Goal: Information Seeking & Learning: Compare options

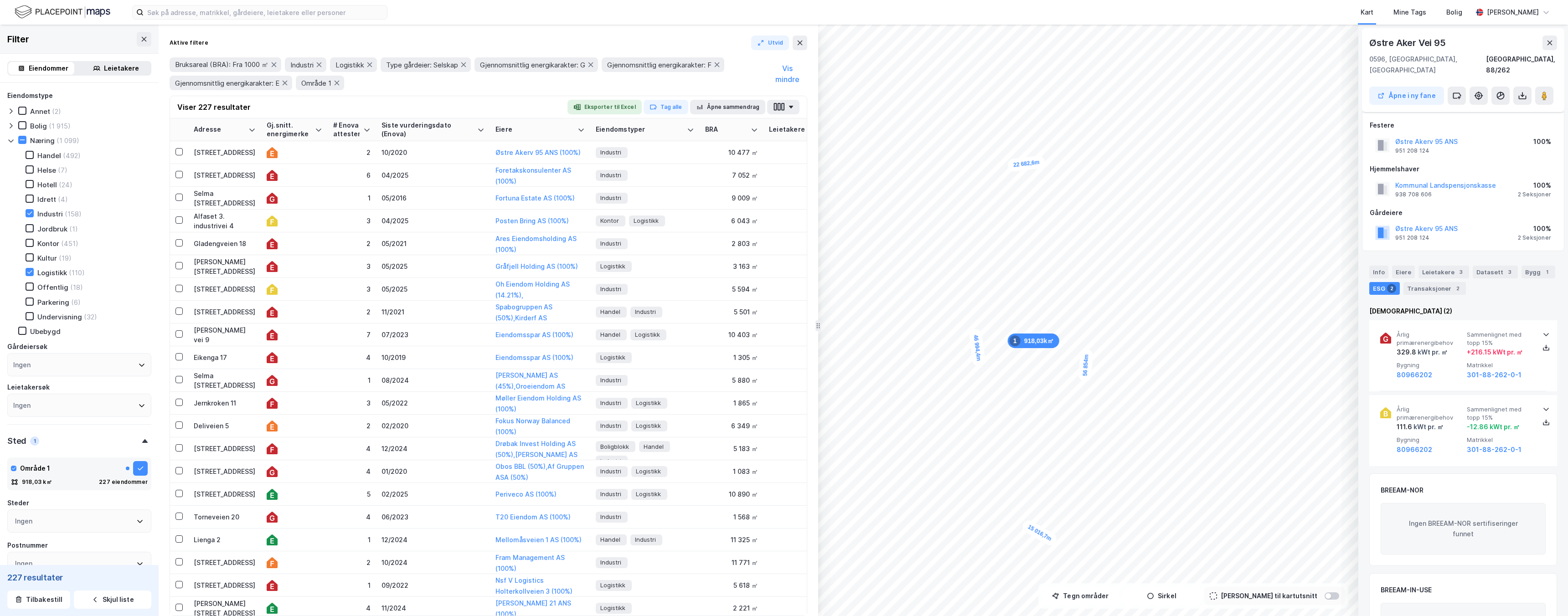
scroll to position [370, 0]
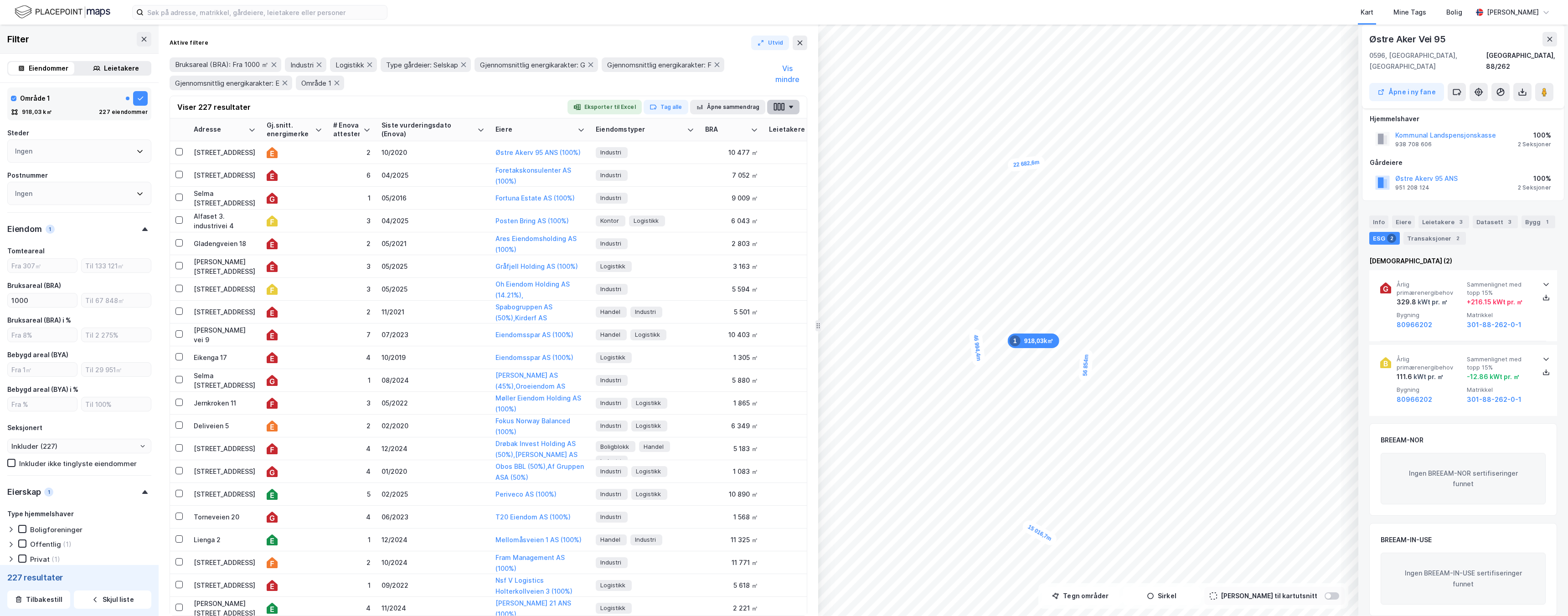
click at [783, 106] on icon "button" at bounding box center [783, 107] width 3 height 8
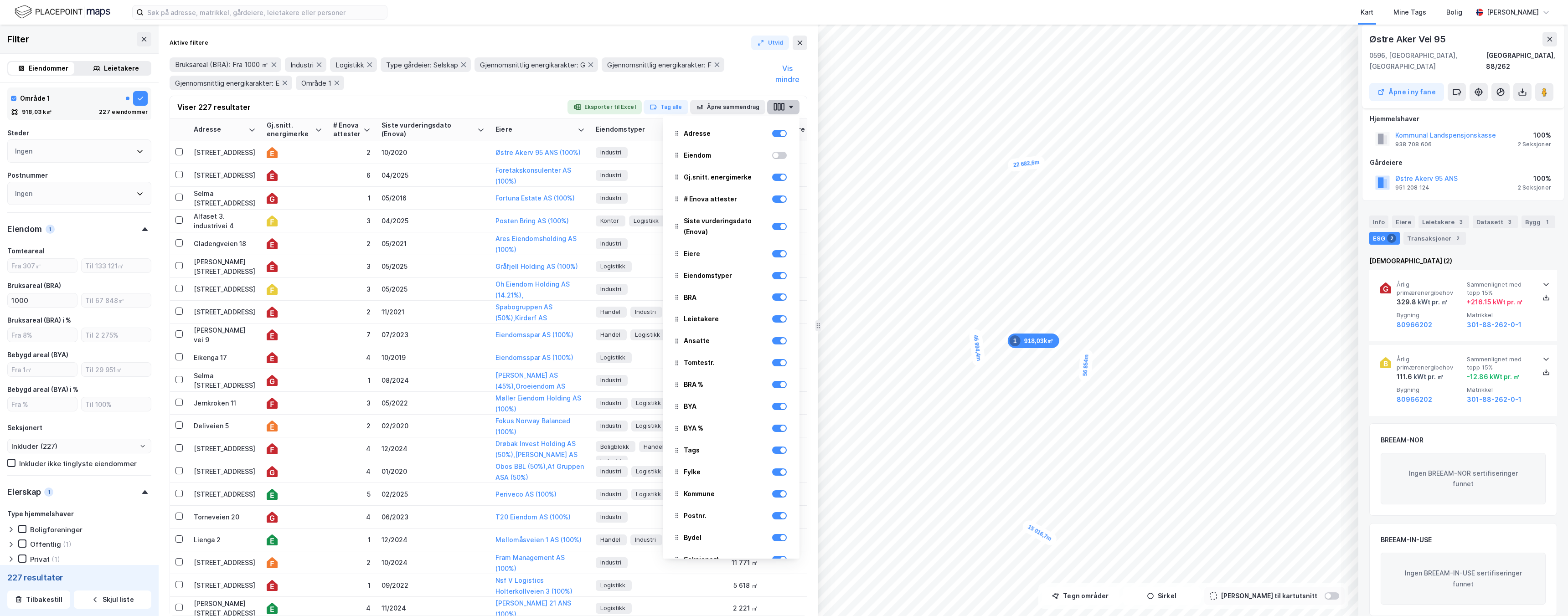
click at [783, 106] on icon "button" at bounding box center [783, 107] width 3 height 8
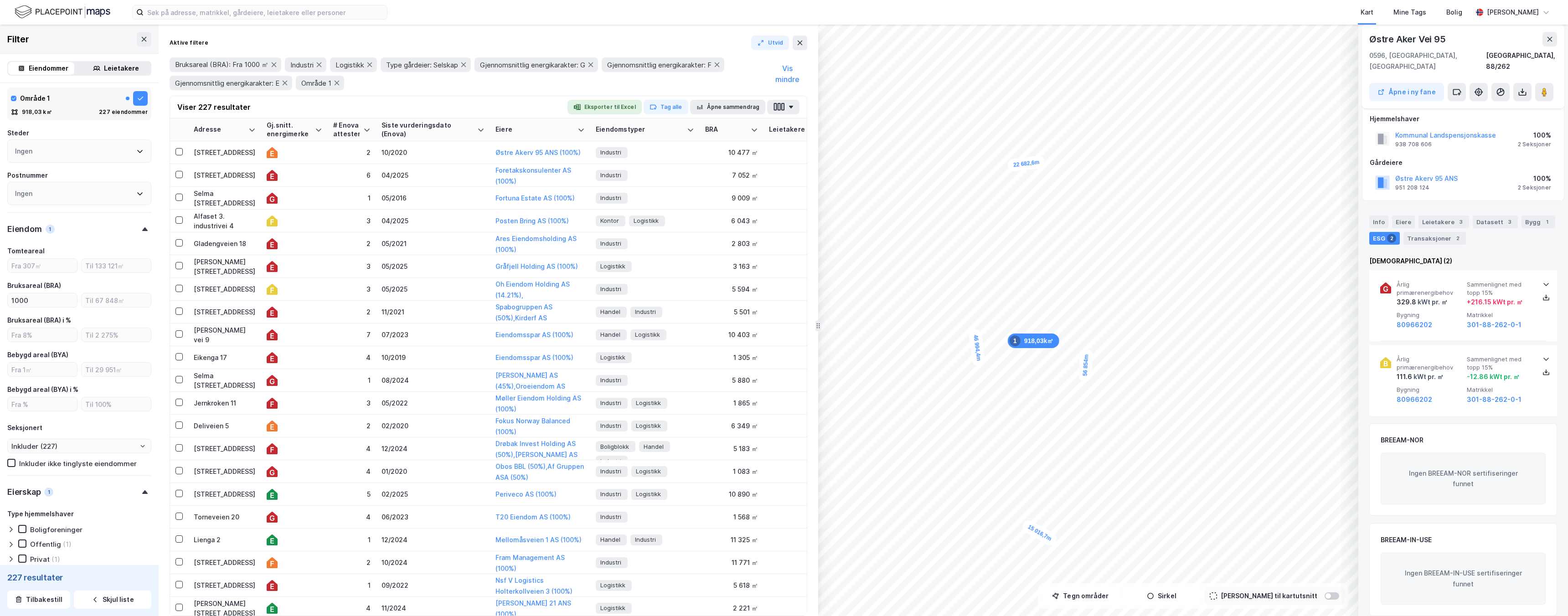
click at [676, 88] on div "Bruksareal (BRA): Fra 1000 ㎡ Industri Logistikk Type gårdeier: Selskap Gjennoms…" at bounding box center [469, 74] width 598 height 33
click at [664, 108] on button "Tag alle" at bounding box center [665, 107] width 44 height 15
click at [707, 128] on div "Velg et alternativ" at bounding box center [699, 122] width 119 height 13
click at [723, 142] on div "Leie + eiendom" at bounding box center [699, 142] width 119 height 18
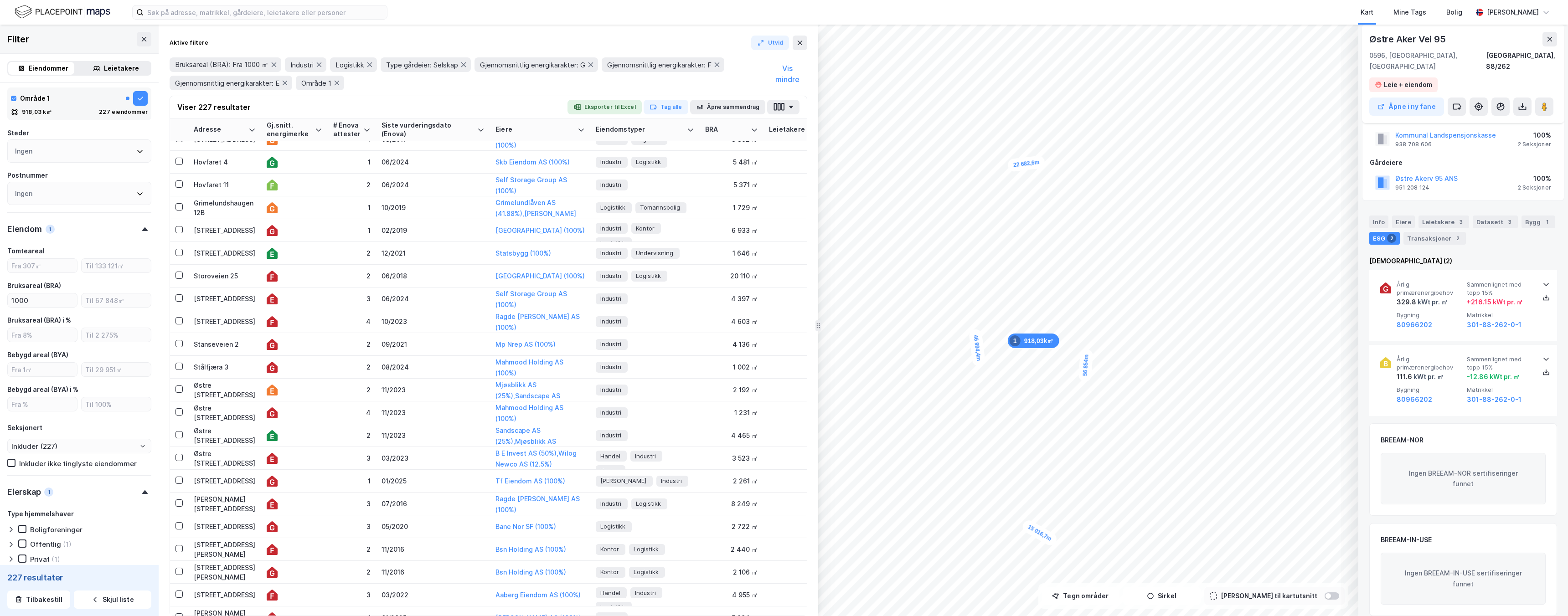
scroll to position [645, 0]
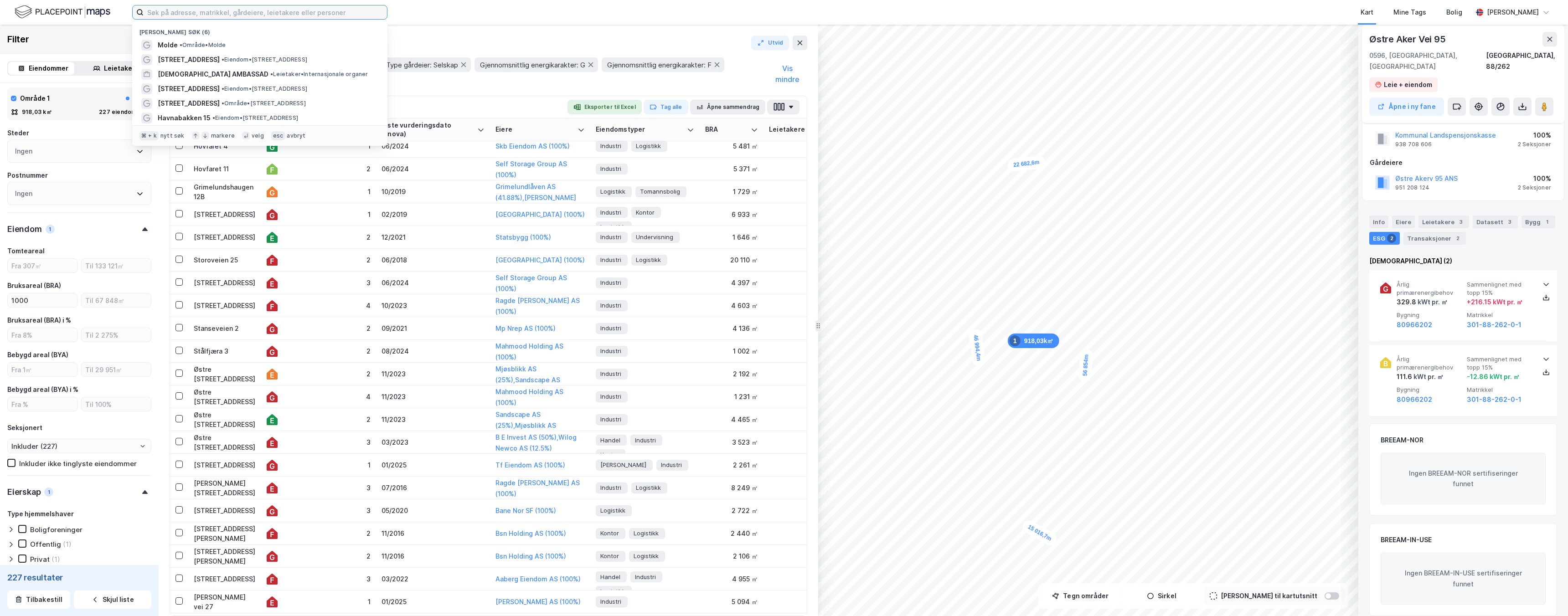
click at [342, 11] on input at bounding box center [265, 12] width 243 height 13
type input "s"
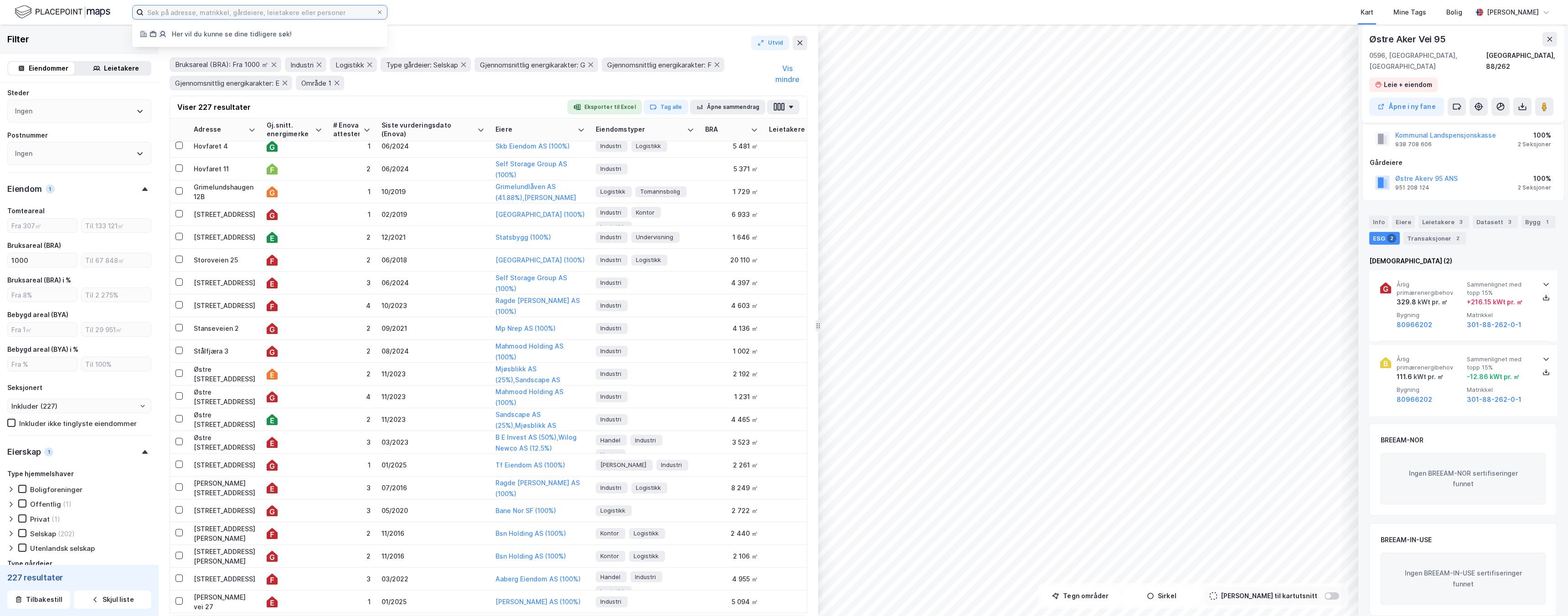
type input "A"
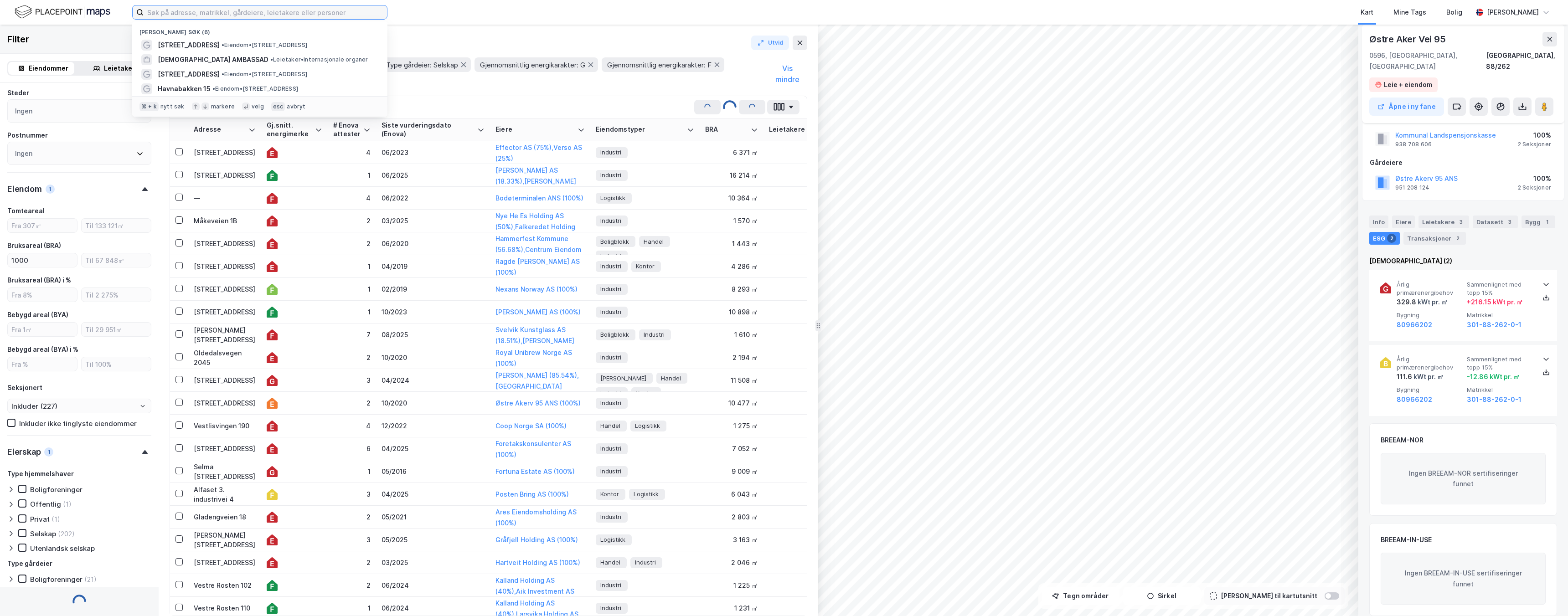
type input "Inkluder (1 287)"
type input "--- (1 287)"
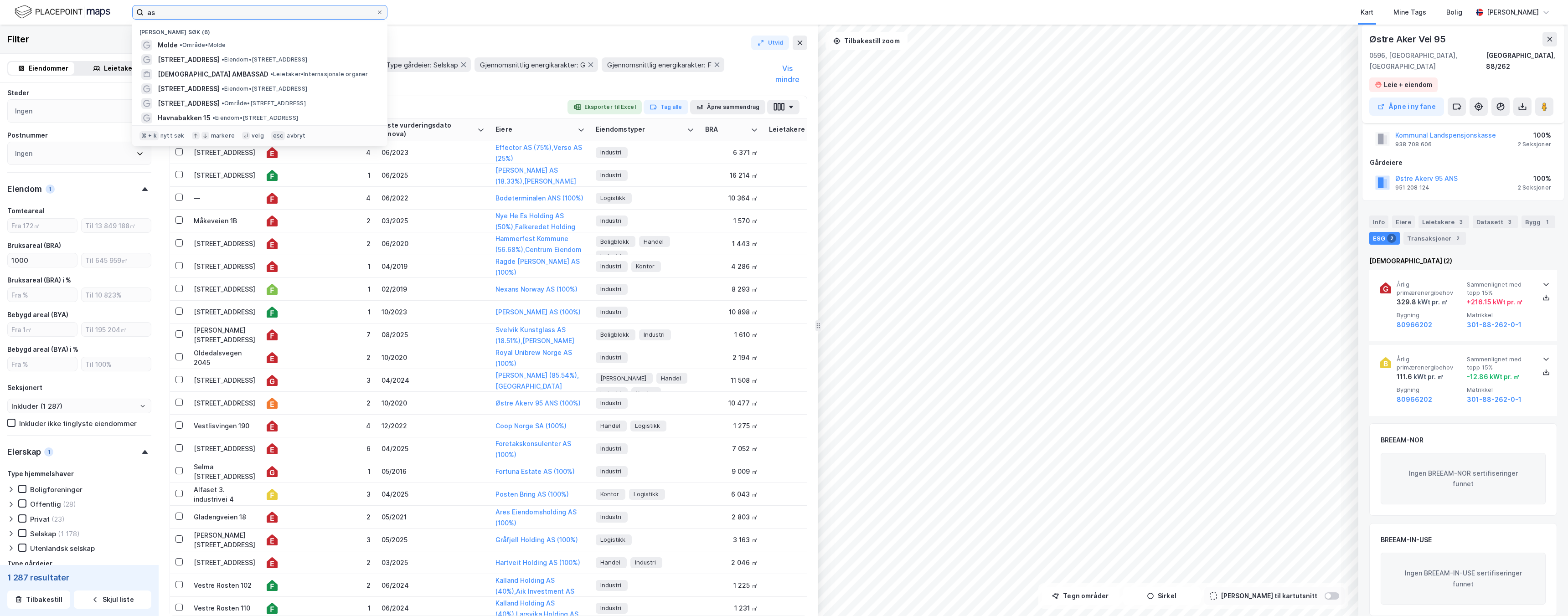
type input "a"
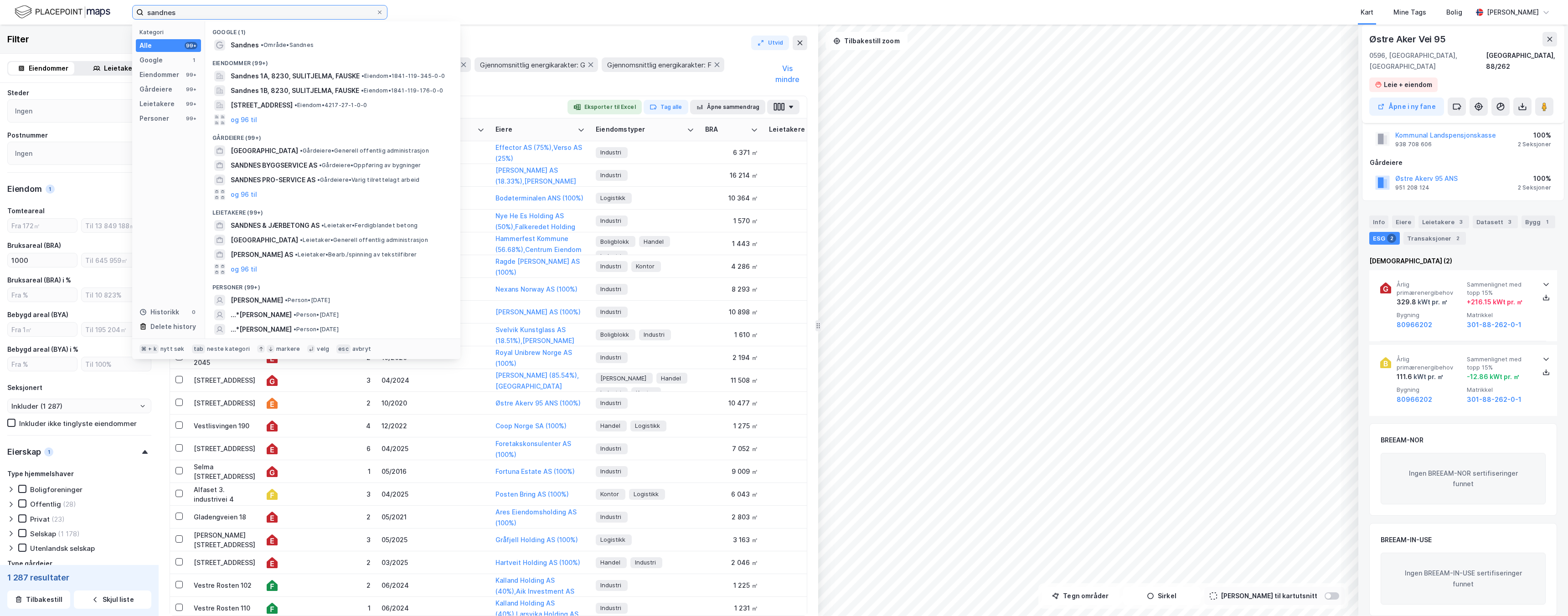
type input "sandnes"
click at [385, 52] on div "Eiendommer (99+)" at bounding box center [332, 60] width 255 height 16
click at [386, 43] on div "Sandnes • Område • [GEOGRAPHIC_DATA]" at bounding box center [341, 45] width 220 height 11
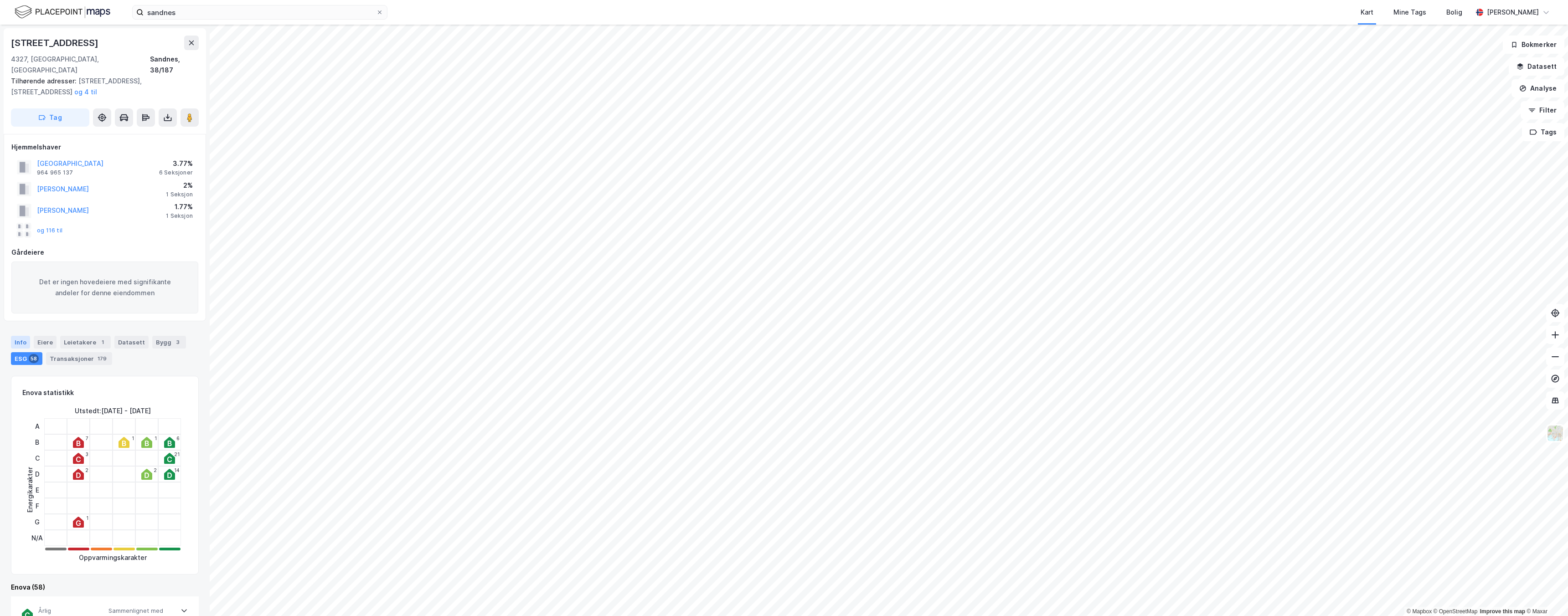
click at [22, 336] on div "Info" at bounding box center [20, 342] width 19 height 13
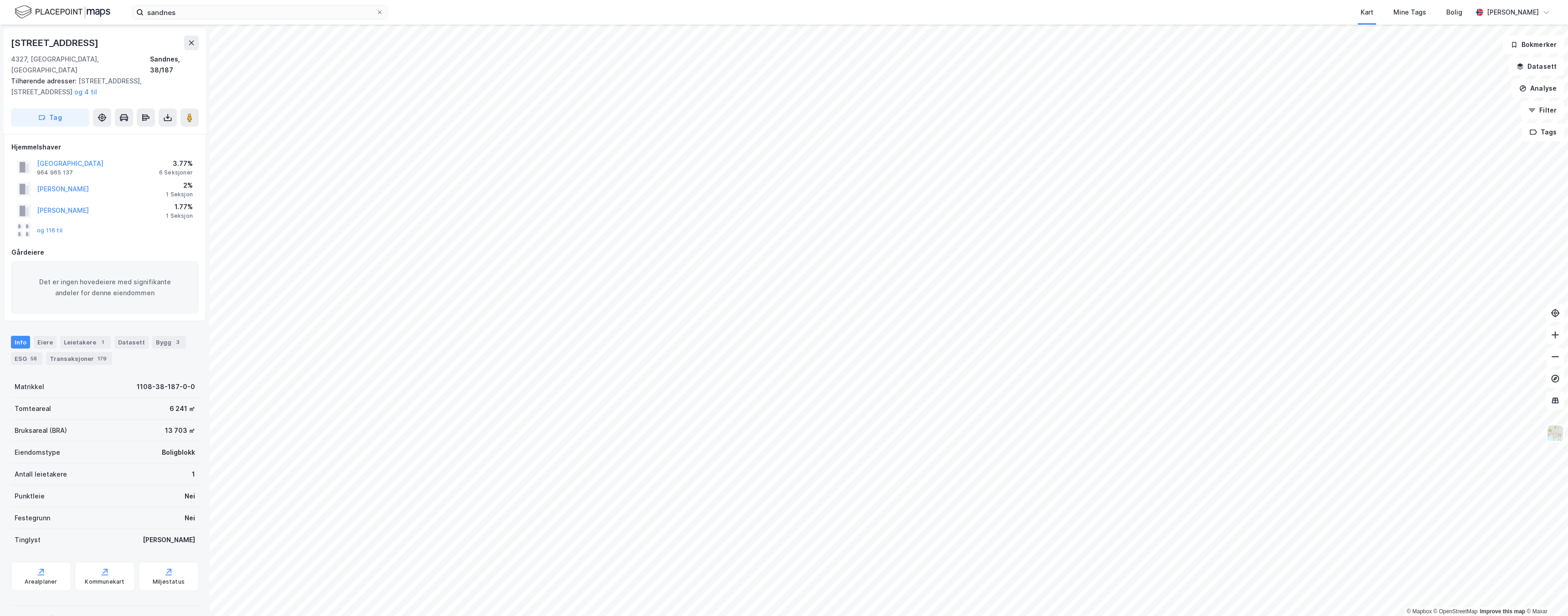
scroll to position [68, 0]
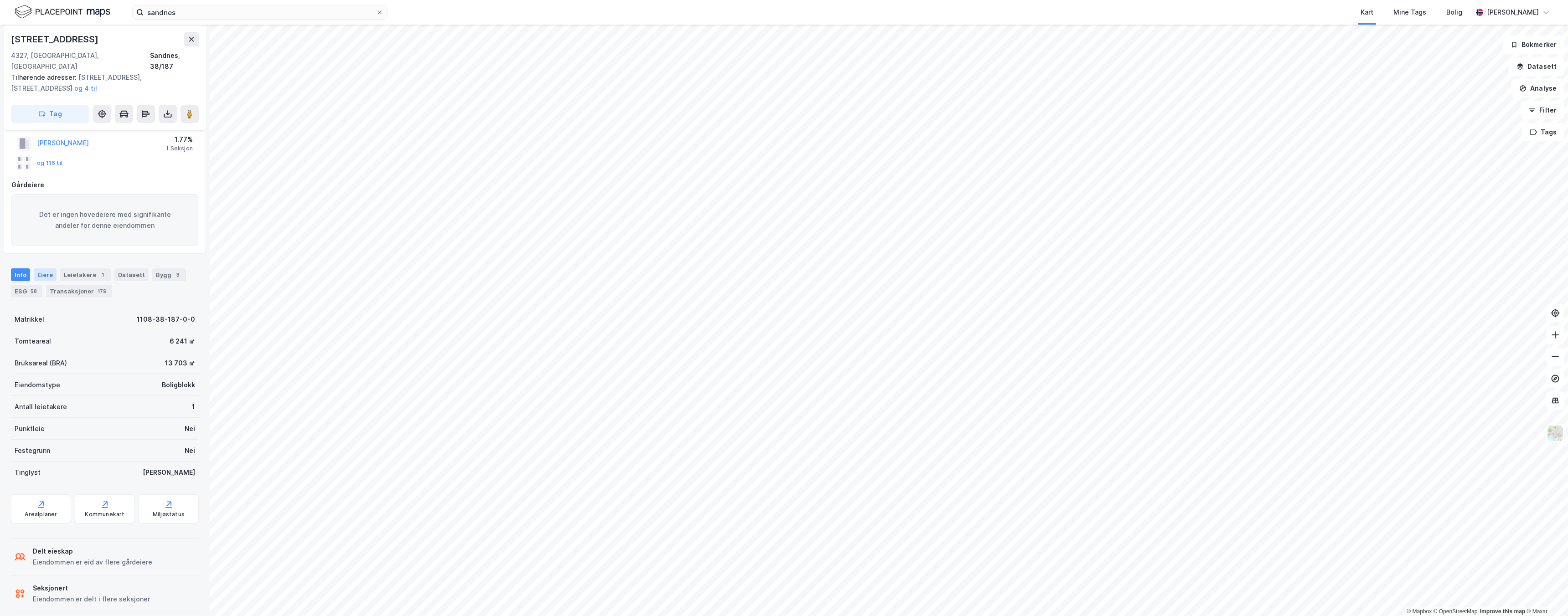
click at [46, 268] on div "Eiere" at bounding box center [44, 275] width 23 height 13
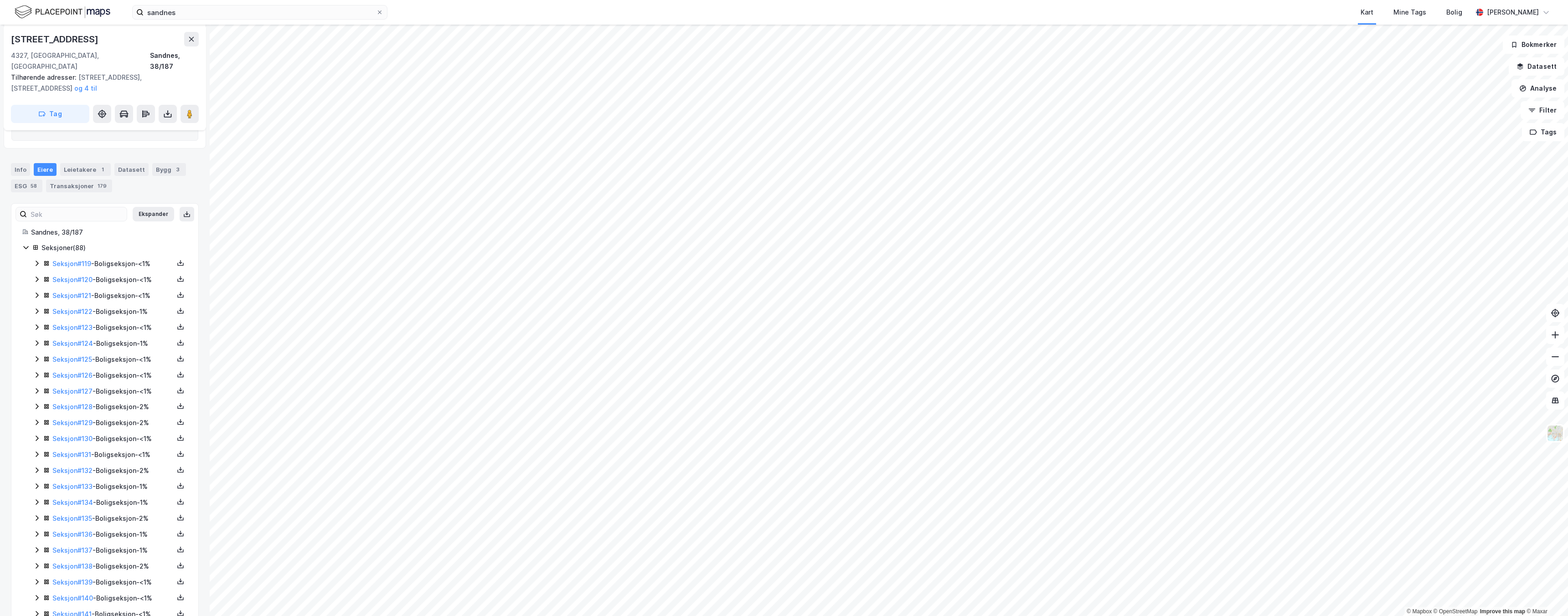
scroll to position [177, 0]
click at [85, 203] on input at bounding box center [77, 210] width 100 height 13
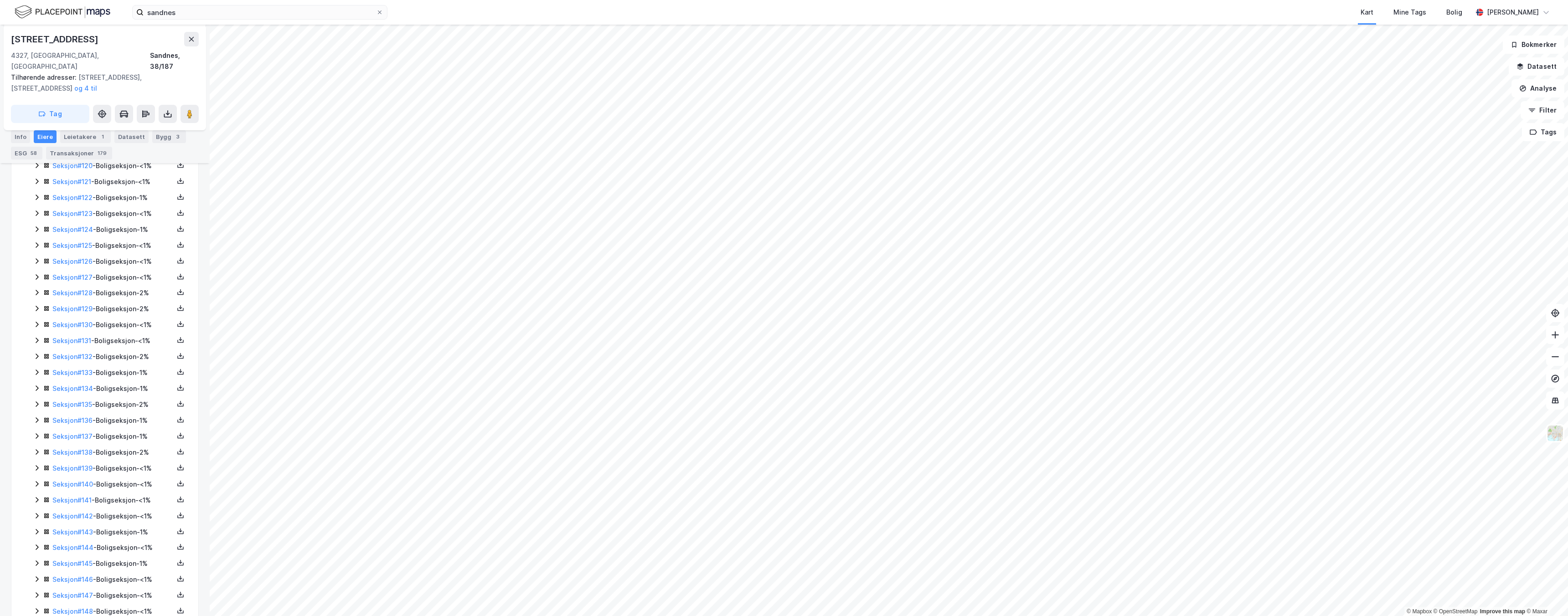
scroll to position [0, 0]
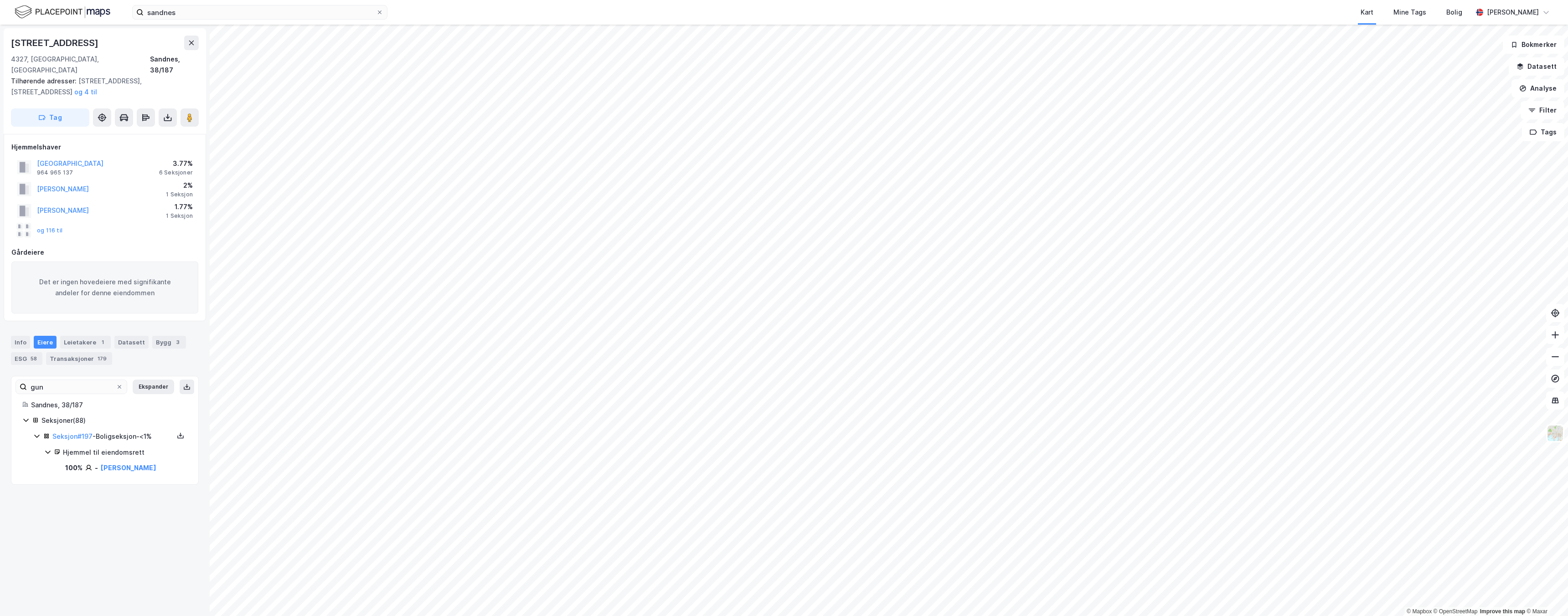
click at [124, 447] on div "Hjemmel til eiendomsrett" at bounding box center [125, 453] width 124 height 11
click at [80, 380] on input "gun" at bounding box center [71, 387] width 89 height 13
type input "gu"
click at [70, 480] on link "Seksjon # 197" at bounding box center [72, 483] width 40 height 8
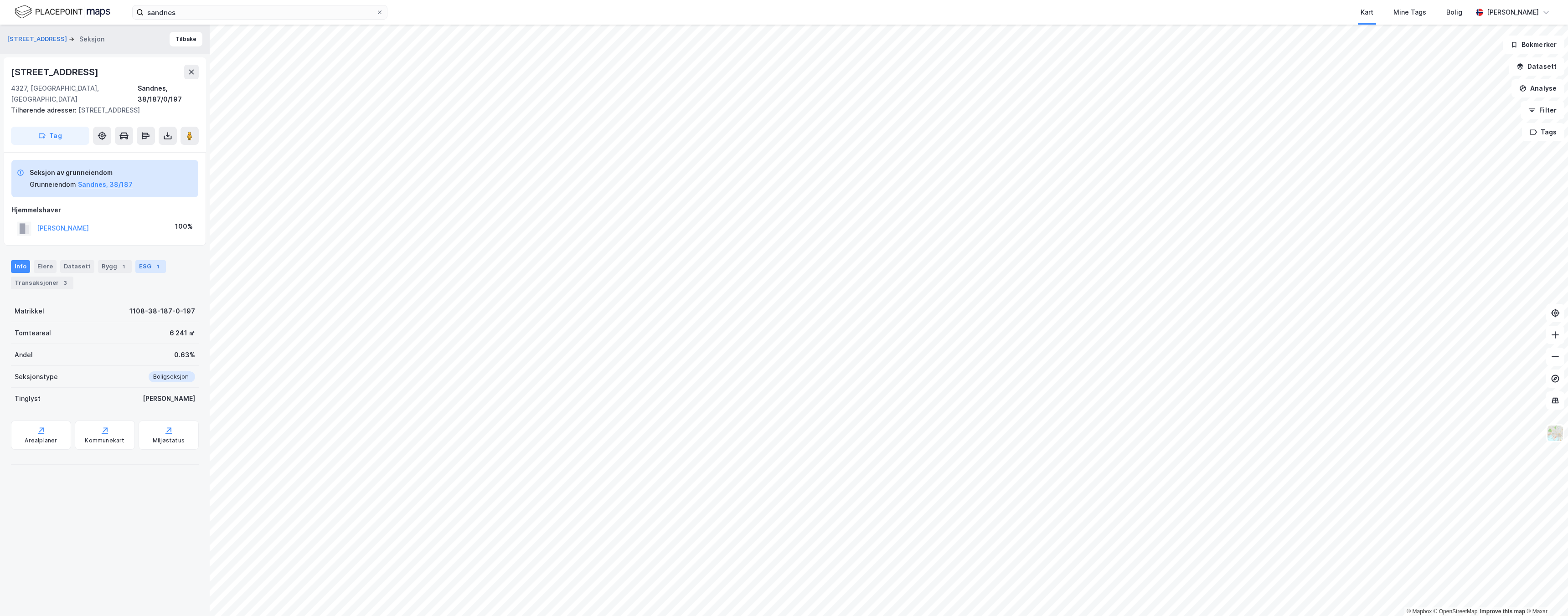
click at [142, 261] on div "ESG 1" at bounding box center [150, 267] width 30 height 13
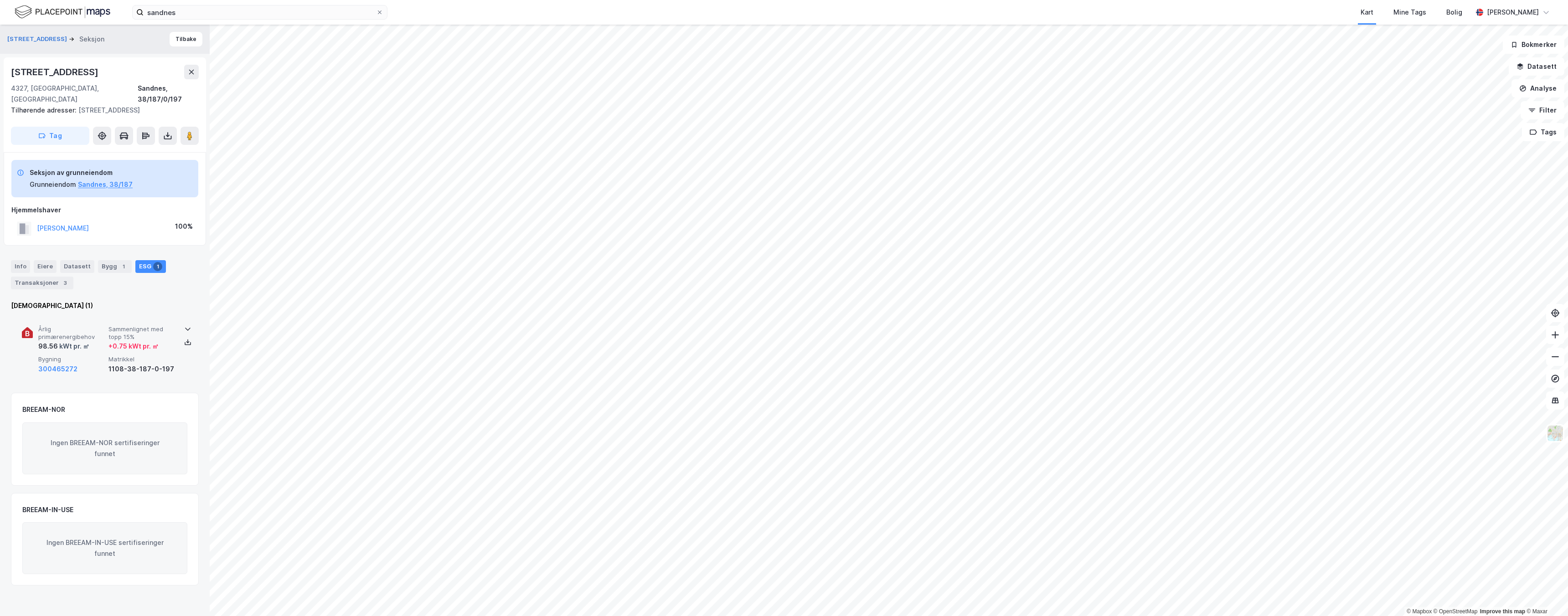
click at [120, 355] on span "Matrikkel" at bounding box center [141, 359] width 66 height 8
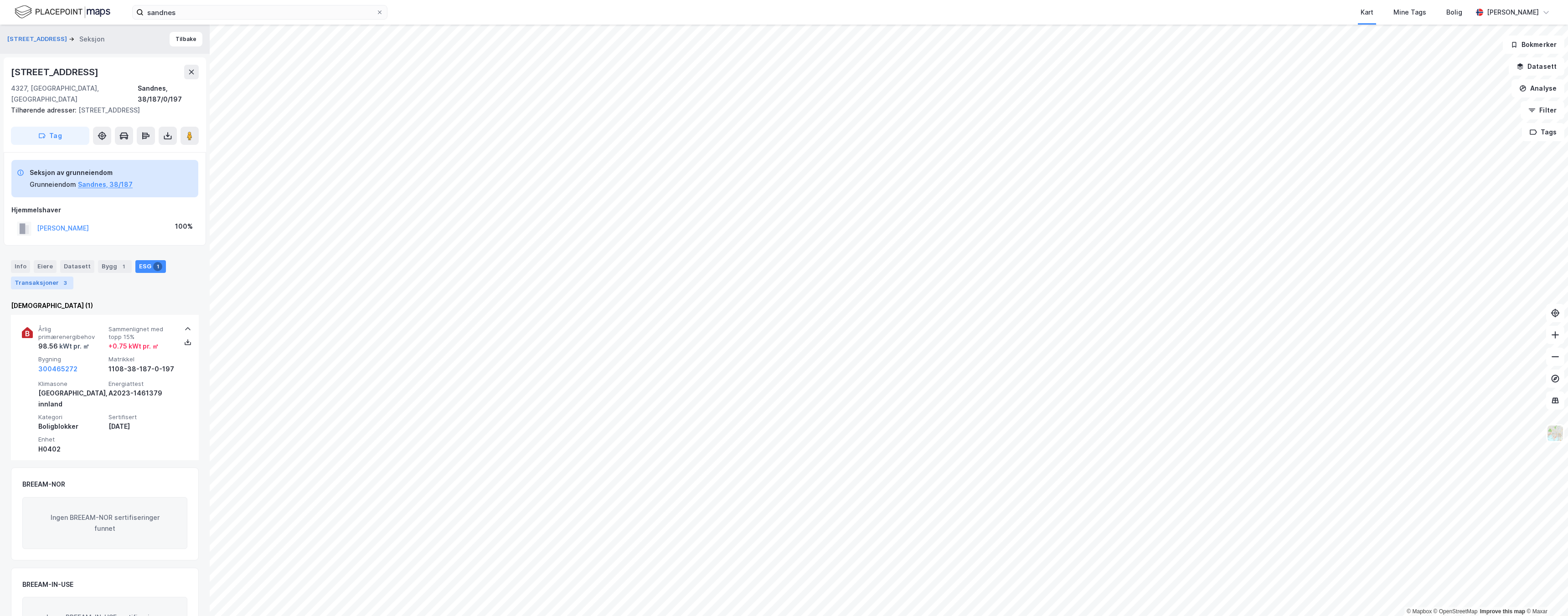
click at [43, 277] on div "Transaksjoner 3" at bounding box center [42, 283] width 63 height 13
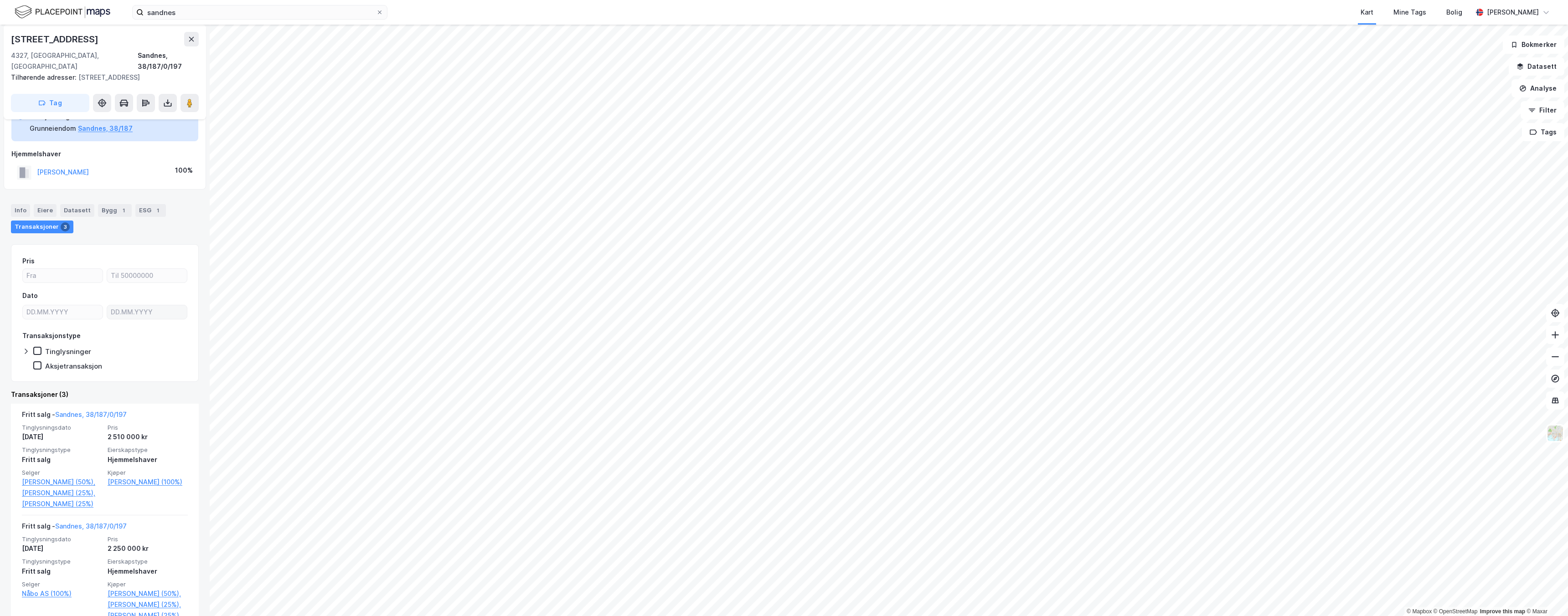
scroll to position [59, 0]
click at [108, 201] on div "Bygg 1" at bounding box center [114, 208] width 33 height 13
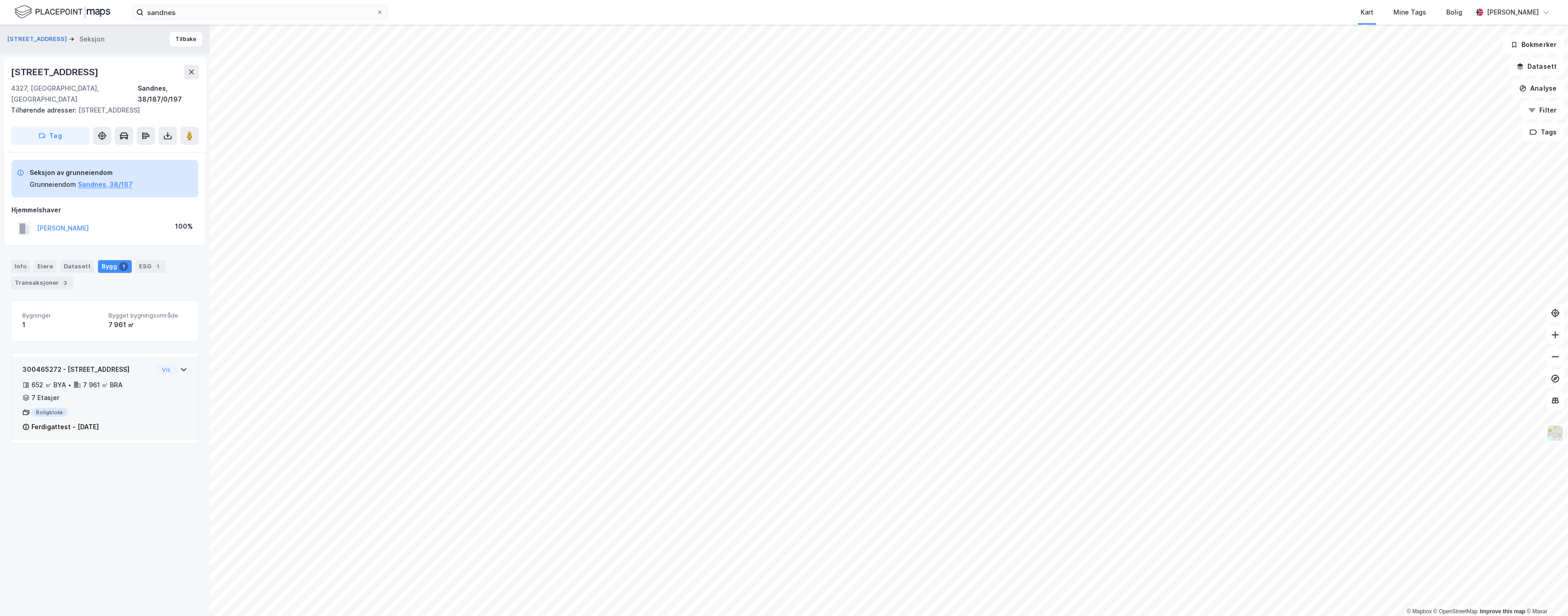
click at [110, 408] on div "Boligblokk" at bounding box center [87, 412] width 130 height 9
click at [37, 261] on div "Eiere" at bounding box center [44, 267] width 23 height 13
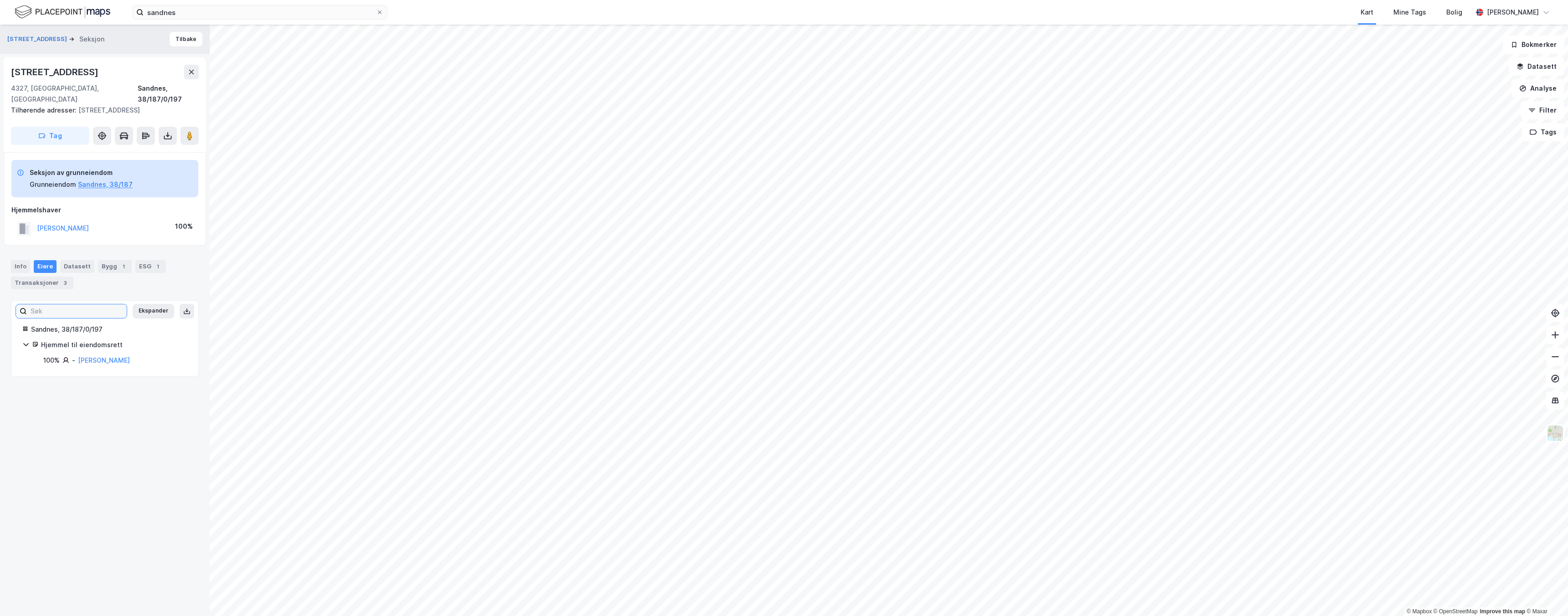
click at [89, 304] on input at bounding box center [77, 311] width 100 height 13
click at [27, 340] on div "Hjemmel til eiendomsrett" at bounding box center [105, 345] width 165 height 11
click at [27, 341] on icon at bounding box center [26, 345] width 7 height 7
click at [86, 304] on input at bounding box center [77, 311] width 100 height 13
click at [26, 33] on div "[STREET_ADDRESS]" at bounding box center [105, 39] width 209 height 29
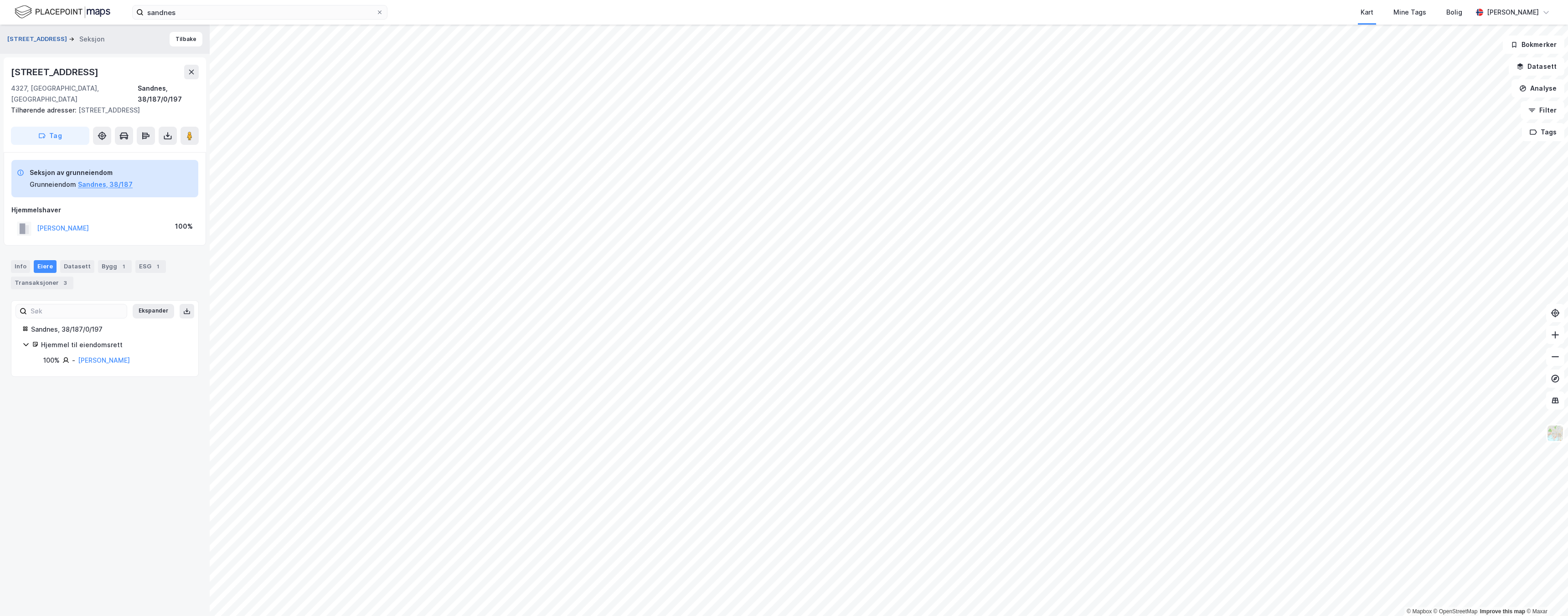
click at [26, 37] on button "[STREET_ADDRESS]" at bounding box center [38, 39] width 61 height 9
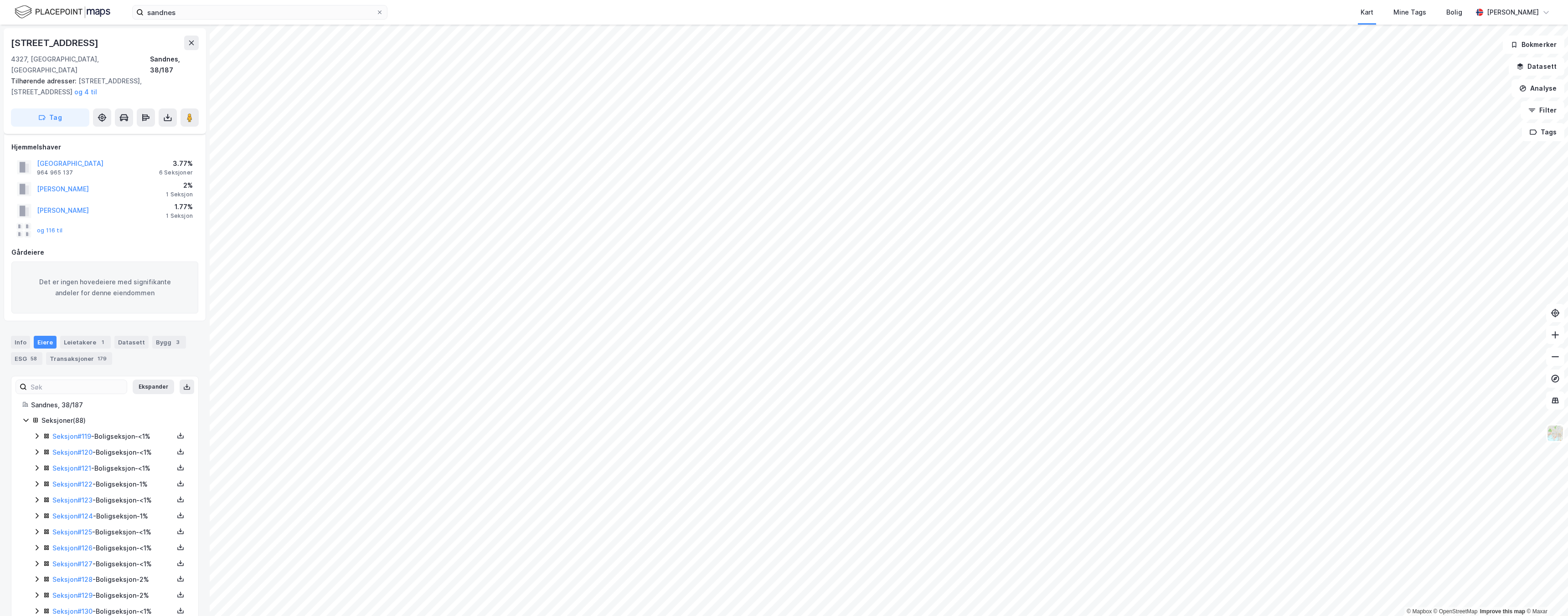
scroll to position [59, 0]
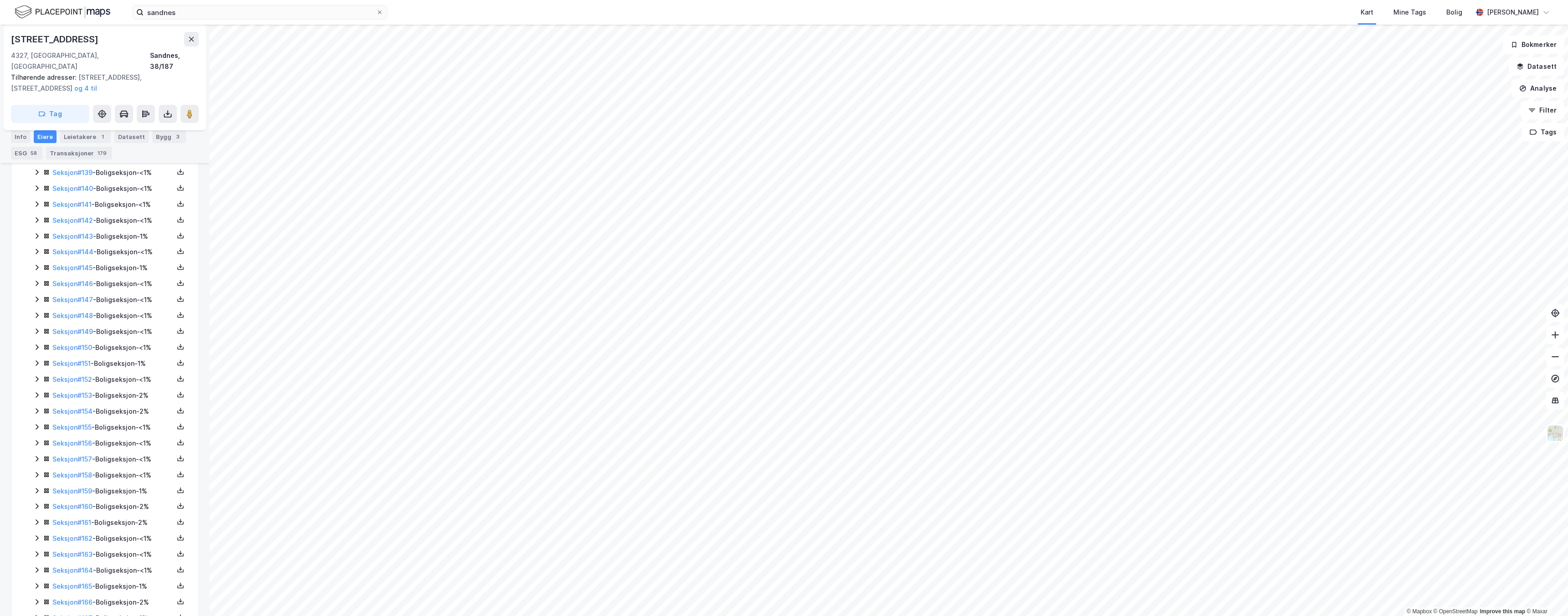
click at [83, 471] on link "Seksjon # 158" at bounding box center [72, 475] width 40 height 8
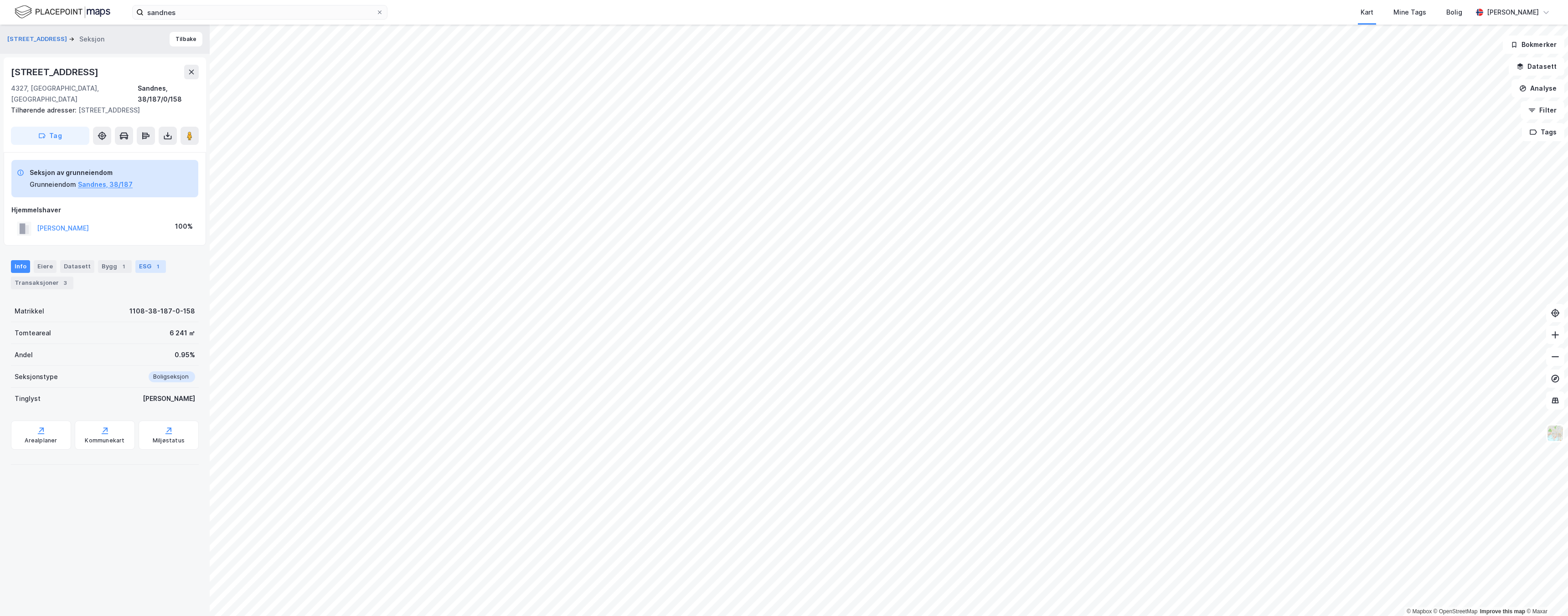
click at [139, 261] on div "ESG 1" at bounding box center [150, 267] width 30 height 13
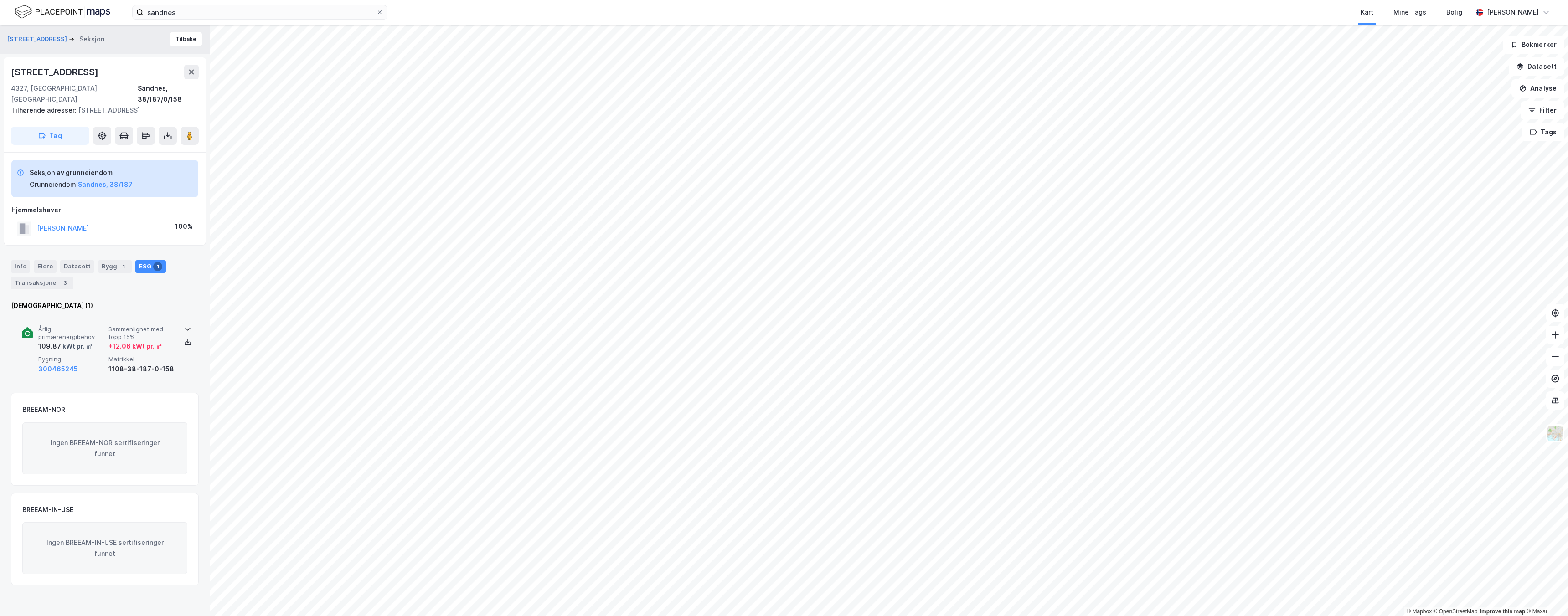
click at [119, 343] on div "Årlig primærenergibehov 109.87 kWt pr. ㎡ Sammenlignet med topp 15% + 12.06 kWt …" at bounding box center [107, 350] width 137 height 49
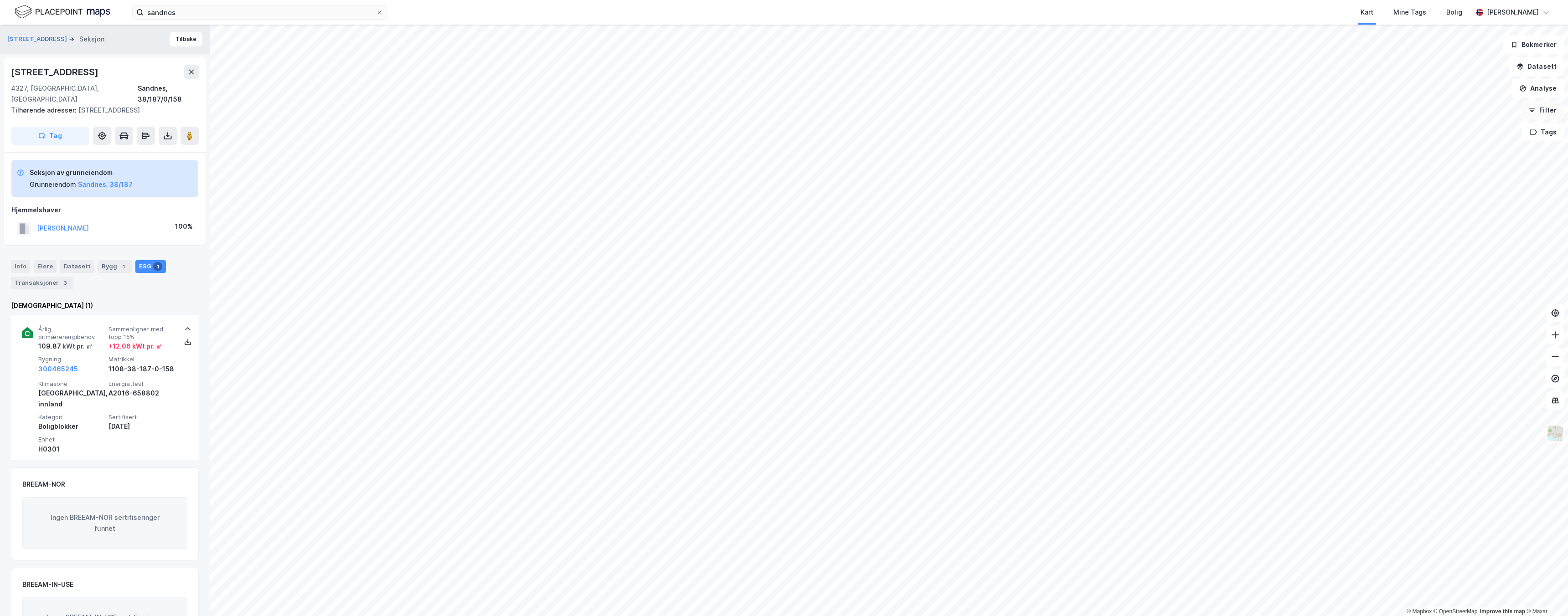
click at [1534, 107] on icon "button" at bounding box center [1532, 110] width 7 height 7
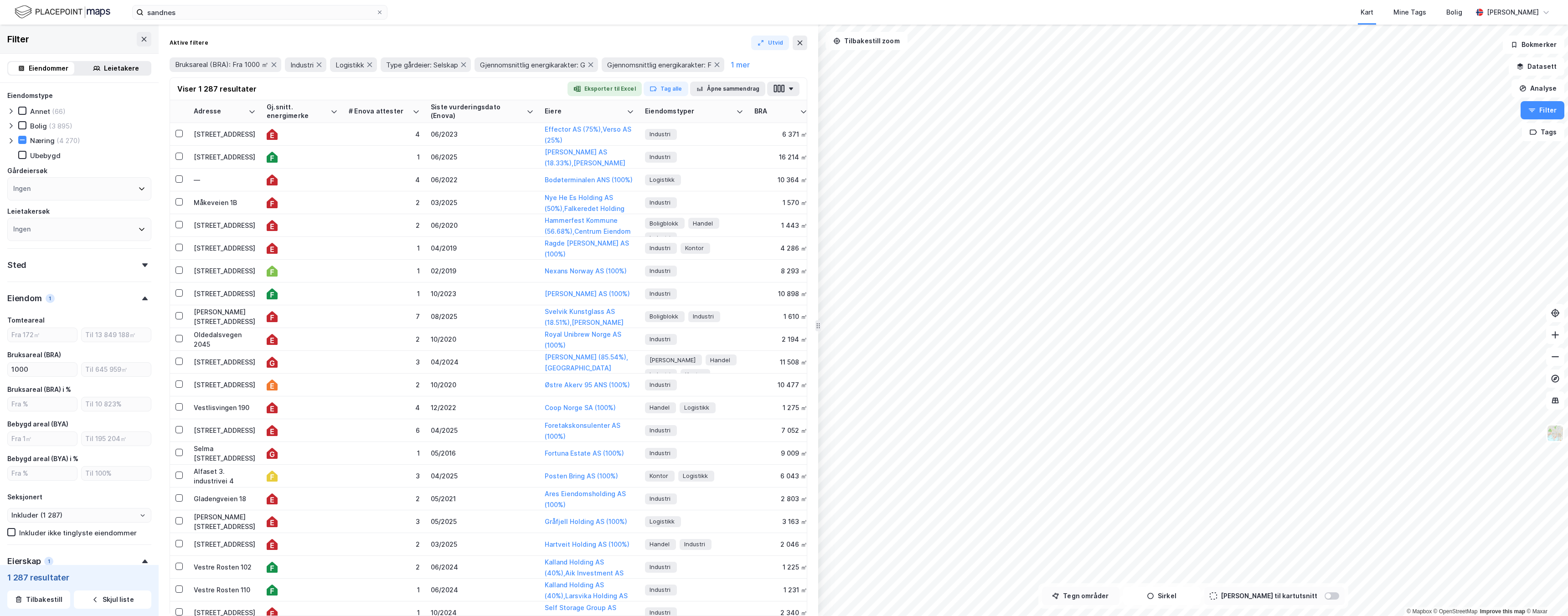
click at [1093, 595] on button "Tegn områder" at bounding box center [1080, 597] width 77 height 18
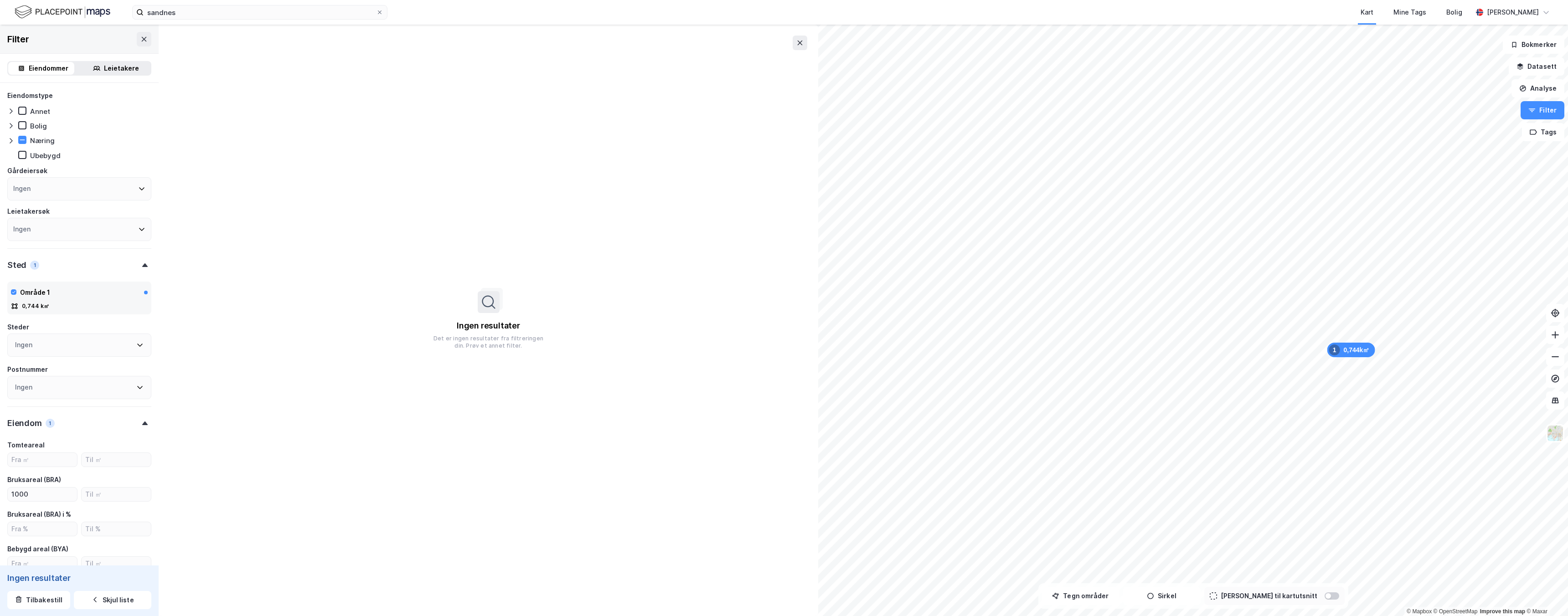
type input "Inkluder (0)"
type input "--- (0)"
click at [23, 139] on icon at bounding box center [22, 140] width 6 height 6
click at [797, 43] on icon at bounding box center [800, 43] width 7 height 7
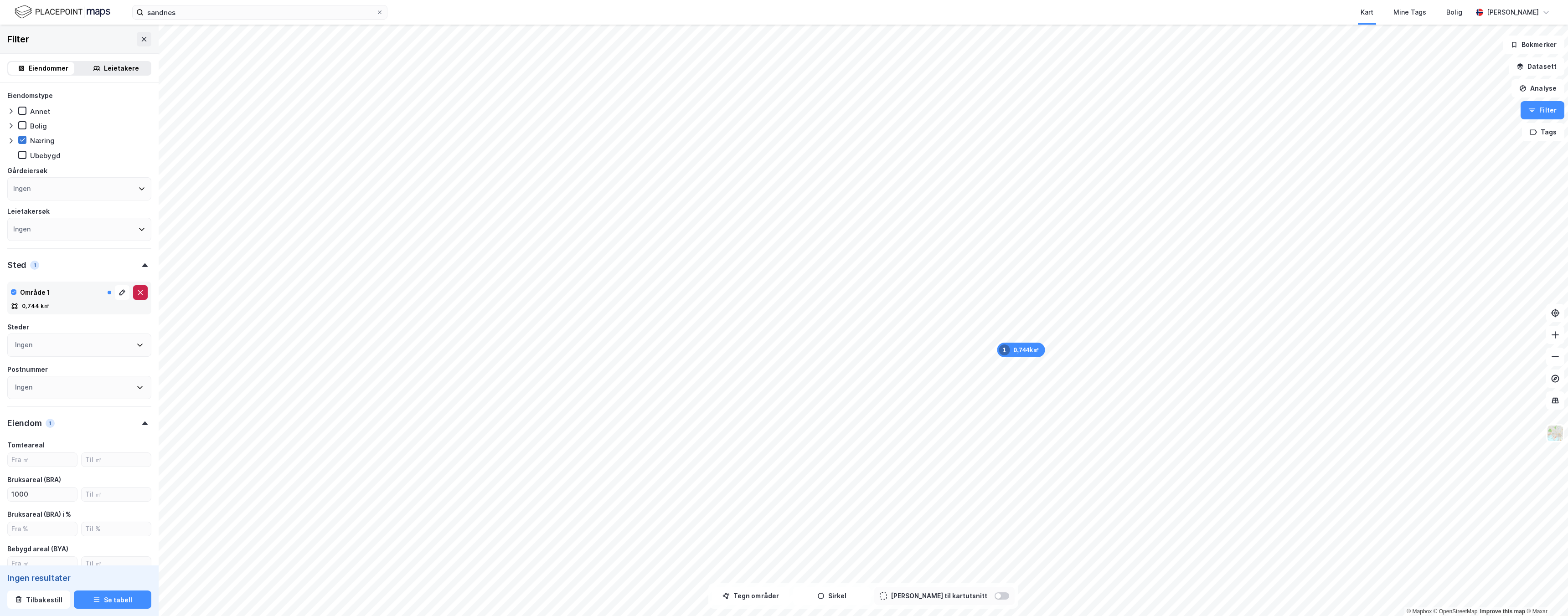
click at [138, 293] on icon at bounding box center [141, 293] width 5 height 5
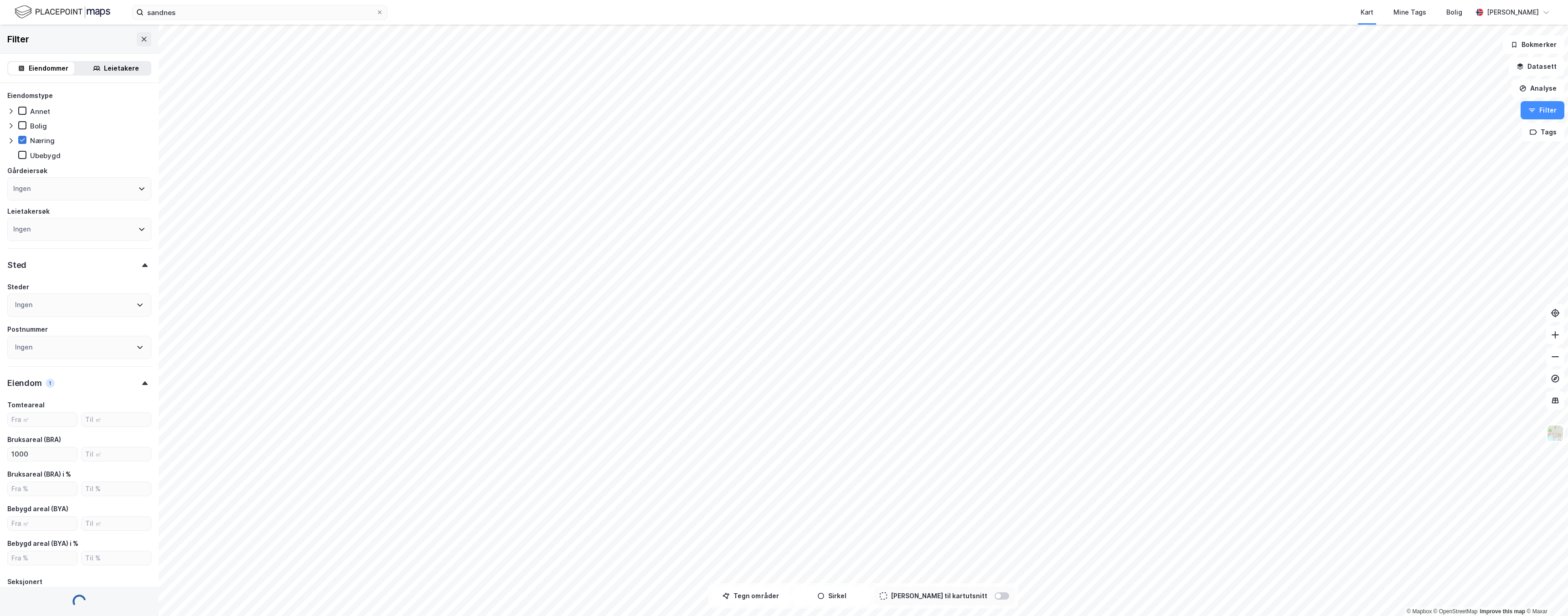
type input "Inkluder (4 270)"
type input "--- (4 270)"
click at [845, 593] on button "Sirkel" at bounding box center [831, 597] width 77 height 18
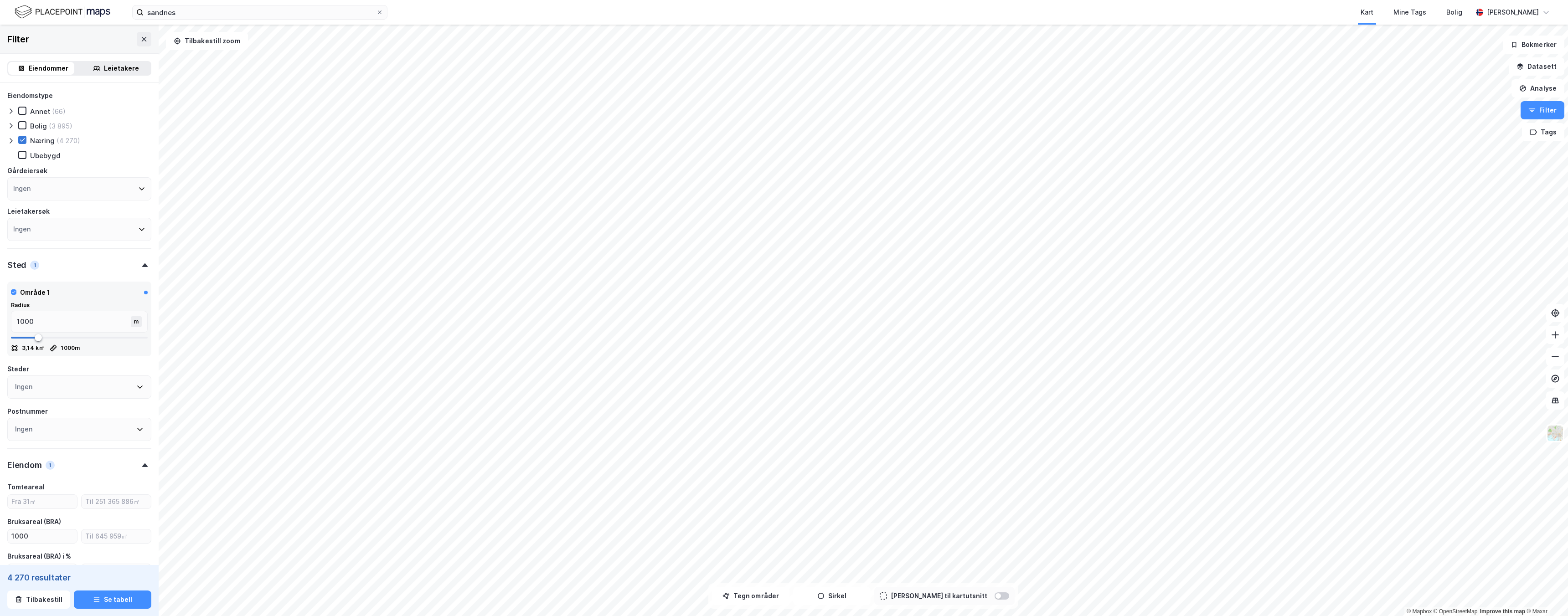
type input "Inkluder (10)"
type input "--- (10)"
click at [97, 384] on div "Ingen" at bounding box center [79, 387] width 144 height 23
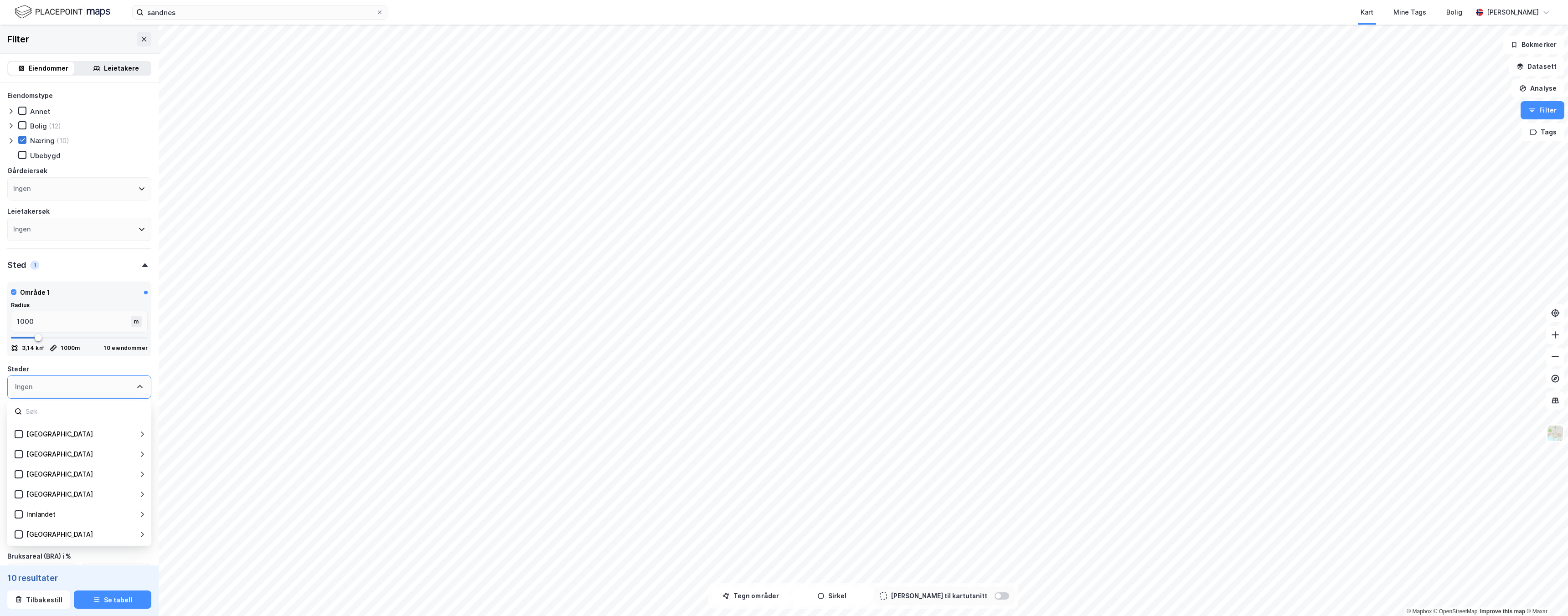
click at [75, 48] on div "Filter" at bounding box center [79, 39] width 159 height 29
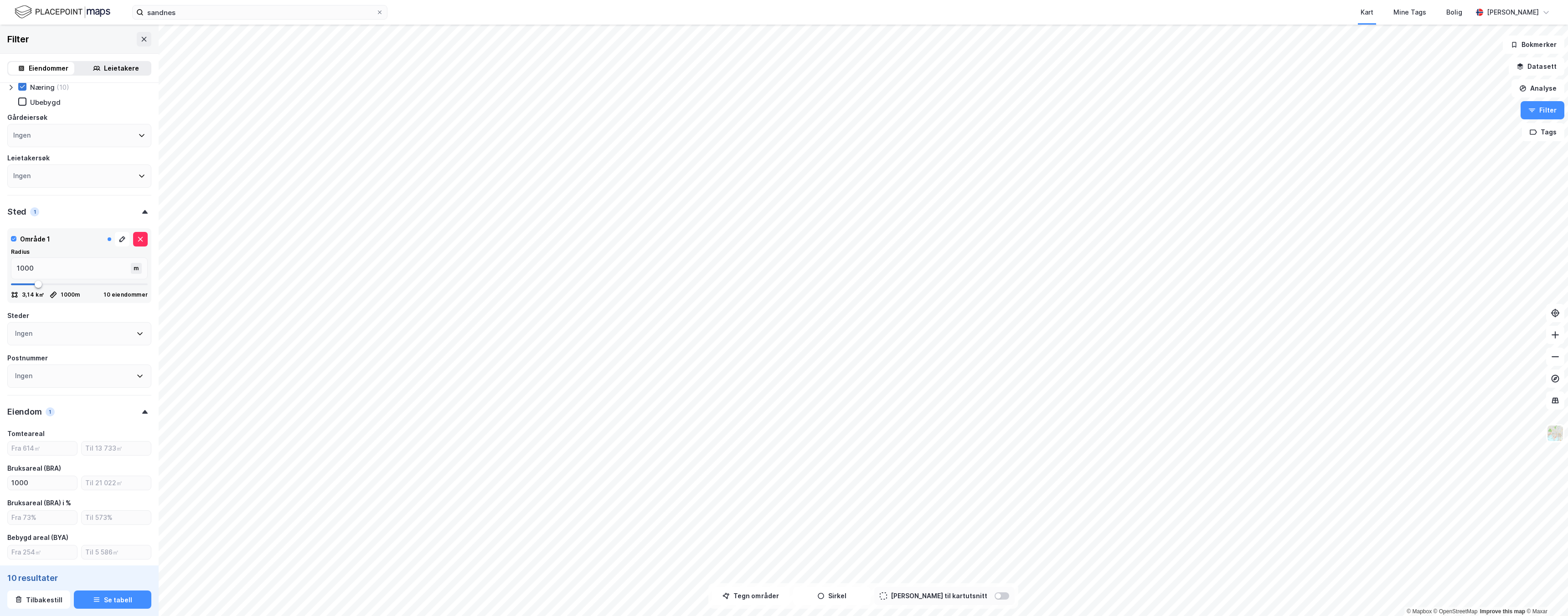
scroll to position [54, 0]
click at [59, 337] on div "Ingen" at bounding box center [79, 334] width 144 height 23
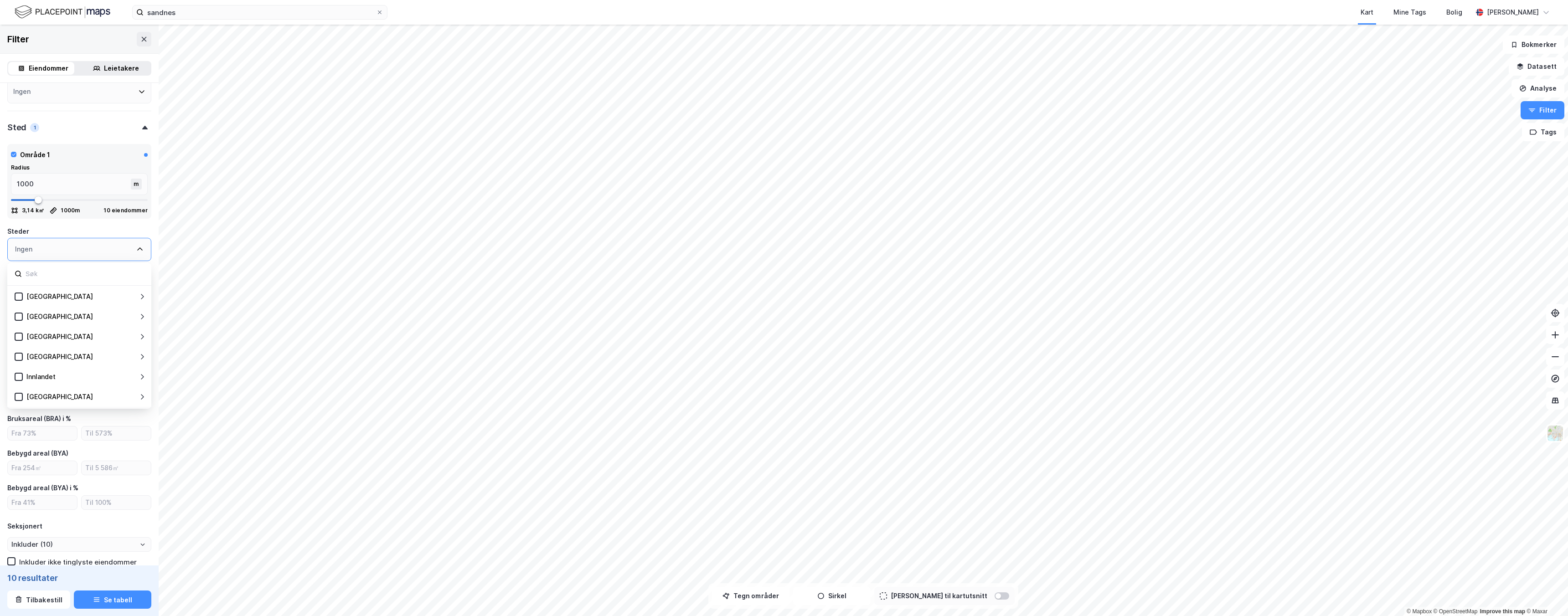
scroll to position [138, 0]
click at [70, 447] on div "Bebygd areal (BYA)" at bounding box center [79, 453] width 144 height 11
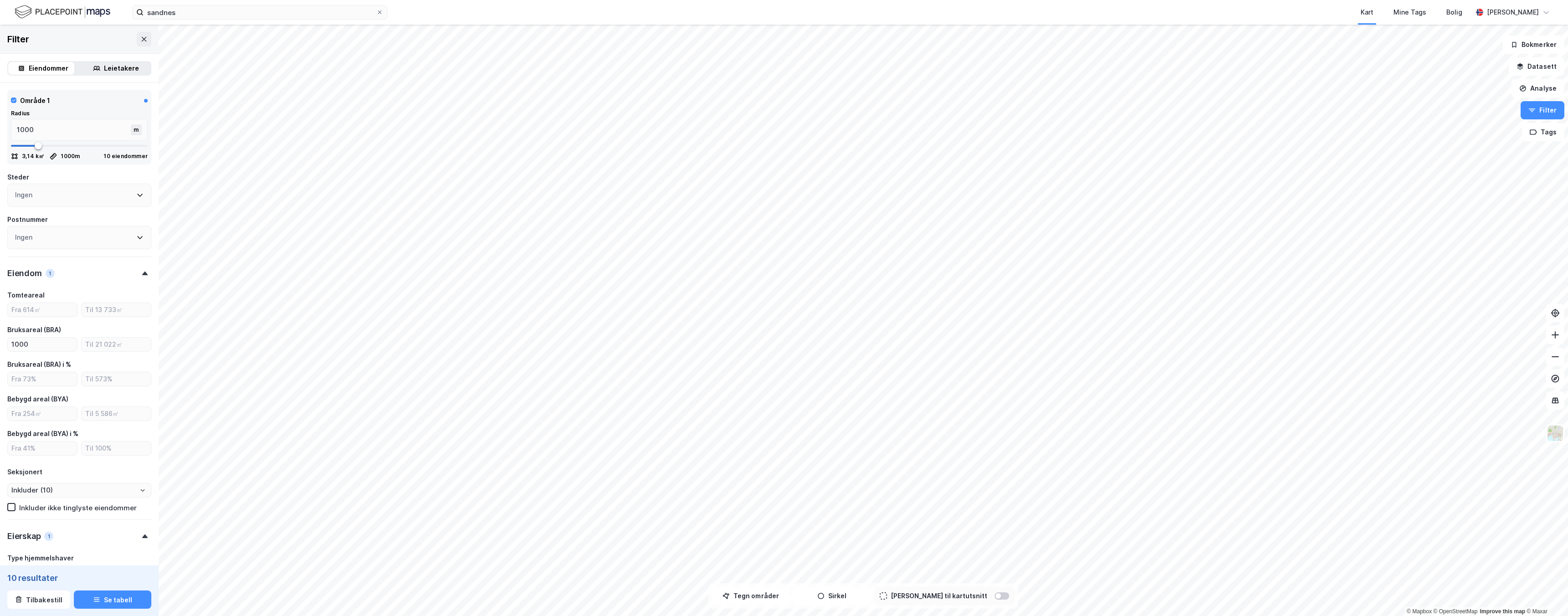
scroll to position [192, 0]
click at [44, 345] on input "1000" at bounding box center [43, 344] width 69 height 13
type input "100"
type input "Inkluder (13)"
type input "--- (13)"
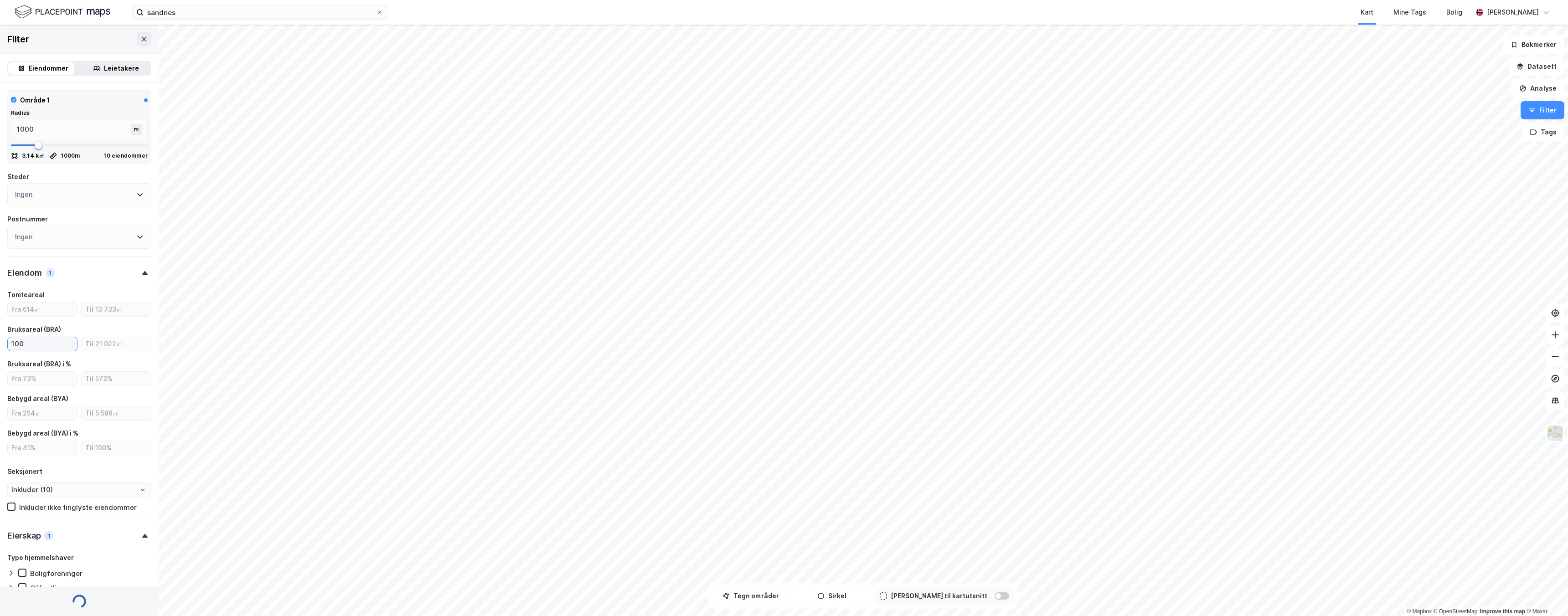
type input "--- (13)"
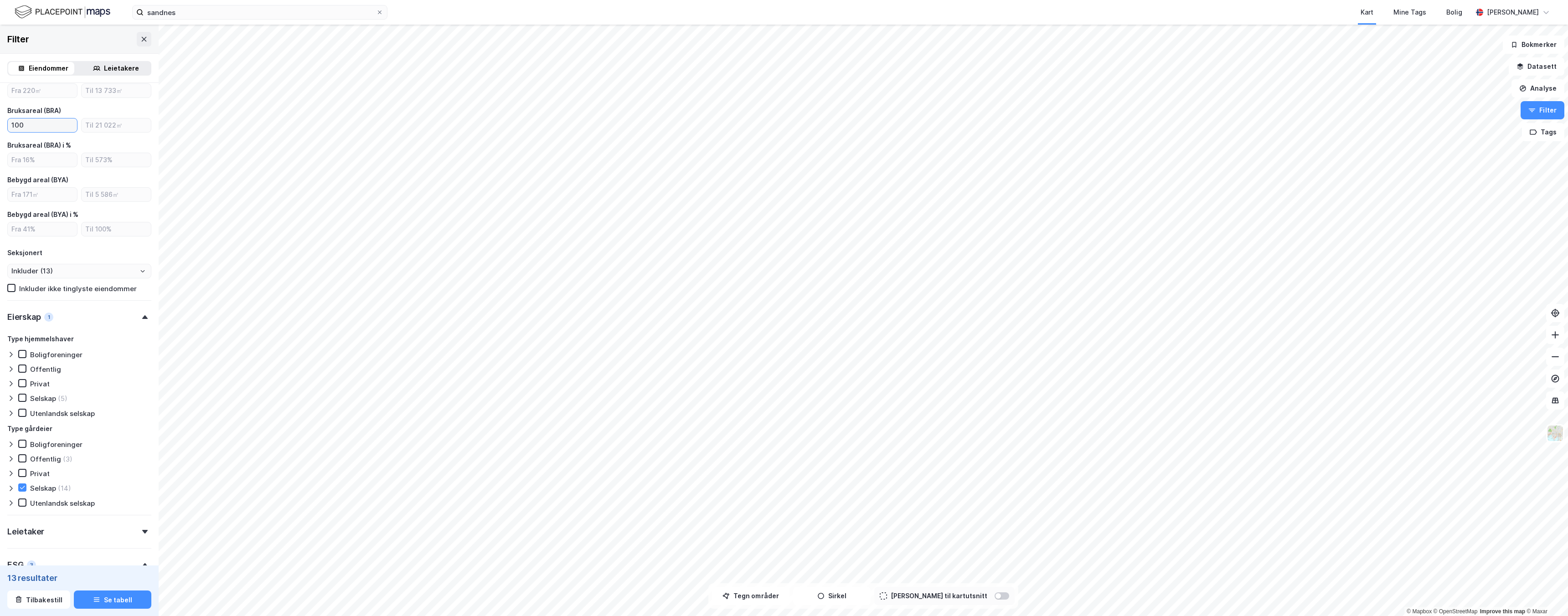
scroll to position [413, 0]
type input "100"
click at [27, 392] on div "Selskap (5)" at bounding box center [43, 396] width 49 height 9
type input "Inkluder (5)"
type input "--- (5)"
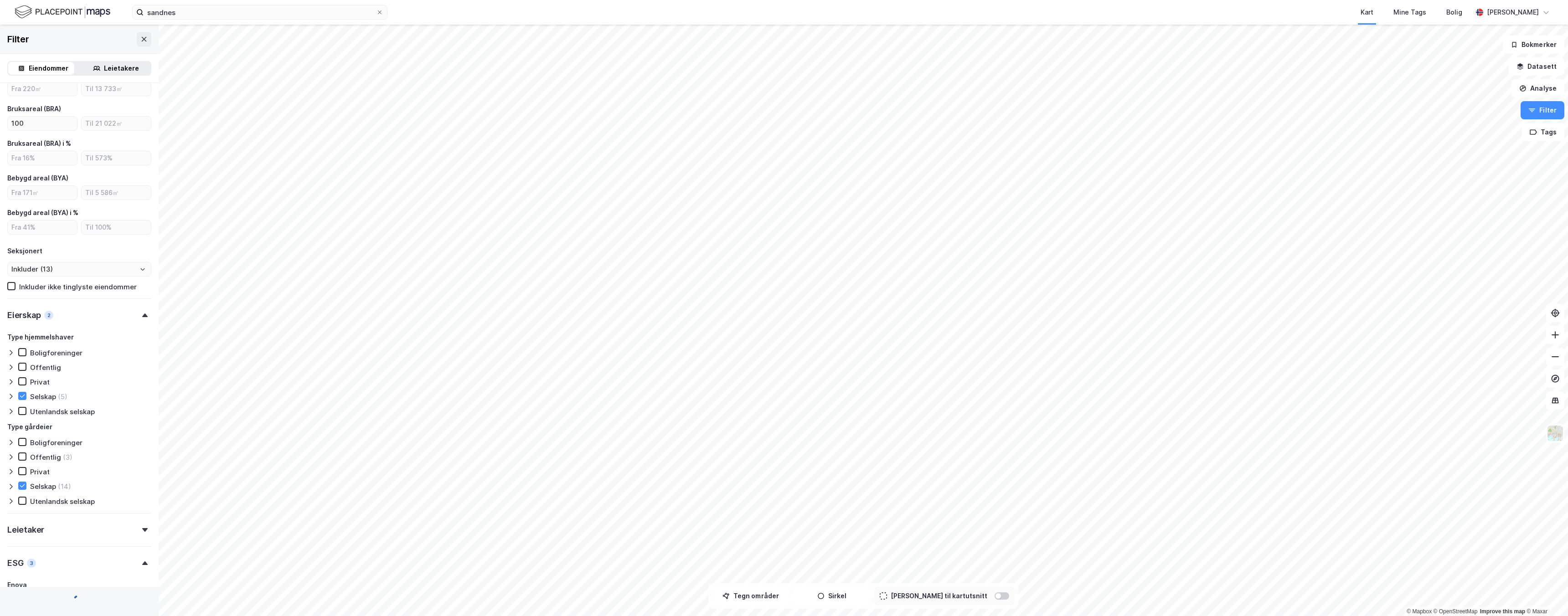
type input "--- (5)"
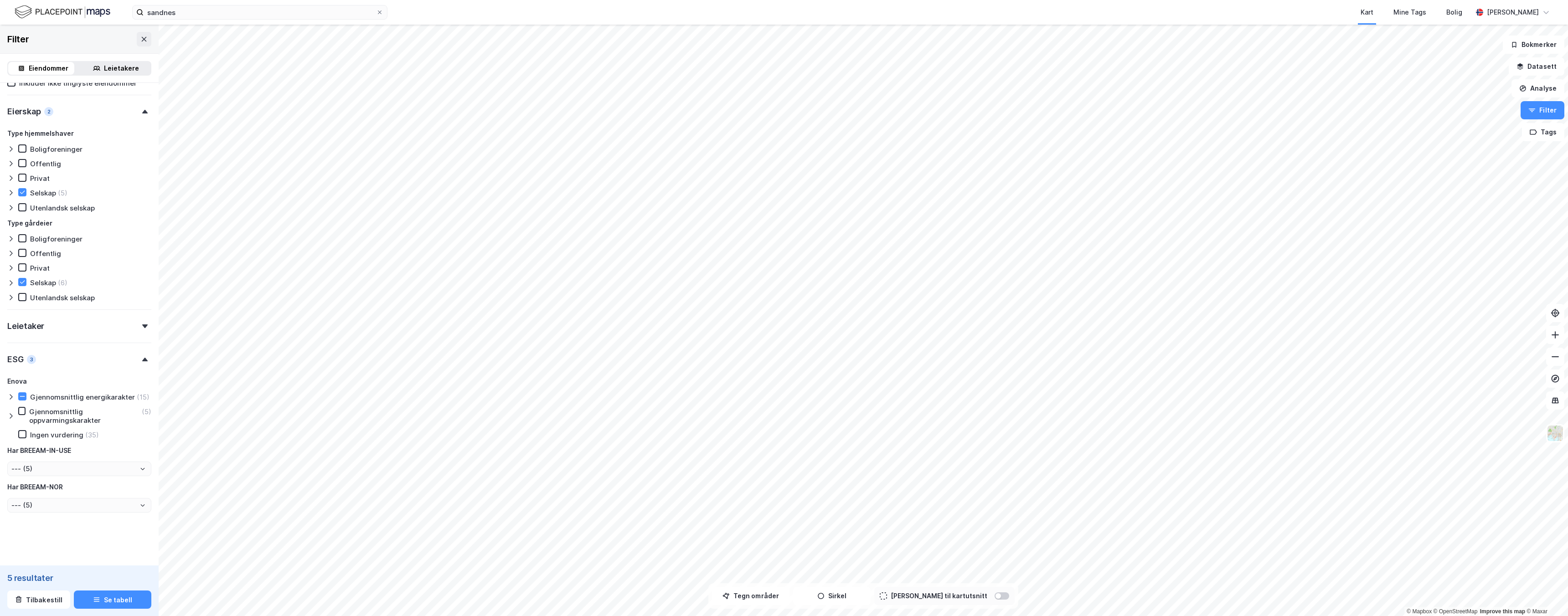
scroll to position [625, 0]
click at [10, 393] on icon at bounding box center [11, 397] width 7 height 7
click at [81, 415] on div "Gjennomsnittlig oppvarmingskarakter" at bounding box center [85, 416] width 111 height 17
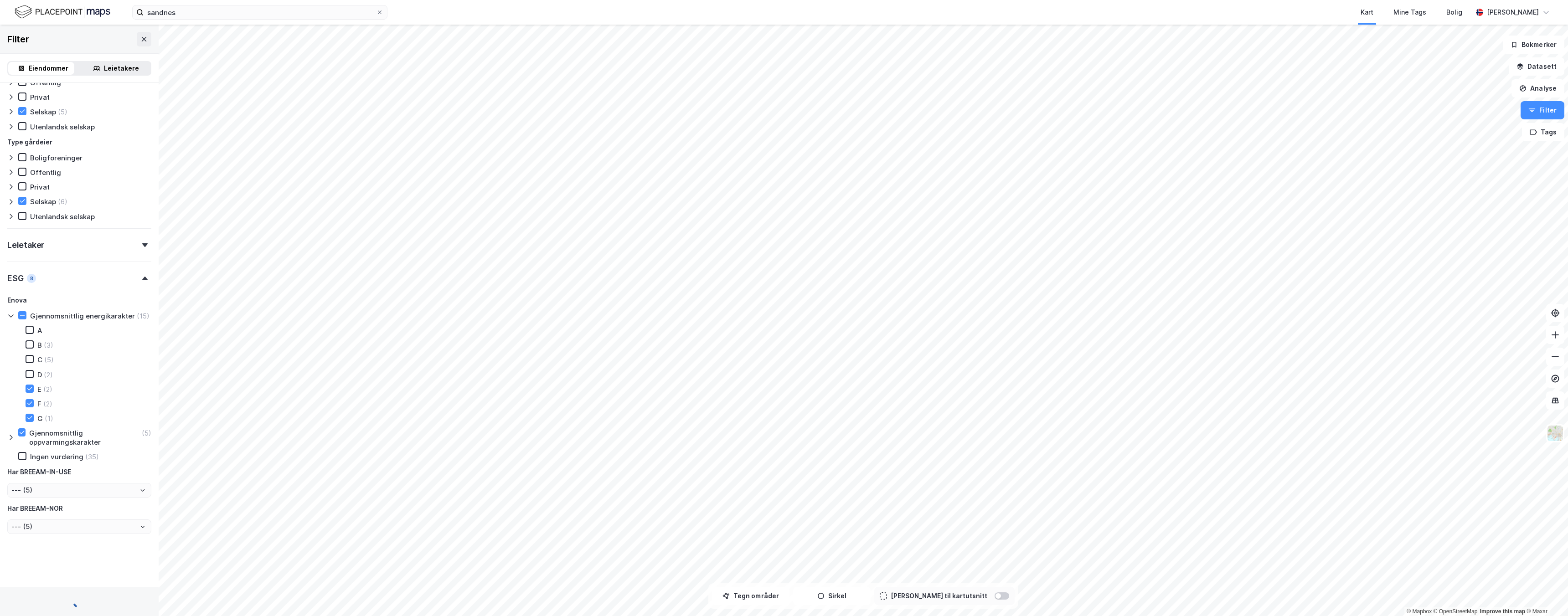
scroll to position [729, 0]
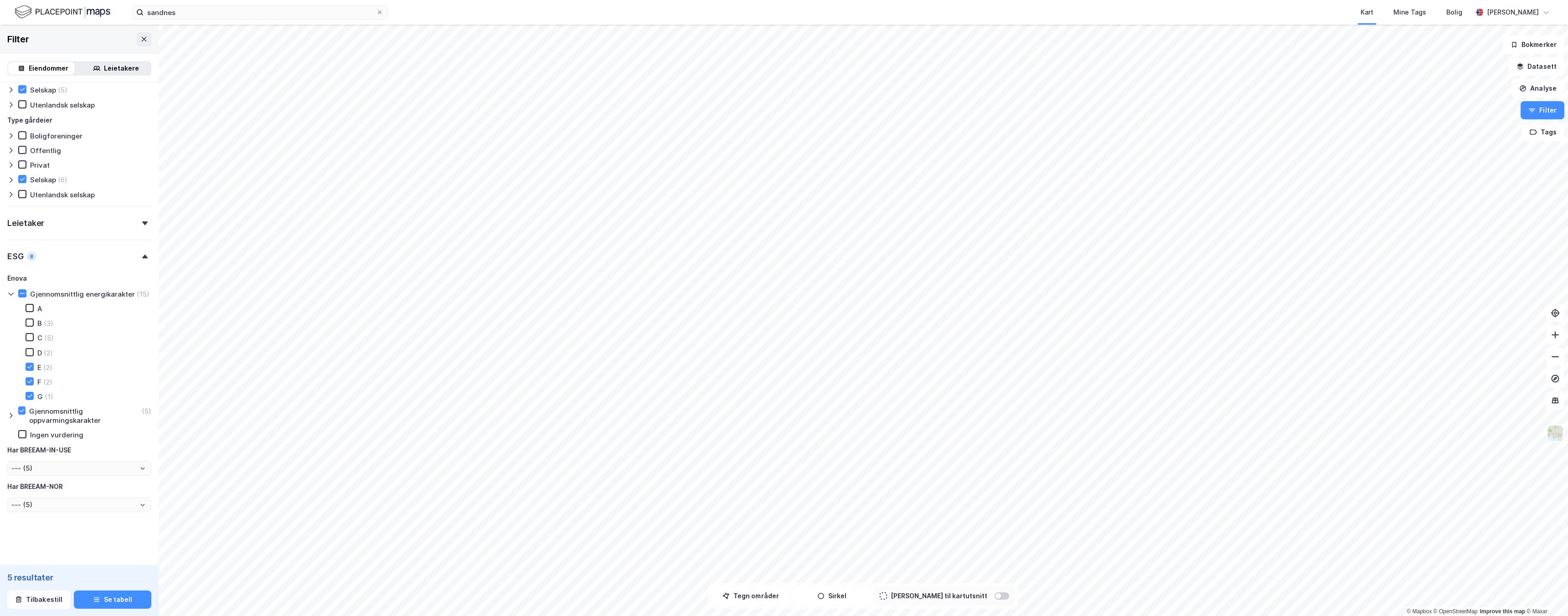
click at [66, 417] on div "Gjennomsnittlig oppvarmingskarakter" at bounding box center [85, 416] width 111 height 17
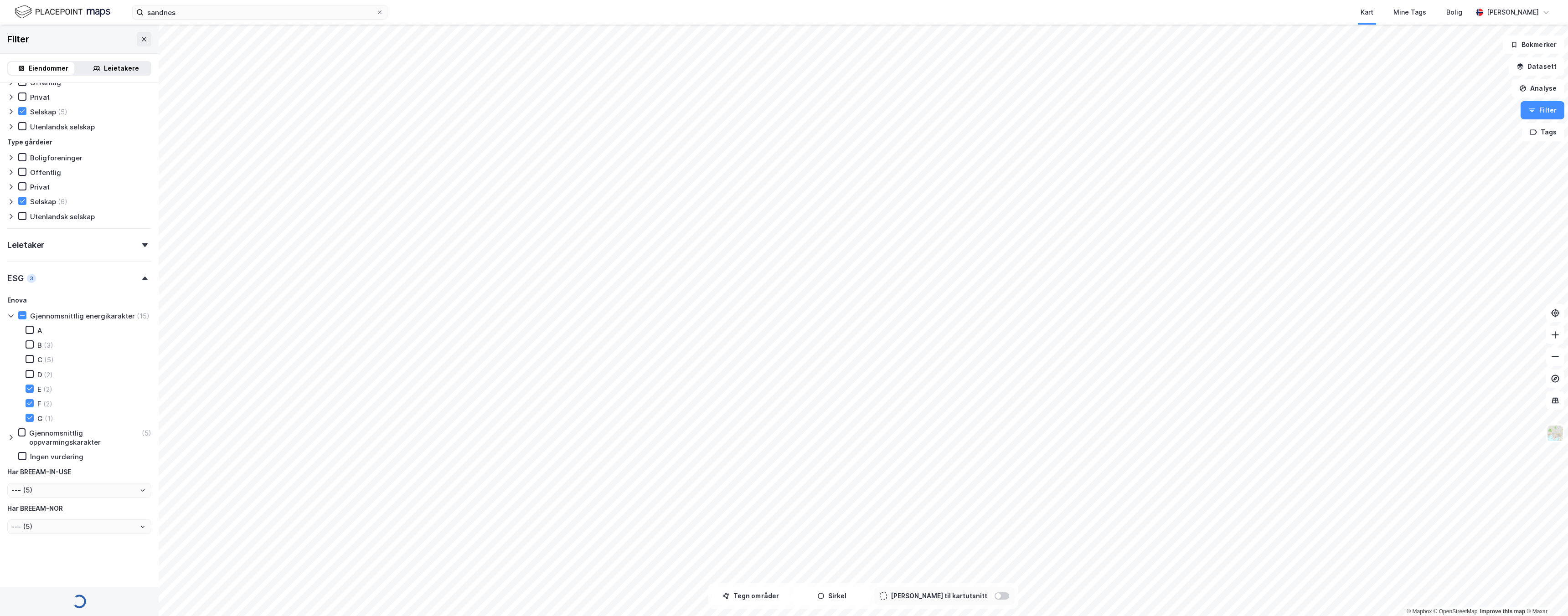
scroll to position [729, 0]
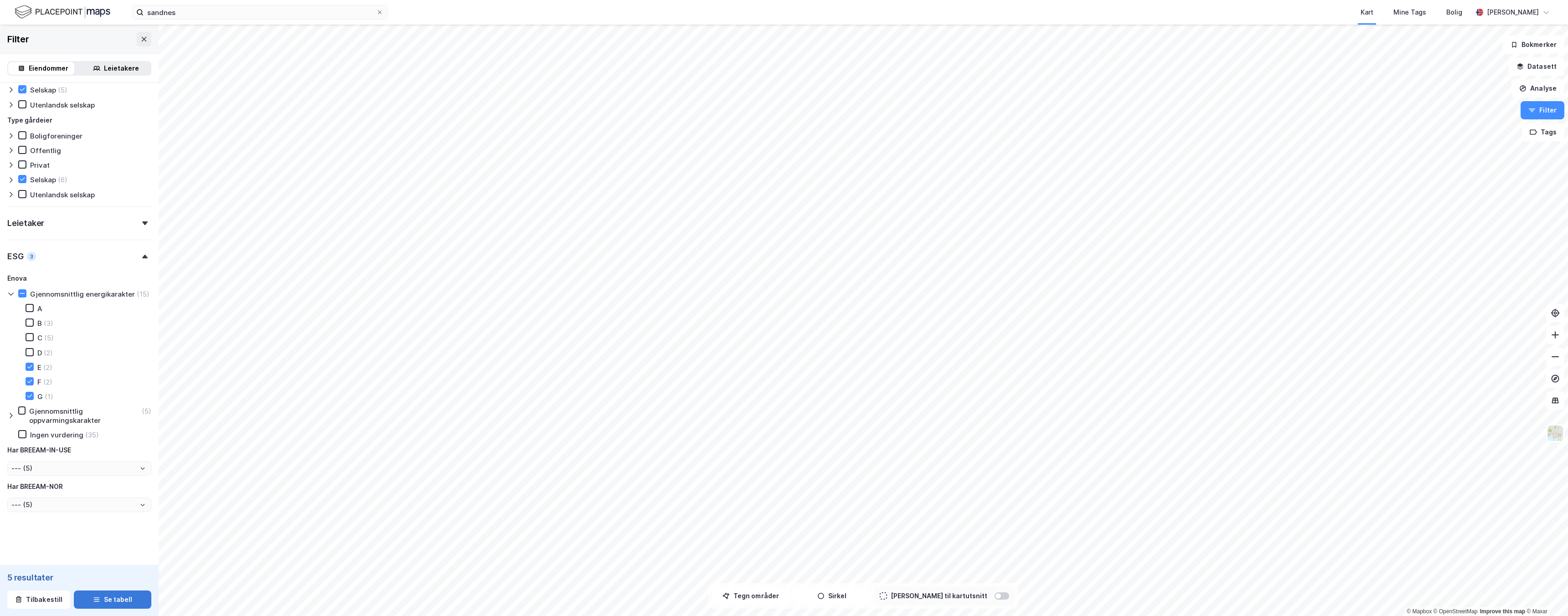
click at [99, 601] on button "Se tabell" at bounding box center [112, 600] width 77 height 18
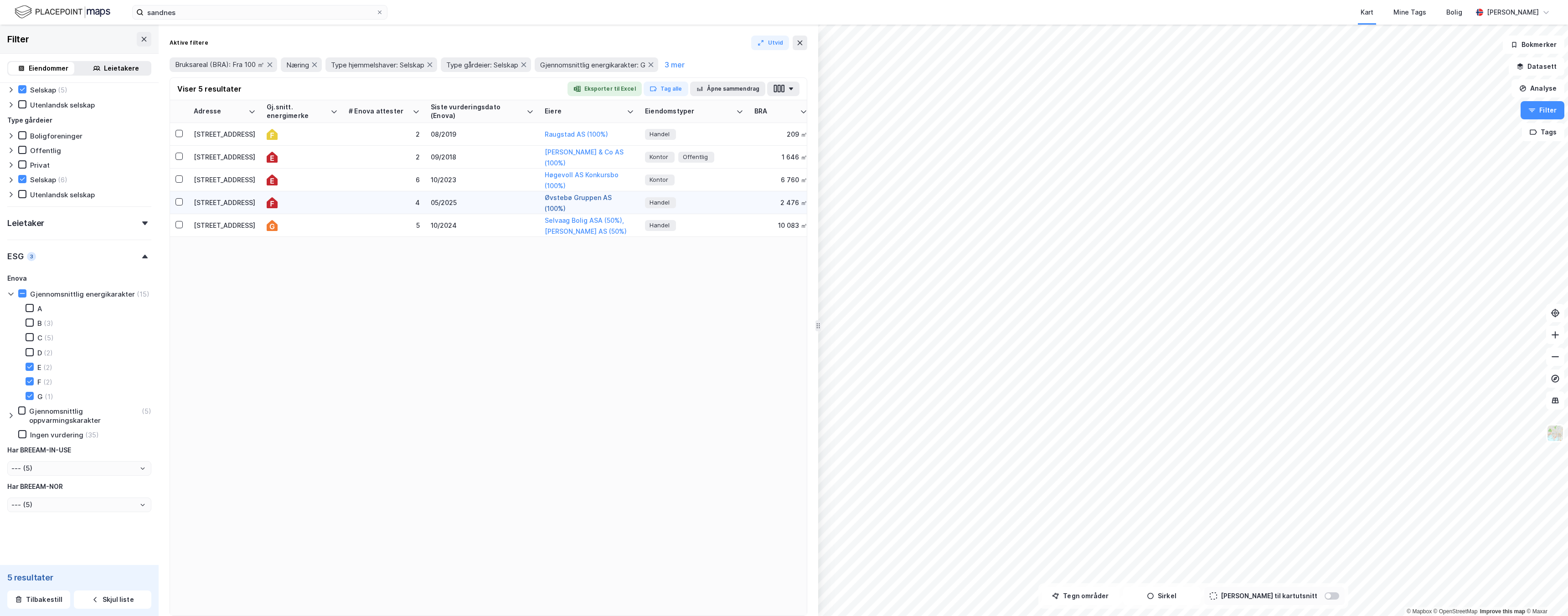
click at [0, 0] on button "Øvstebø Gruppen AS (100%)" at bounding box center [0, 0] width 0 height 0
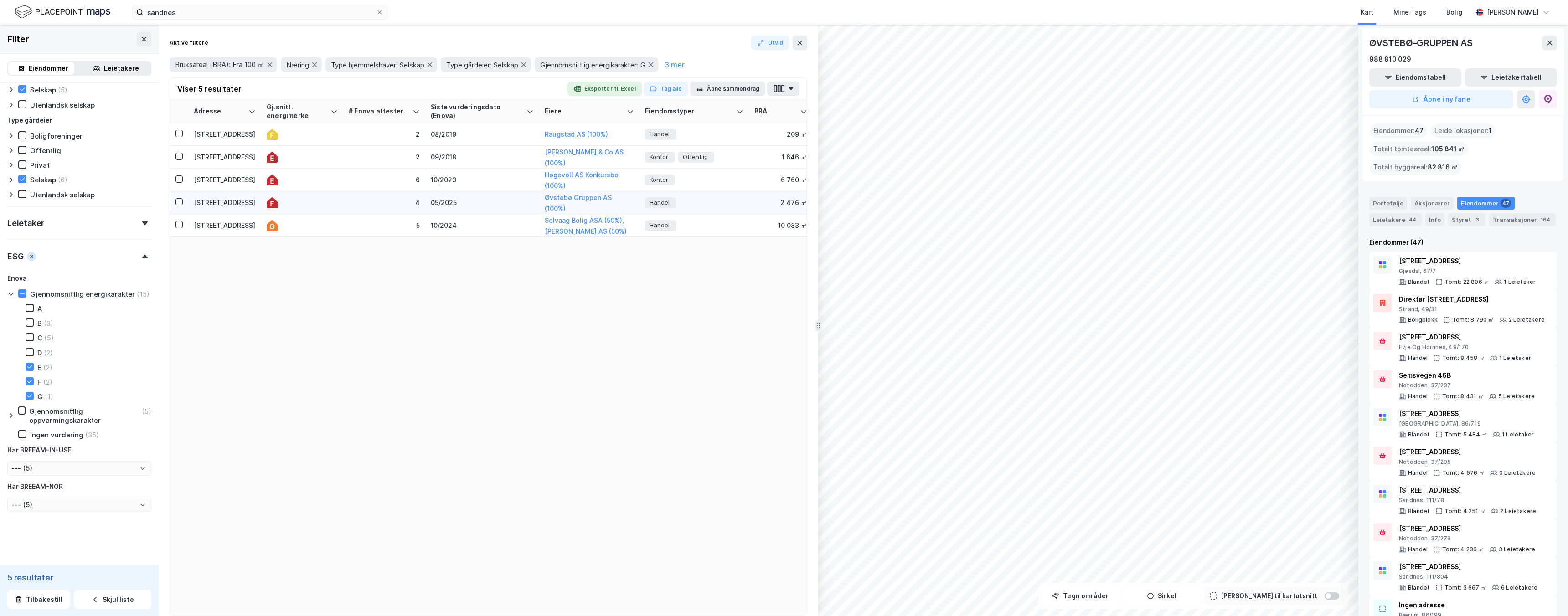
click at [228, 200] on div "[STREET_ADDRESS]" at bounding box center [225, 203] width 62 height 10
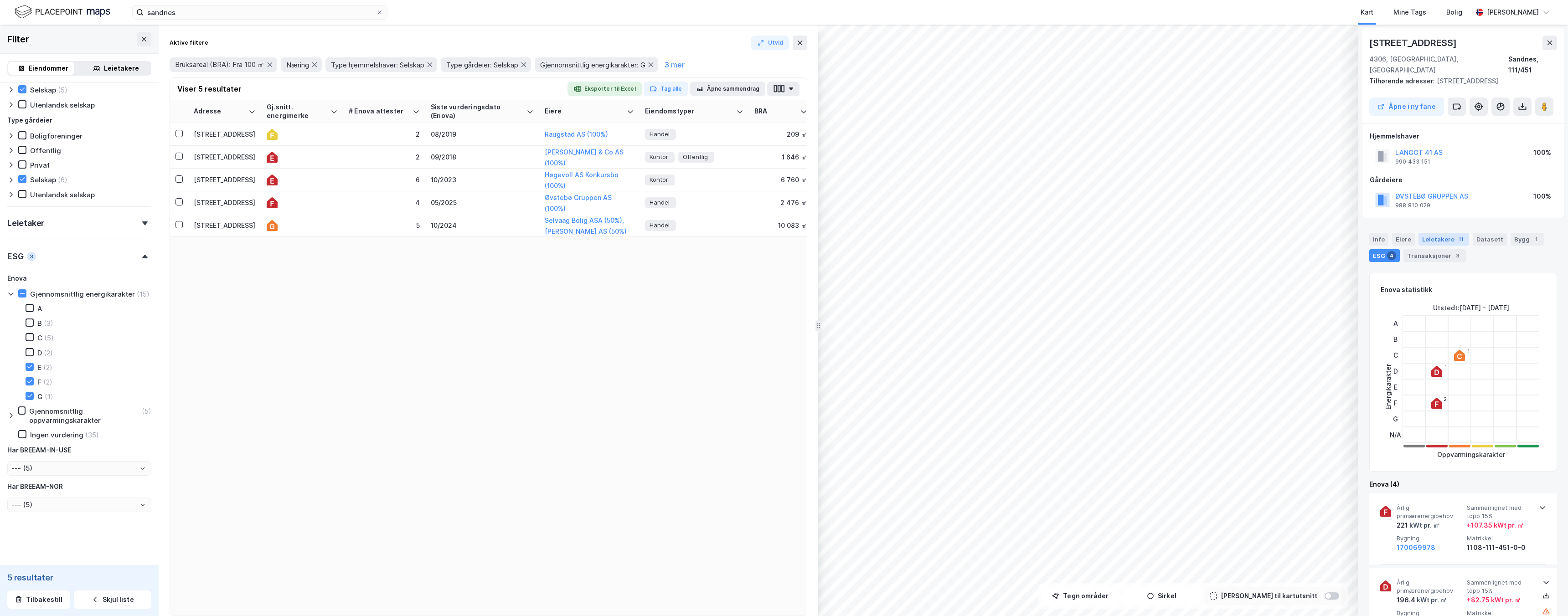
click at [1435, 233] on div "Leietakere 11" at bounding box center [1443, 239] width 51 height 13
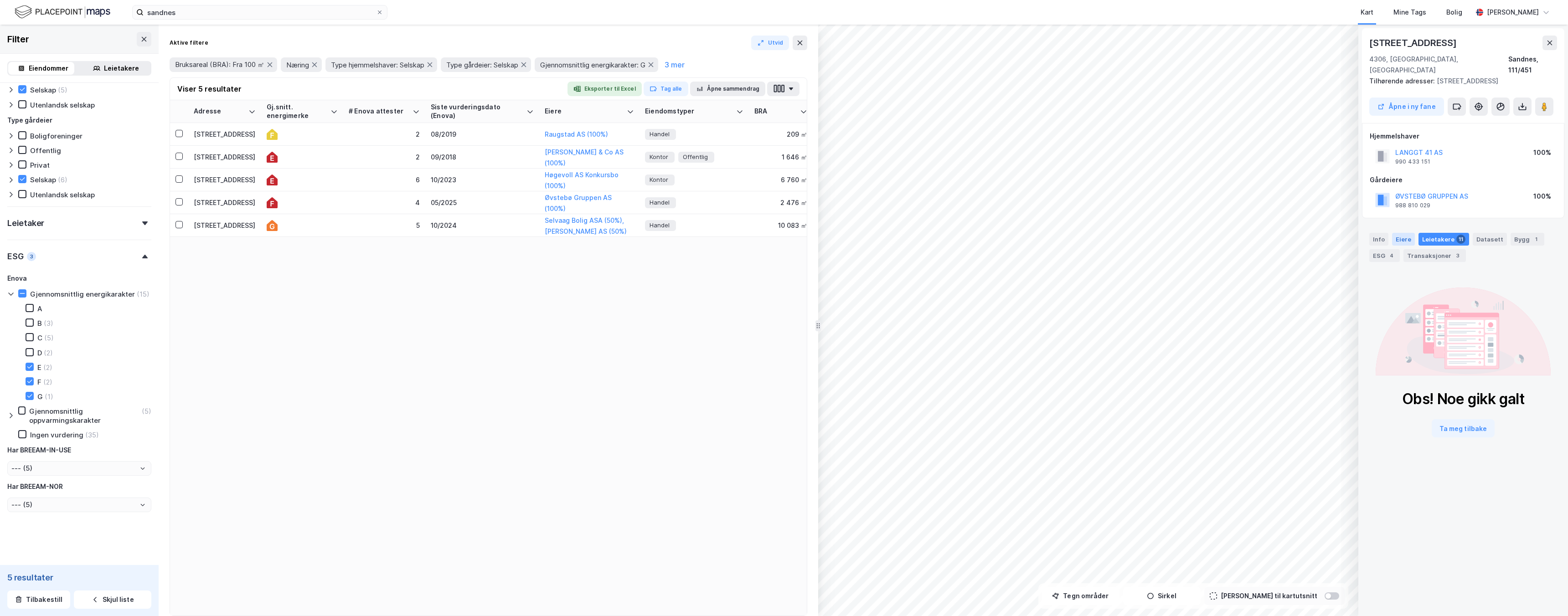
click at [1405, 233] on div "Eiere" at bounding box center [1403, 239] width 23 height 13
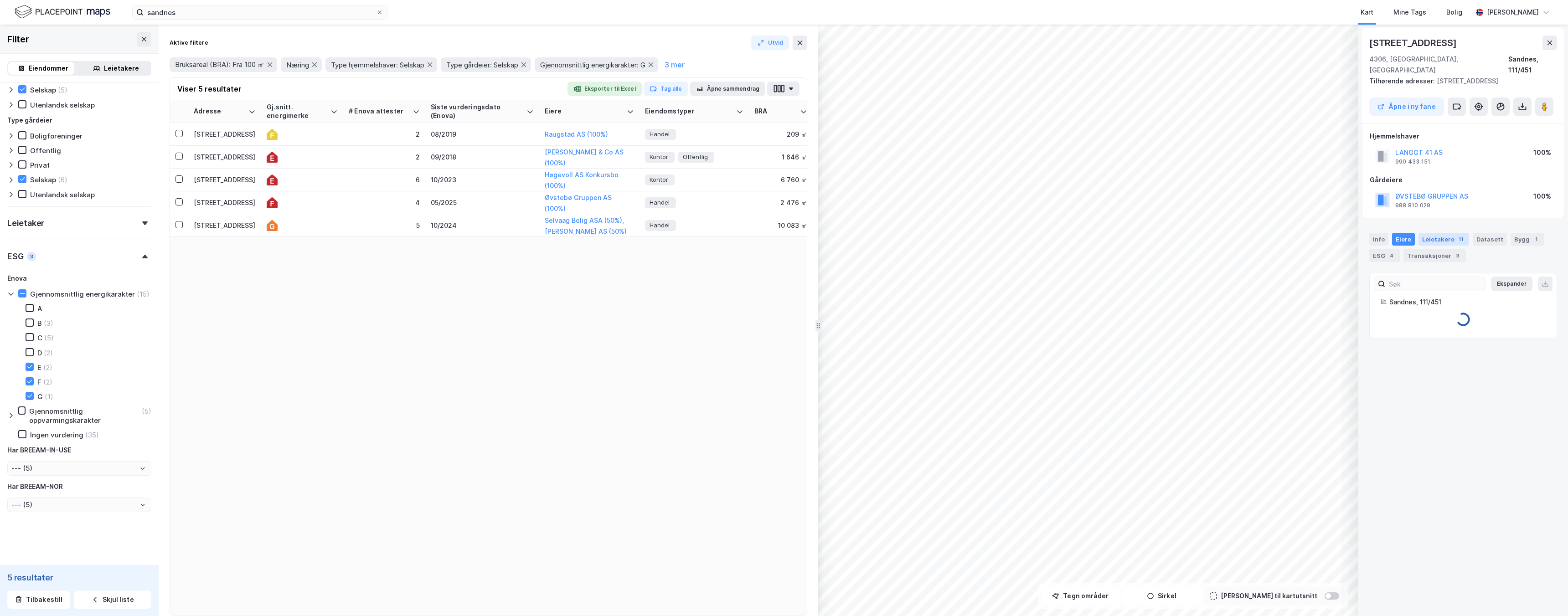
click at [1435, 233] on div "Leietakere 11" at bounding box center [1443, 239] width 51 height 13
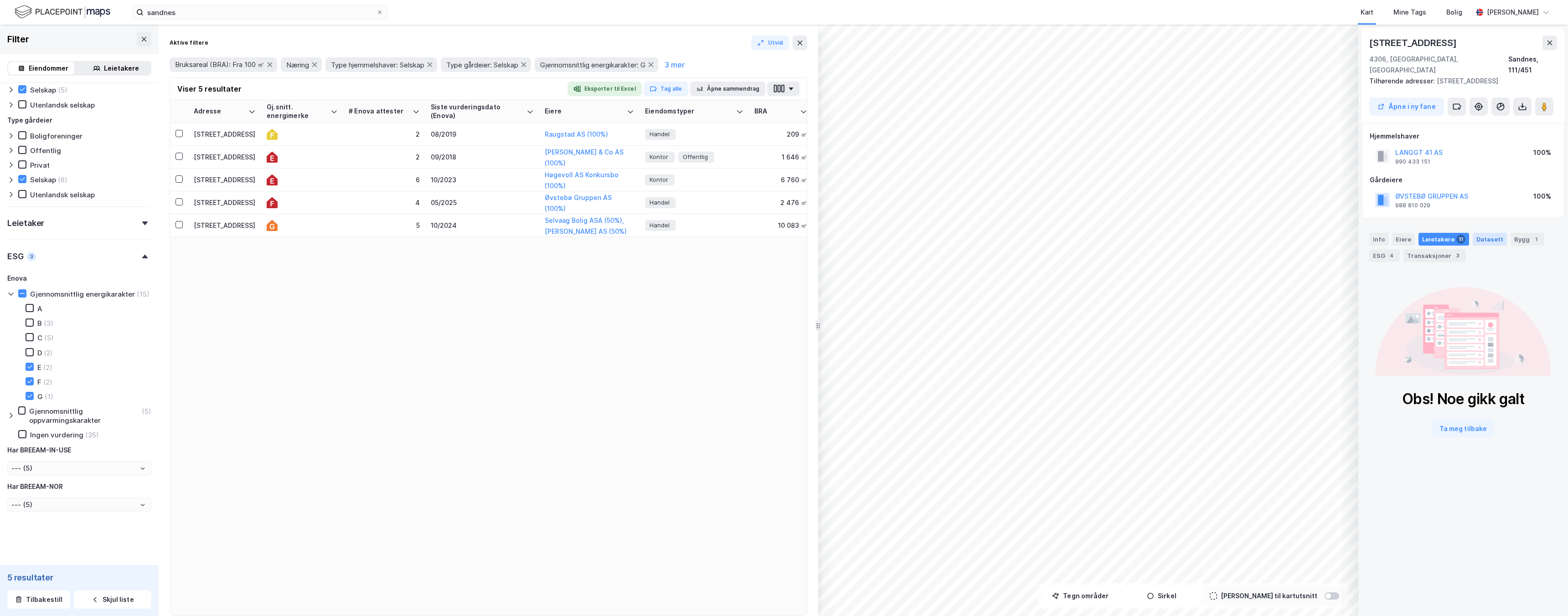
click at [1486, 233] on div "Datasett" at bounding box center [1489, 239] width 34 height 13
click at [1518, 233] on div "Bygg 1" at bounding box center [1527, 239] width 33 height 13
click at [1411, 222] on div "Info [PERSON_NAME] 11 Datasett Bygg 1 ESG 4 Transaksjoner 3" at bounding box center [1463, 244] width 209 height 44
click at [1409, 233] on div "Eiere" at bounding box center [1403, 239] width 23 height 13
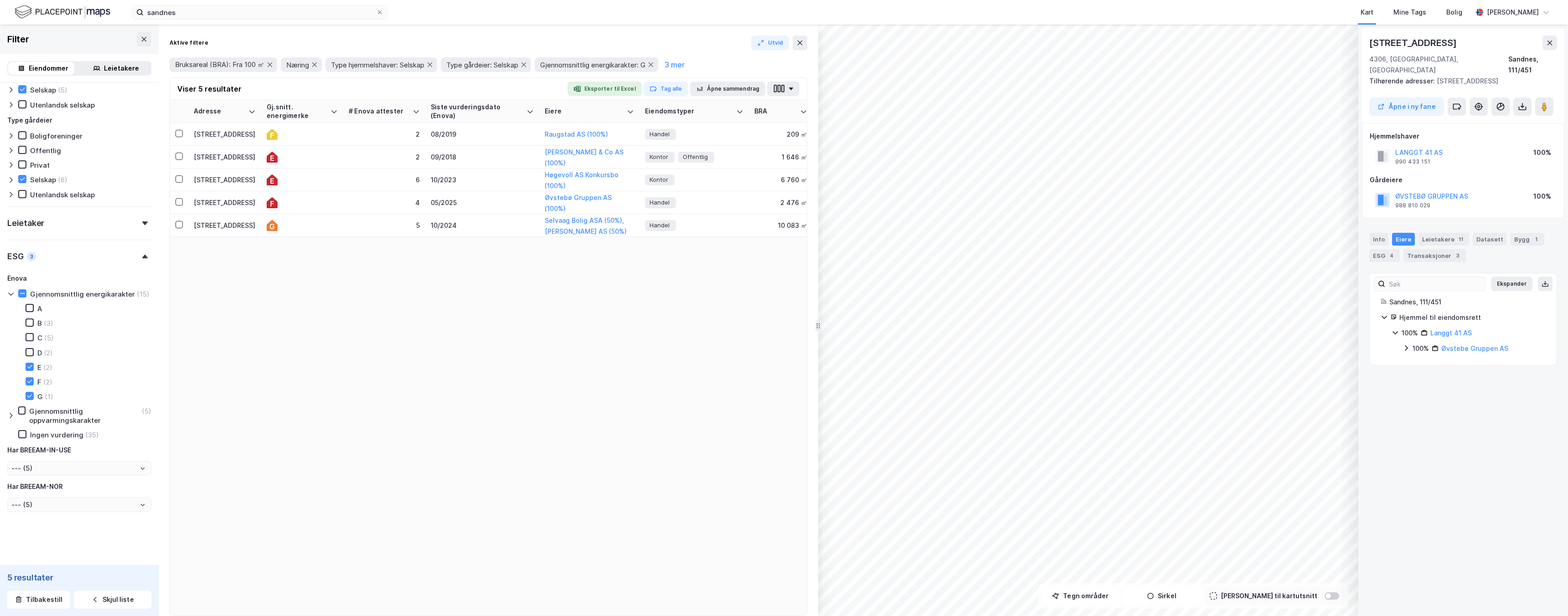
click at [1396, 329] on icon at bounding box center [1395, 333] width 7 height 7
click at [1388, 312] on div "Hjemmel til eiendomsrett" at bounding box center [1463, 318] width 165 height 11
click at [1405, 345] on icon at bounding box center [1406, 348] width 7 height 7
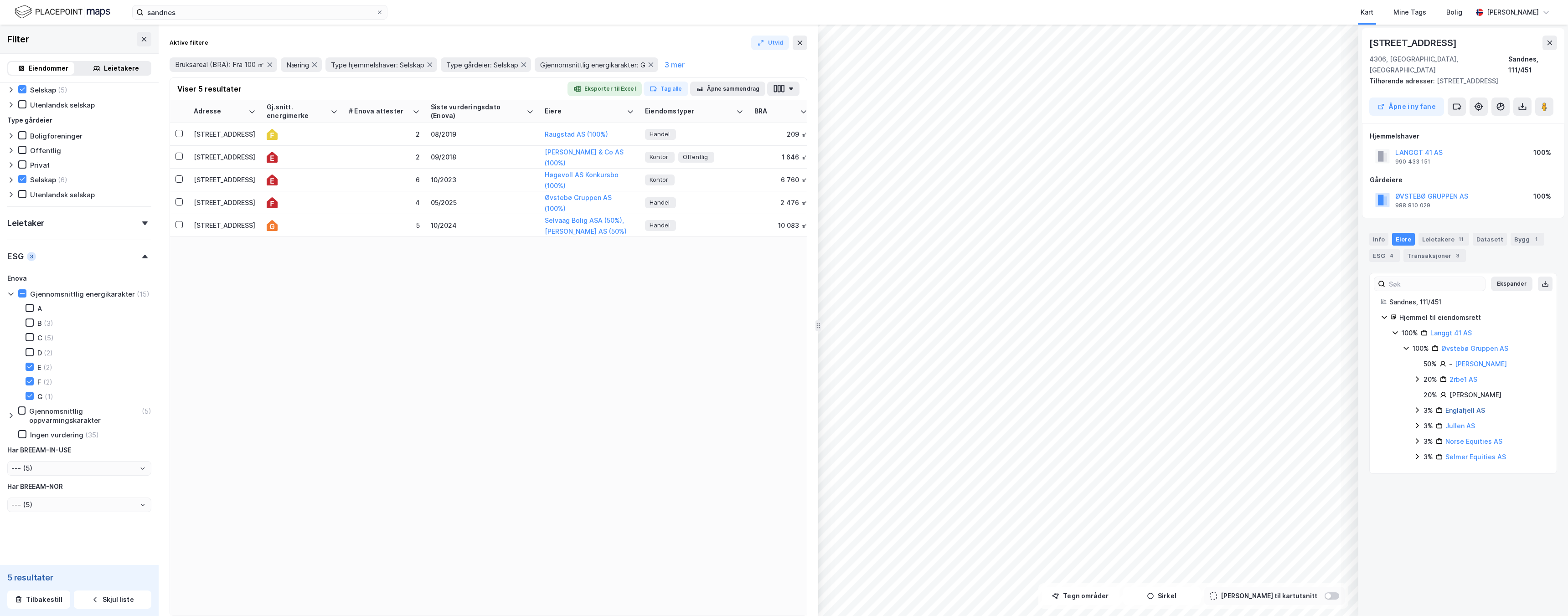
click at [1453, 407] on link "Englafjell AS" at bounding box center [1465, 410] width 40 height 8
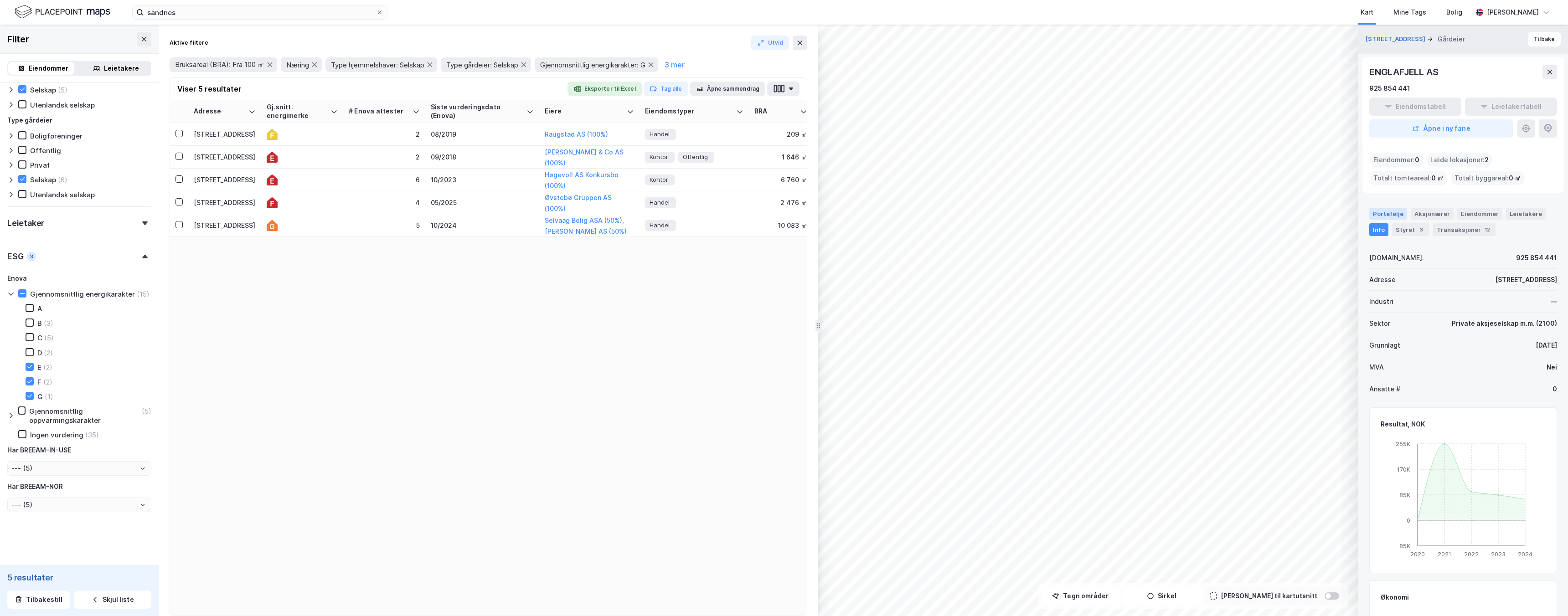
click at [1384, 211] on div "Portefølje" at bounding box center [1388, 213] width 38 height 12
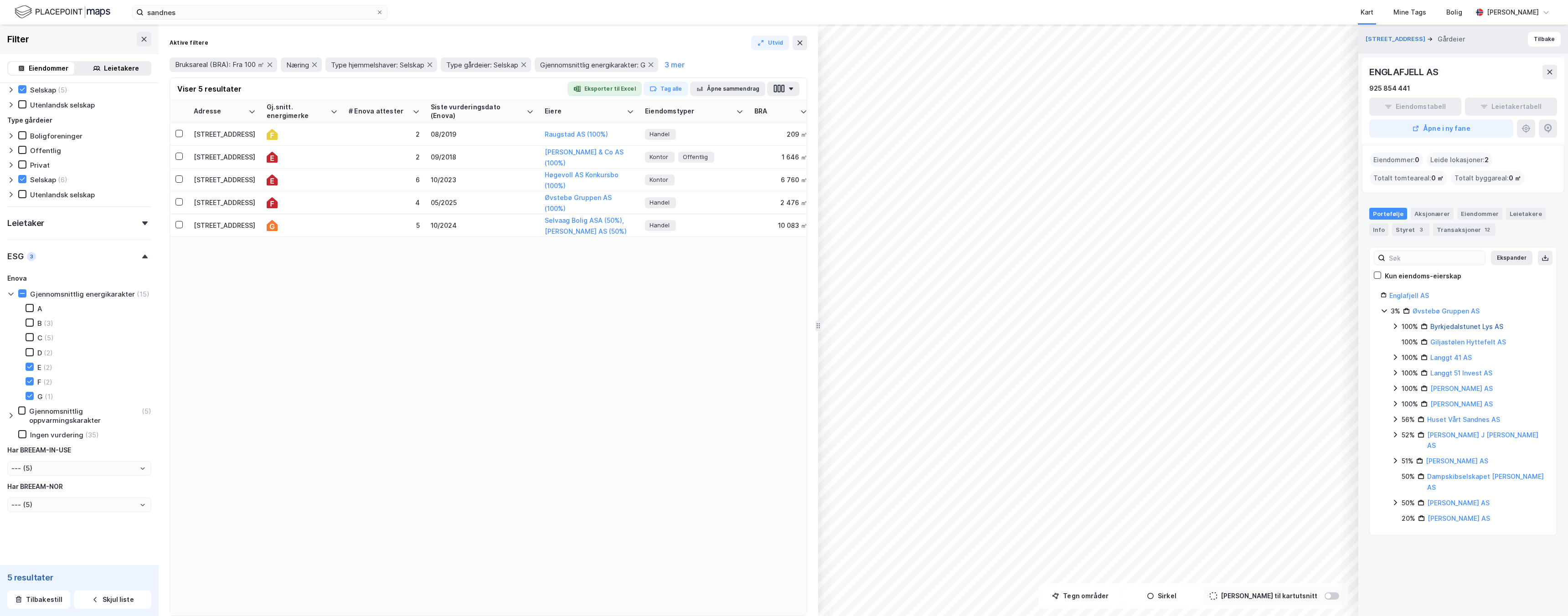
click at [1440, 323] on link "Byrkjedalstunet Lys AS" at bounding box center [1467, 326] width 73 height 8
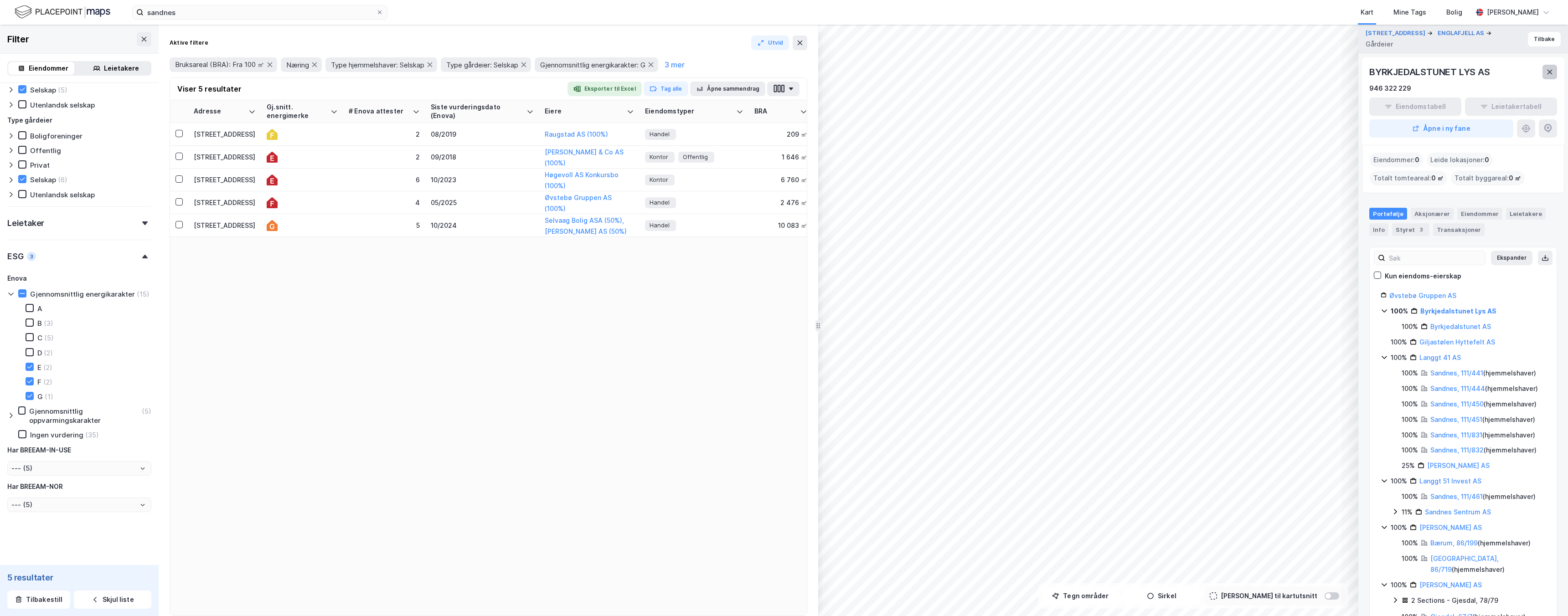
click at [1553, 78] on button at bounding box center [1550, 72] width 15 height 15
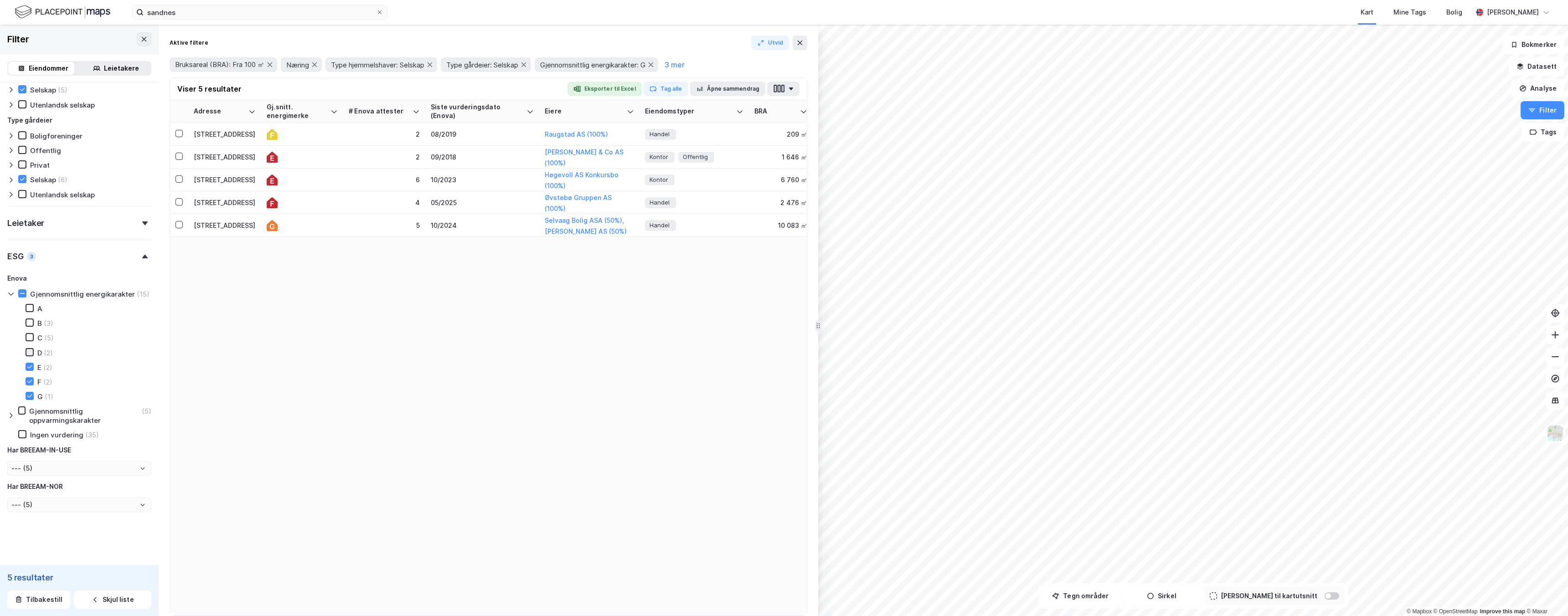
click at [31, 355] on icon at bounding box center [29, 352] width 6 height 6
type input "Inkluder (7)"
type input "--- (7)"
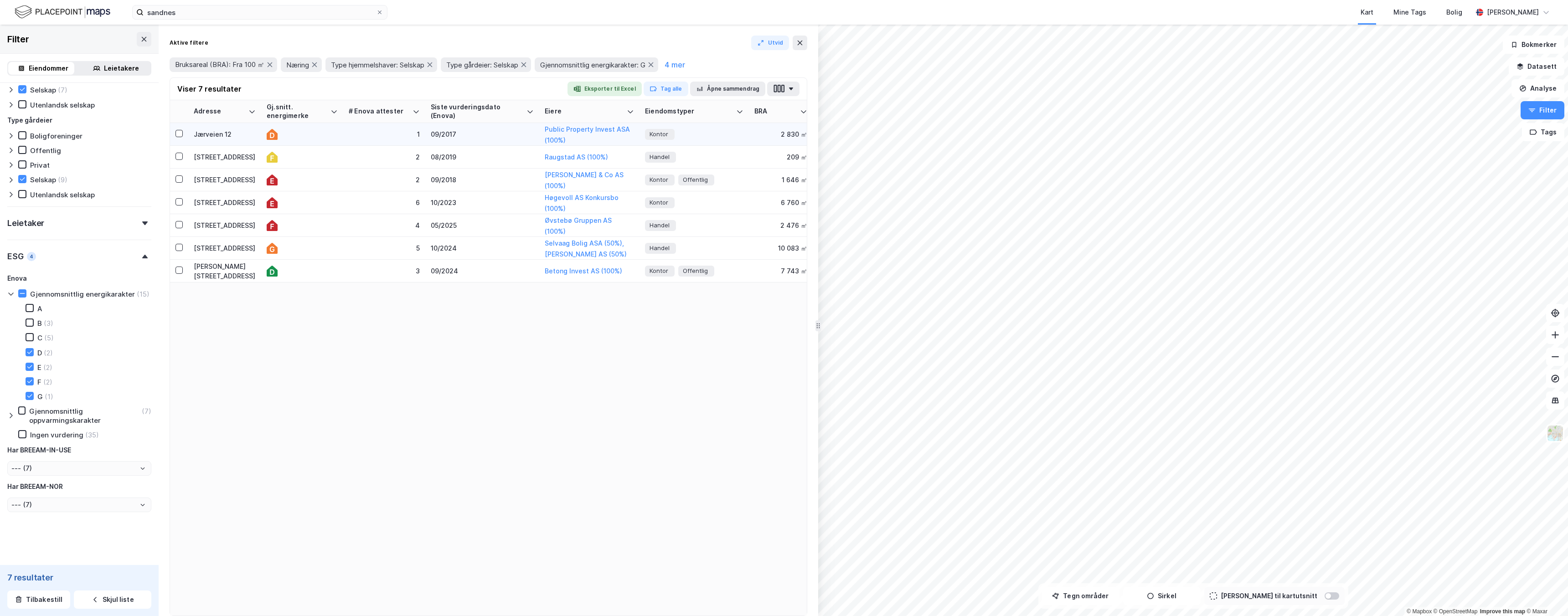
click at [372, 133] on div "1" at bounding box center [384, 135] width 71 height 10
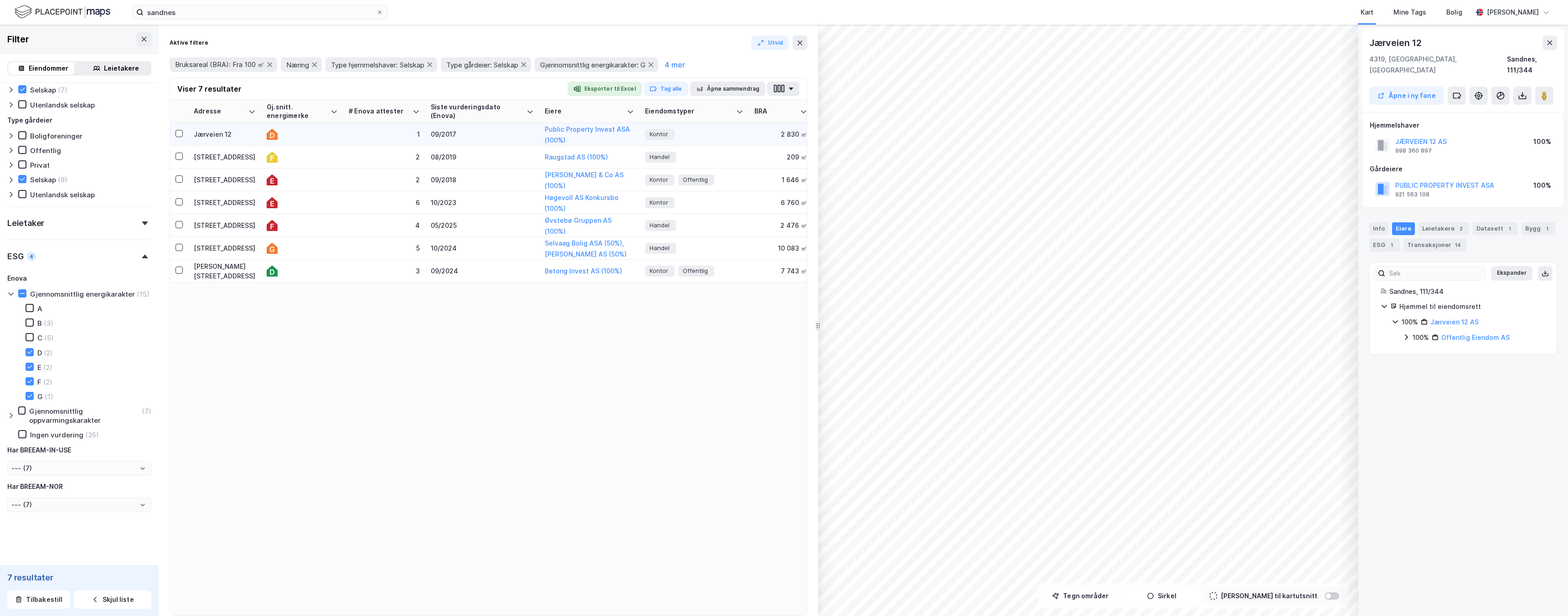
click at [372, 133] on div "1" at bounding box center [384, 135] width 71 height 10
click at [55, 436] on div "Ingen vurdering" at bounding box center [57, 435] width 54 height 9
type input "Inkluder (35)"
type input "--- (35)"
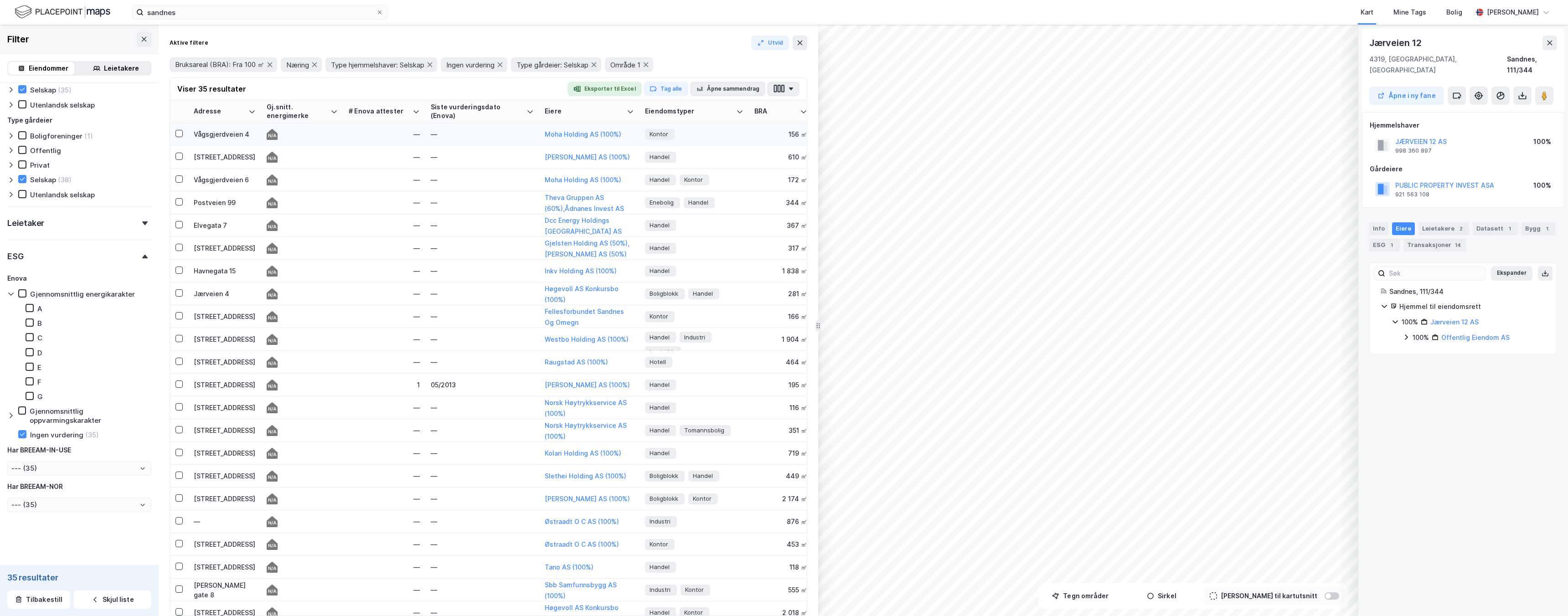
click at [233, 135] on div "Vågsgjerdveien 4" at bounding box center [225, 135] width 62 height 10
click at [1378, 239] on div "ESG" at bounding box center [1379, 245] width 19 height 13
click at [1381, 222] on div "Info" at bounding box center [1379, 228] width 19 height 13
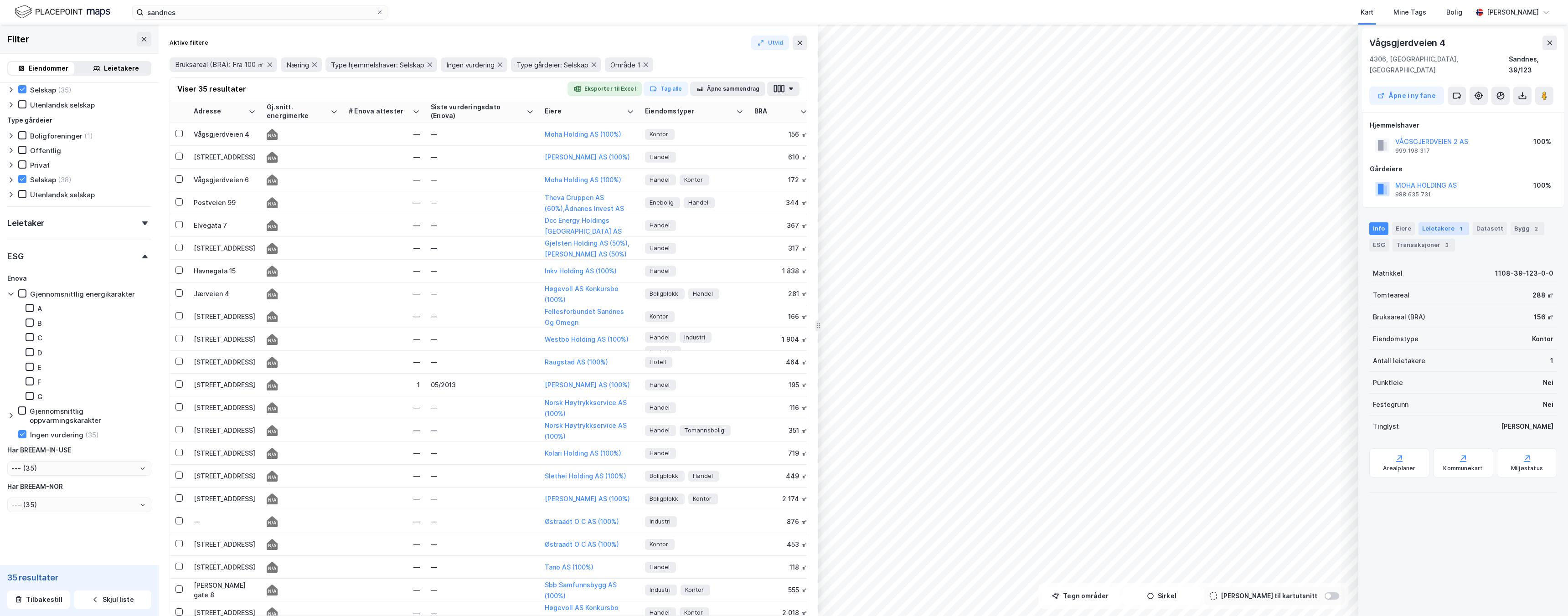
click at [1424, 222] on div "Leietakere 1" at bounding box center [1443, 228] width 51 height 13
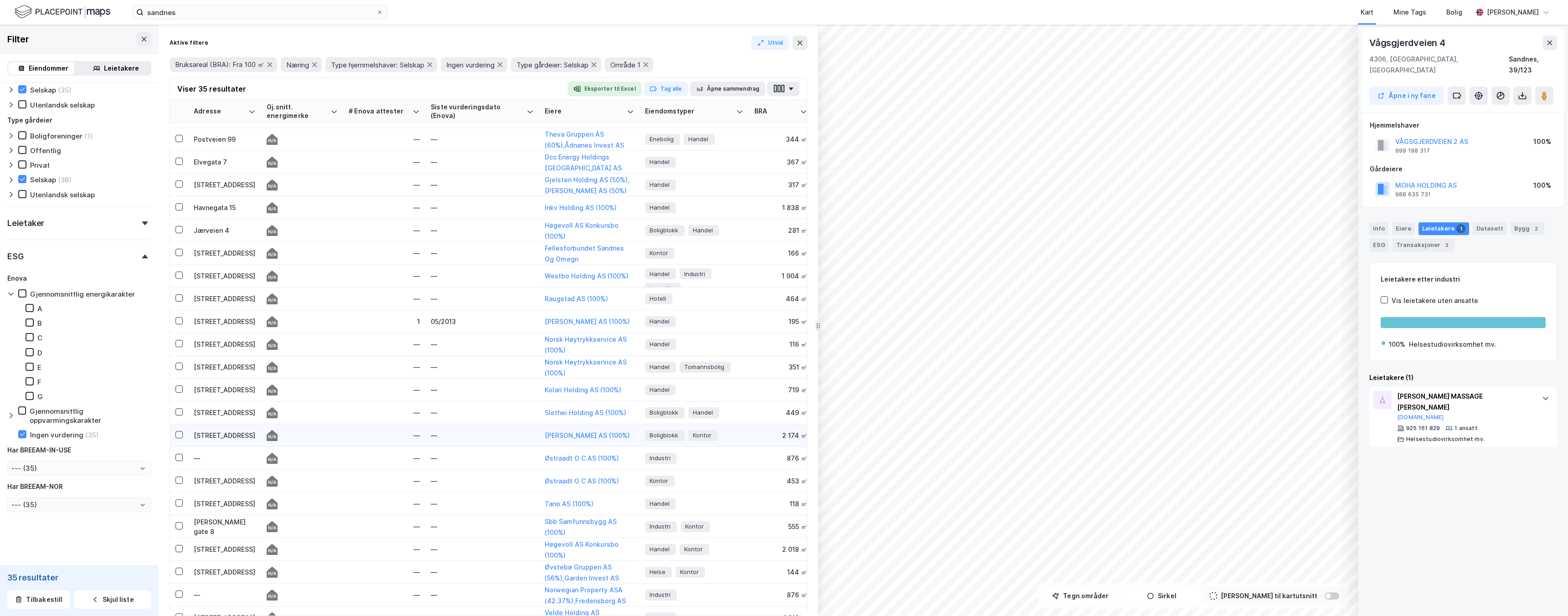
scroll to position [86, 0]
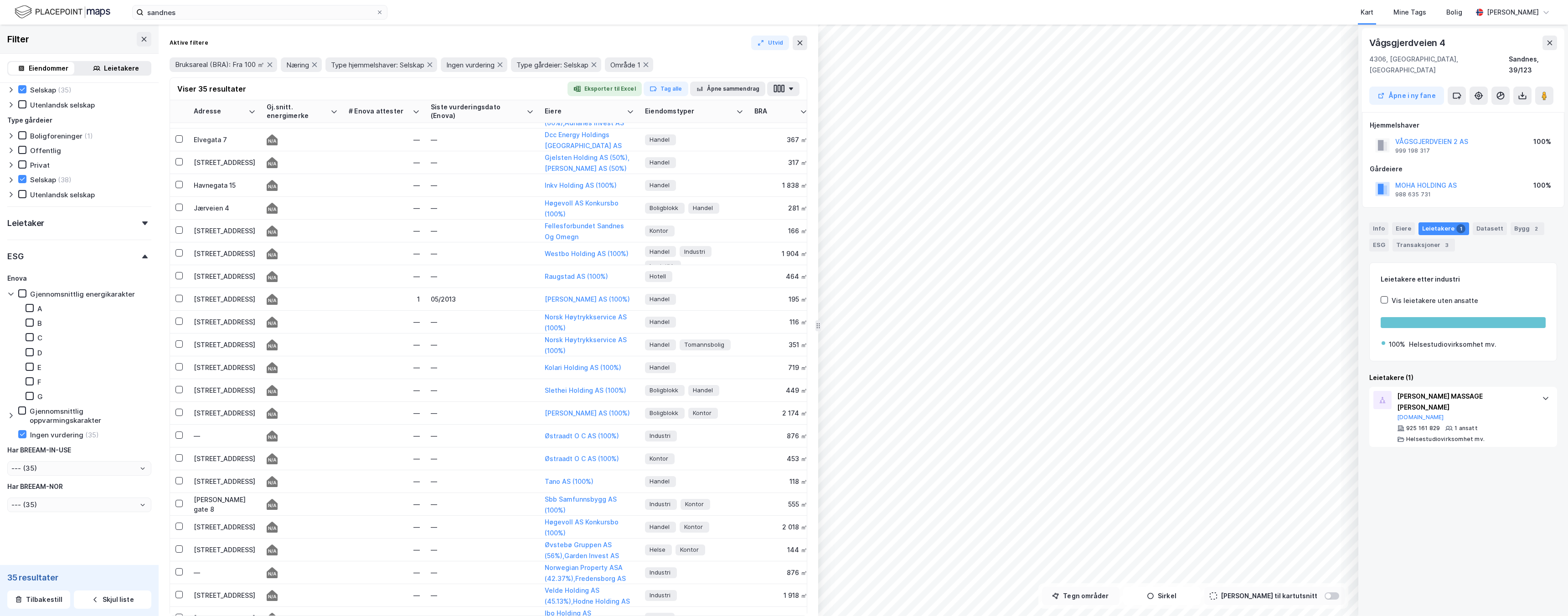
click at [1097, 598] on button "Tegn områder" at bounding box center [1080, 597] width 77 height 18
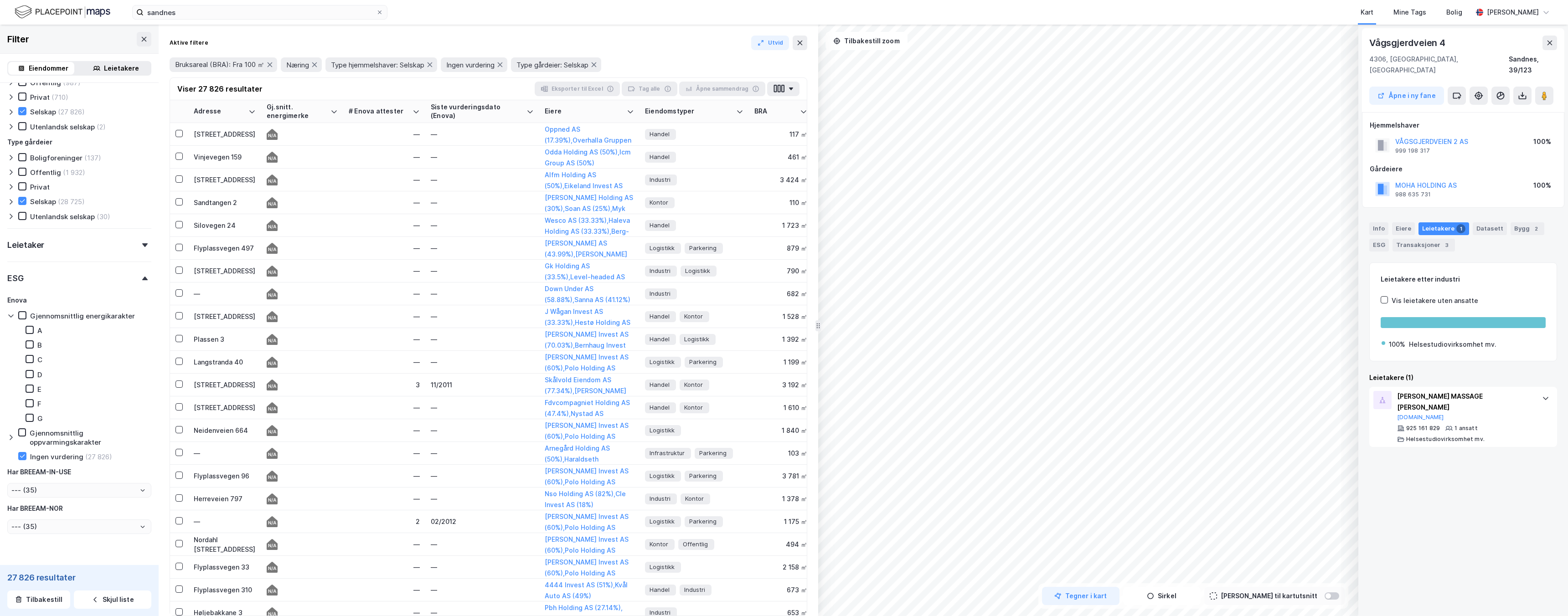
type input "Inkluder (27 826)"
type input "--- (27 826)"
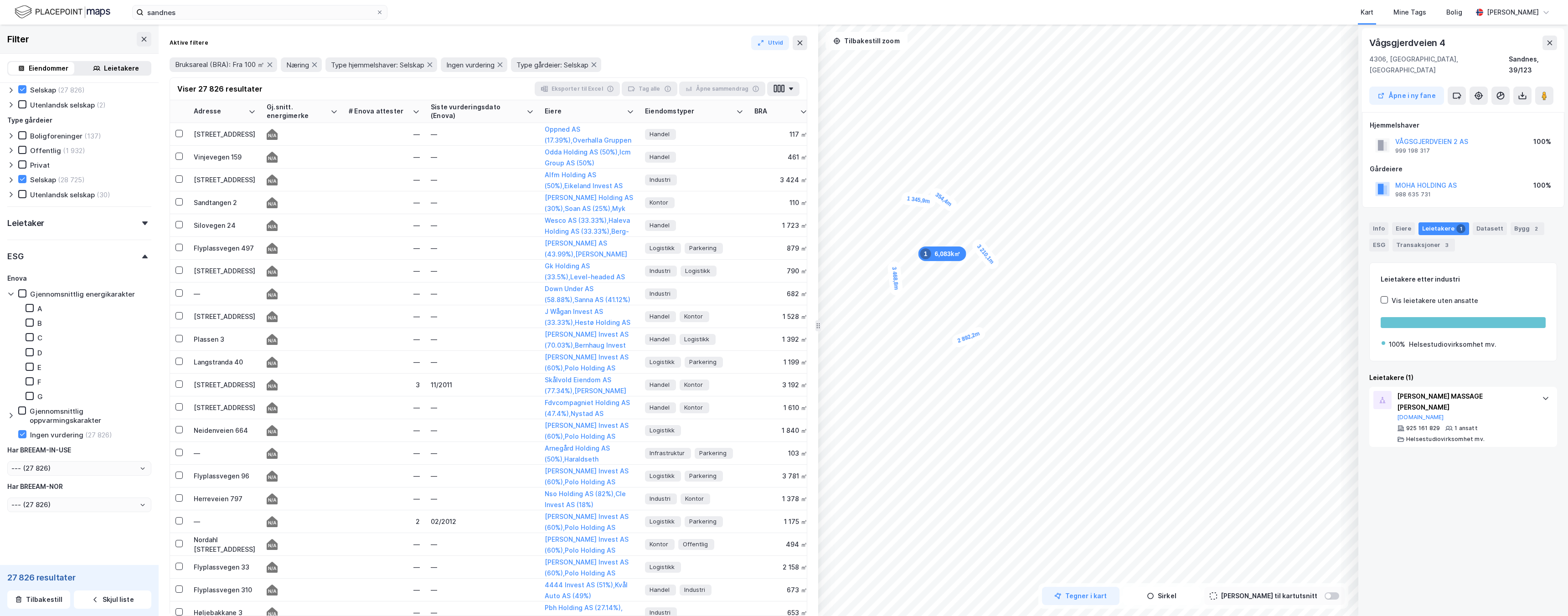
drag, startPoint x: 950, startPoint y: 205, endPoint x: 948, endPoint y: 197, distance: 8.2
click at [948, 197] on div "354,4m" at bounding box center [944, 200] width 32 height 28
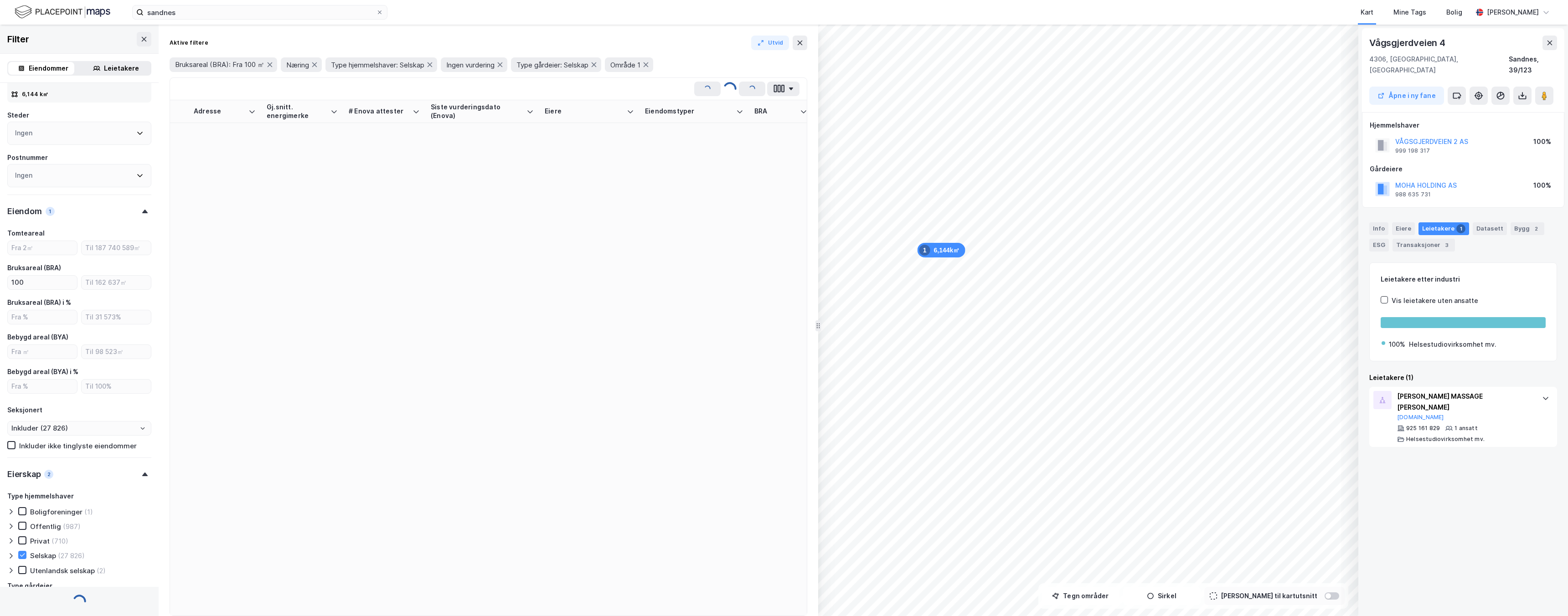
scroll to position [194, 0]
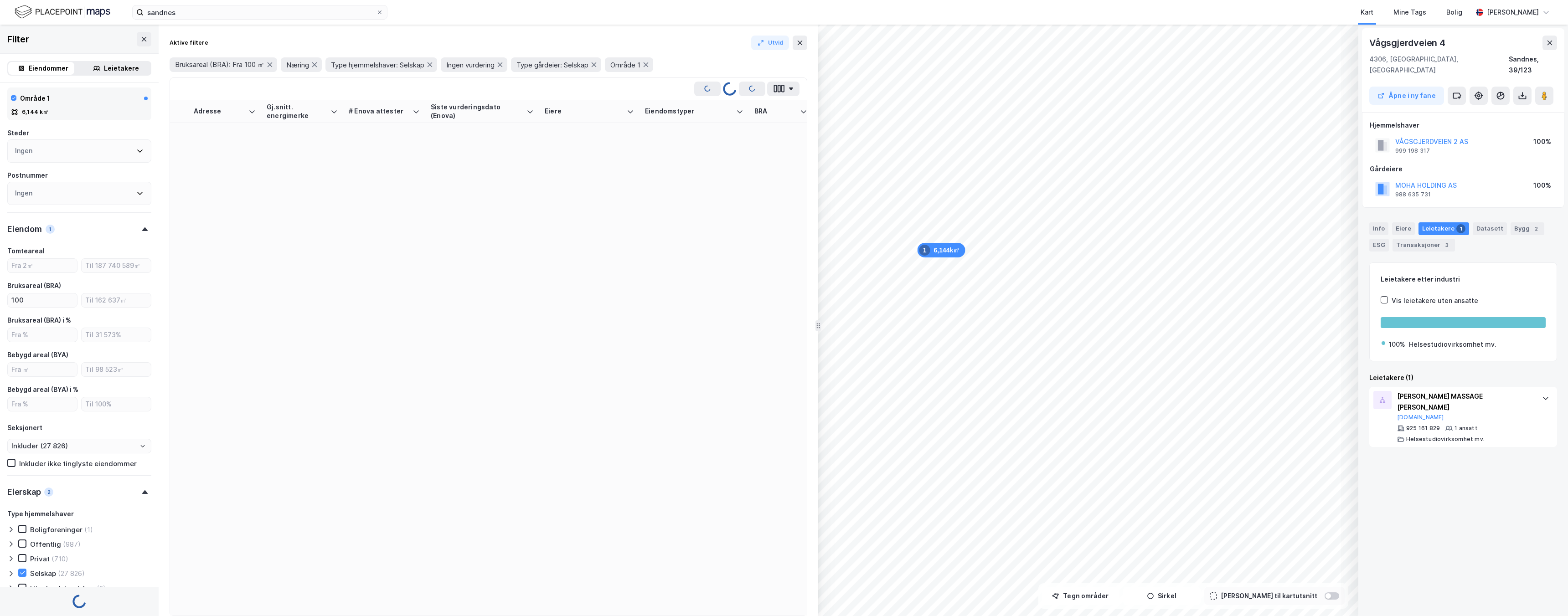
type input "Inkluder (72)"
type input "--- (72)"
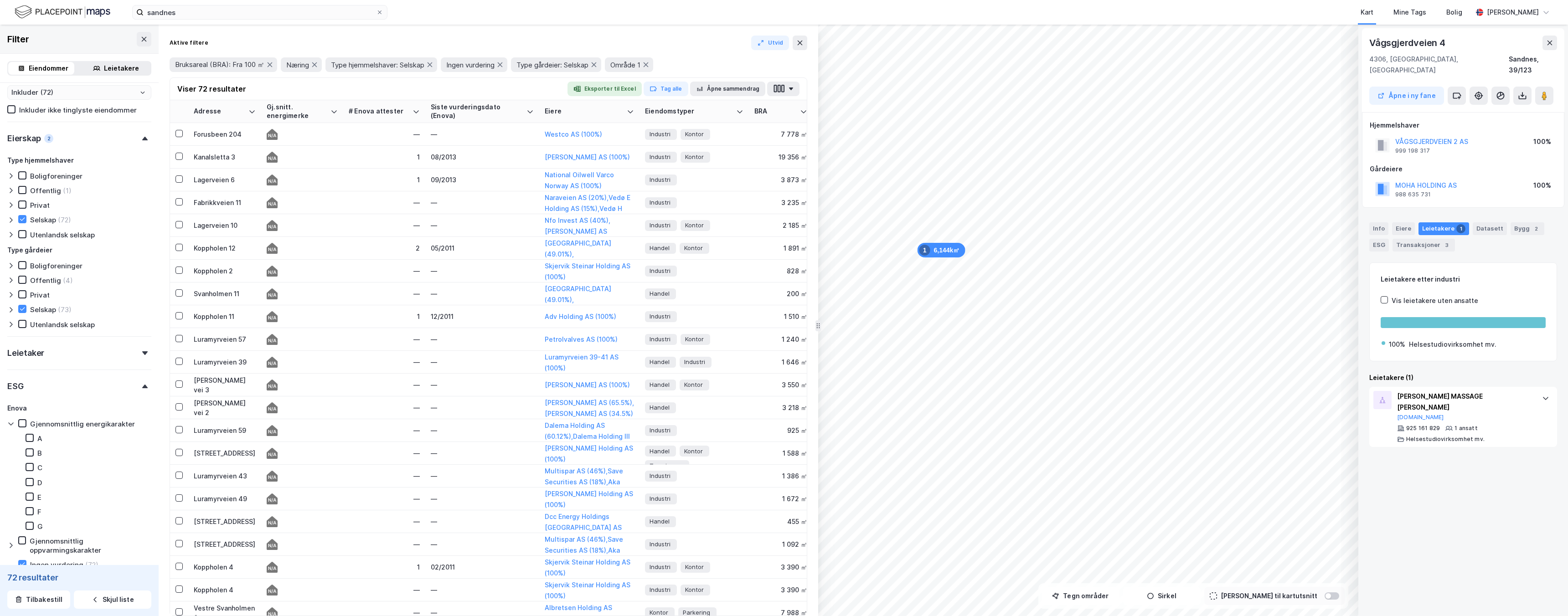
scroll to position [622, 0]
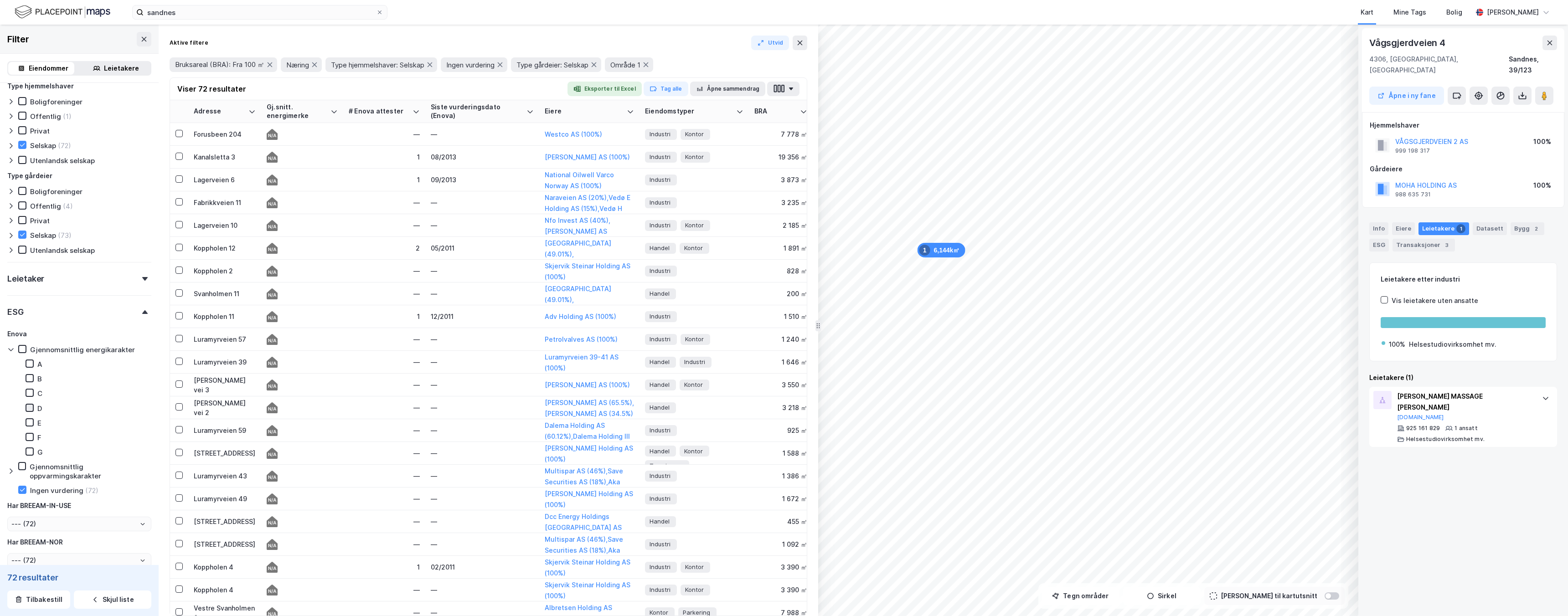
click at [30, 410] on icon at bounding box center [29, 408] width 6 height 6
click at [30, 423] on icon at bounding box center [30, 422] width 5 height 3
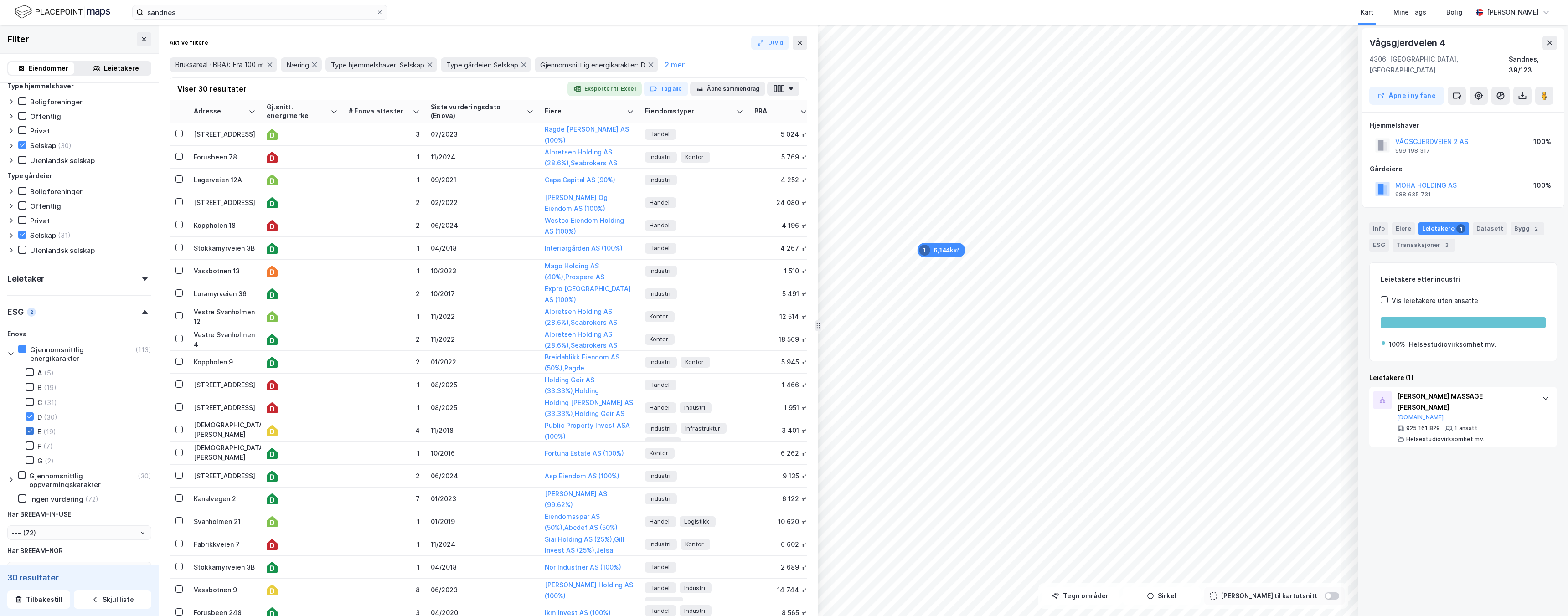
type input "Inkluder (30)"
type input "--- (30)"
click at [30, 433] on icon at bounding box center [29, 431] width 6 height 6
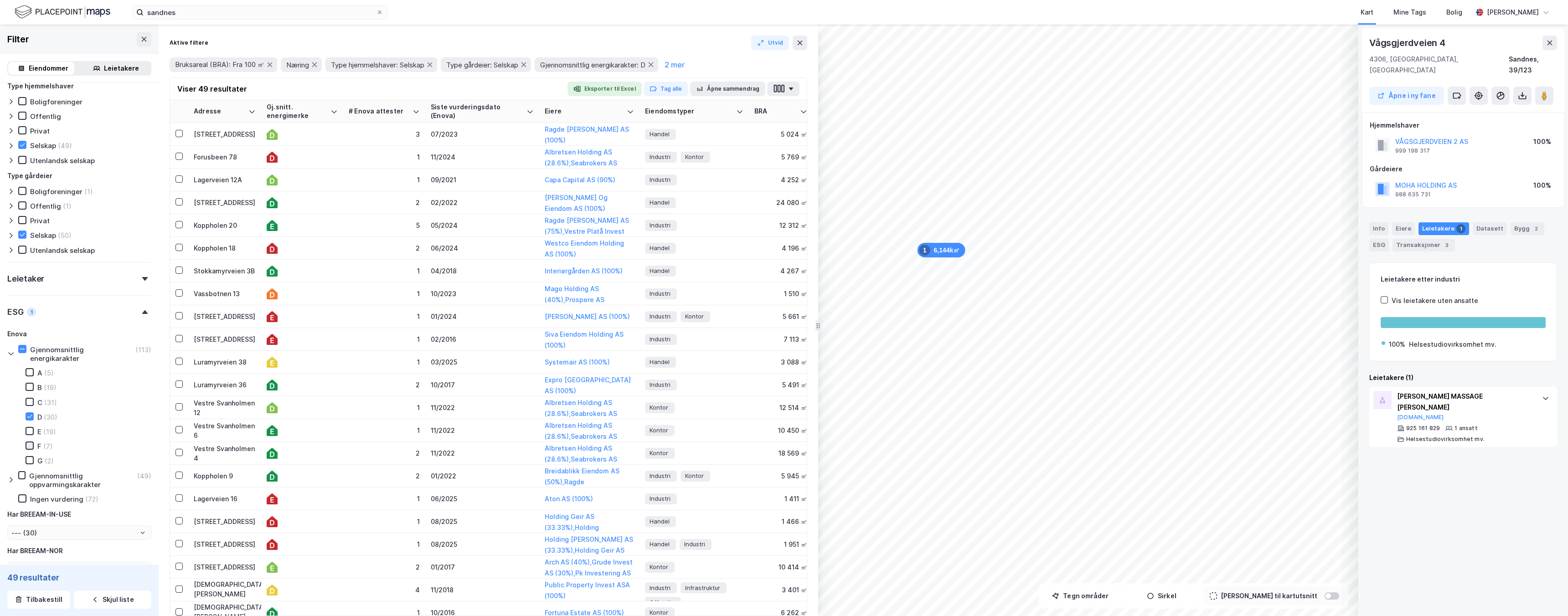
type input "Inkluder (49)"
type input "--- (49)"
click at [32, 445] on icon at bounding box center [29, 446] width 6 height 6
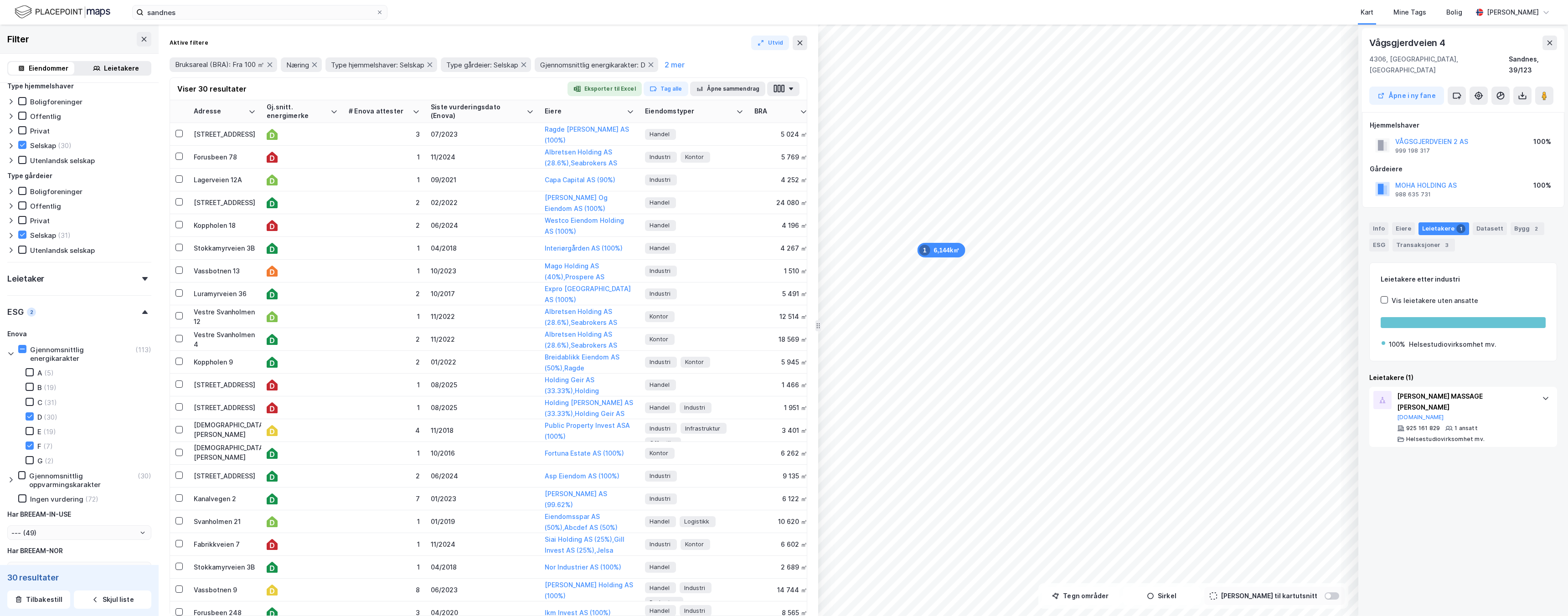
type input "Inkluder (30)"
type input "--- (30)"
click at [32, 434] on icon at bounding box center [29, 431] width 6 height 6
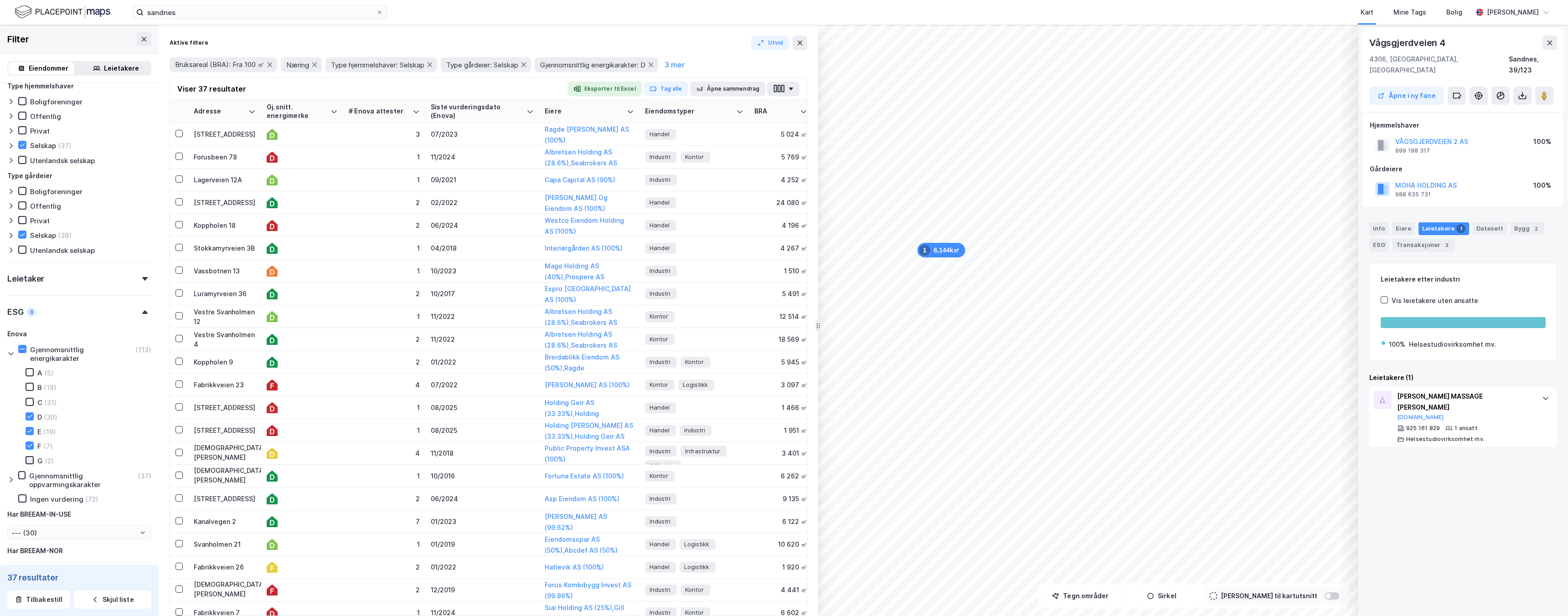
type input "Inkluder (37)"
type input "--- (37)"
click at [29, 463] on icon at bounding box center [29, 460] width 6 height 6
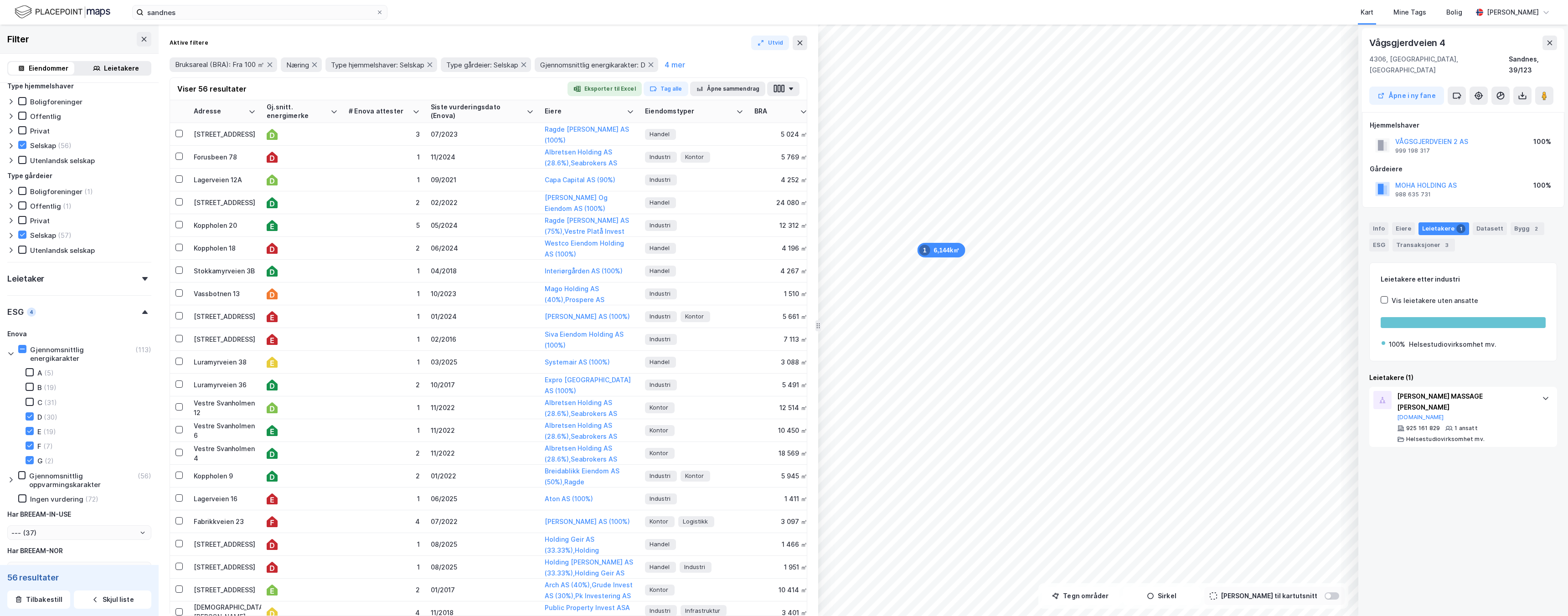
type input "Inkluder (56)"
type input "--- (56)"
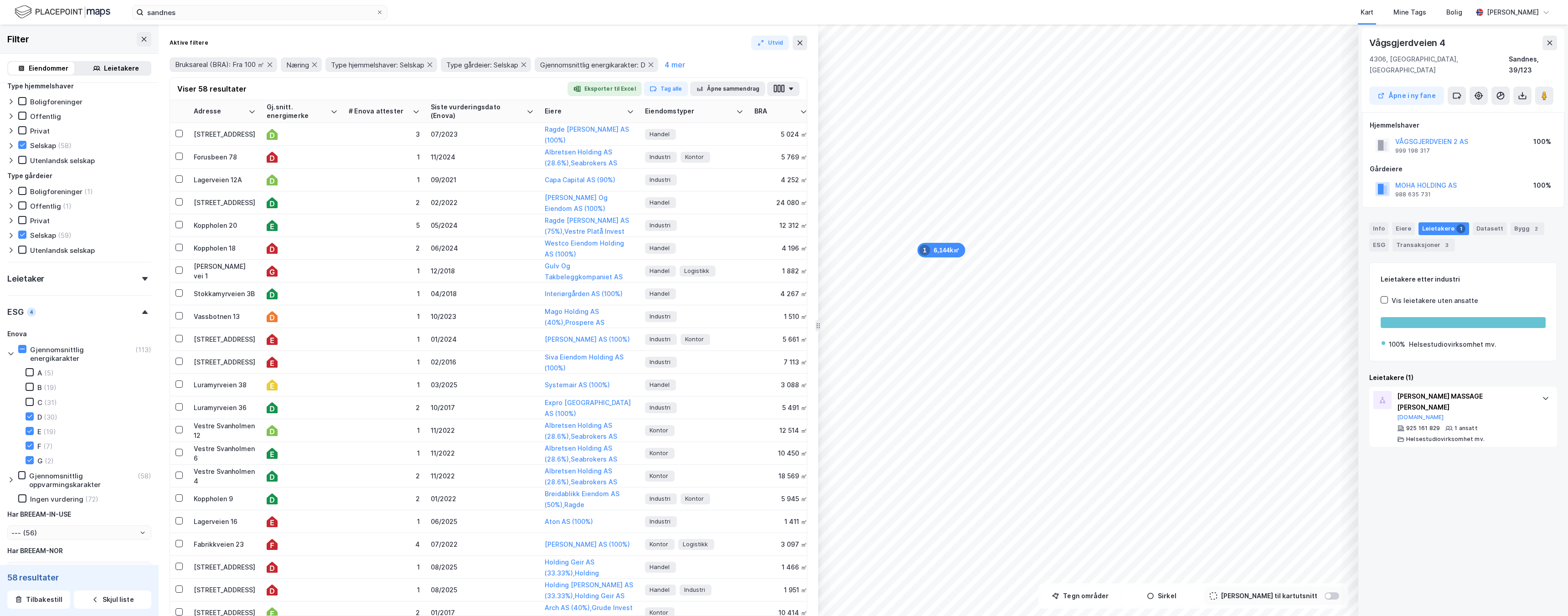
type input "Inkluder (58)"
type input "--- (58)"
click at [271, 135] on icon at bounding box center [272, 135] width 11 height 11
click at [1384, 240] on div "ESG 3" at bounding box center [1385, 245] width 30 height 13
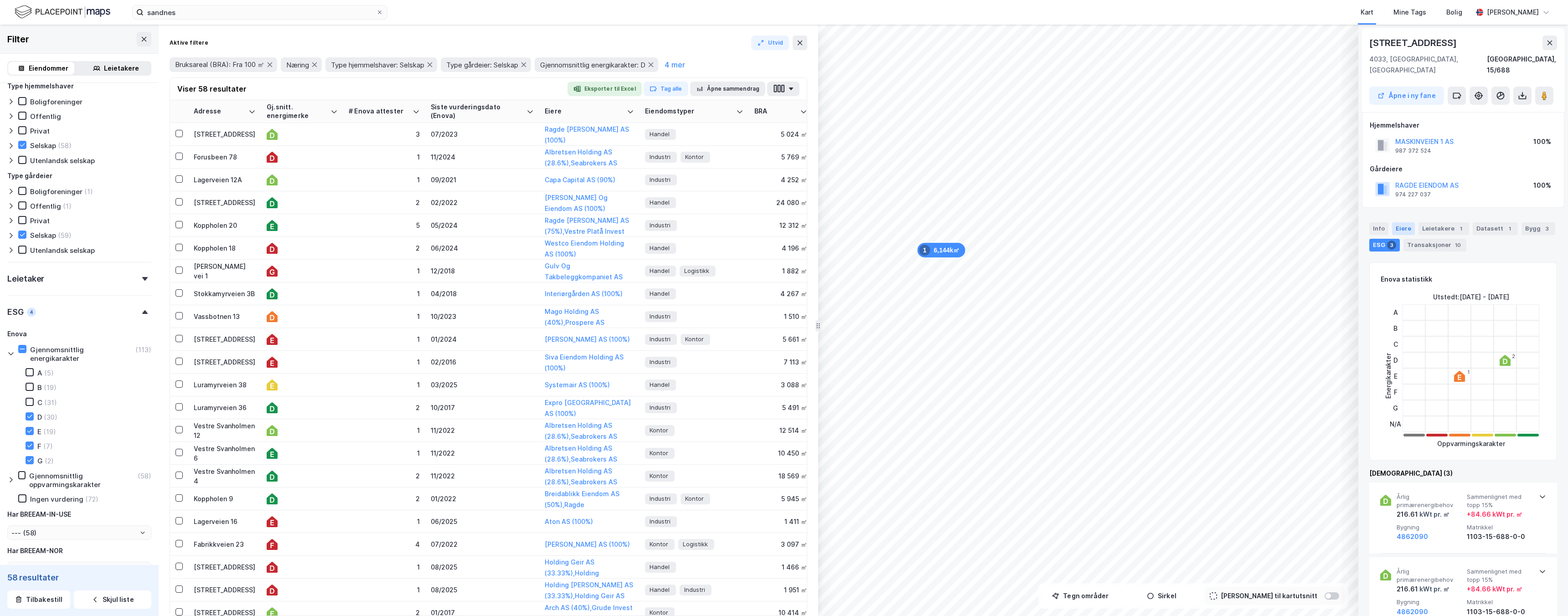
click at [1405, 222] on div "Eiere" at bounding box center [1403, 228] width 23 height 13
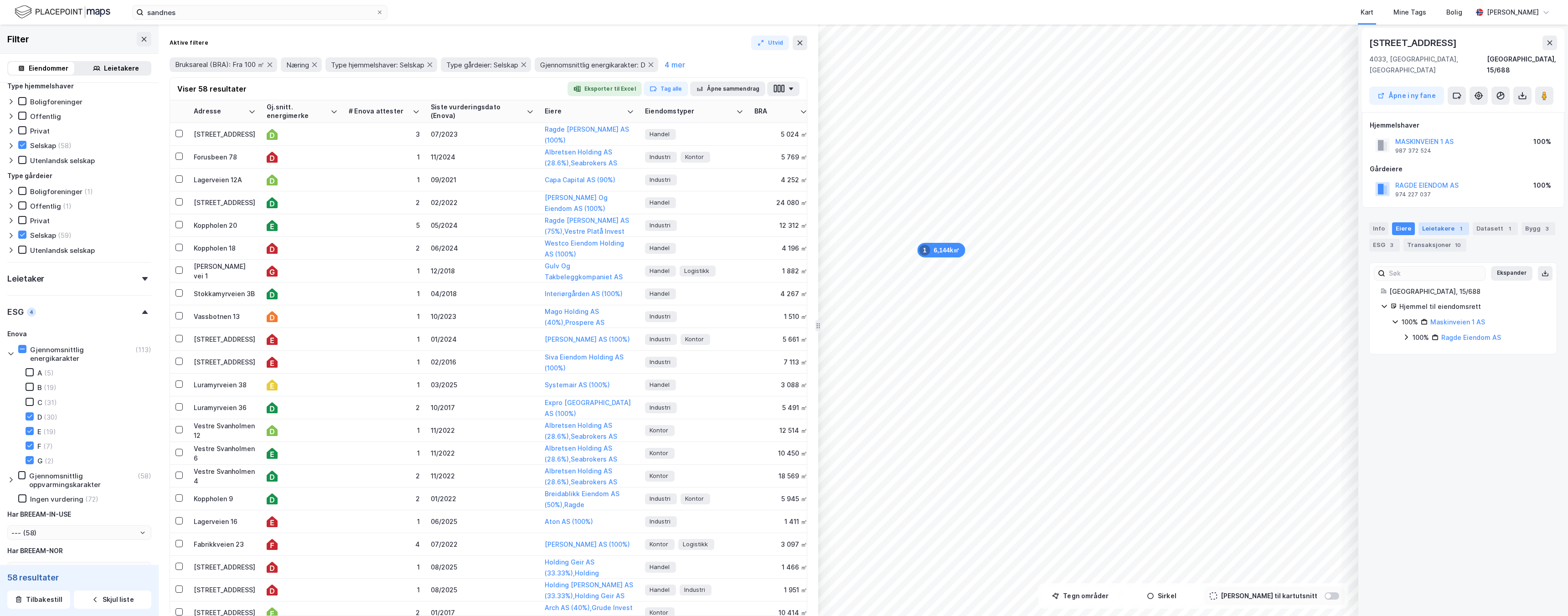
click at [1444, 222] on div "Leietakere 1" at bounding box center [1443, 228] width 51 height 13
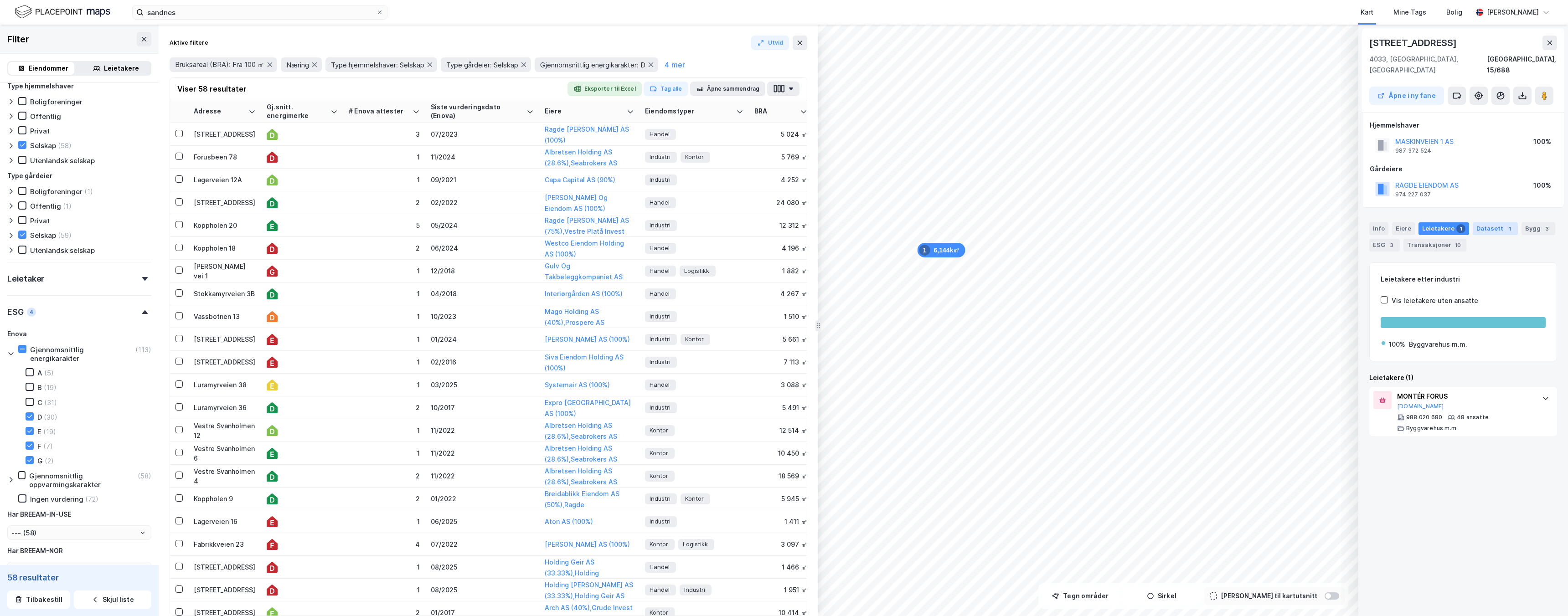
click at [1486, 222] on div "Datasett 1" at bounding box center [1495, 228] width 45 height 13
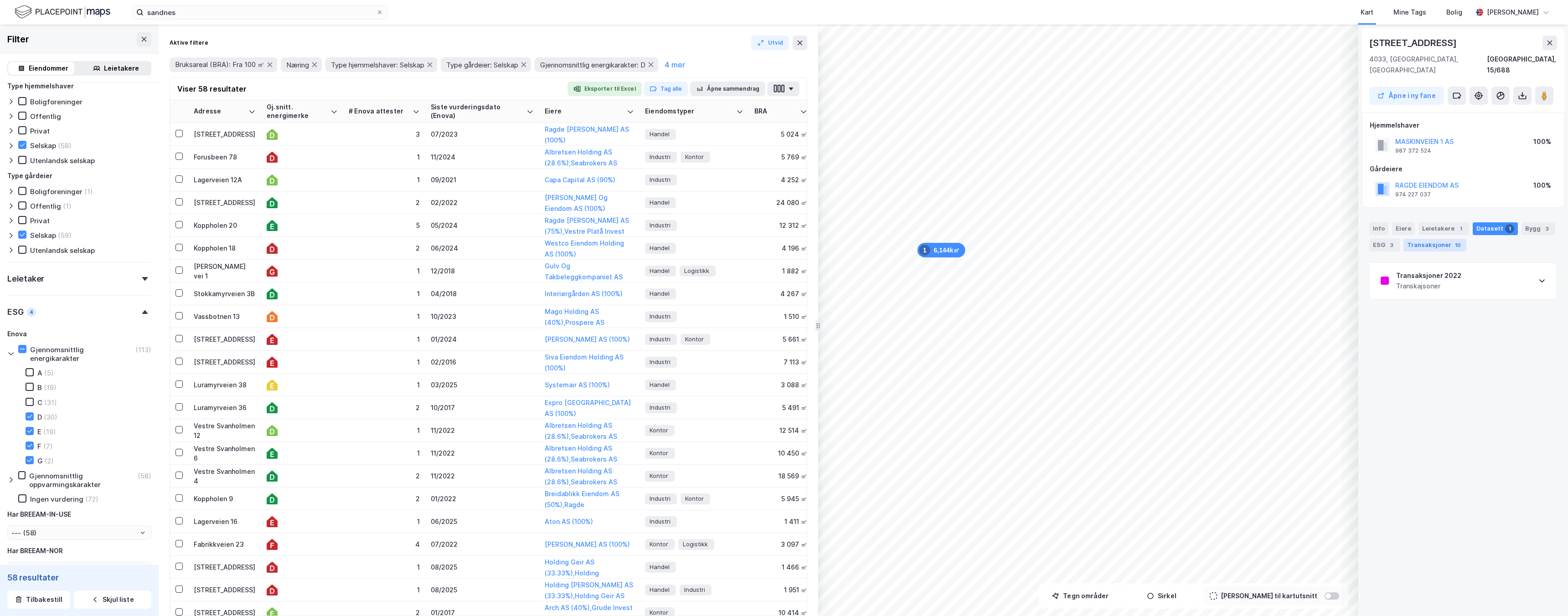
click at [1421, 239] on div "Transaksjoner 10" at bounding box center [1435, 245] width 63 height 13
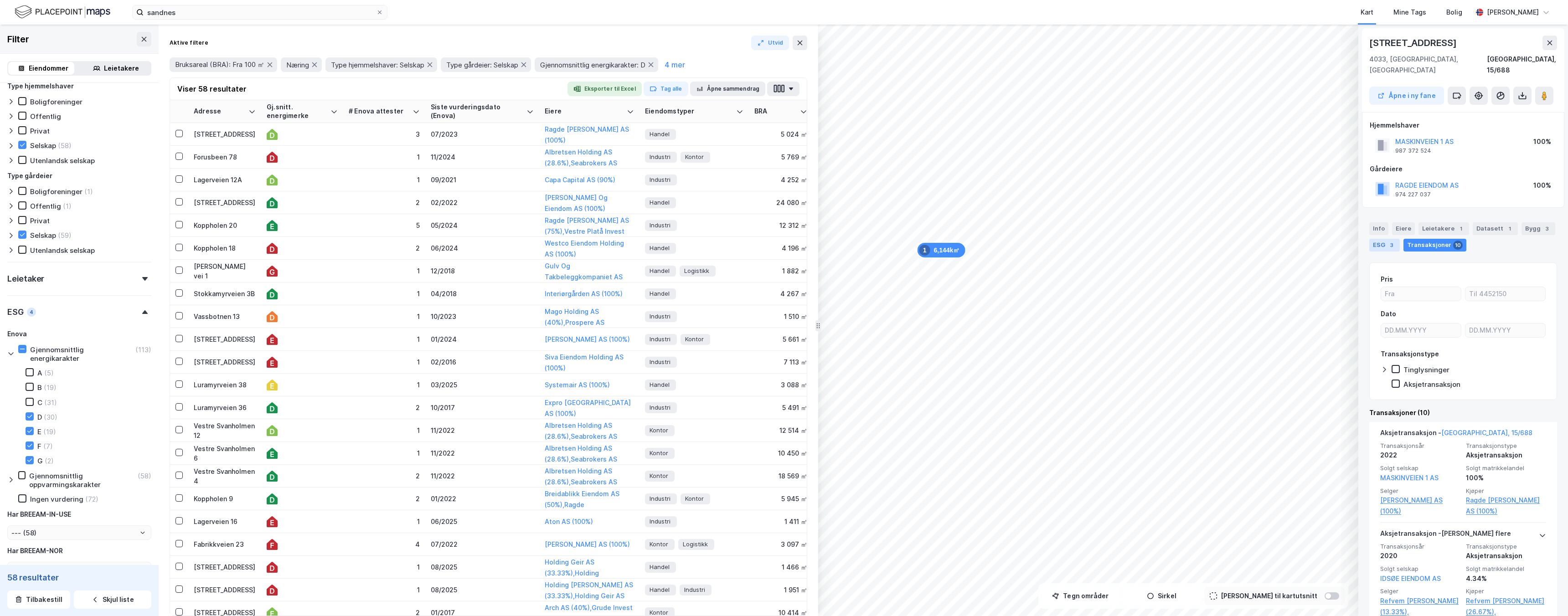
click at [1395, 240] on div "3" at bounding box center [1391, 245] width 9 height 9
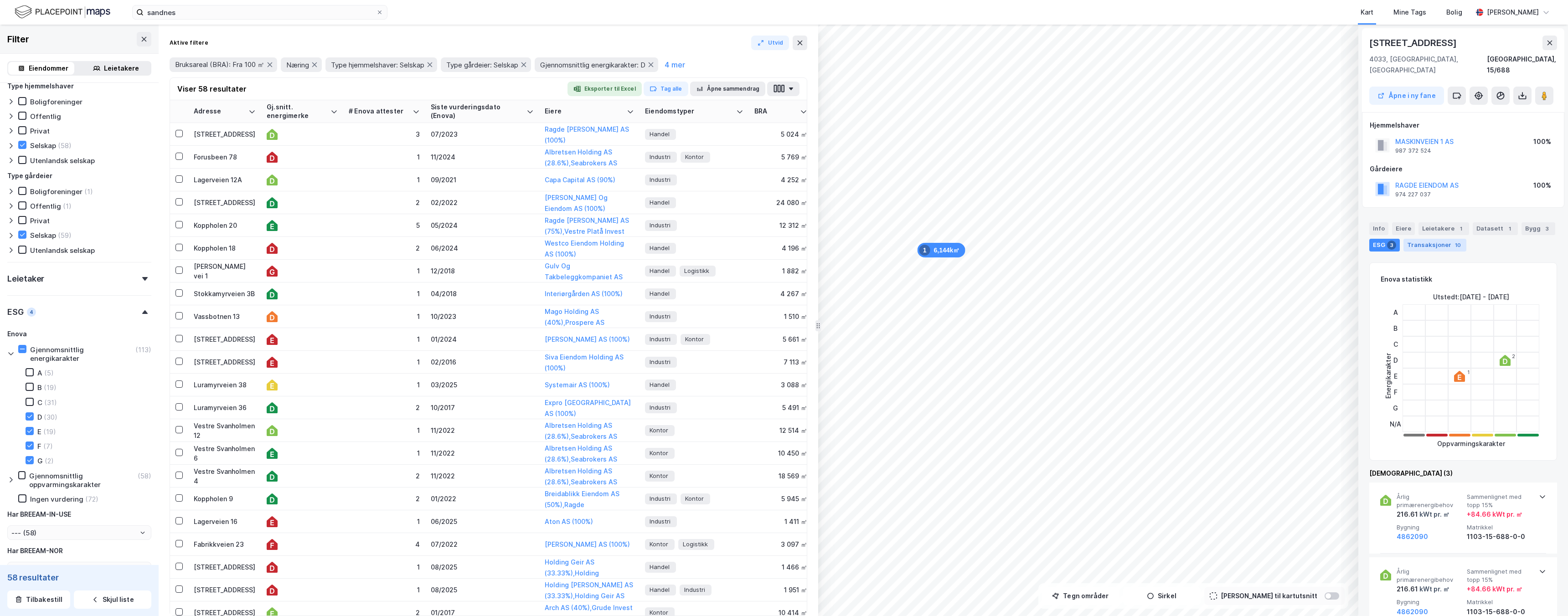
click at [1435, 239] on div "Transaksjoner 10" at bounding box center [1435, 245] width 63 height 13
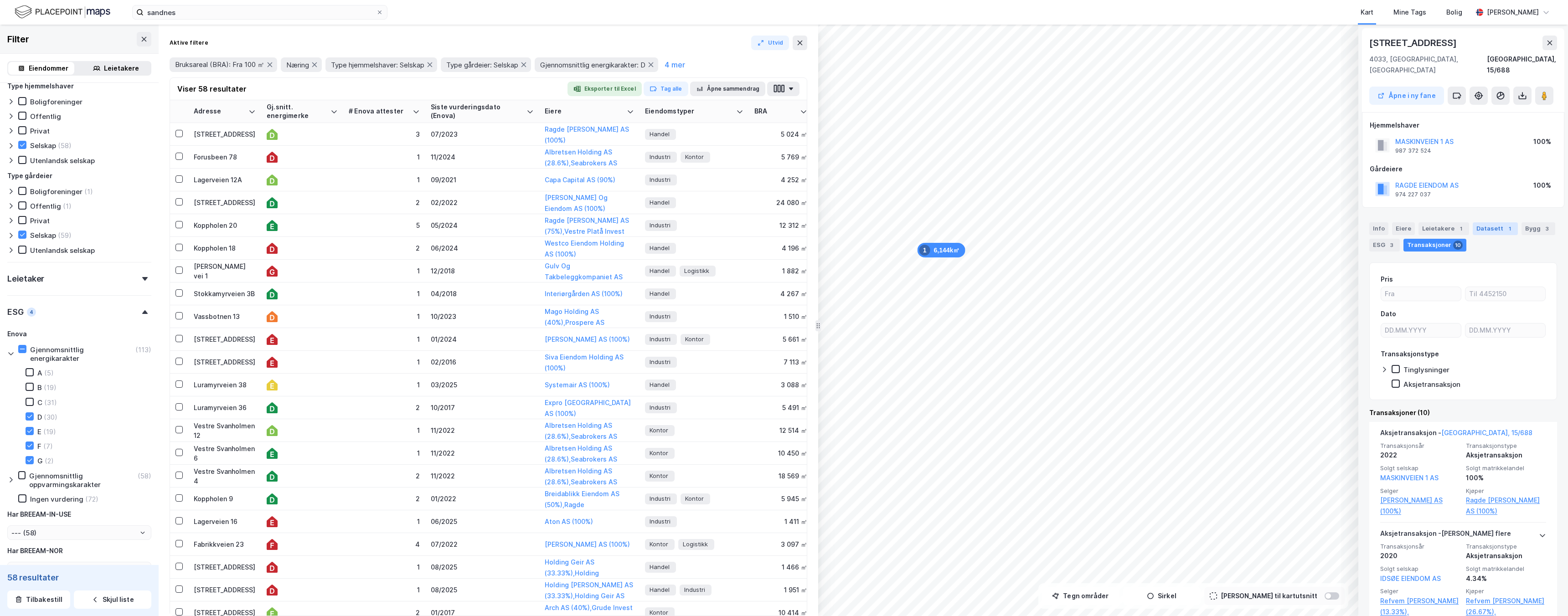
click at [1497, 223] on div "Datasett 1" at bounding box center [1495, 228] width 45 height 13
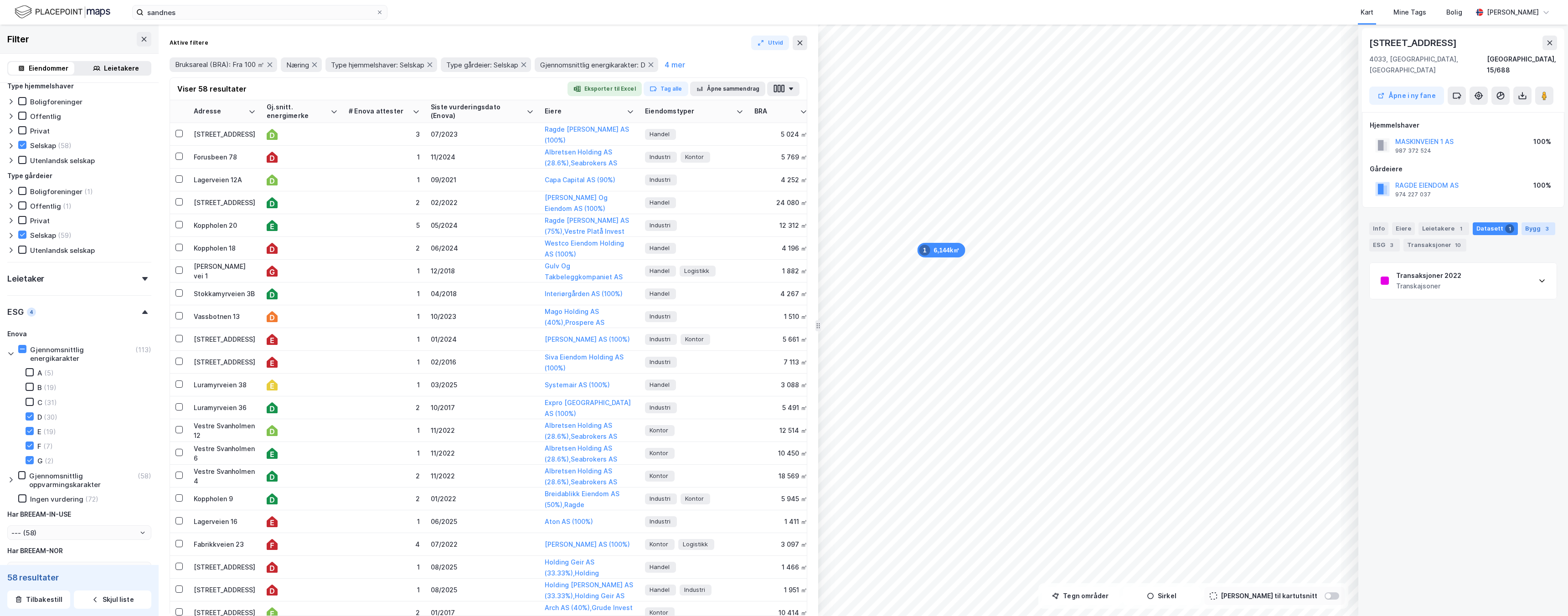
click at [1542, 224] on div "3" at bounding box center [1547, 228] width 9 height 9
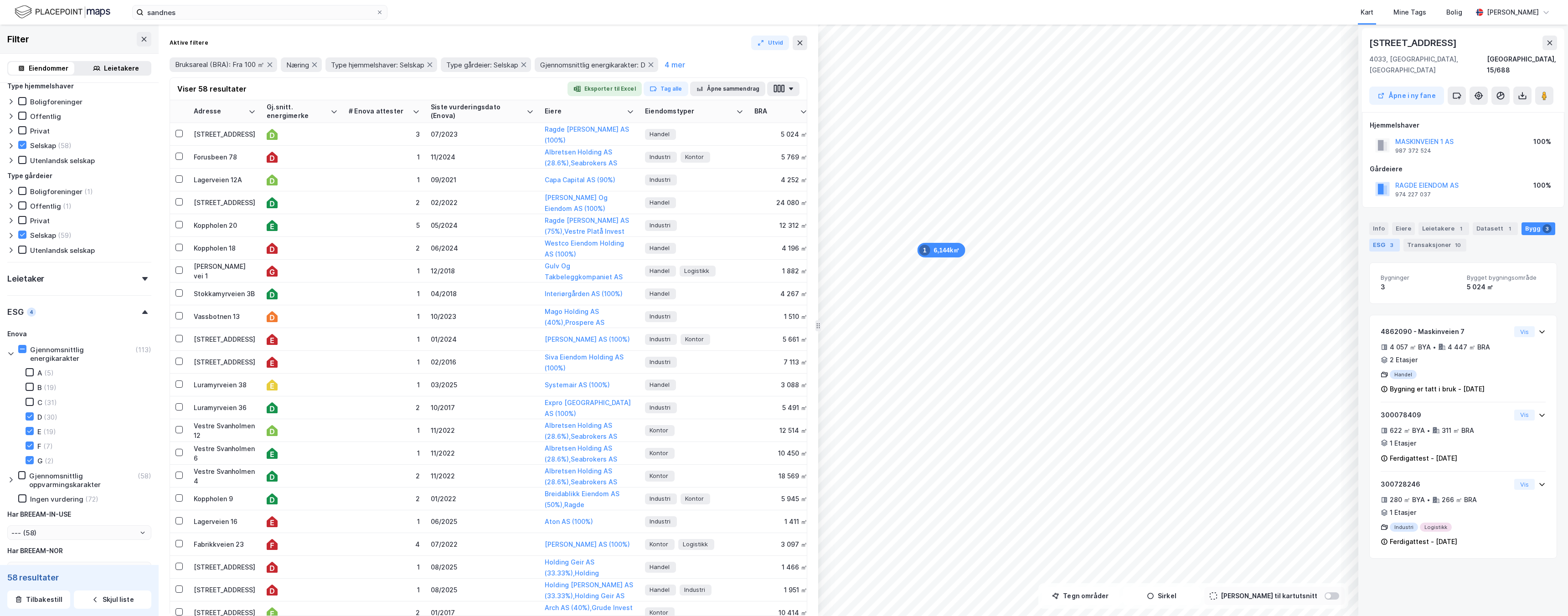
click at [1382, 239] on div "ESG 3" at bounding box center [1385, 245] width 30 height 13
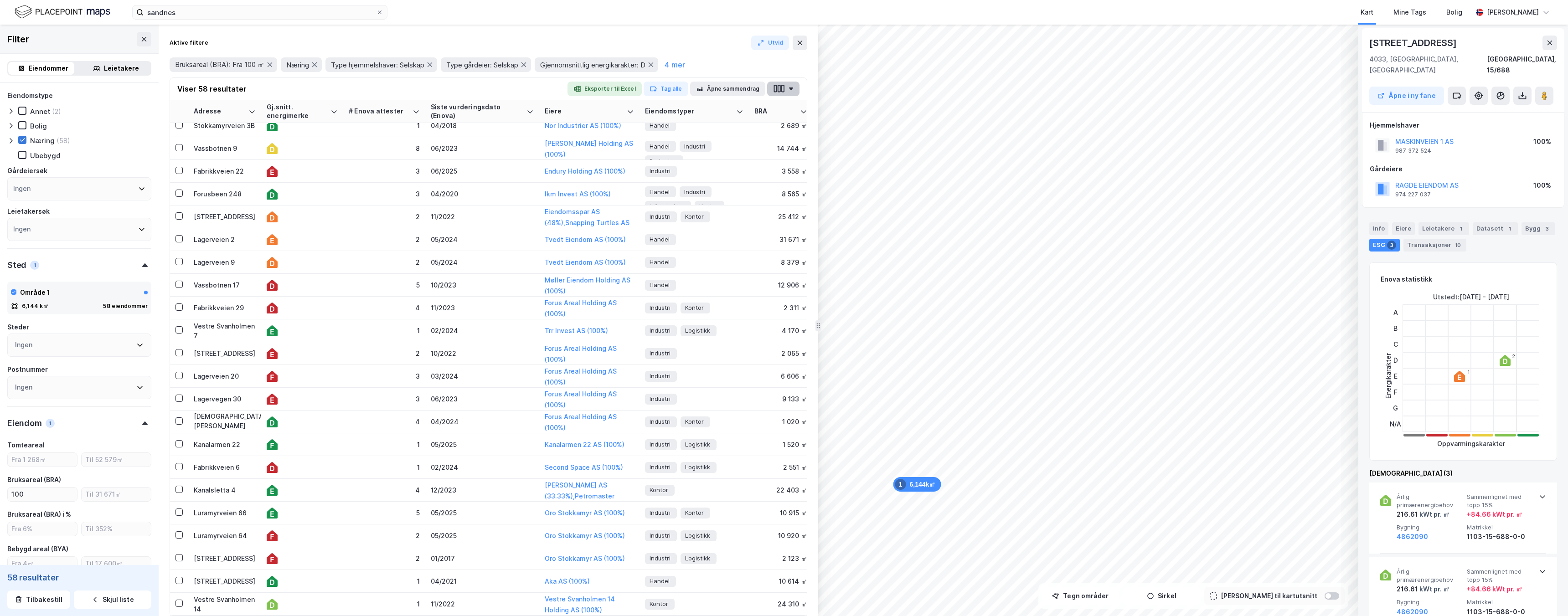
click at [797, 87] on button "button" at bounding box center [783, 89] width 32 height 15
click at [390, 85] on div "Viser 58 resultater Eksporter til Excel Tag alle Åpne sammendrag" at bounding box center [488, 89] width 637 height 23
click at [786, 85] on button "button" at bounding box center [783, 89] width 32 height 15
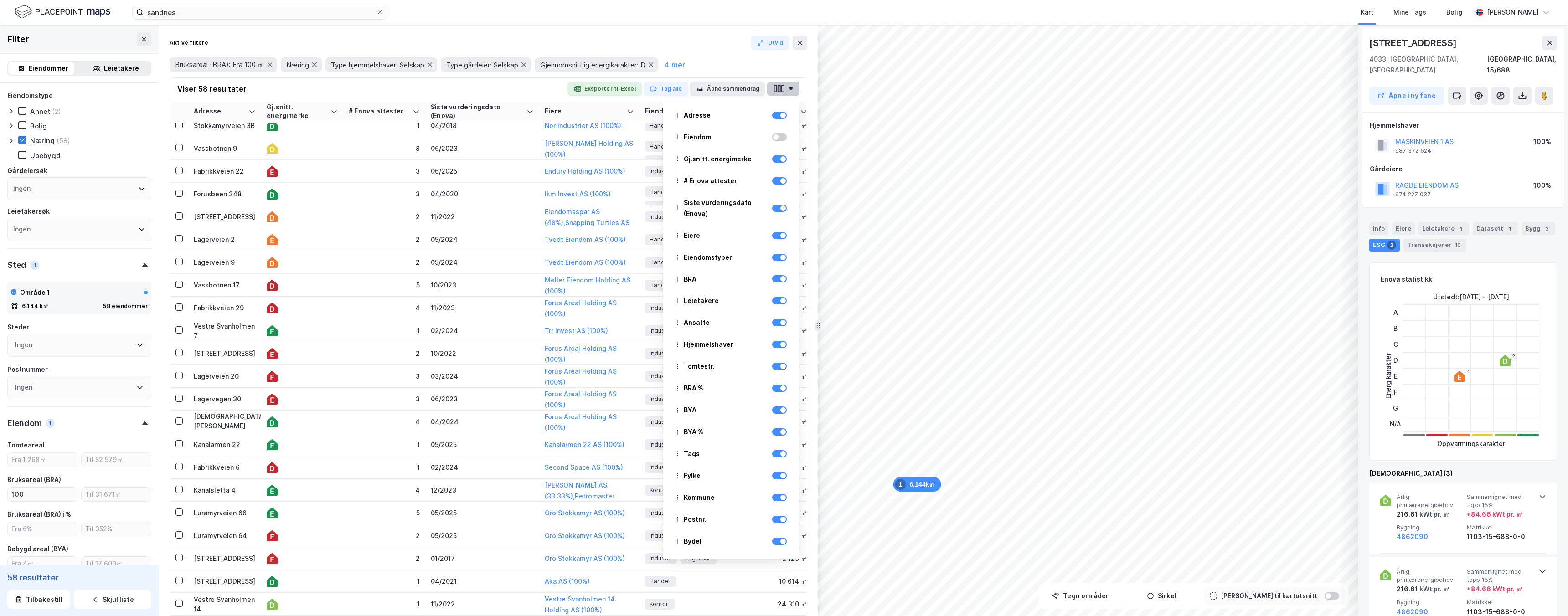
click at [786, 85] on button "button" at bounding box center [783, 89] width 32 height 15
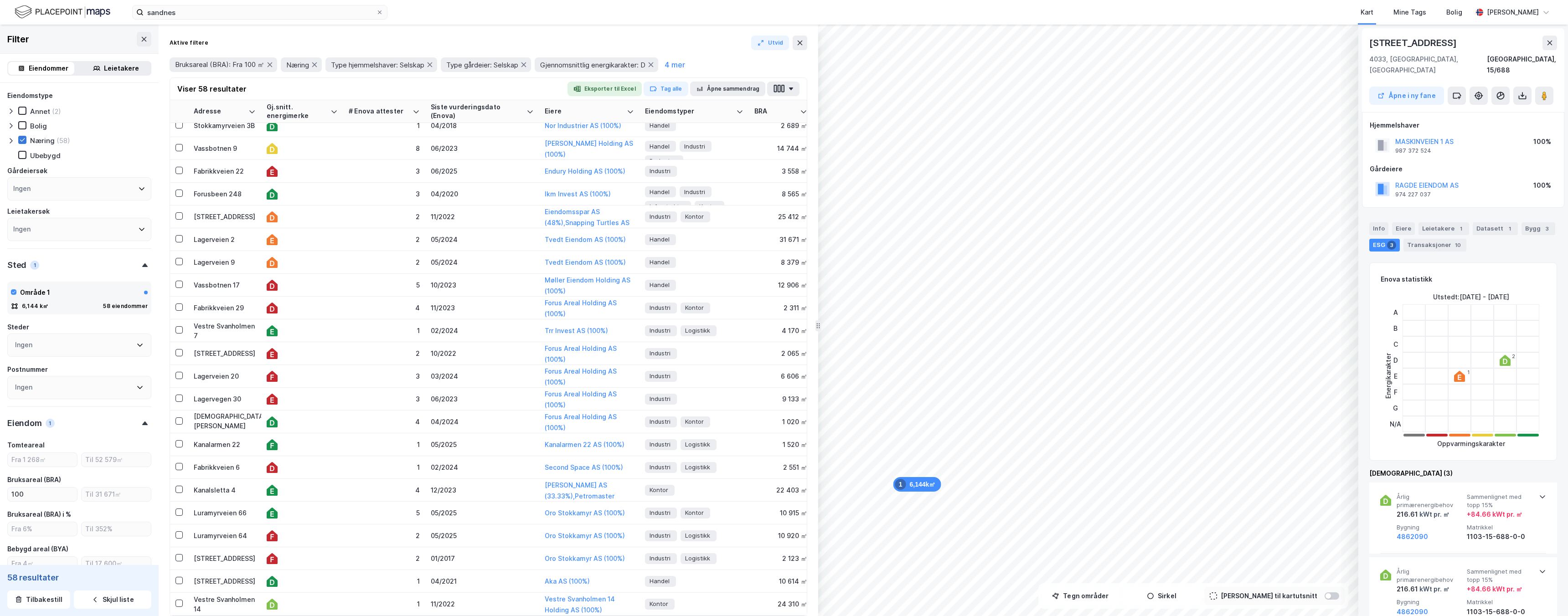
click at [715, 51] on div "Aktive filtere Utvid Bruksareal (BRA): Fra 100 ㎡ Næring Type hjemmelshaver: Sel…" at bounding box center [489, 56] width 638 height 42
click at [688, 62] on button "4 mer" at bounding box center [674, 65] width 26 height 12
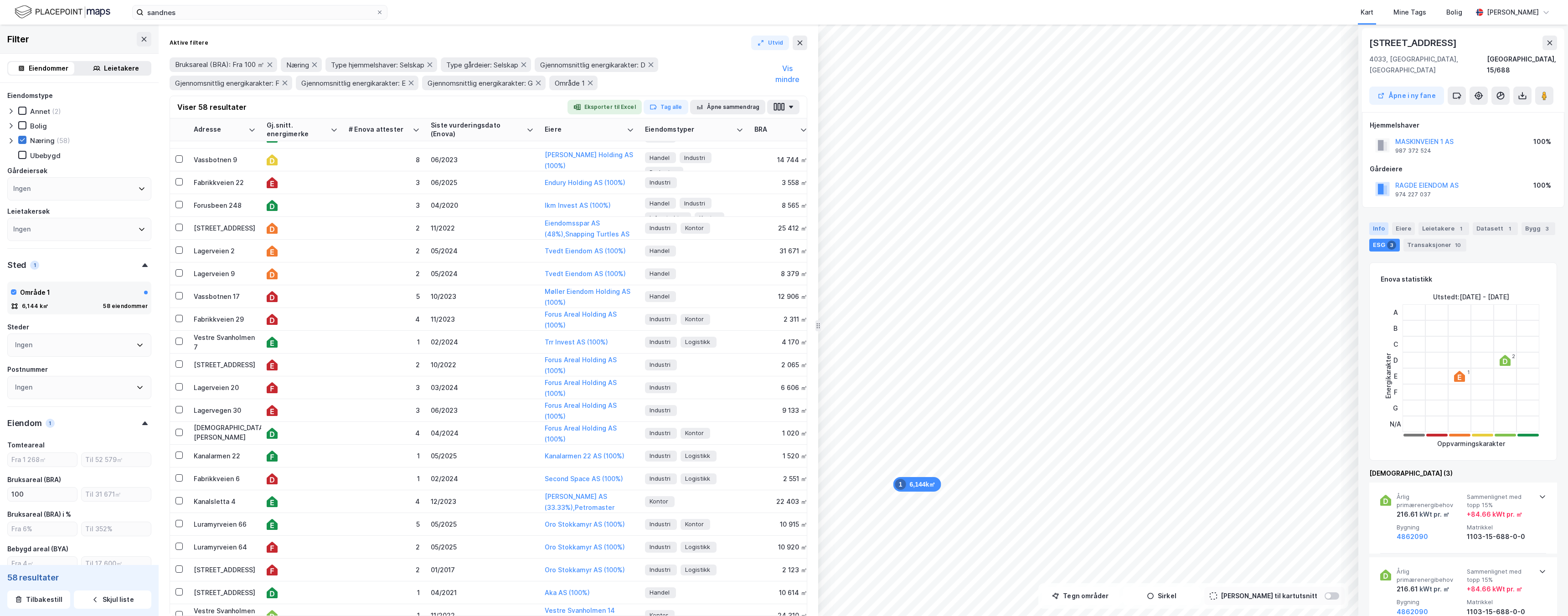
click at [1385, 222] on div "Info" at bounding box center [1379, 228] width 19 height 13
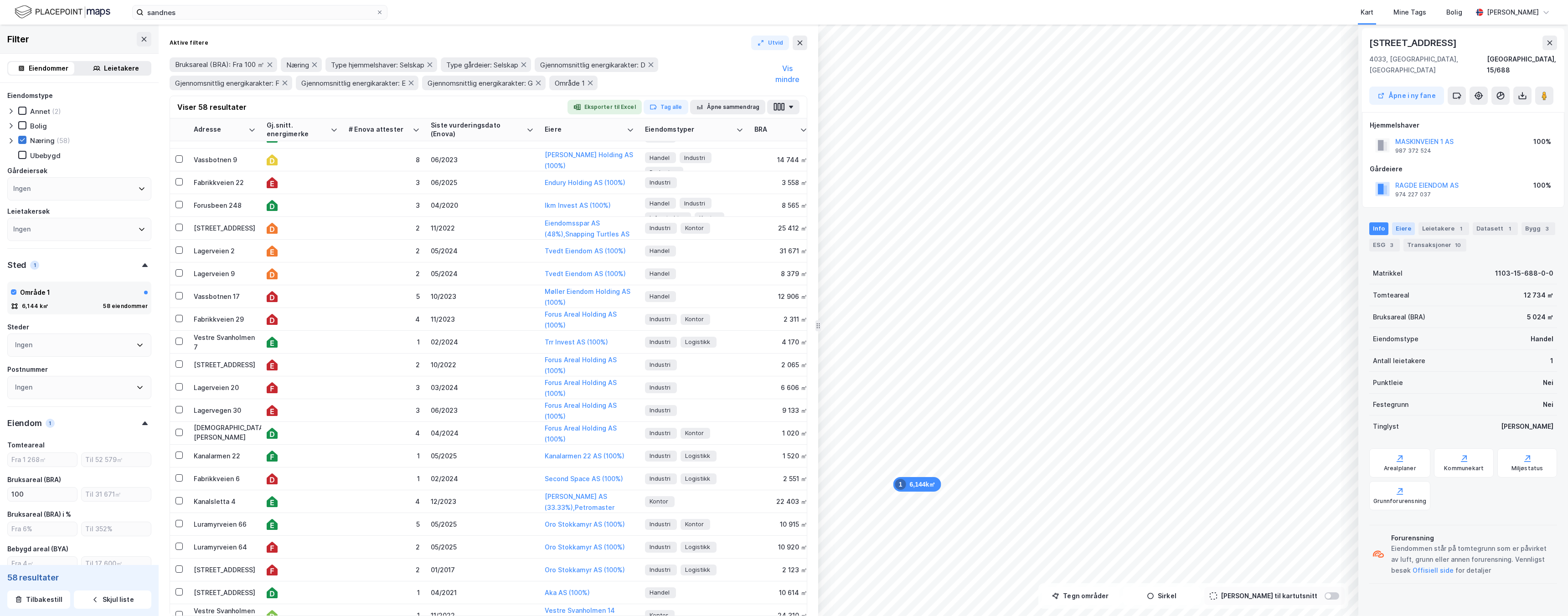
click at [1392, 222] on div "Eiere" at bounding box center [1403, 228] width 23 height 13
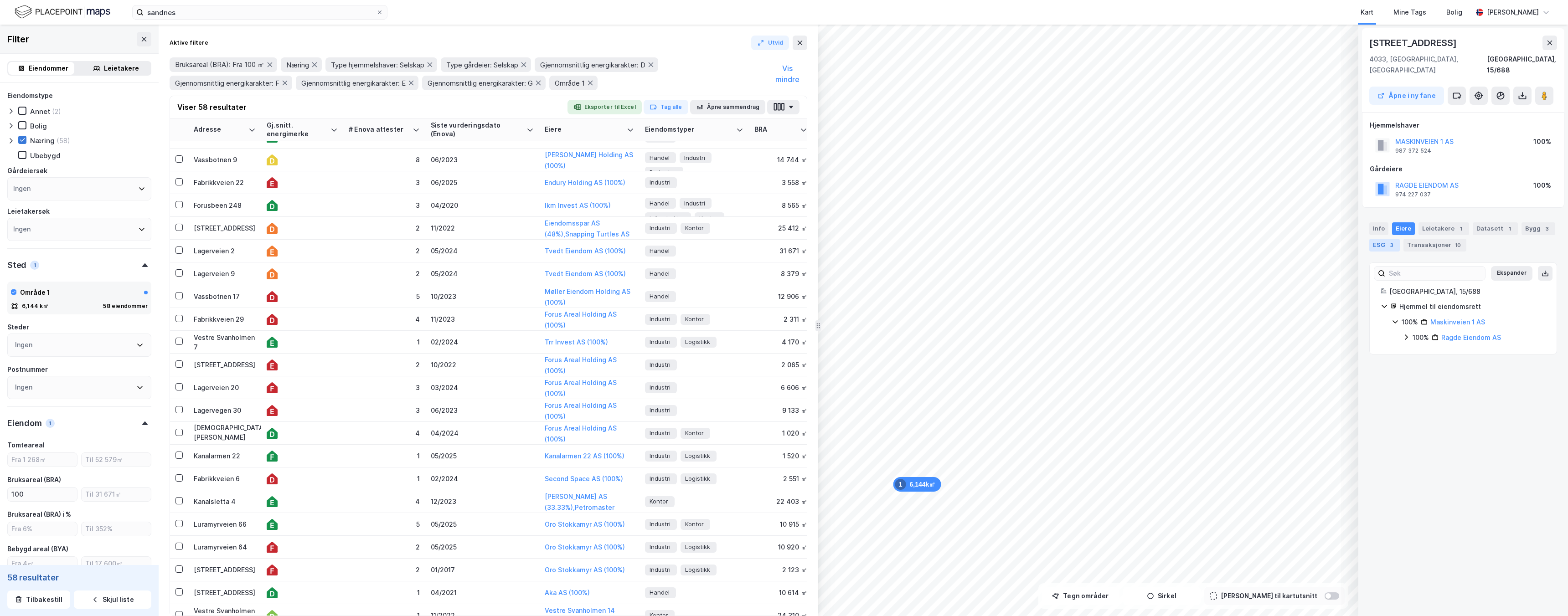
click at [1384, 239] on div "ESG 3" at bounding box center [1385, 245] width 30 height 13
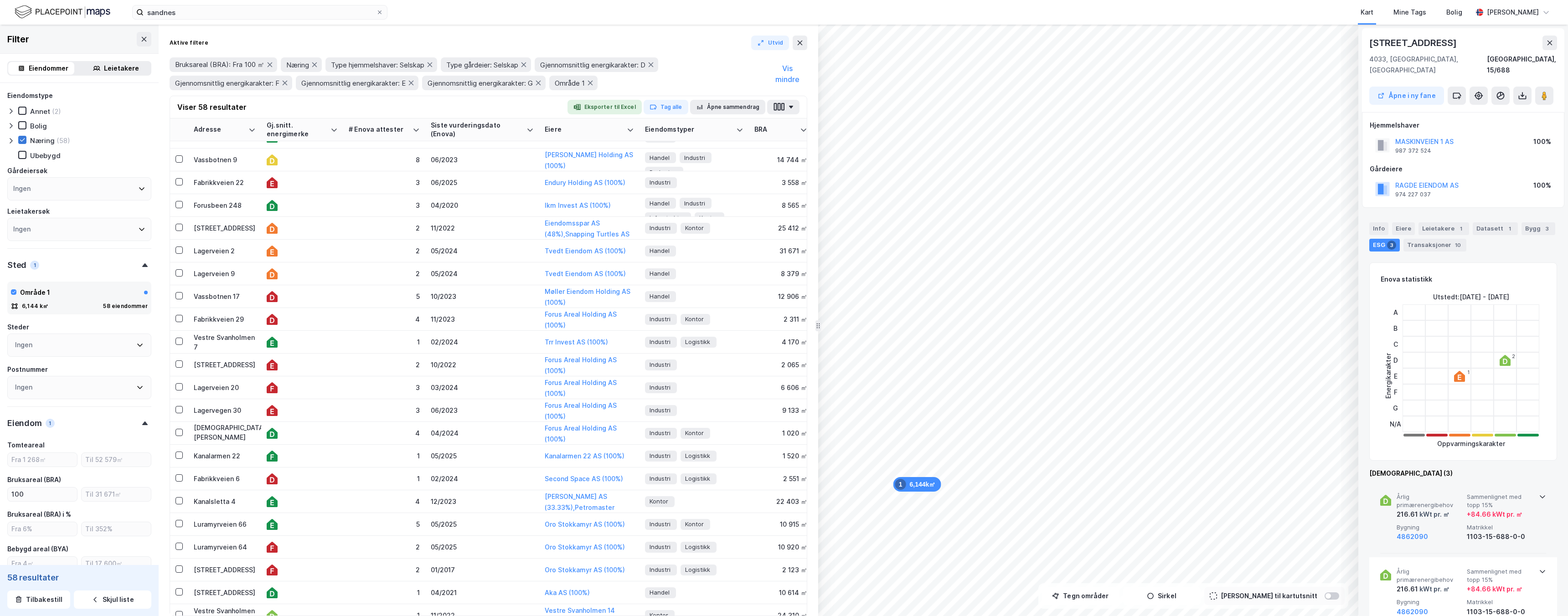
click at [1546, 489] on div "Årlig primærenergibehov 216.61 kWt pr. ㎡ Sammenlignet med topp 15% + 84.66 kWt …" at bounding box center [1463, 518] width 188 height 71
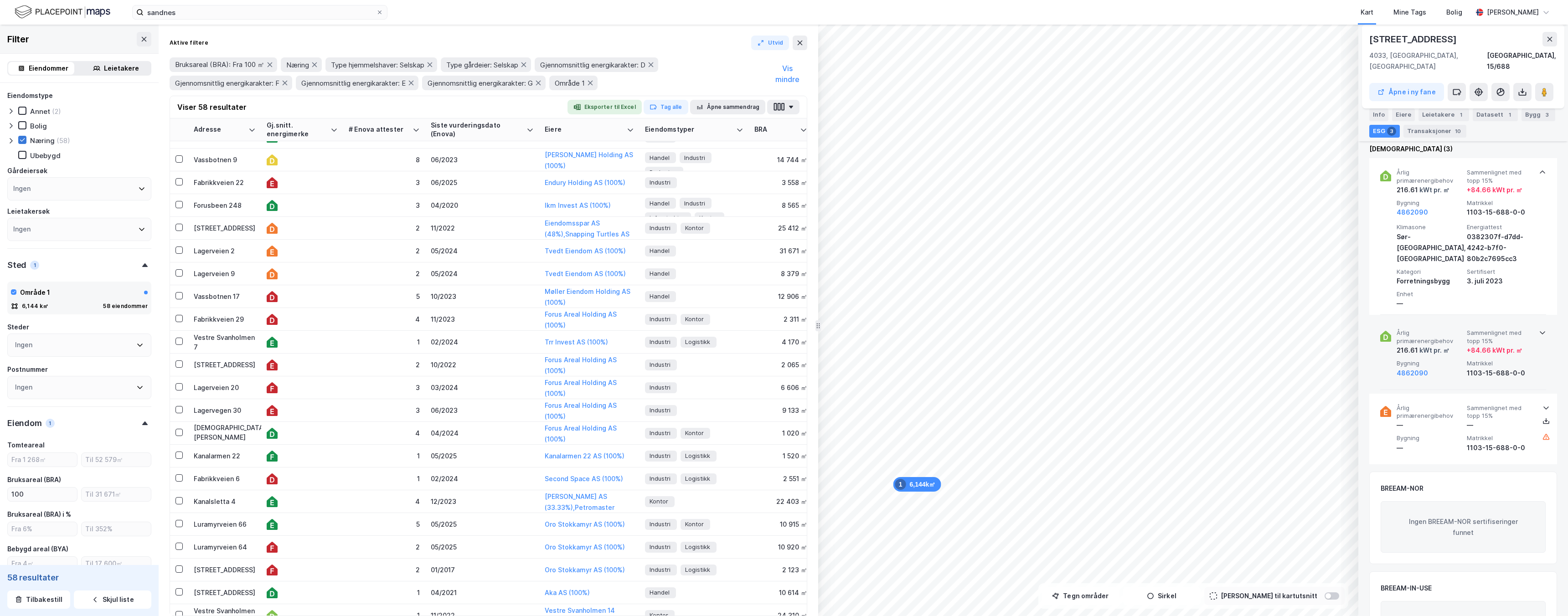
click at [1472, 345] on div "+ 84.66 kWt pr. ㎡" at bounding box center [1494, 351] width 55 height 11
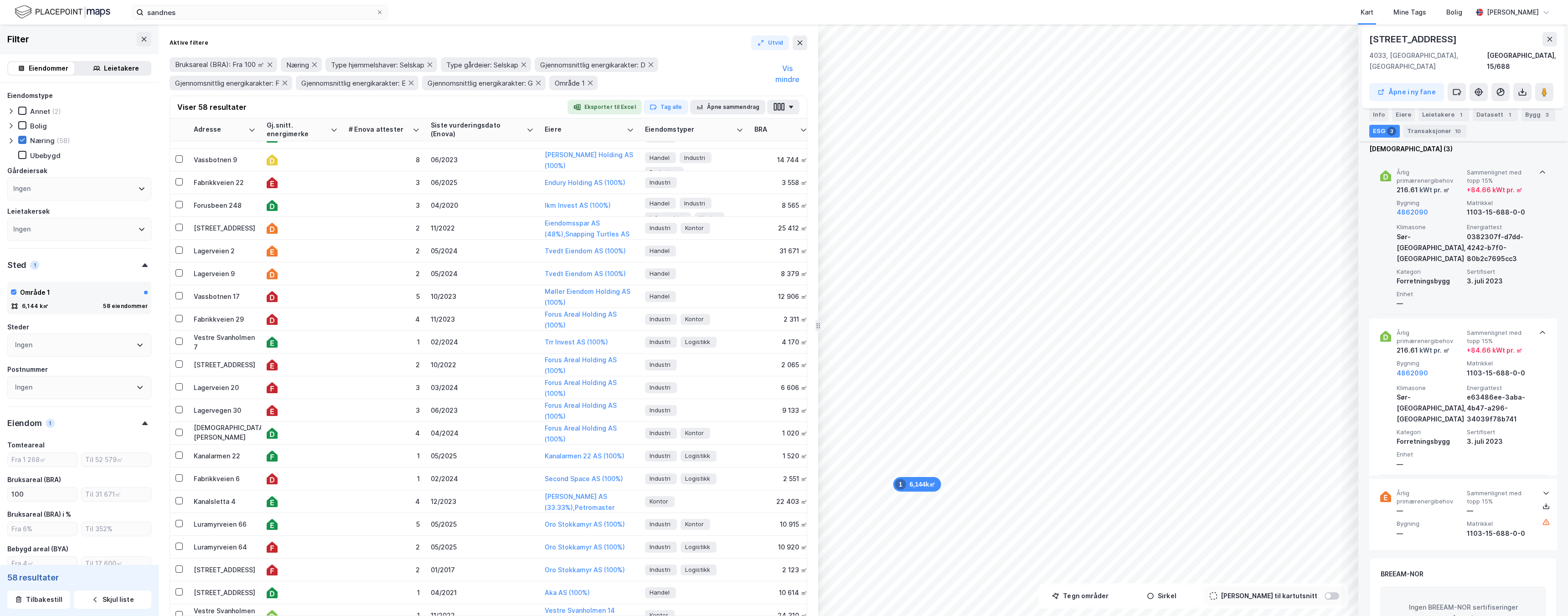
click at [1472, 276] on div "3. juli 2023" at bounding box center [1500, 281] width 66 height 11
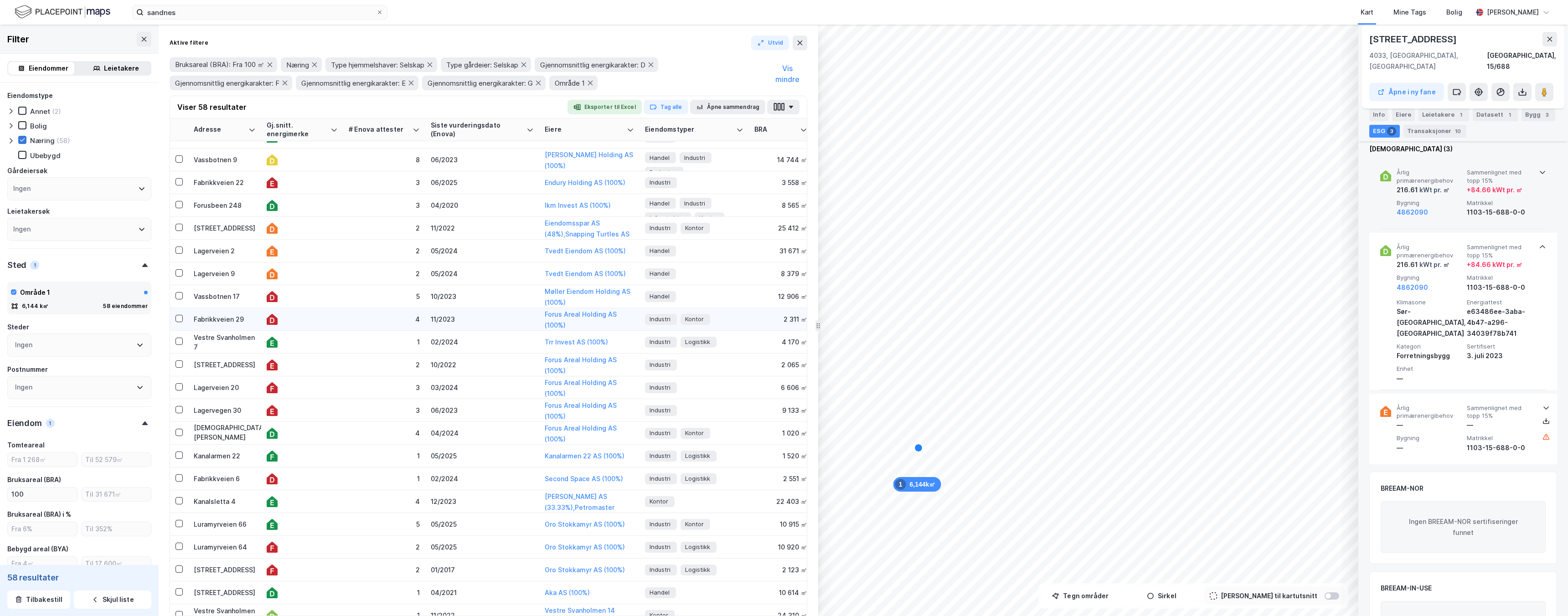
click at [247, 320] on div "Fabrikkveien 29" at bounding box center [225, 320] width 62 height 10
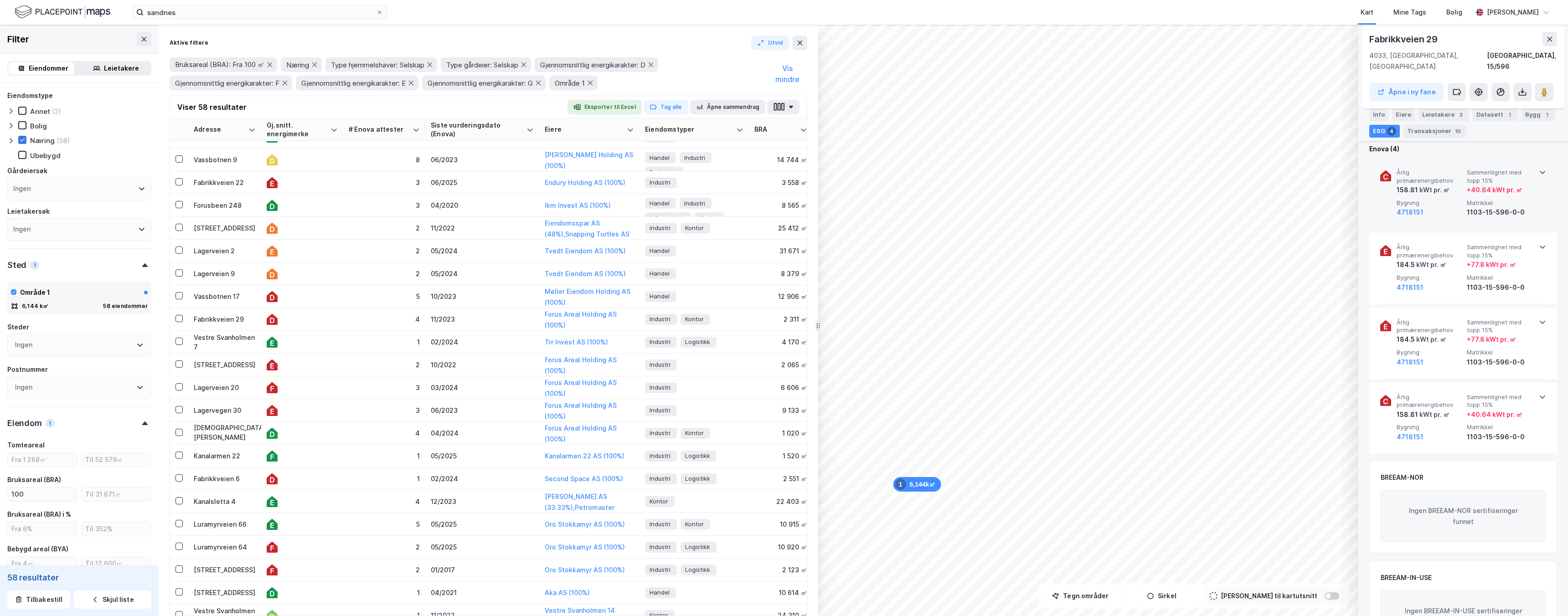
click at [1451, 199] on span "Bygning" at bounding box center [1429, 203] width 66 height 8
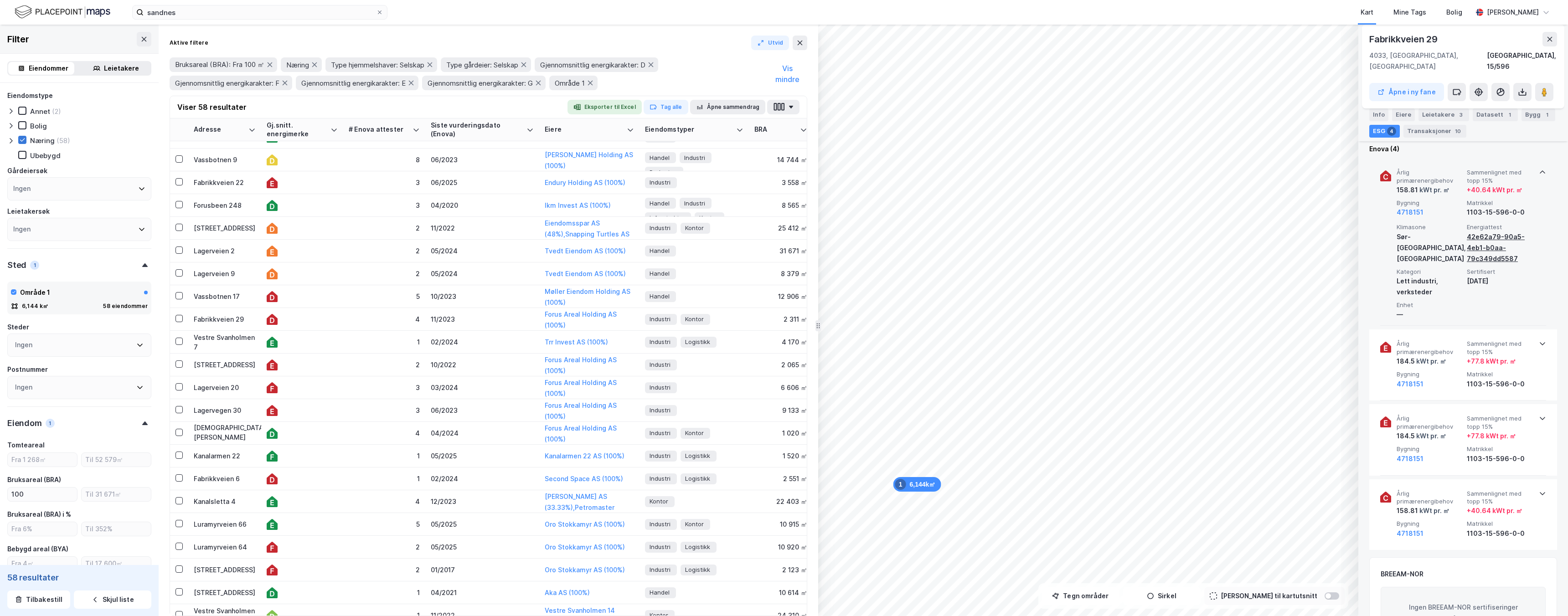
click at [1471, 231] on div "42e62a79-90a5-4eb1-b0aa-79c349dd5587" at bounding box center [1500, 248] width 66 height 33
click at [429, 337] on td "02/2024" at bounding box center [482, 342] width 114 height 23
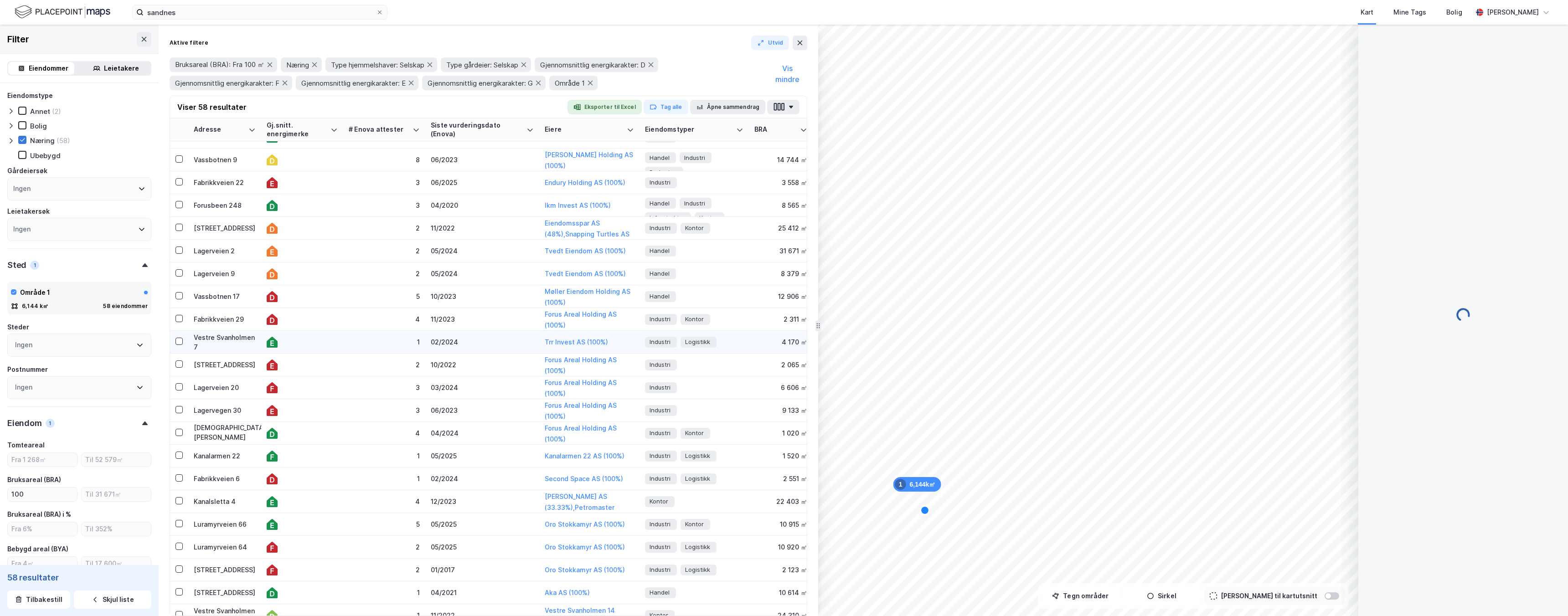
scroll to position [0, 0]
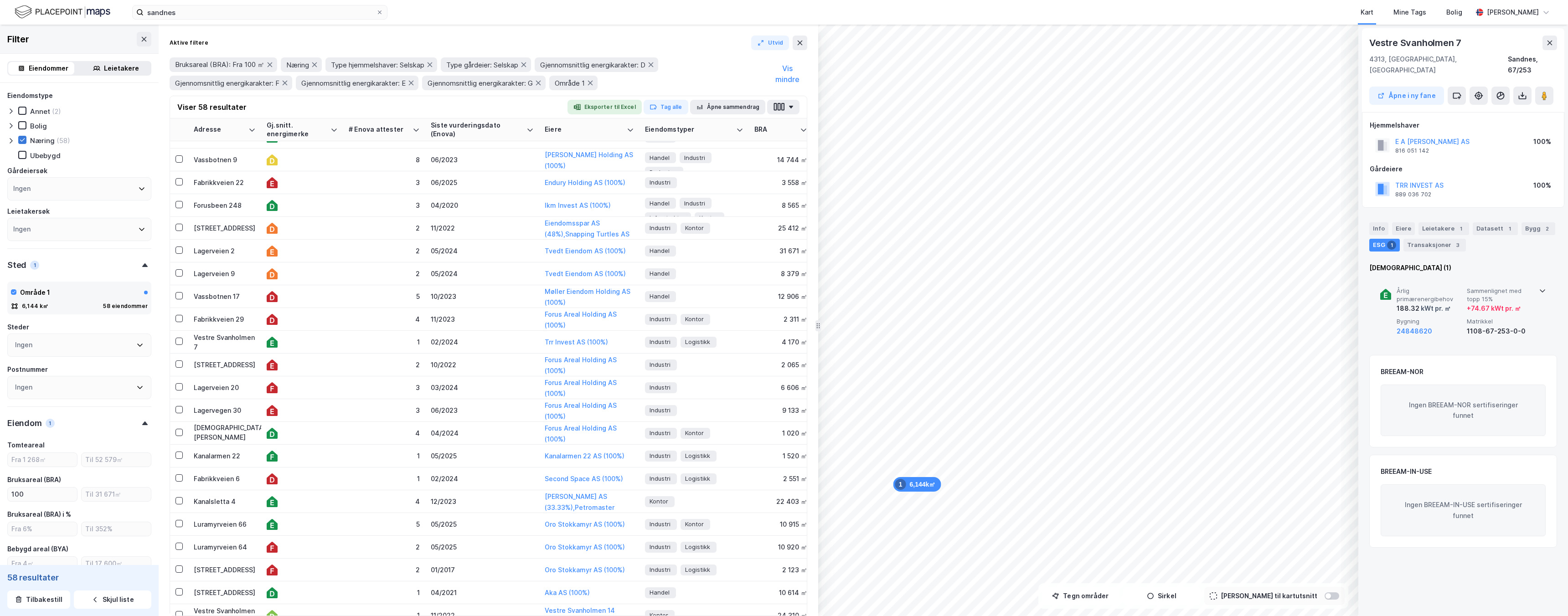
click at [1493, 304] on div "Årlig primærenergibehov 188.32 kWt pr. ㎡ Sammenlignet med topp 15% + 74.67 kWt …" at bounding box center [1465, 312] width 137 height 49
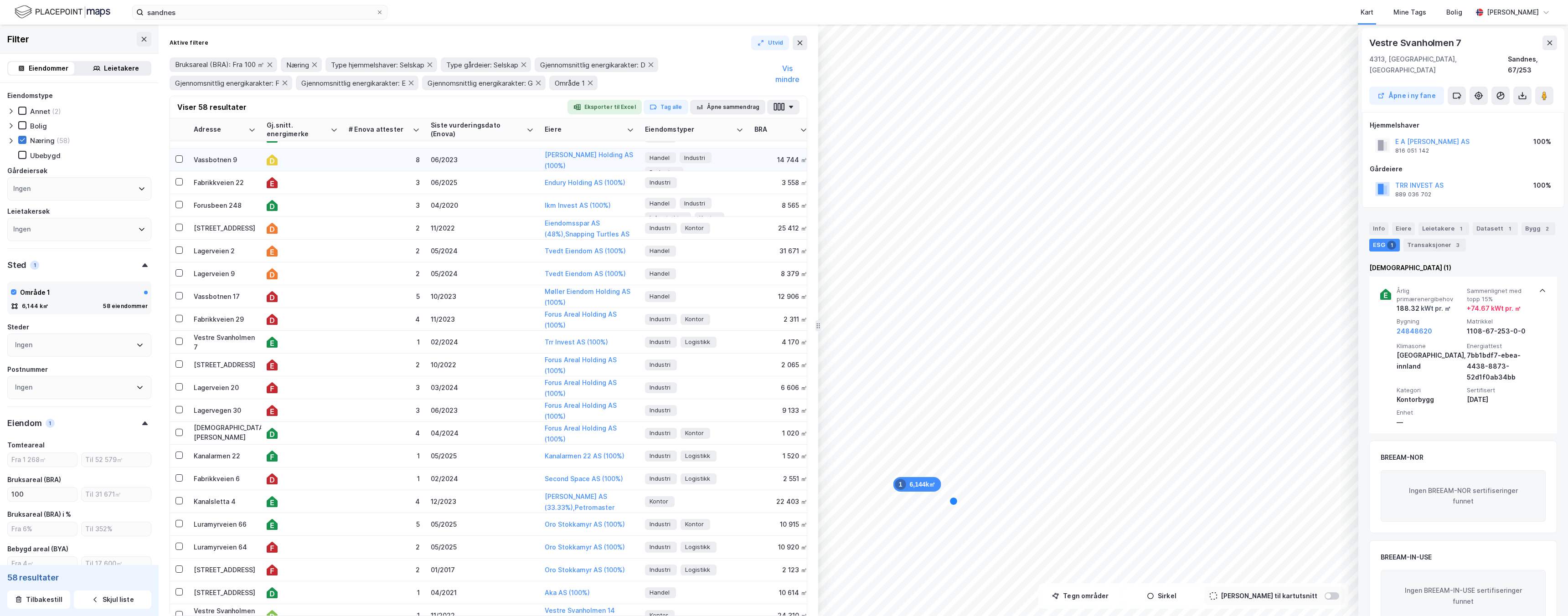
click at [310, 162] on div at bounding box center [302, 160] width 71 height 11
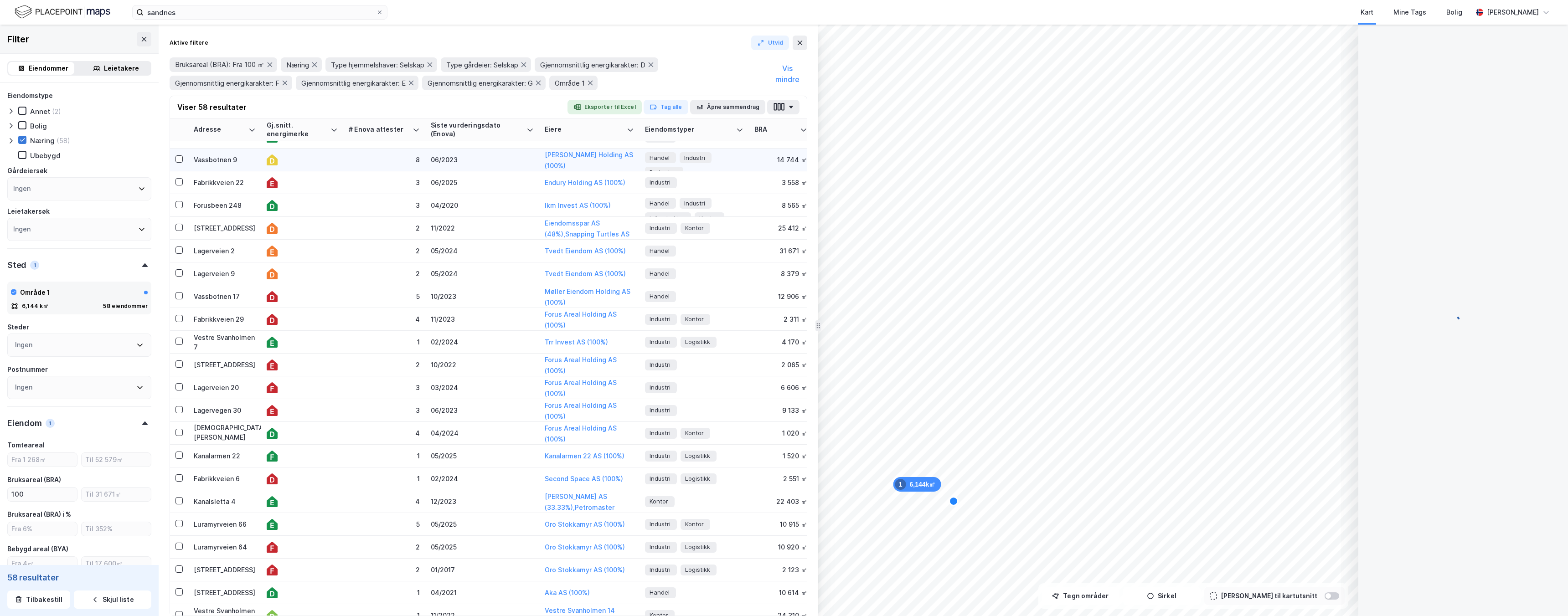
scroll to position [324, 0]
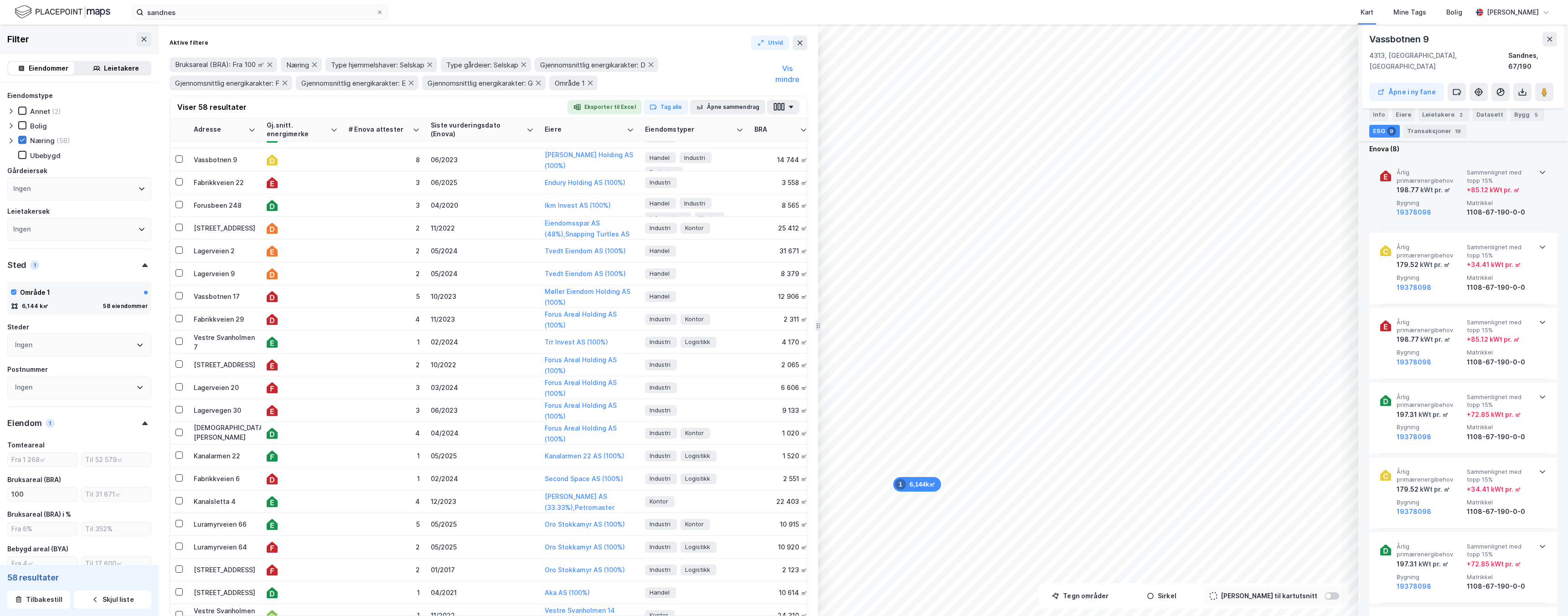
click at [1457, 207] on div "19378098" at bounding box center [1429, 212] width 66 height 11
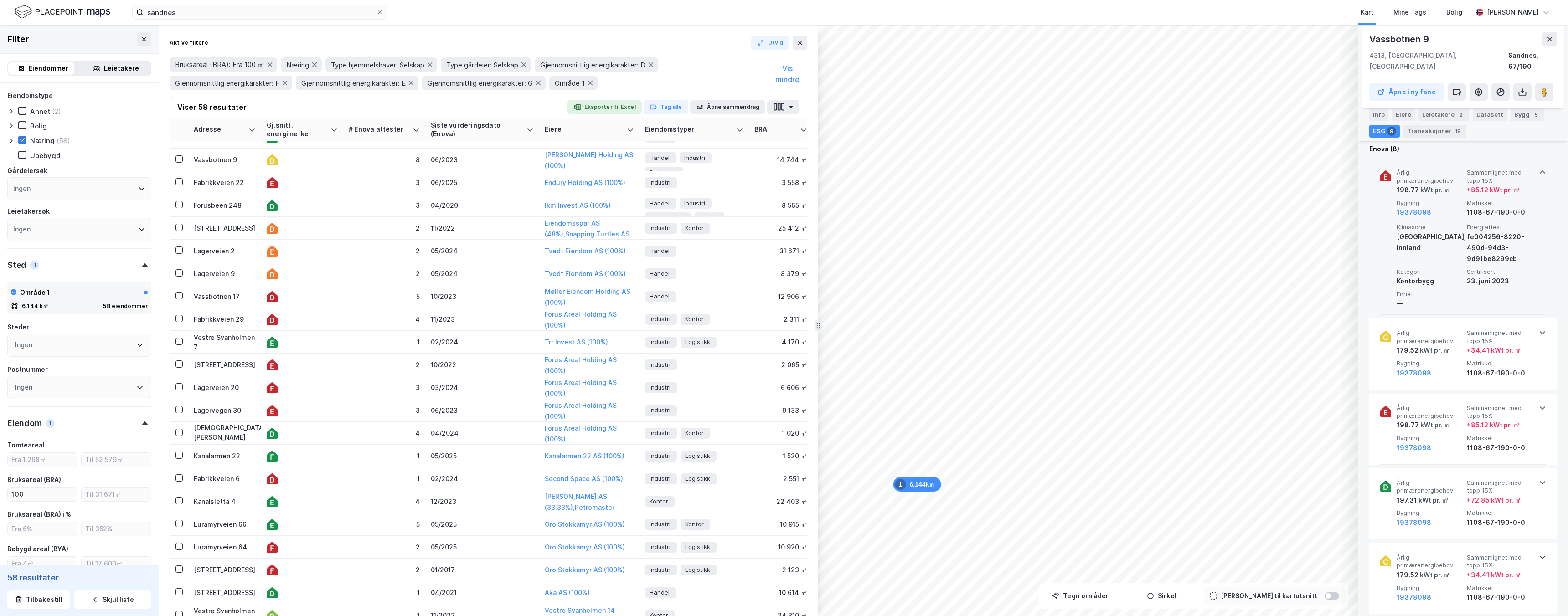
click at [1457, 207] on div "19378098" at bounding box center [1429, 212] width 66 height 11
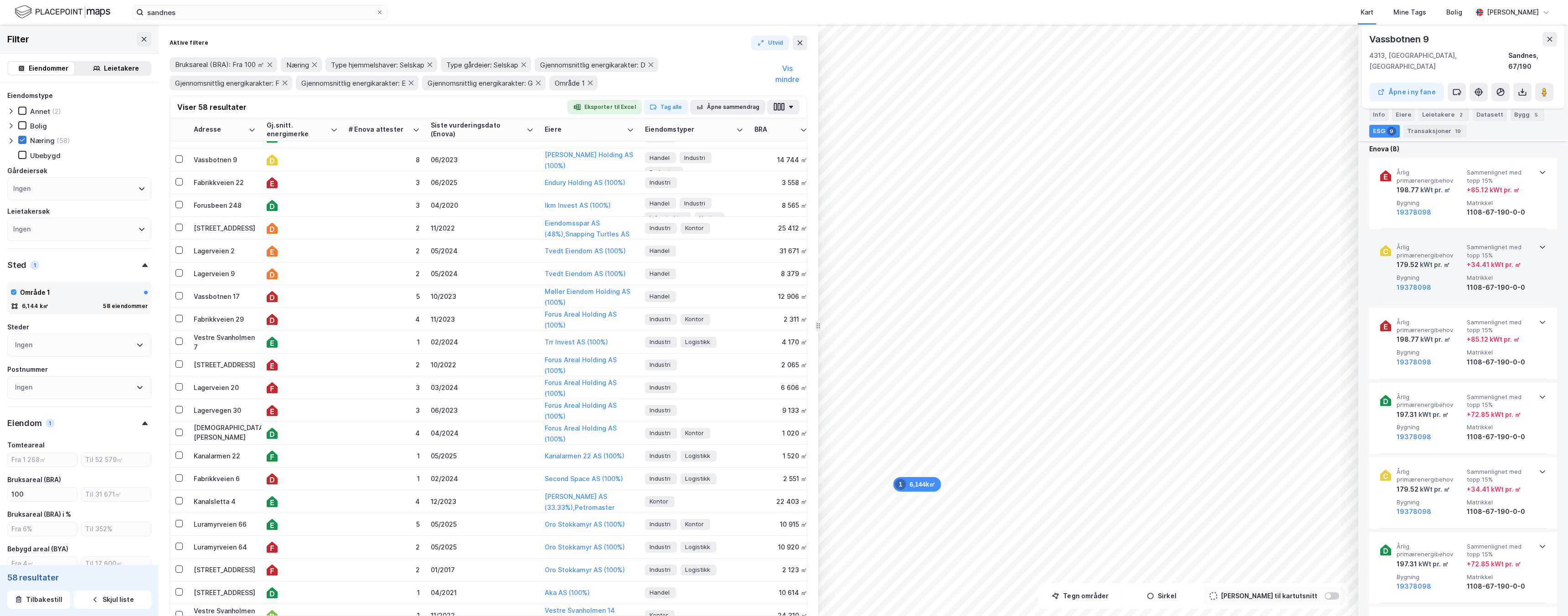
click at [1464, 264] on div "Årlig primærenergibehov 179.52 kWt pr. ㎡ Sammenlignet med topp 15% + 34.41 kWt …" at bounding box center [1465, 268] width 137 height 49
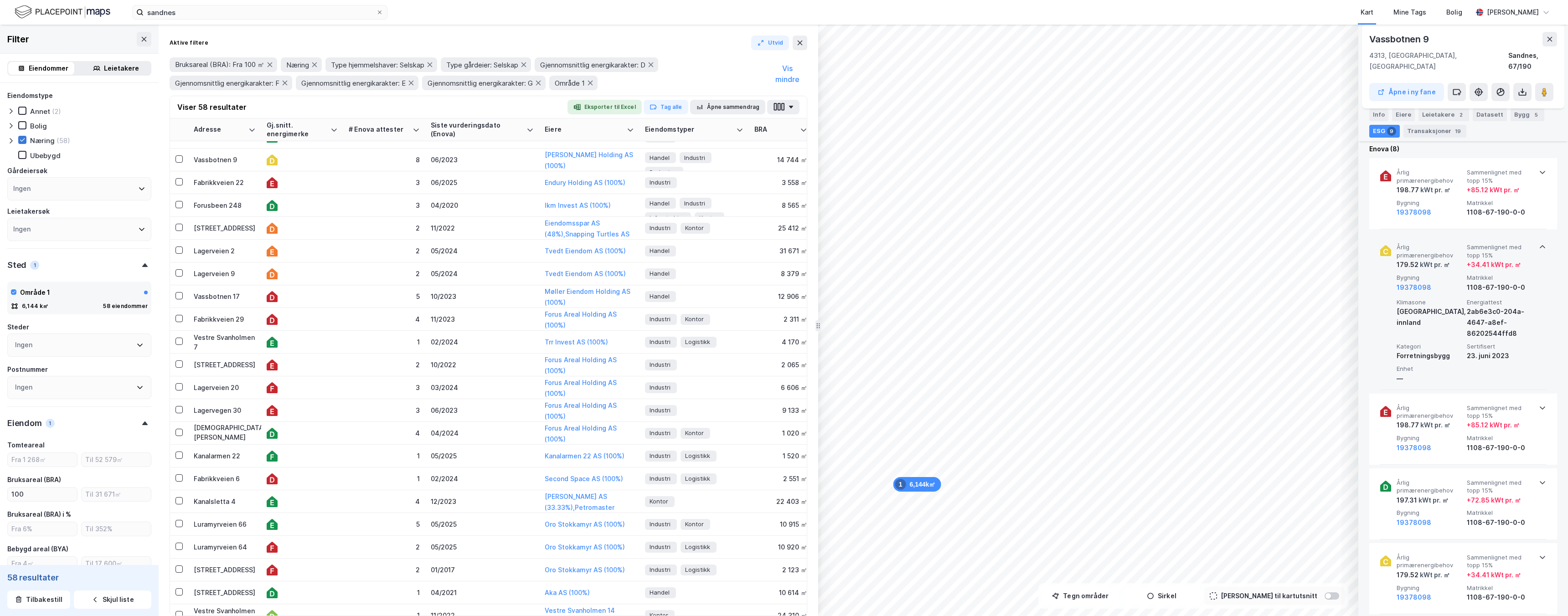
click at [1464, 264] on div "Årlig primærenergibehov 179.52 kWt pr. ㎡ Sammenlignet med topp 15% + 34.41 kWt …" at bounding box center [1465, 268] width 137 height 49
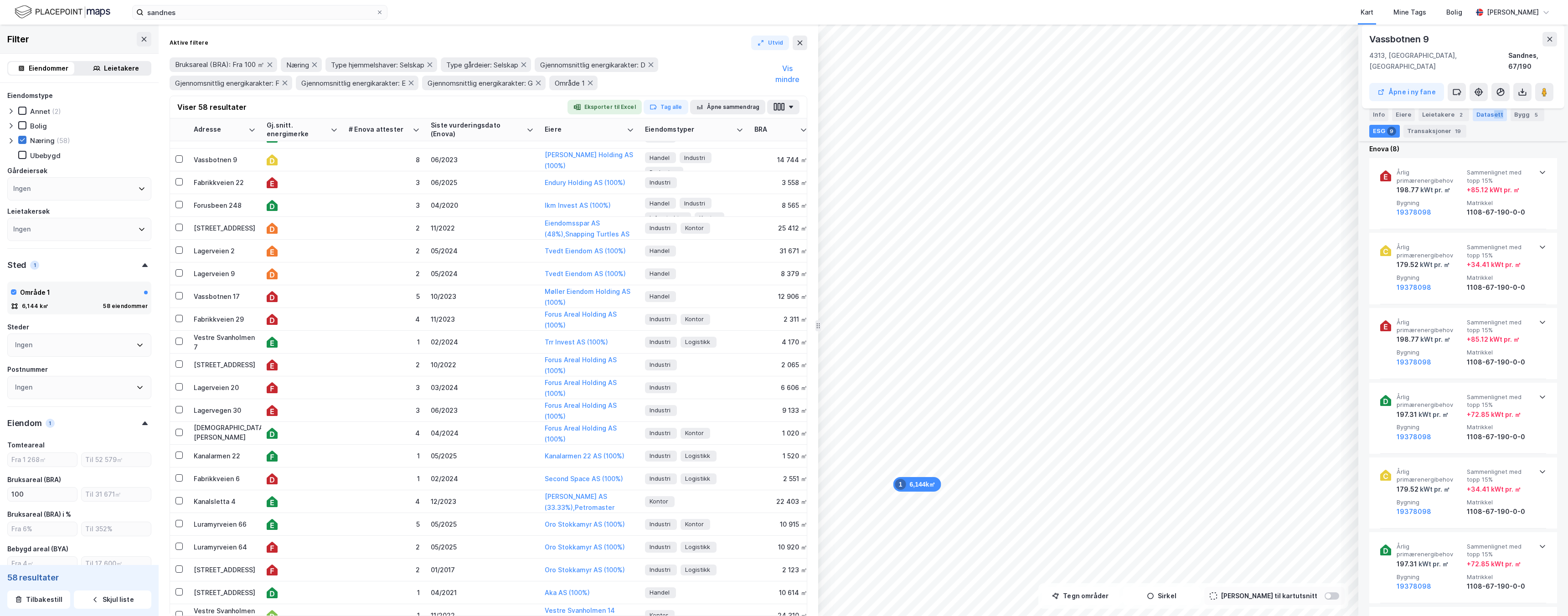
click at [1488, 119] on div "Datasett" at bounding box center [1489, 114] width 34 height 13
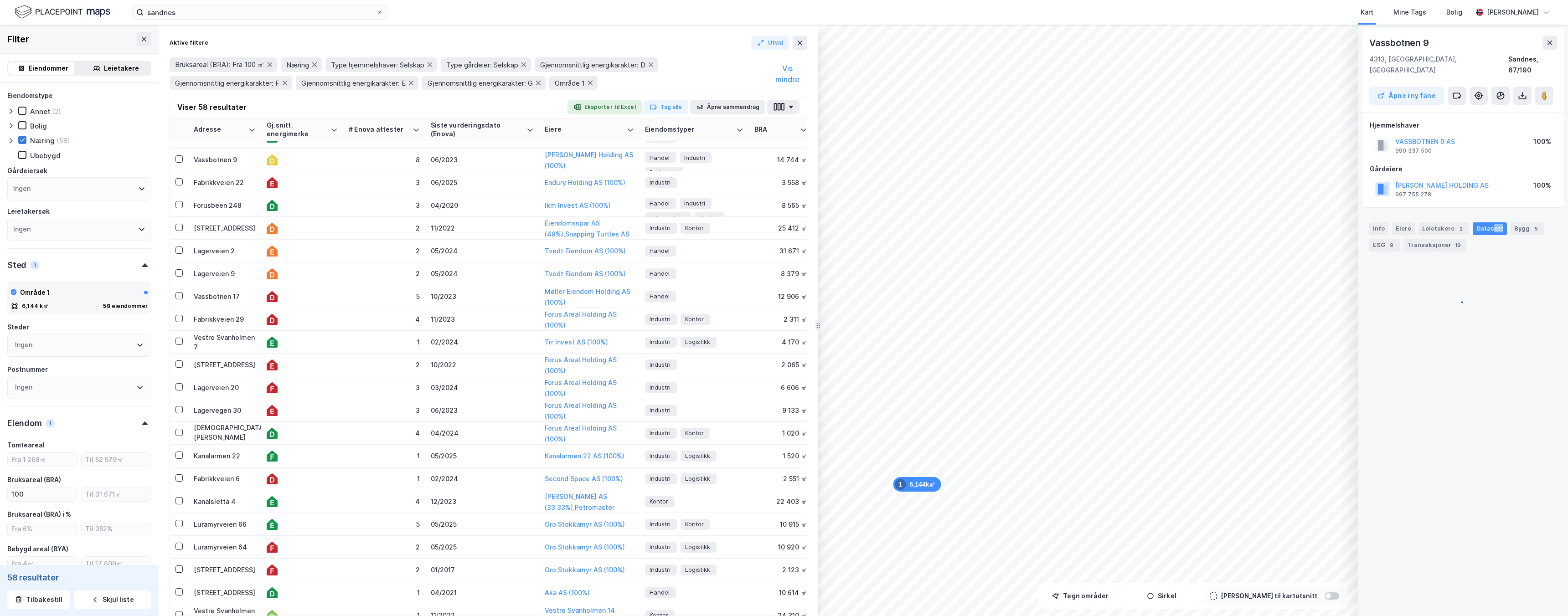
scroll to position [0, 0]
click at [1378, 222] on div "Info" at bounding box center [1379, 228] width 19 height 13
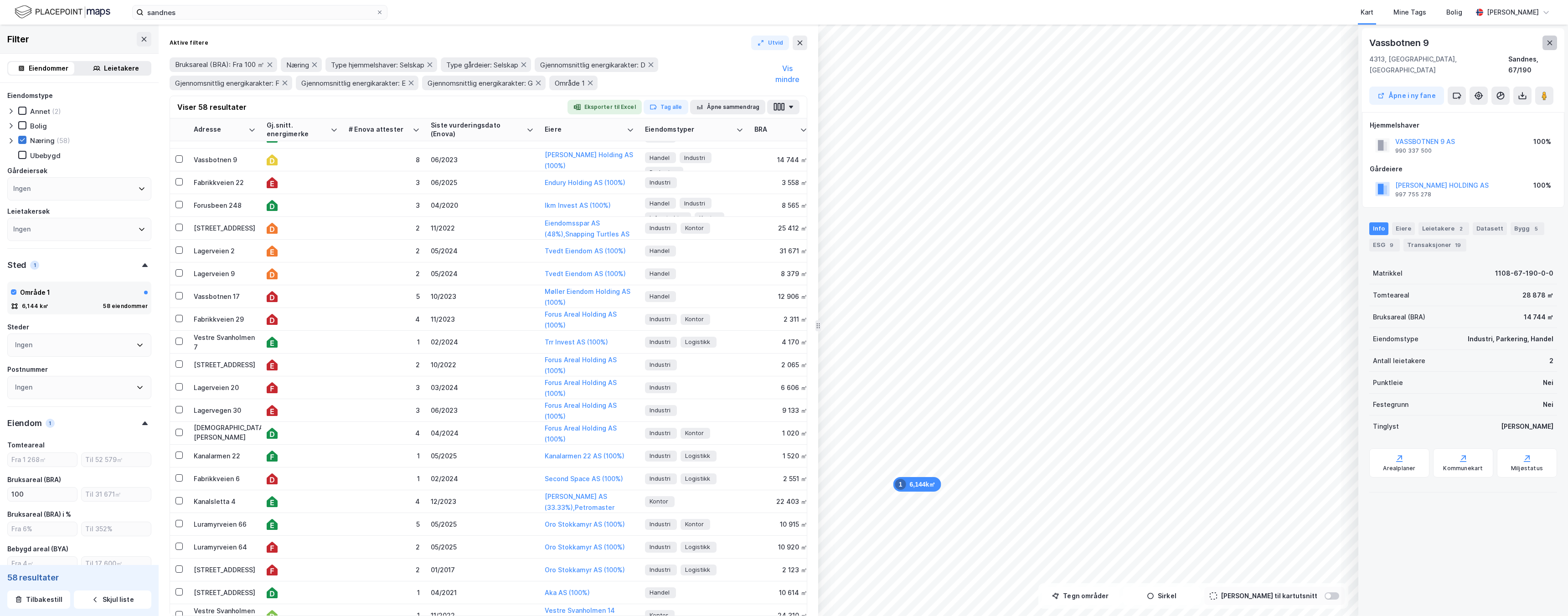
click at [1549, 48] on button at bounding box center [1550, 43] width 15 height 15
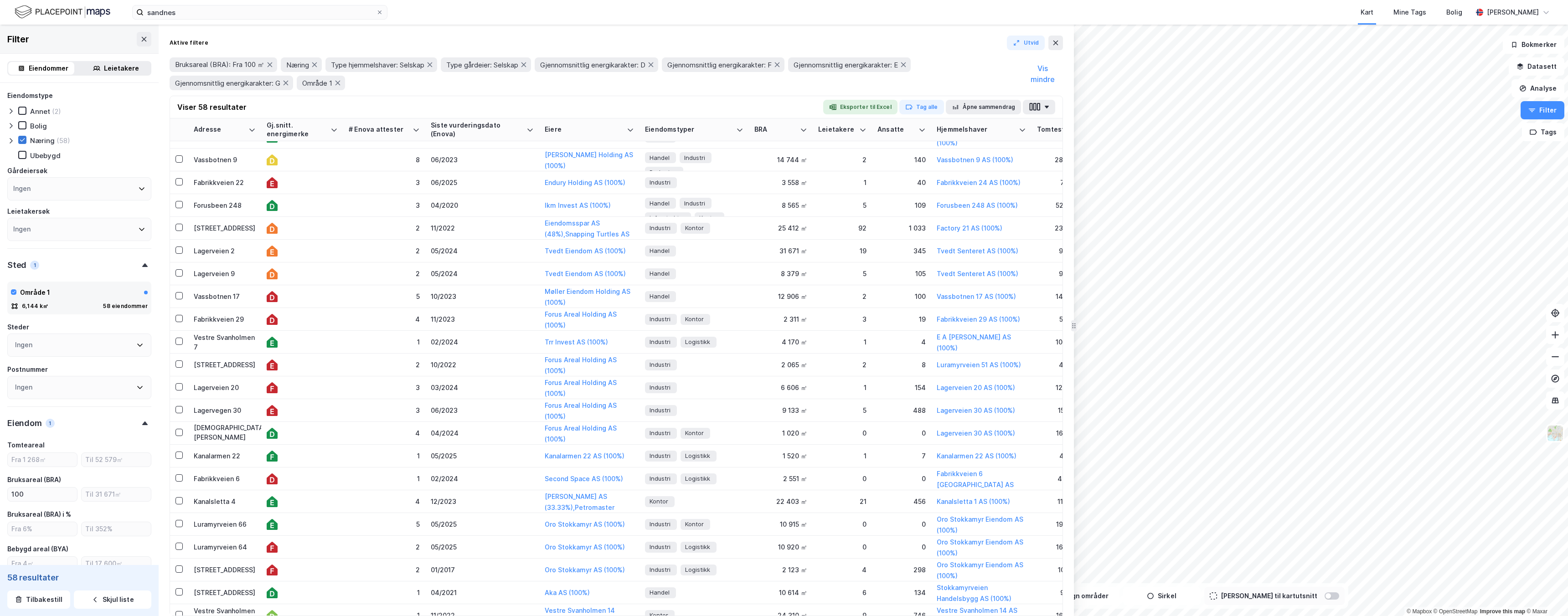
drag, startPoint x: 817, startPoint y: 323, endPoint x: 1074, endPoint y: 366, distance: 260.6
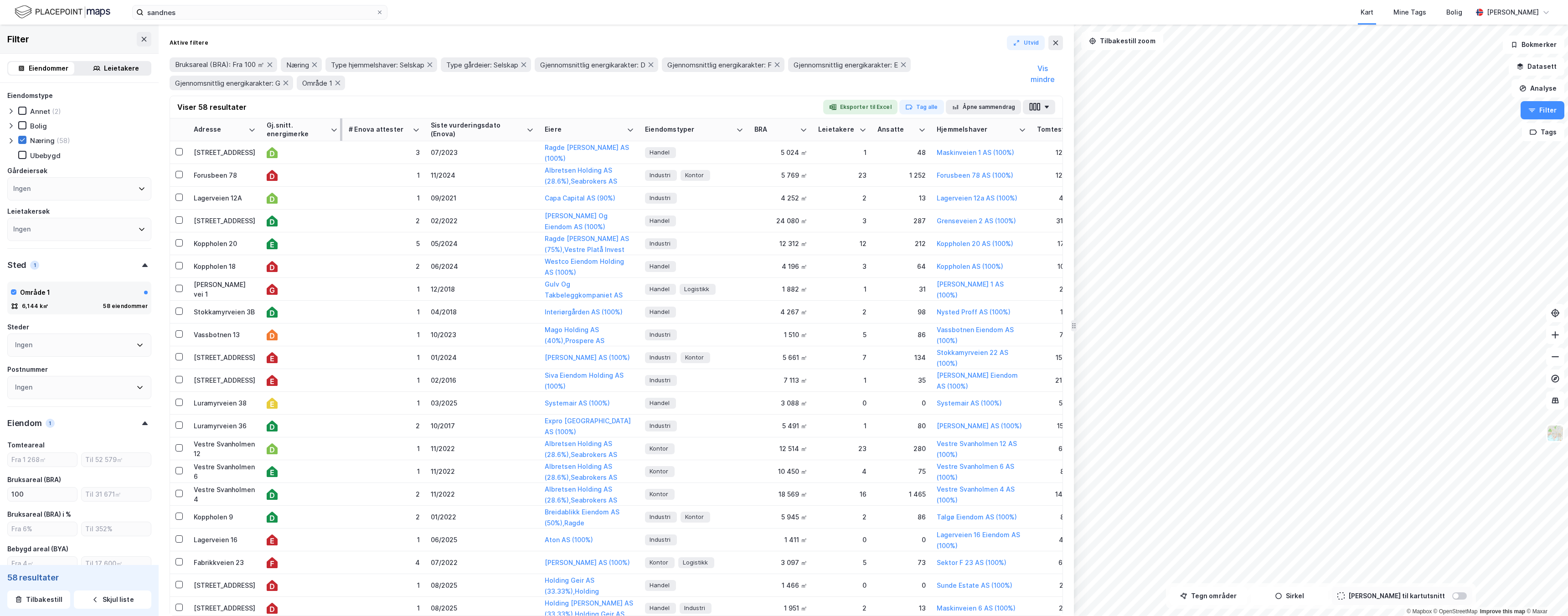
click at [279, 137] on div "Gj.snitt. energimerke" at bounding box center [296, 130] width 60 height 17
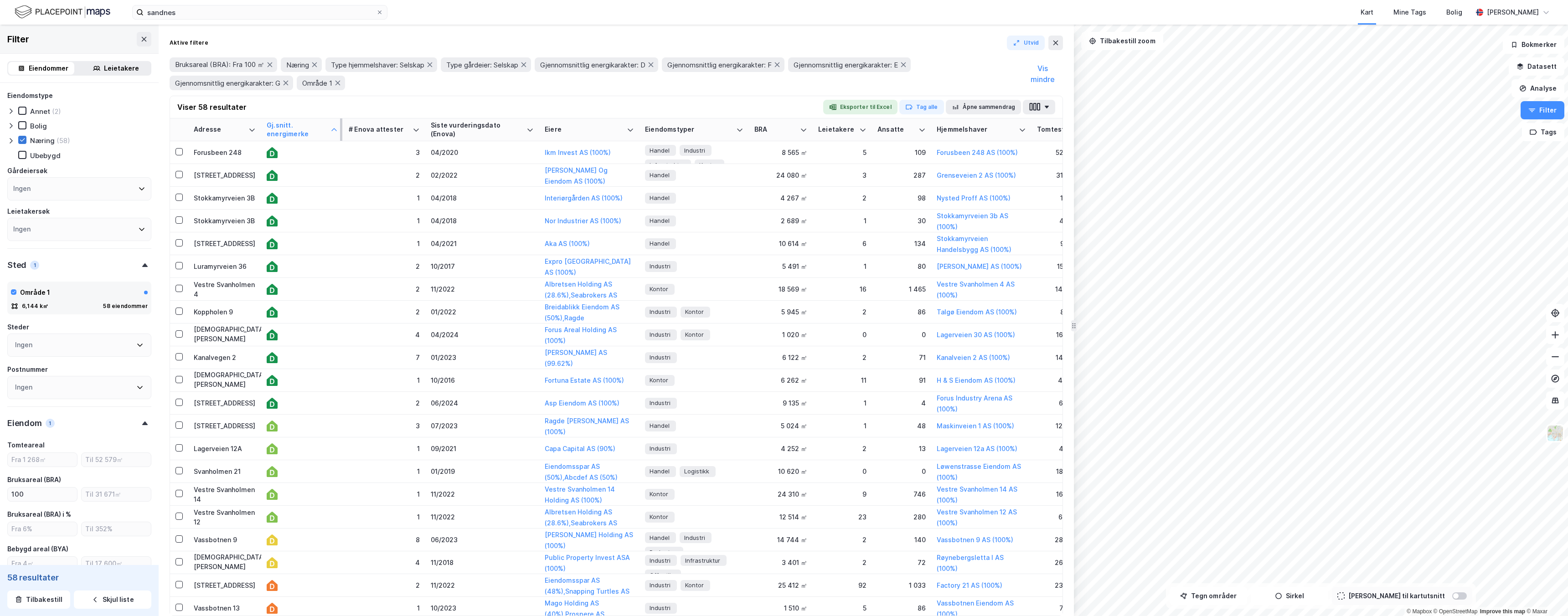
click at [299, 126] on div "Gj.snitt. energimerke" at bounding box center [296, 130] width 60 height 17
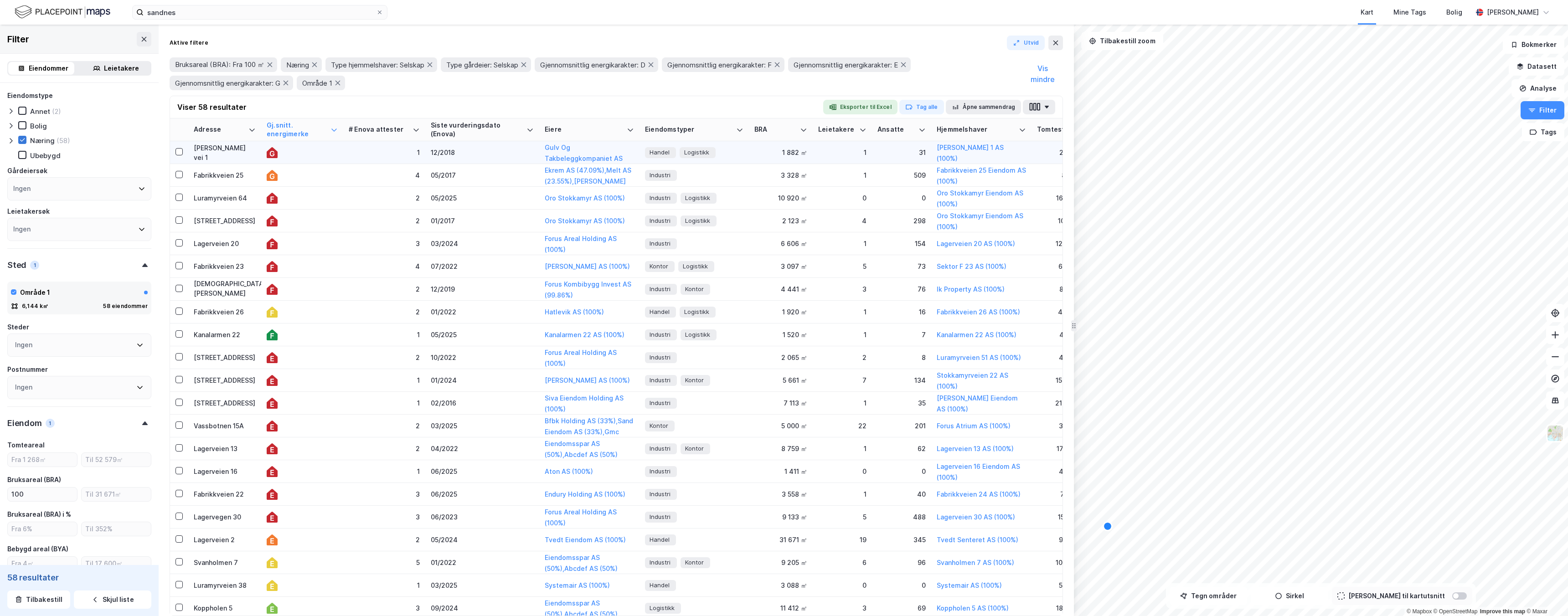
click at [306, 155] on div at bounding box center [302, 153] width 71 height 11
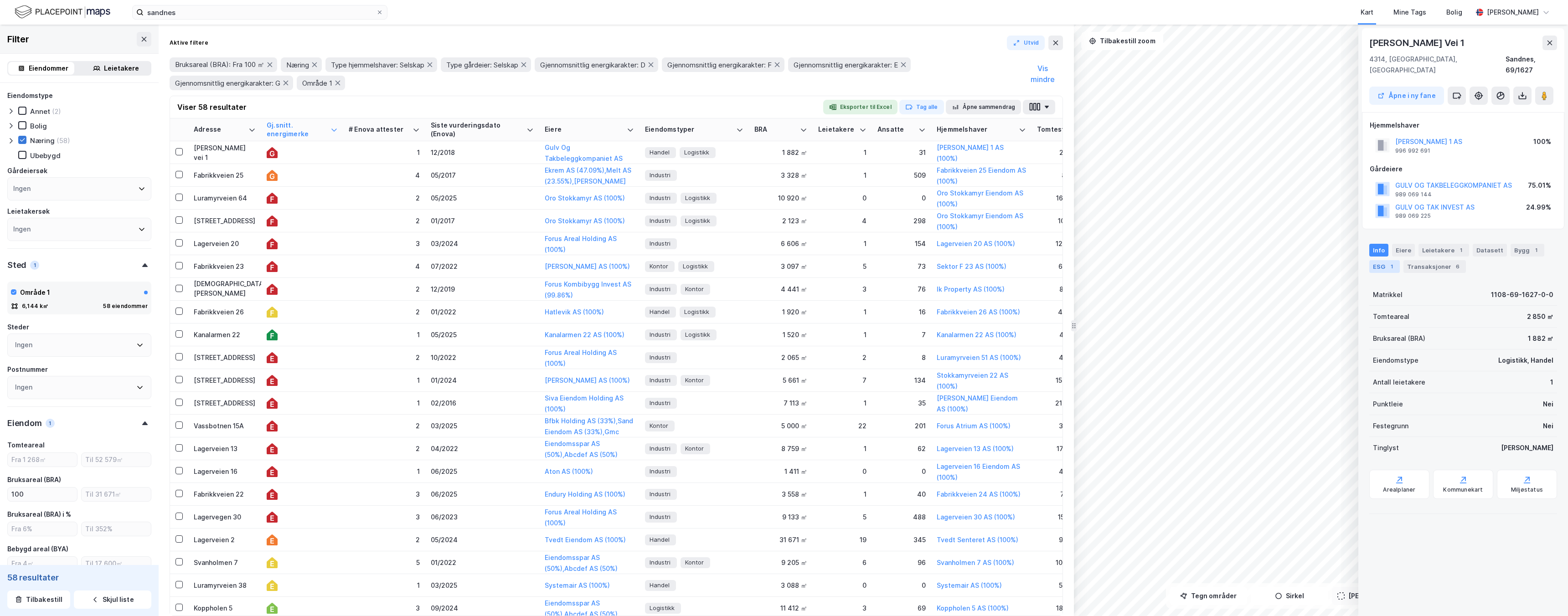
click at [1378, 261] on div "ESG 1" at bounding box center [1385, 267] width 30 height 13
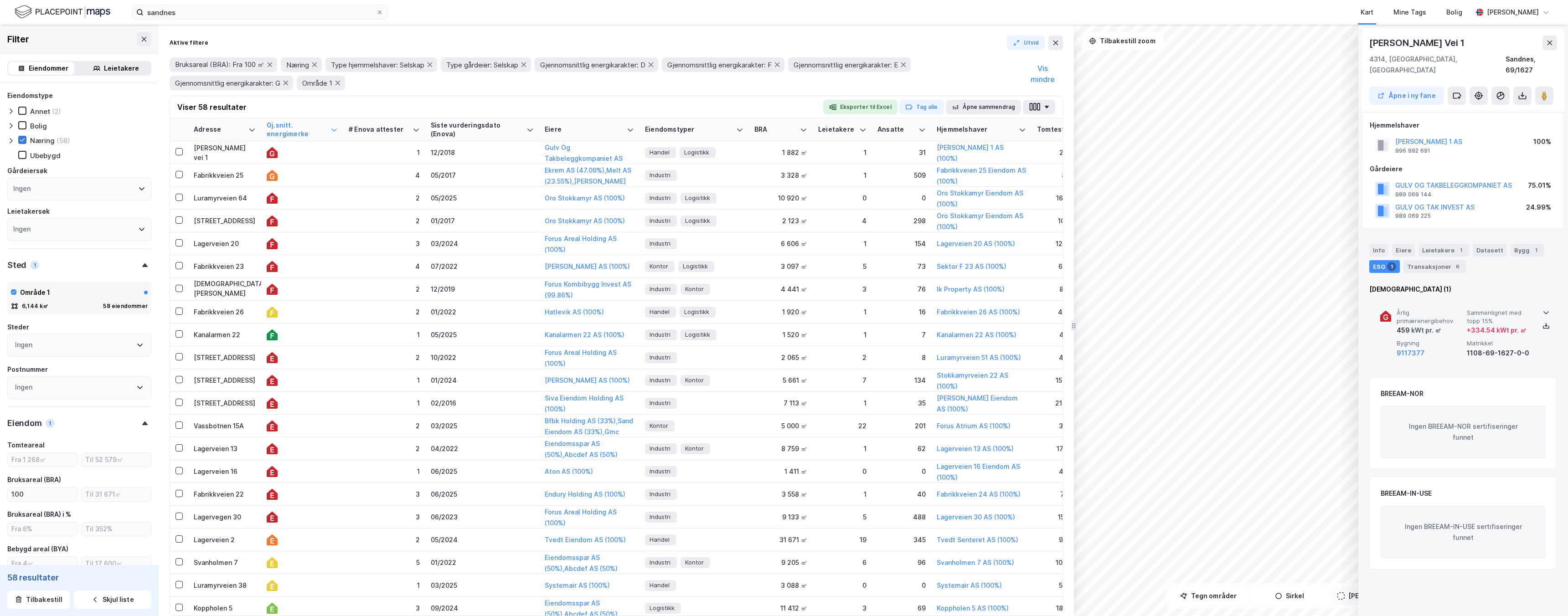
click at [1505, 325] on div "Årlig primærenergibehov 459 kWt pr. ㎡ Sammenlignet med topp 15% + 334.54 kWt pr…" at bounding box center [1465, 334] width 137 height 49
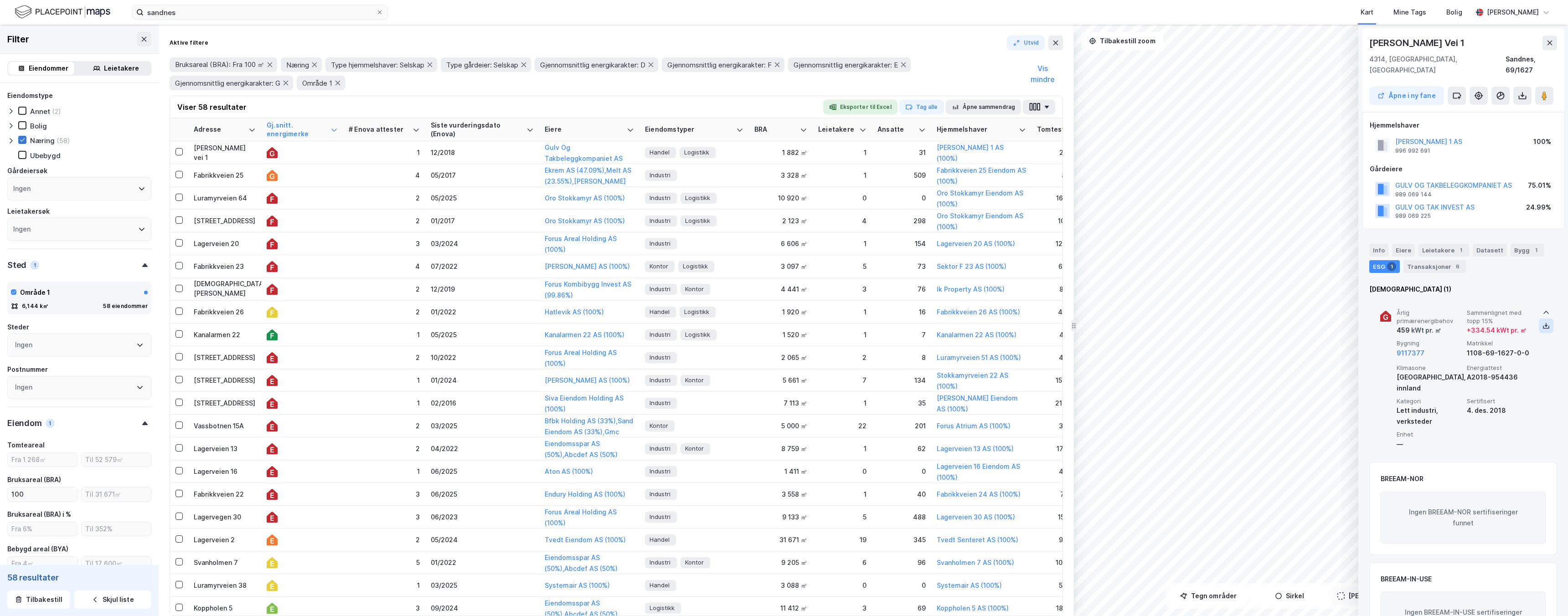
click at [1548, 318] on button at bounding box center [1546, 326] width 15 height 15
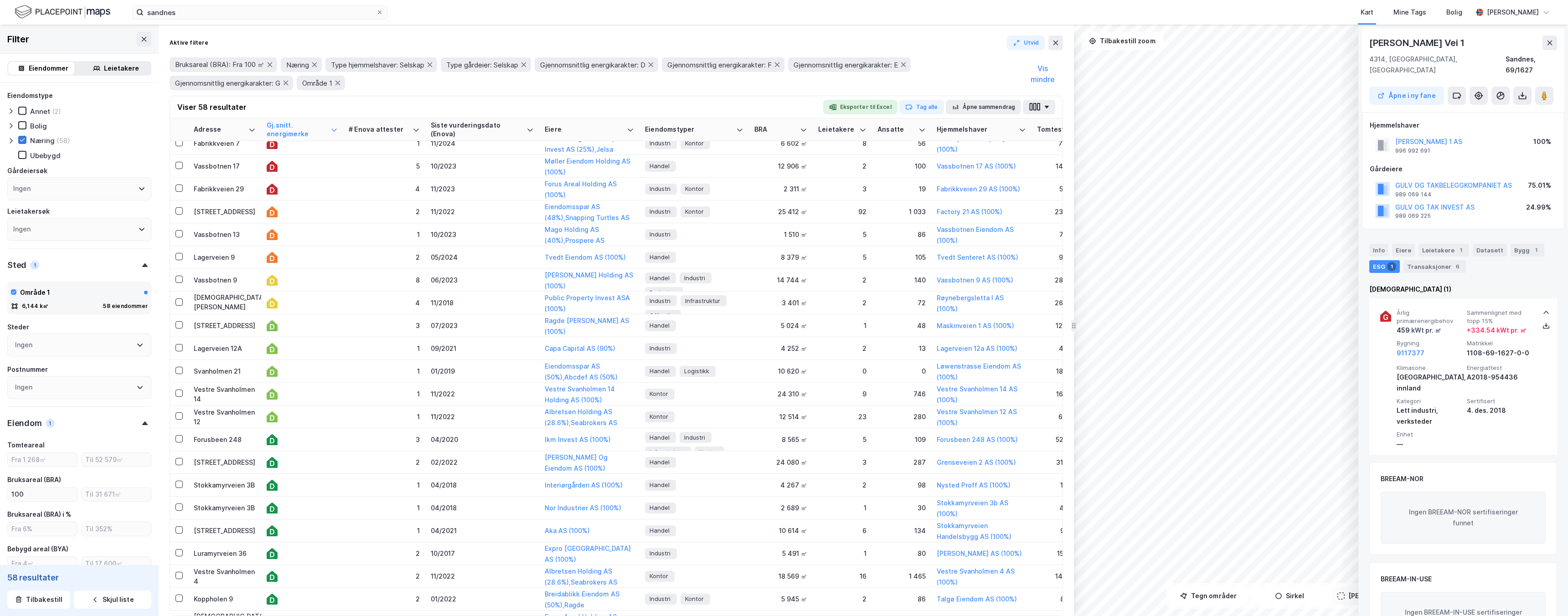
scroll to position [808, 0]
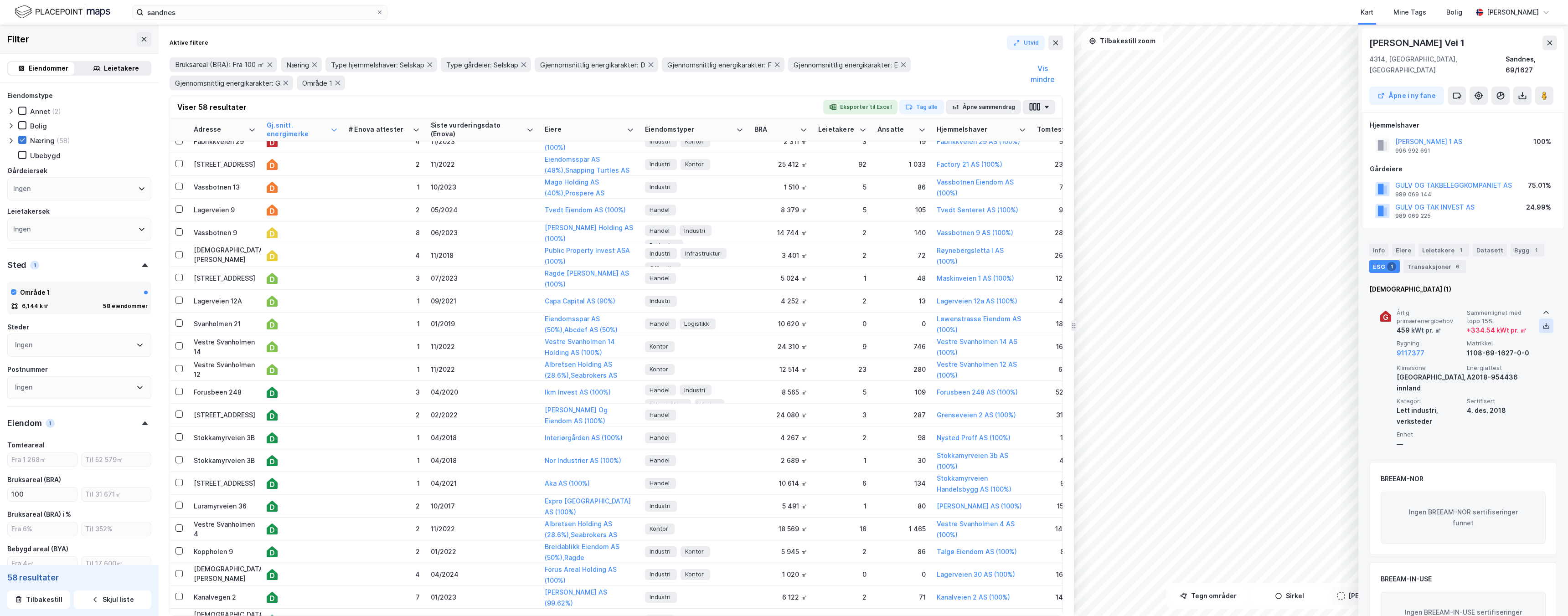
click at [1546, 322] on icon at bounding box center [1546, 326] width 7 height 7
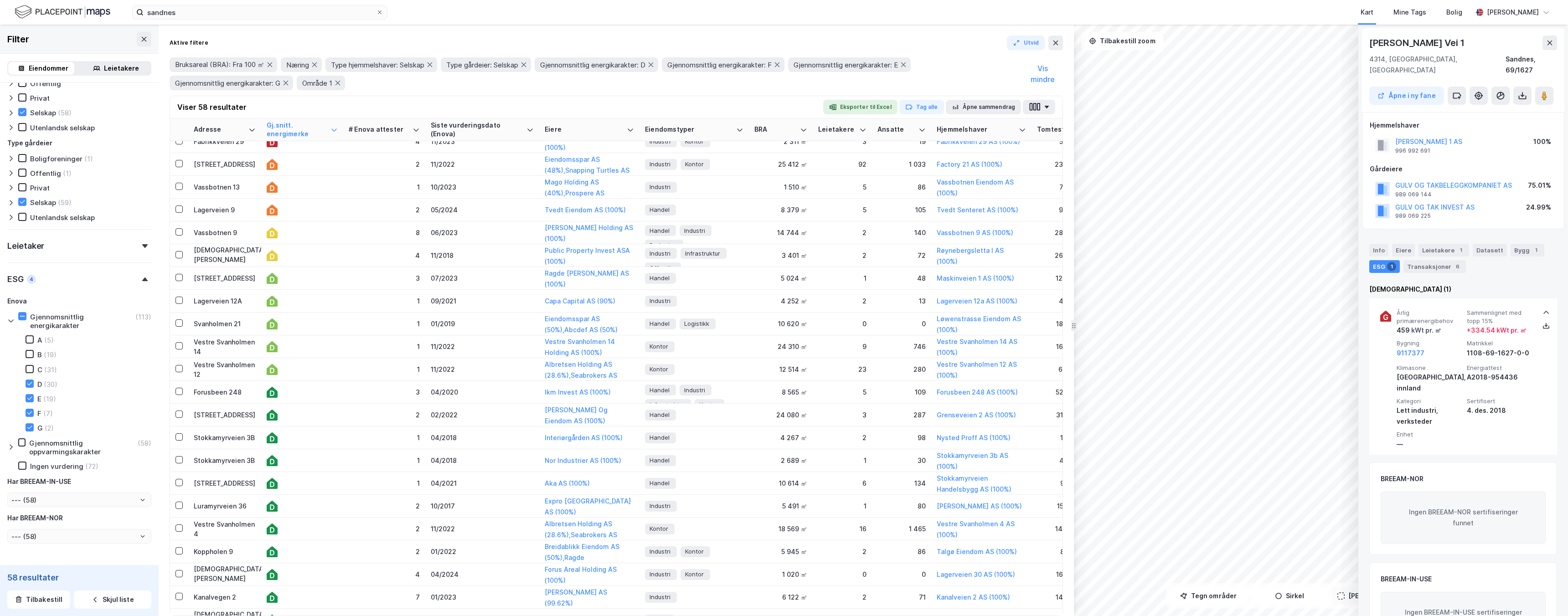
scroll to position [687, 0]
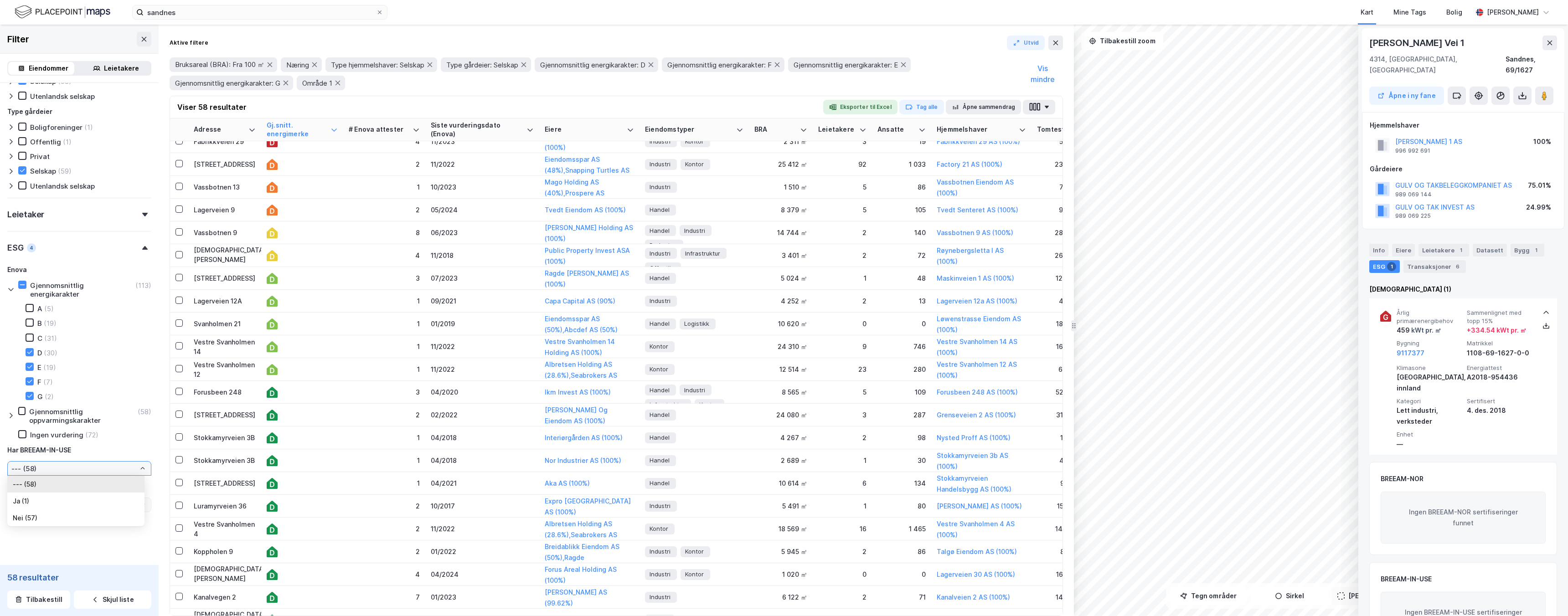
click at [97, 464] on input "--- (58)" at bounding box center [79, 469] width 143 height 13
click at [108, 445] on div "Har BREEAM-IN-USE" at bounding box center [79, 450] width 144 height 11
click at [88, 507] on input "--- (58)" at bounding box center [79, 505] width 143 height 13
click at [114, 480] on div "[PERSON_NAME] energikarakter (113) A (5) B (19) C (31) D (30) E (19) F (7) G (2…" at bounding box center [79, 388] width 144 height 248
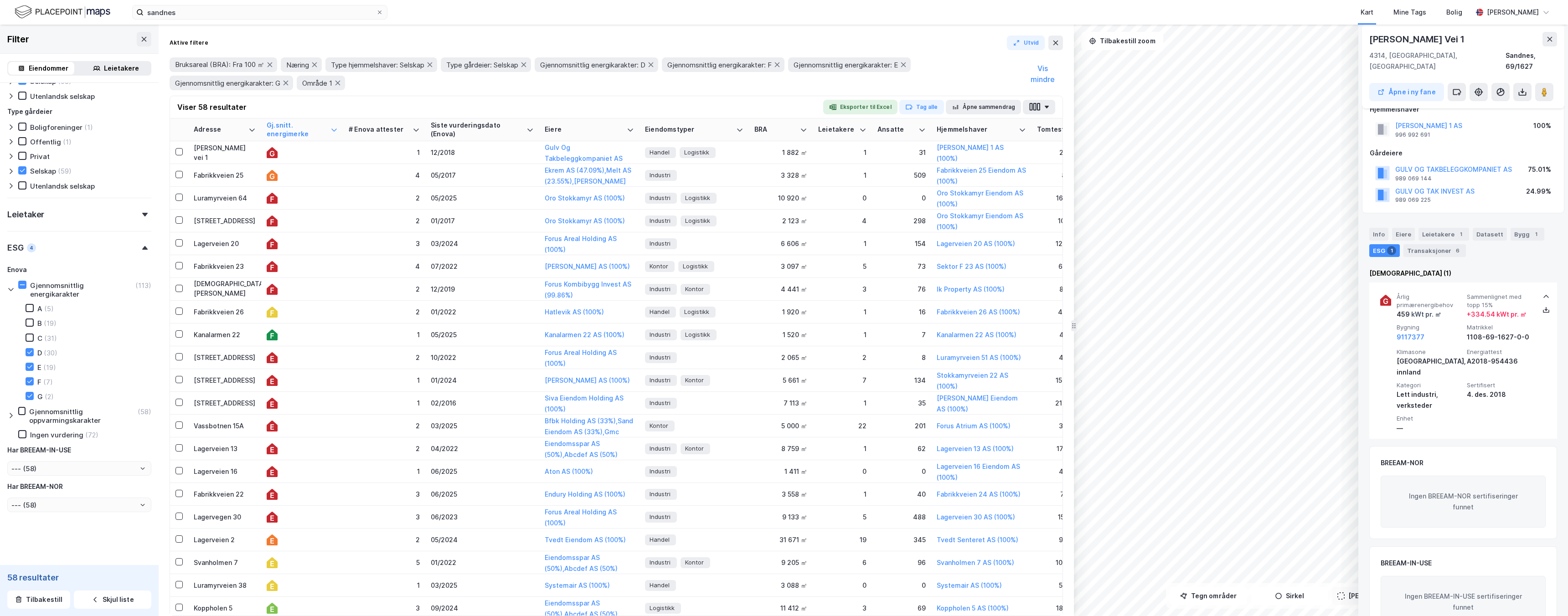
scroll to position [0, 0]
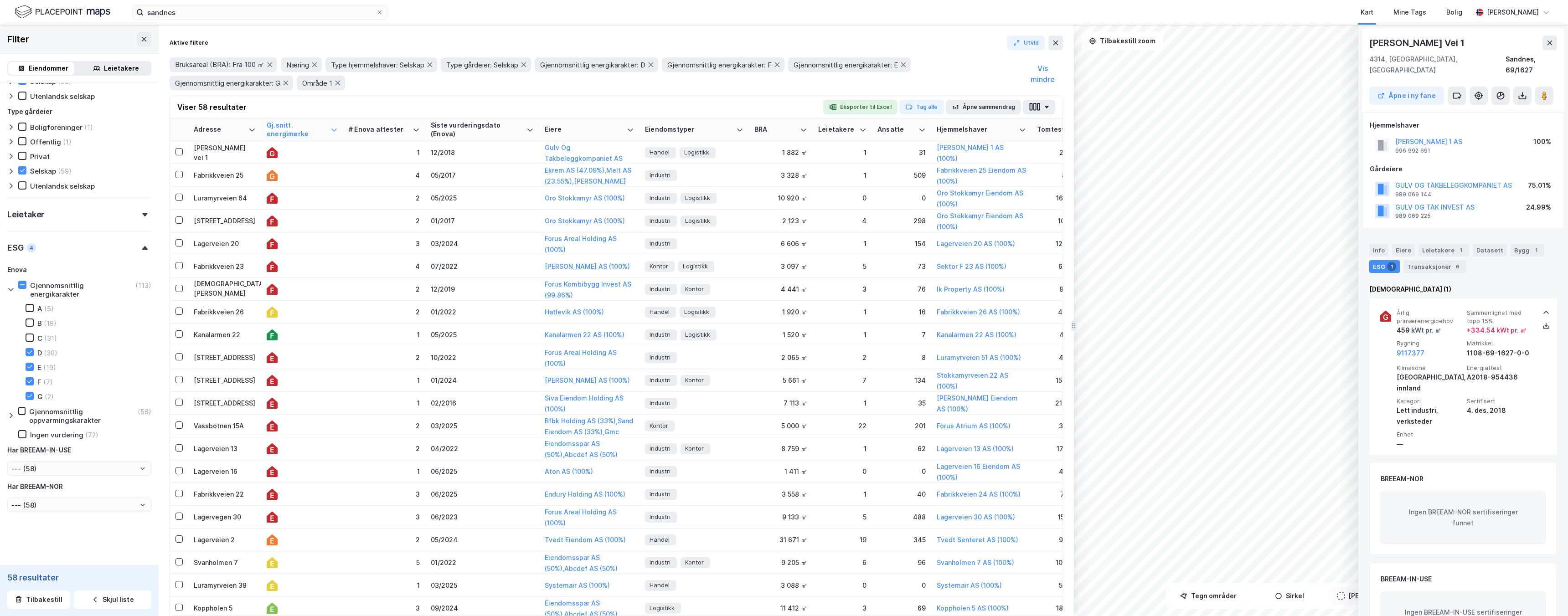
click at [1426, 249] on div "Info [PERSON_NAME] 1 Datasett Bygg 1 ESG 1 Transaksjoner 6" at bounding box center [1463, 259] width 188 height 29
click at [1424, 261] on div "Transaksjoner 6" at bounding box center [1435, 267] width 63 height 13
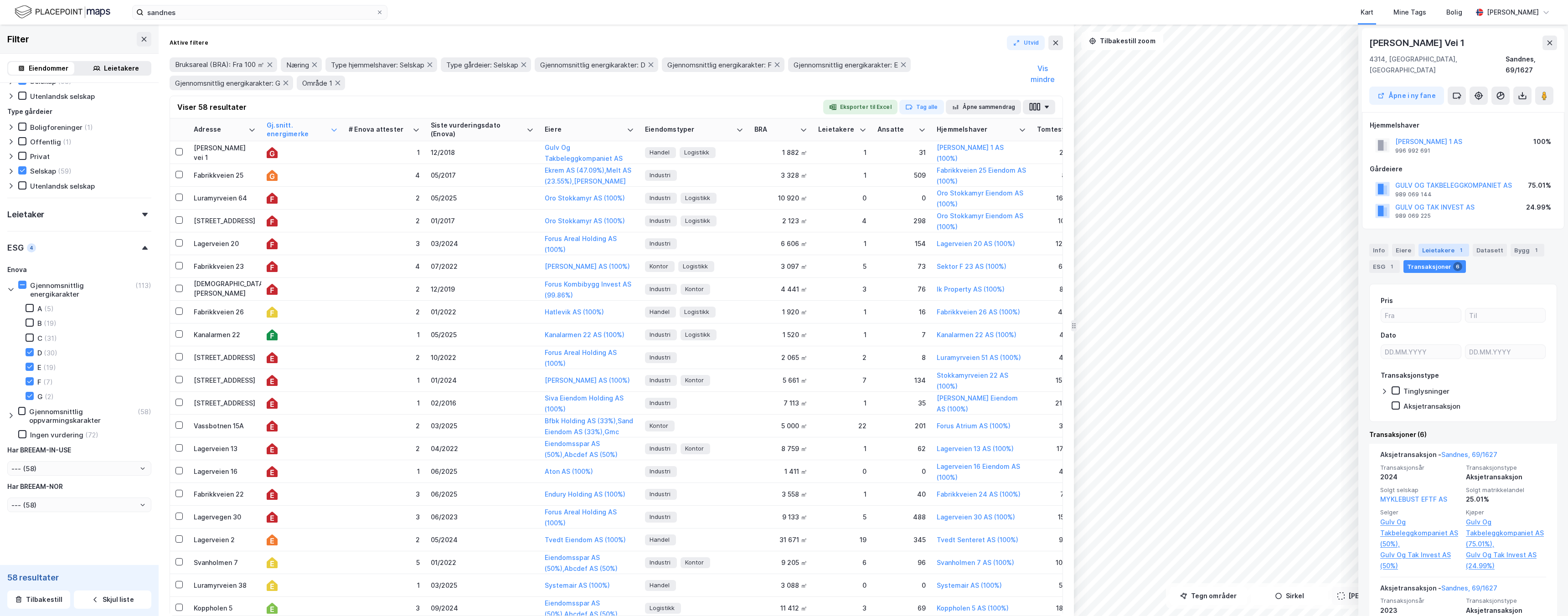
click at [1427, 244] on div "Leietakere 1" at bounding box center [1443, 250] width 51 height 13
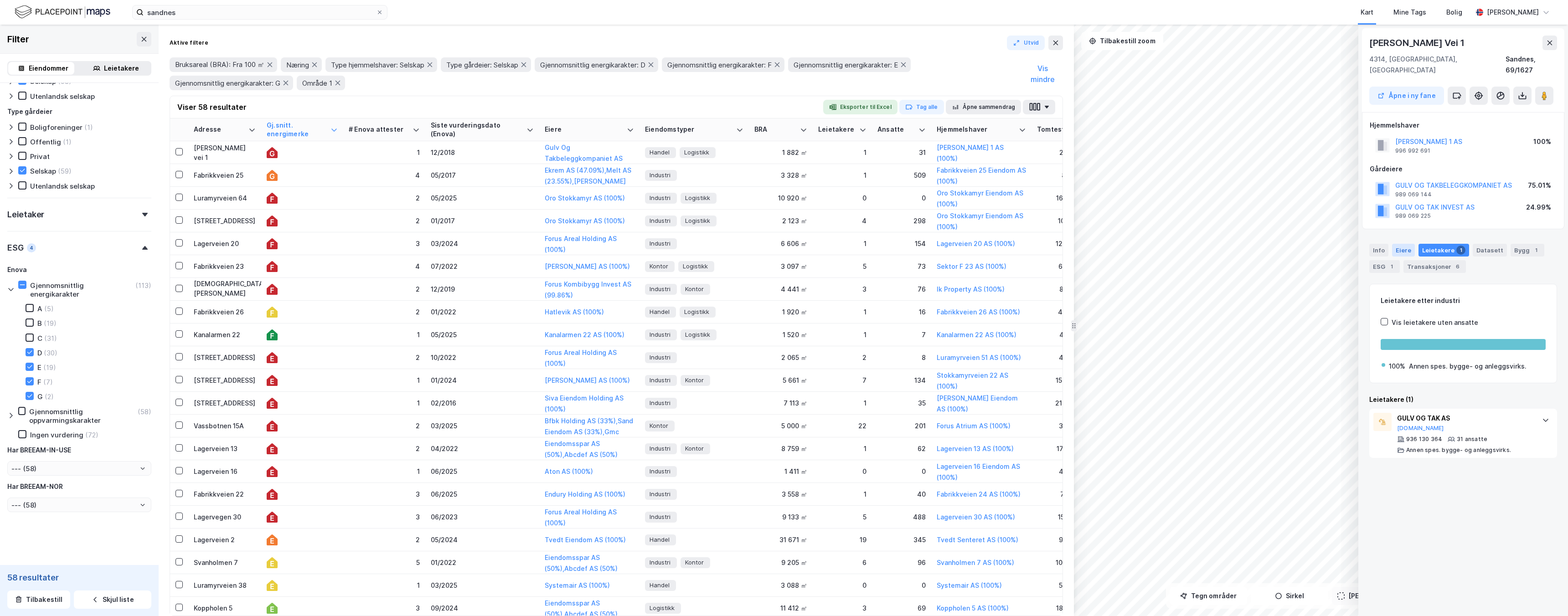
click at [1398, 244] on div "Eiere" at bounding box center [1403, 250] width 23 height 13
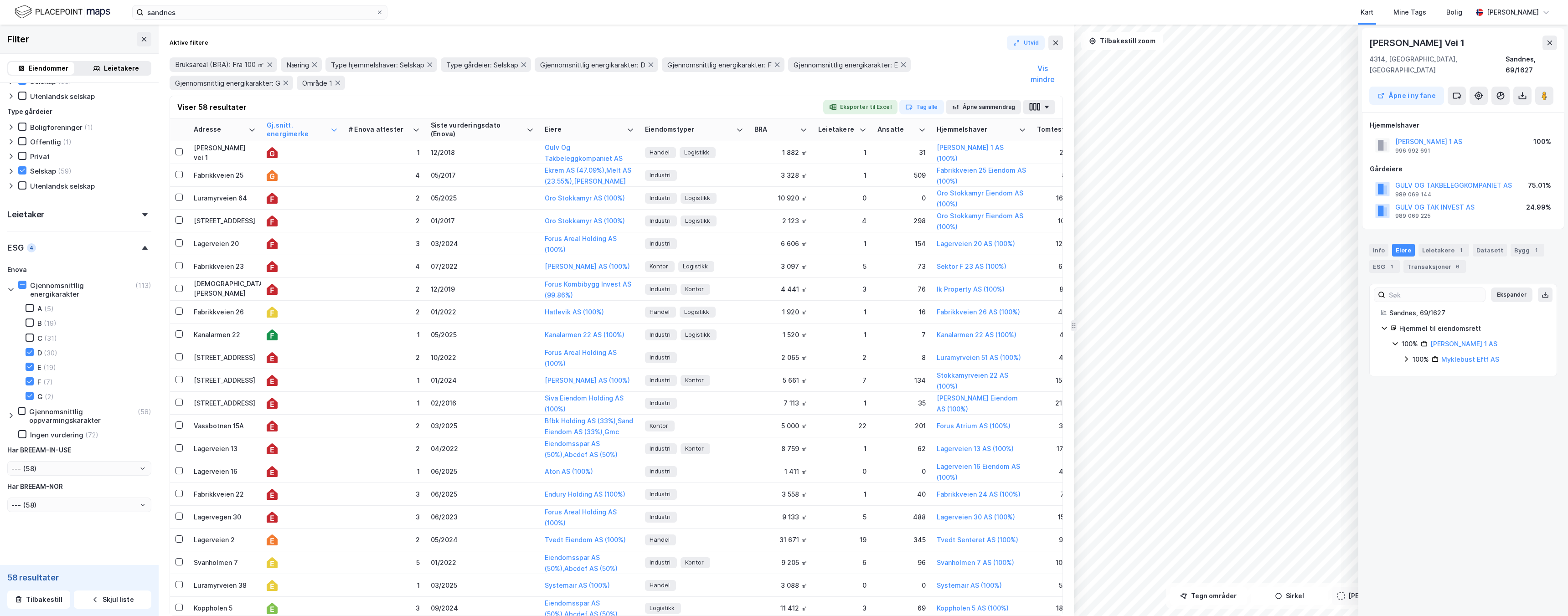
click at [1407, 357] on icon at bounding box center [1406, 359] width 3 height 5
click at [217, 253] on td "Lagerveien 20" at bounding box center [225, 243] width 73 height 23
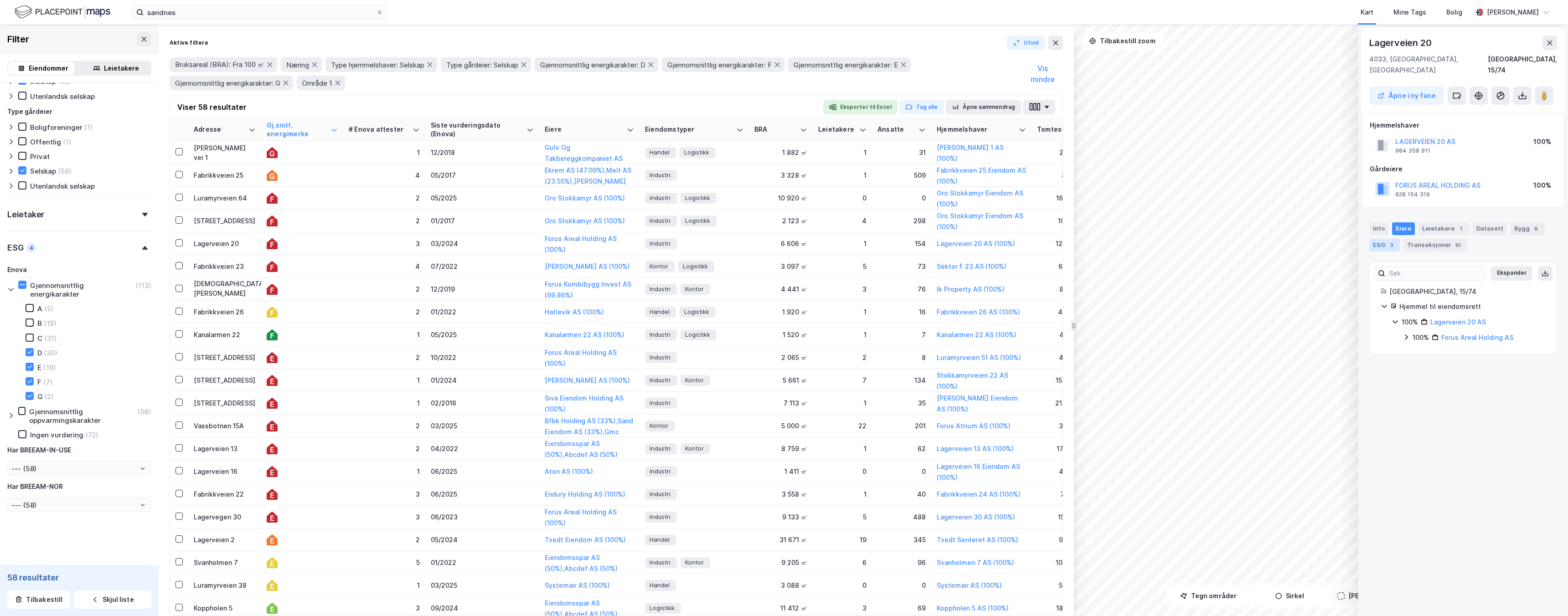
click at [1386, 239] on div "ESG 3" at bounding box center [1385, 245] width 30 height 13
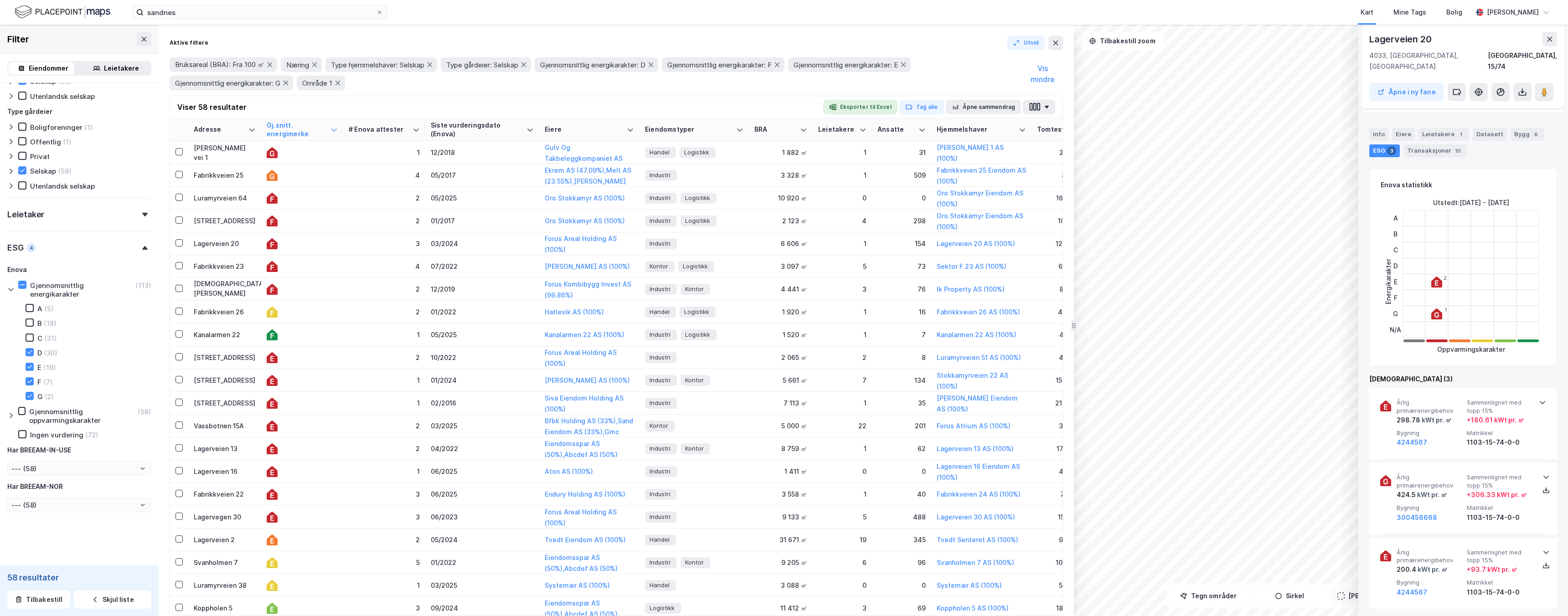
scroll to position [97, 0]
click at [255, 204] on td "Luramyrveien 64" at bounding box center [225, 198] width 73 height 23
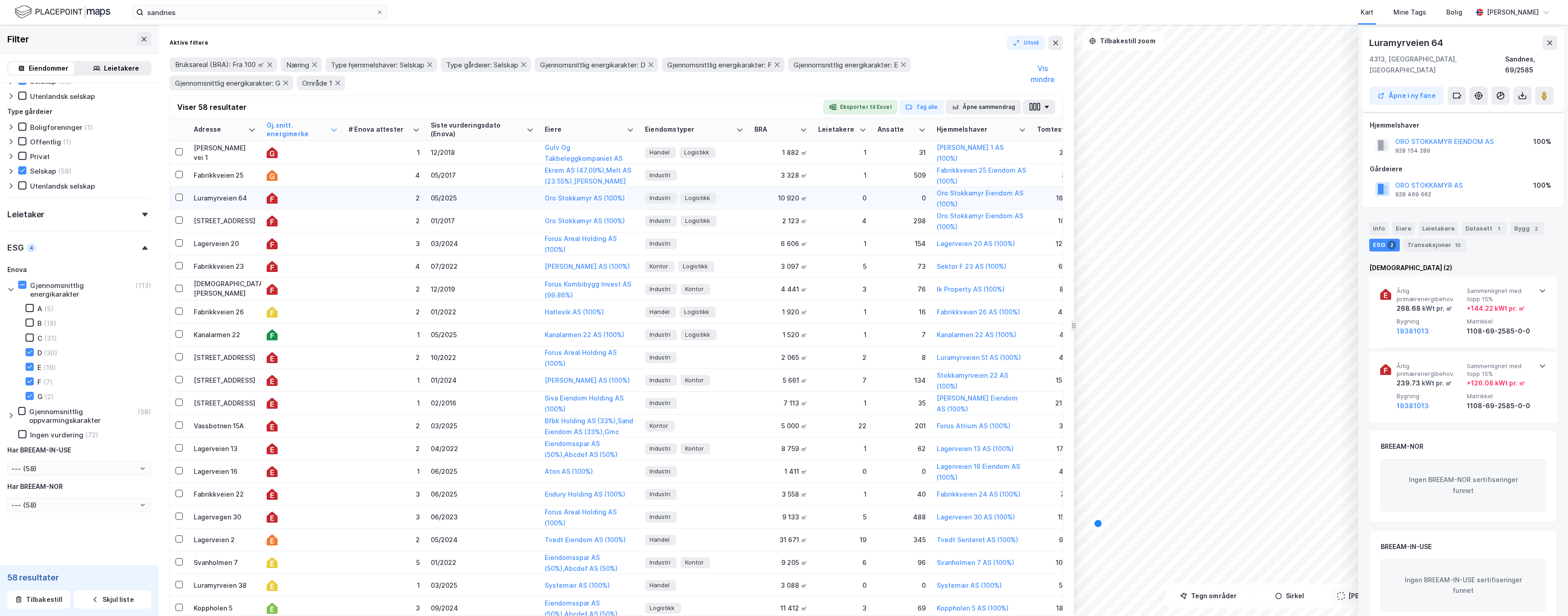
scroll to position [6, 0]
click at [243, 222] on div "[STREET_ADDRESS]" at bounding box center [225, 221] width 62 height 10
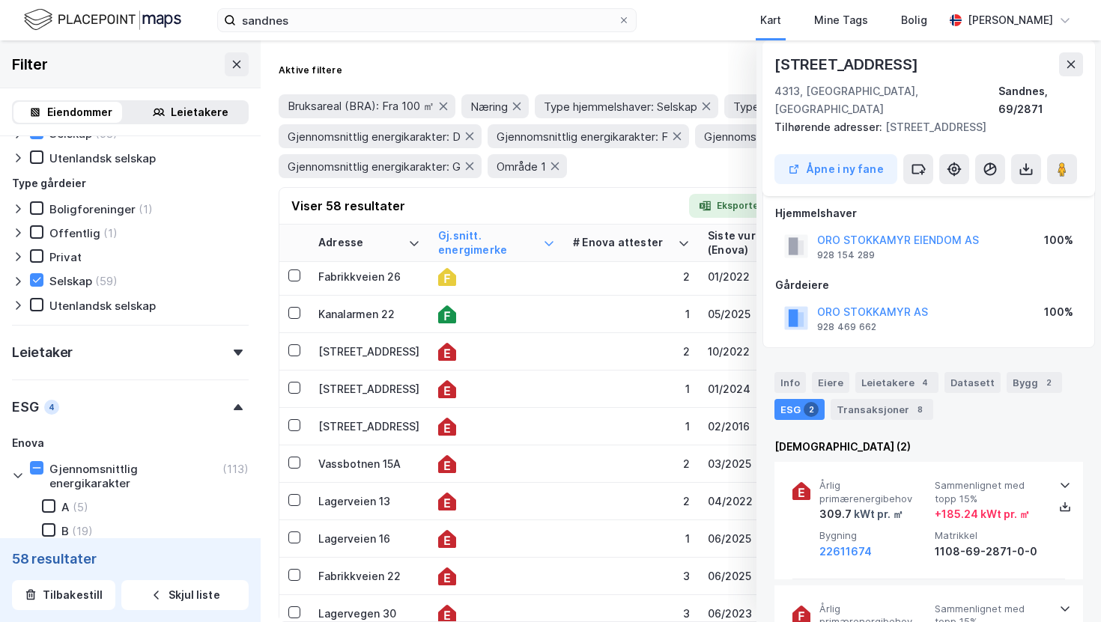
scroll to position [269, 0]
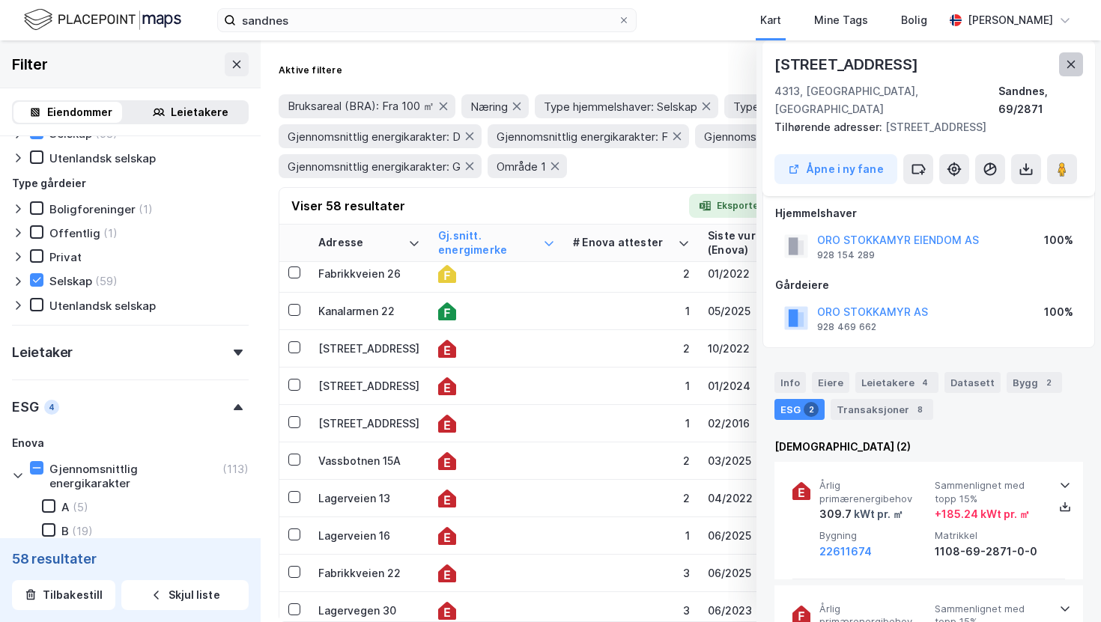
click at [1075, 60] on icon at bounding box center [1071, 64] width 12 height 12
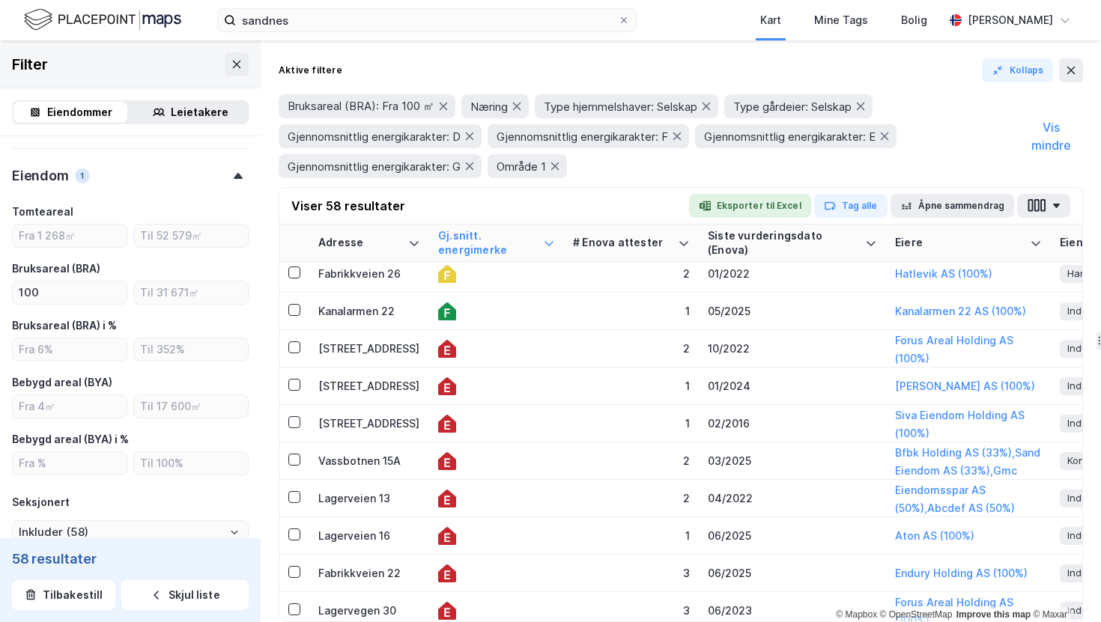
scroll to position [538, 0]
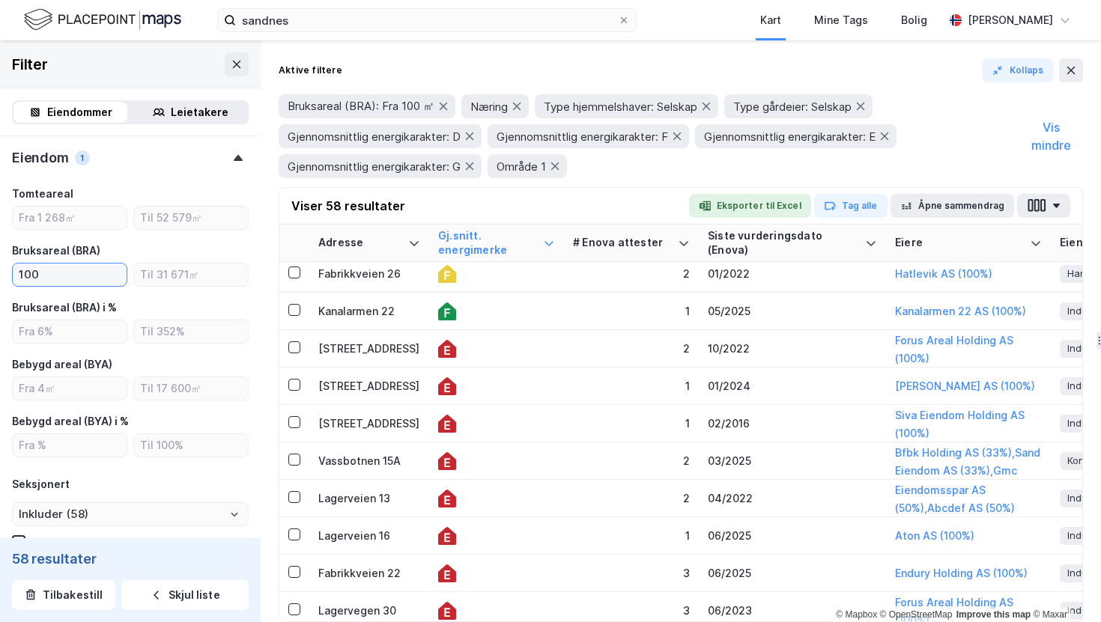
click at [88, 273] on input "100" at bounding box center [70, 275] width 114 height 22
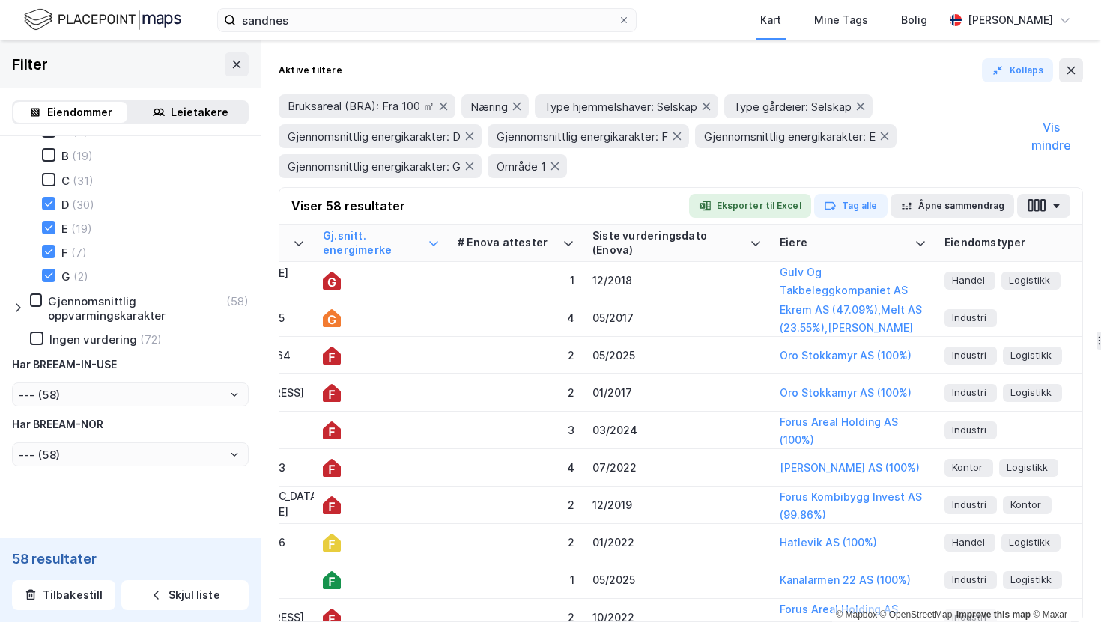
scroll to position [0, 0]
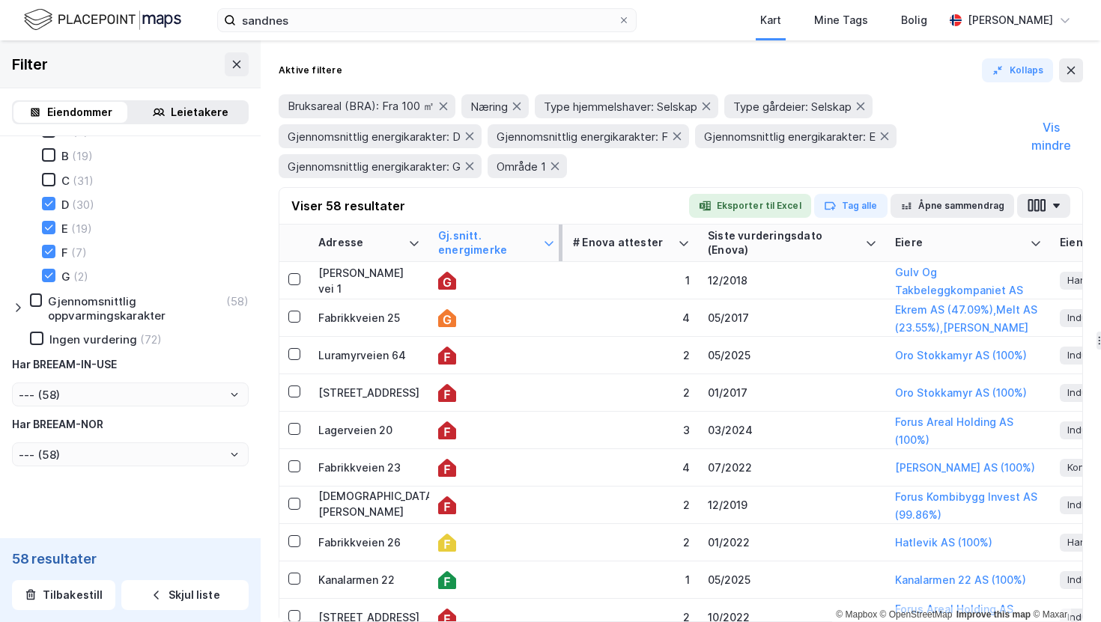
drag, startPoint x: 479, startPoint y: 245, endPoint x: 503, endPoint y: 252, distance: 25.1
click at [503, 252] on div "Gj.snitt. energimerke" at bounding box center [487, 243] width 99 height 28
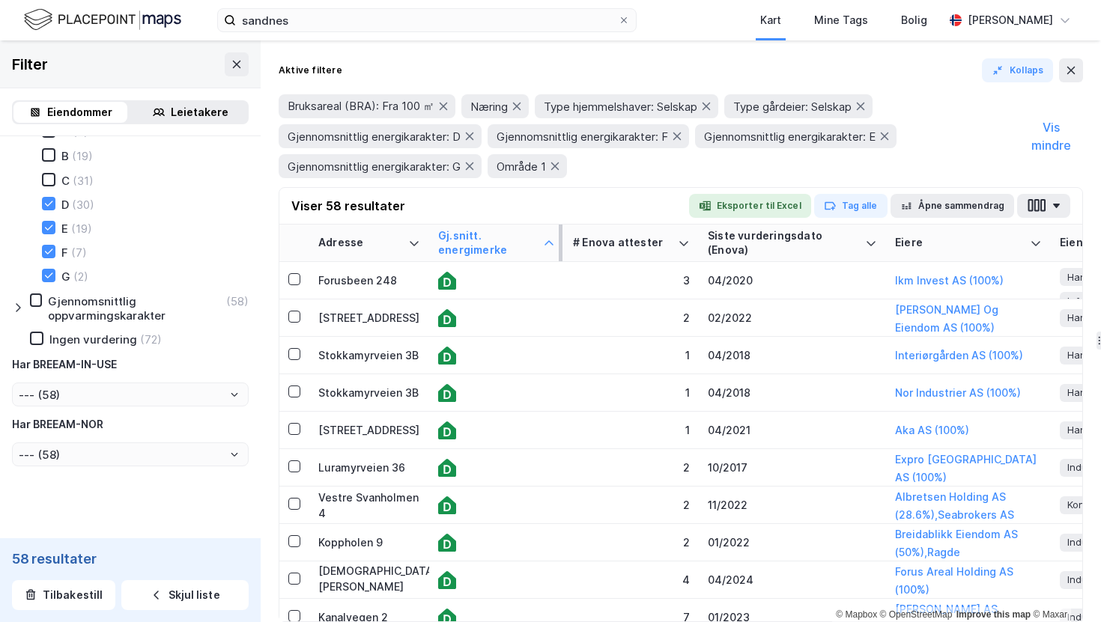
click at [486, 236] on div "Gj.snitt. energimerke" at bounding box center [487, 243] width 99 height 28
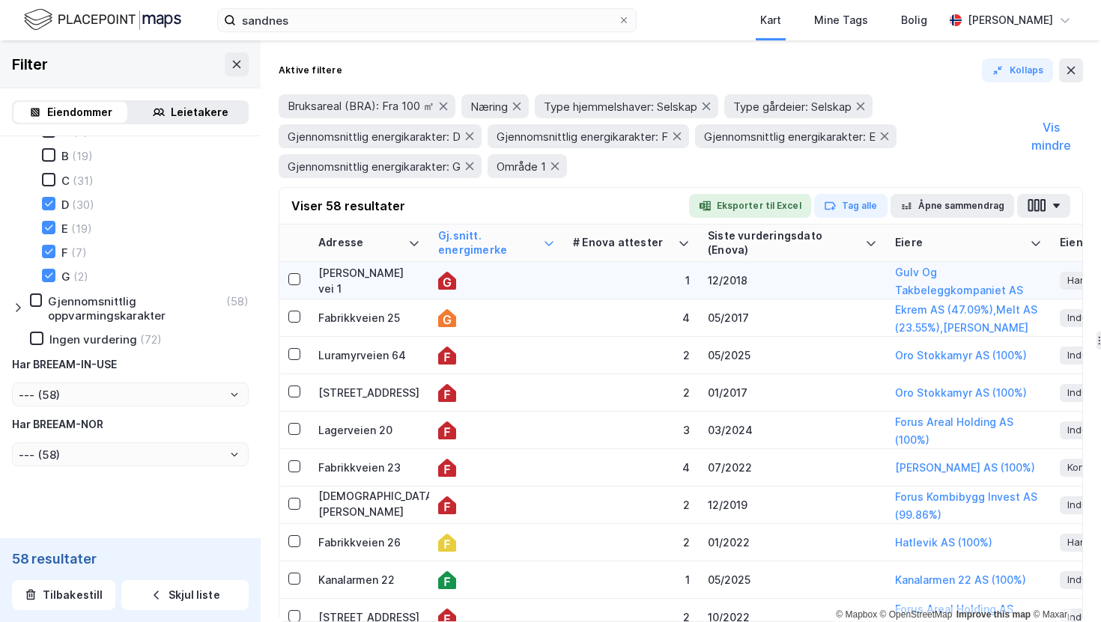
click at [523, 285] on div at bounding box center [496, 281] width 117 height 18
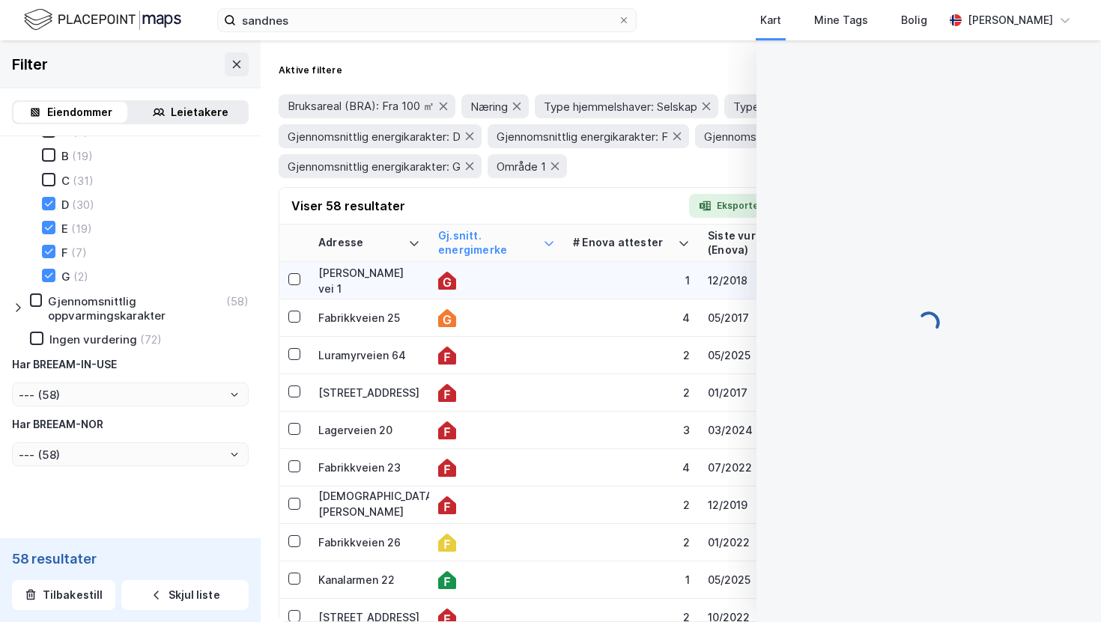
scroll to position [10, 0]
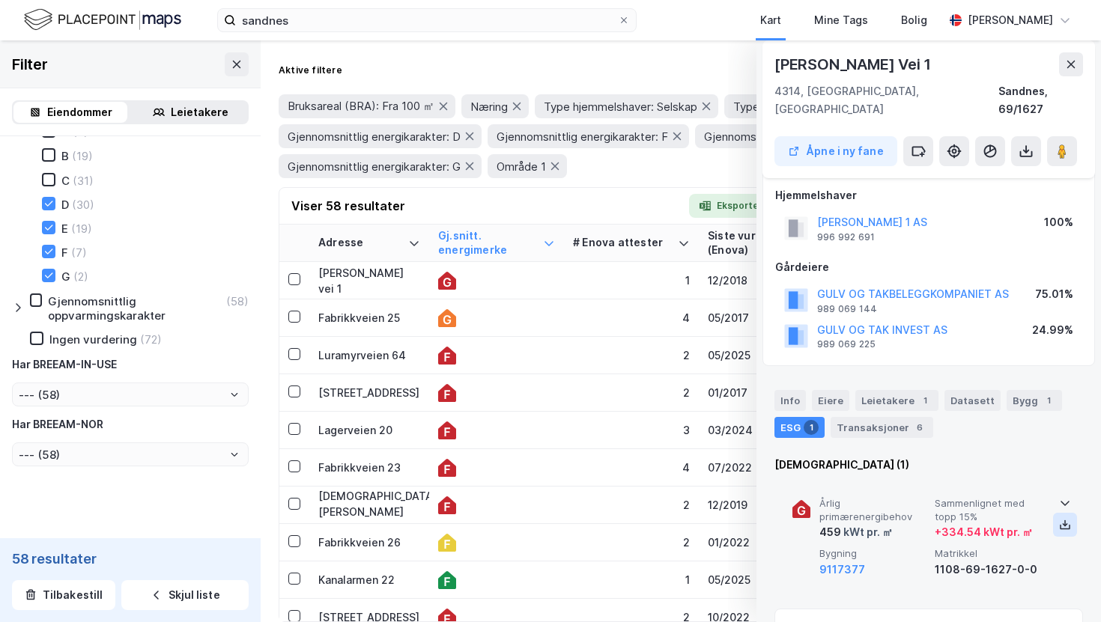
click at [1065, 514] on button at bounding box center [1065, 525] width 24 height 24
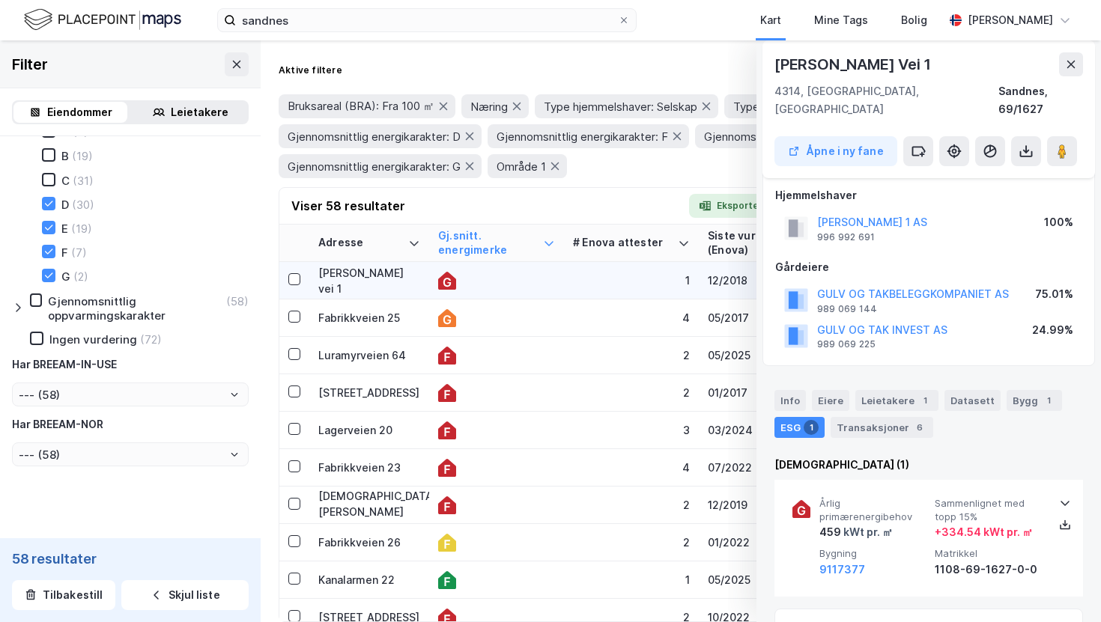
click at [484, 277] on div at bounding box center [496, 281] width 117 height 18
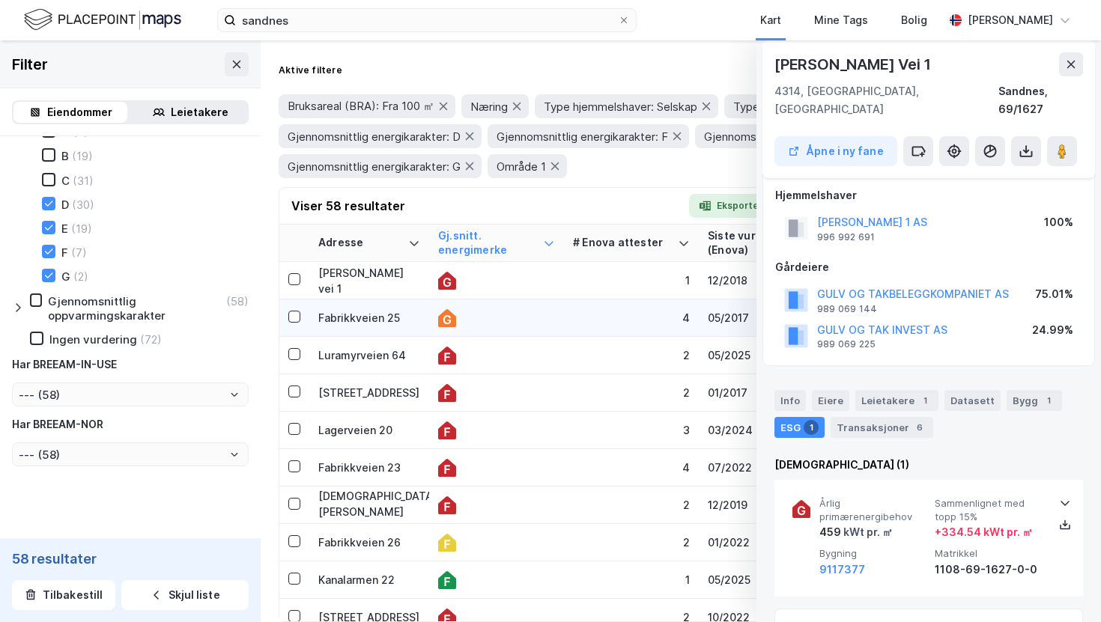
click at [503, 335] on td at bounding box center [496, 318] width 135 height 37
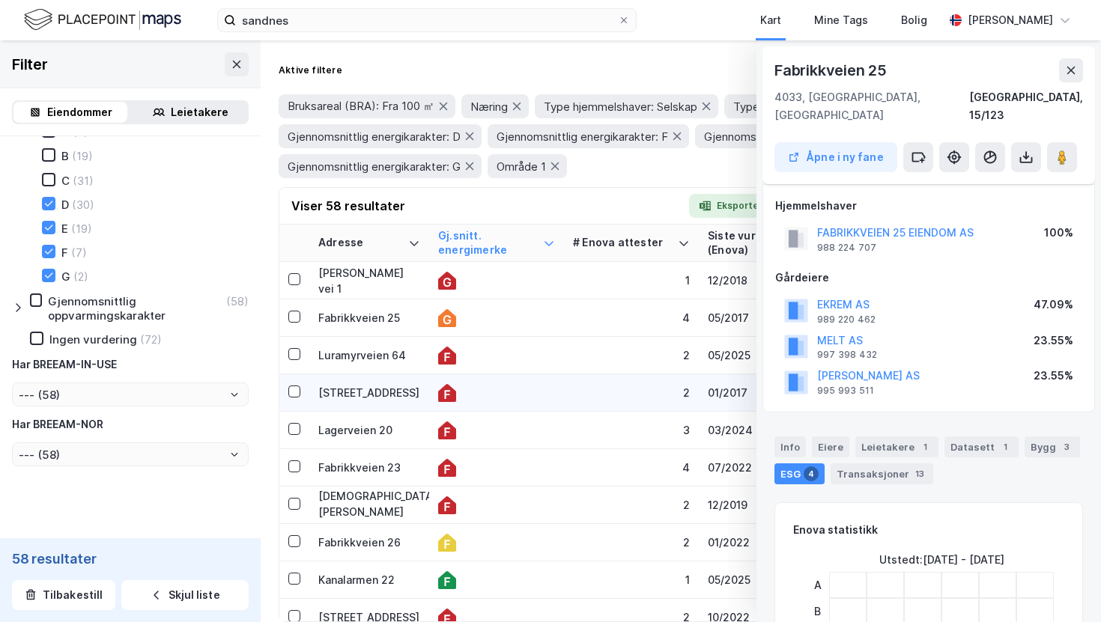
click at [547, 396] on div at bounding box center [496, 393] width 117 height 18
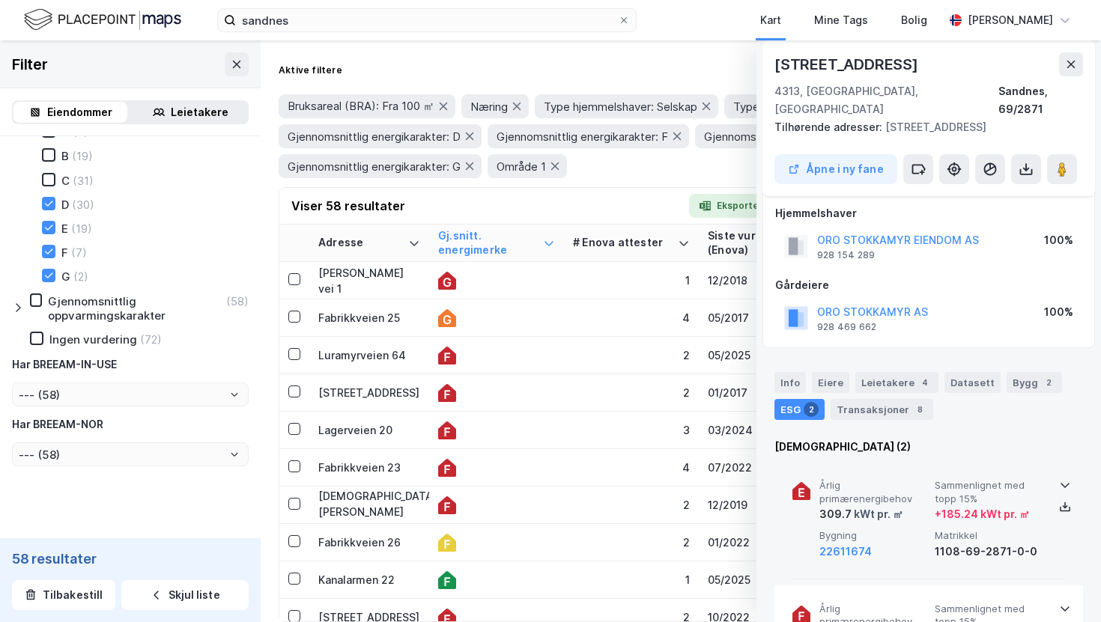
click at [1030, 529] on span "Matrikkel" at bounding box center [989, 535] width 109 height 13
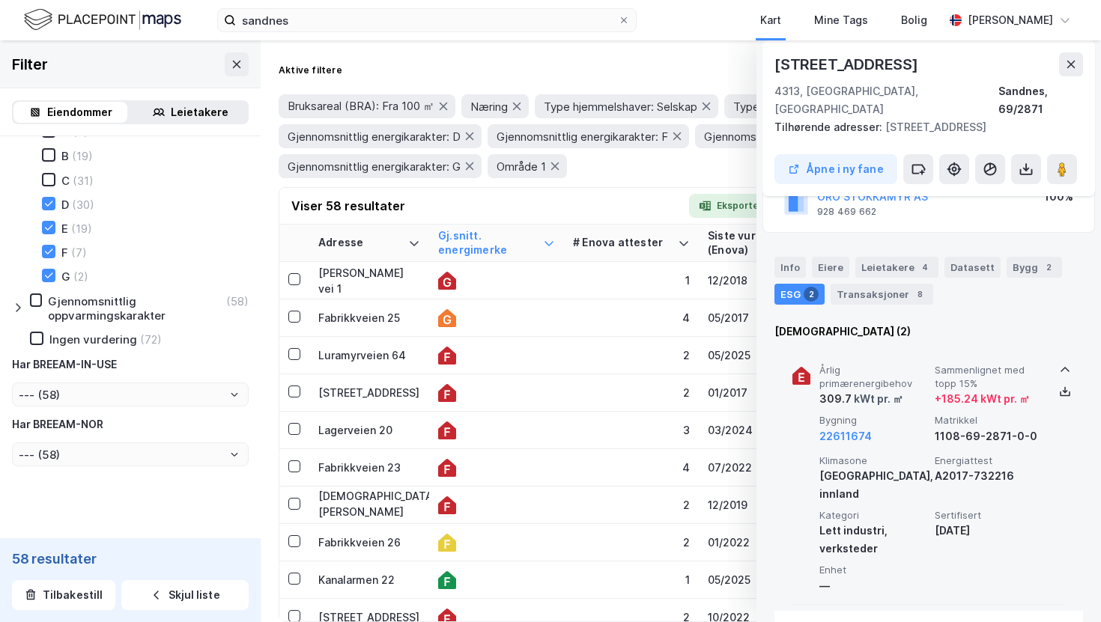
scroll to position [127, 0]
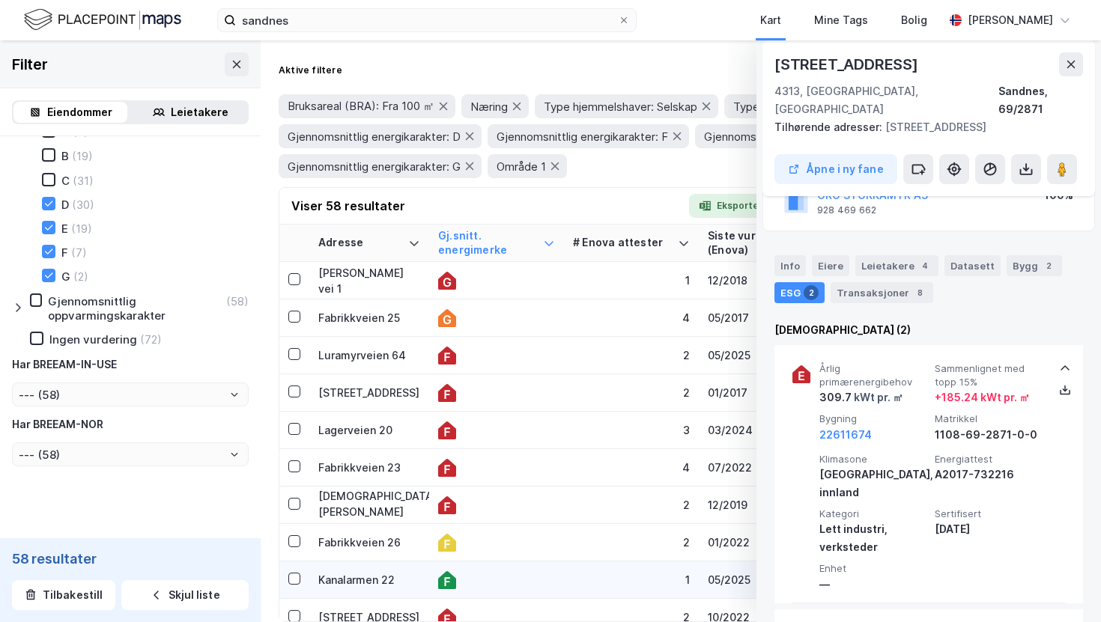
click at [547, 568] on td at bounding box center [496, 580] width 135 height 37
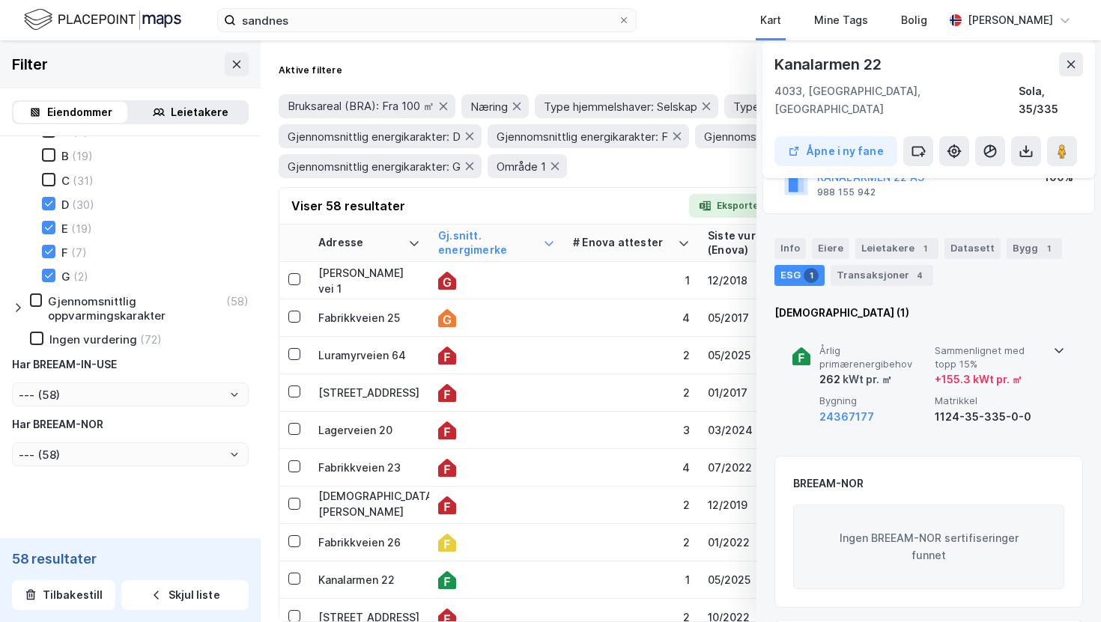
click at [926, 395] on span "Bygning" at bounding box center [873, 401] width 109 height 13
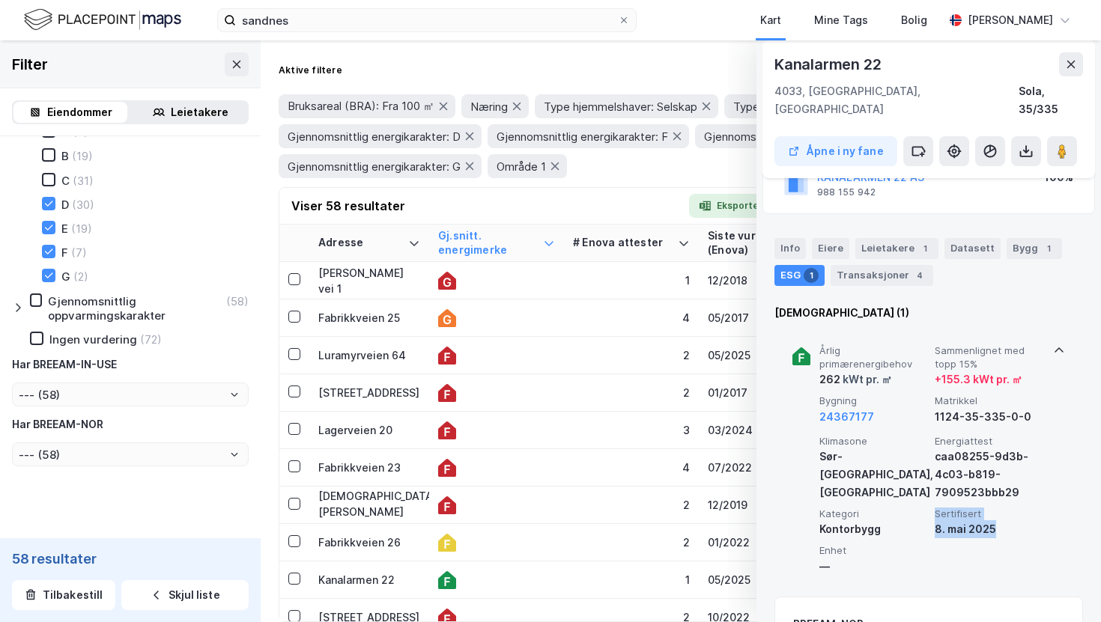
drag, startPoint x: 1003, startPoint y: 511, endPoint x: 923, endPoint y: 513, distance: 80.9
click at [923, 513] on div "Klimasone [GEOGRAPHIC_DATA], kyst Energiattest caa08255-9d3b-4c03-b819-7909523b…" at bounding box center [931, 505] width 225 height 141
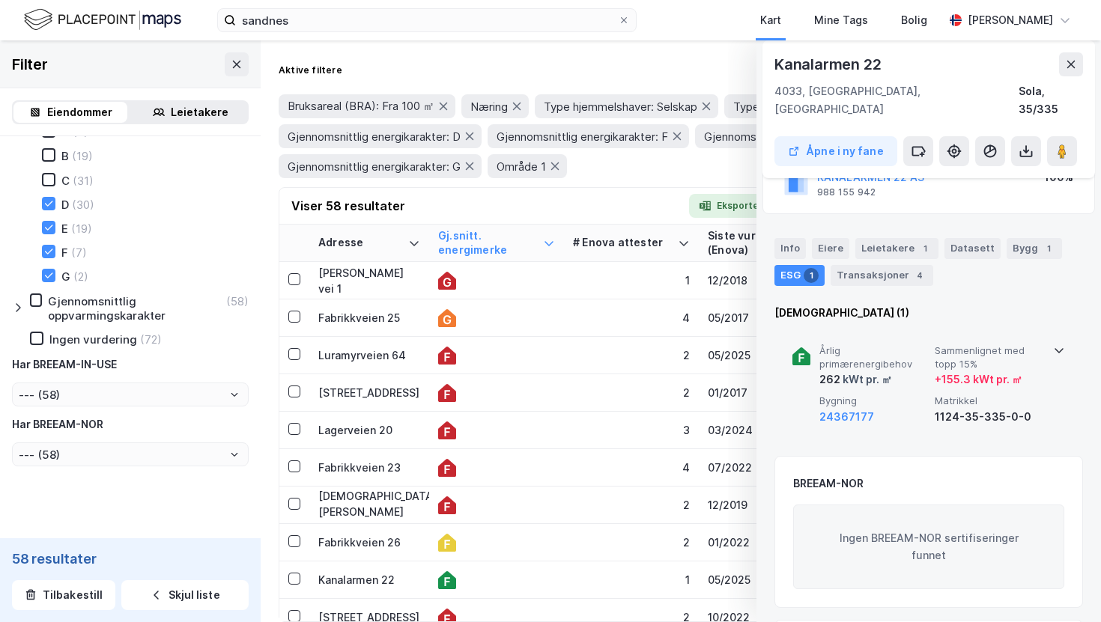
click at [1025, 414] on div "Årlig primærenergibehov 262 kWt pr. ㎡ Sammenlignet med topp 15% + 155.3 kWt pr.…" at bounding box center [928, 385] width 273 height 116
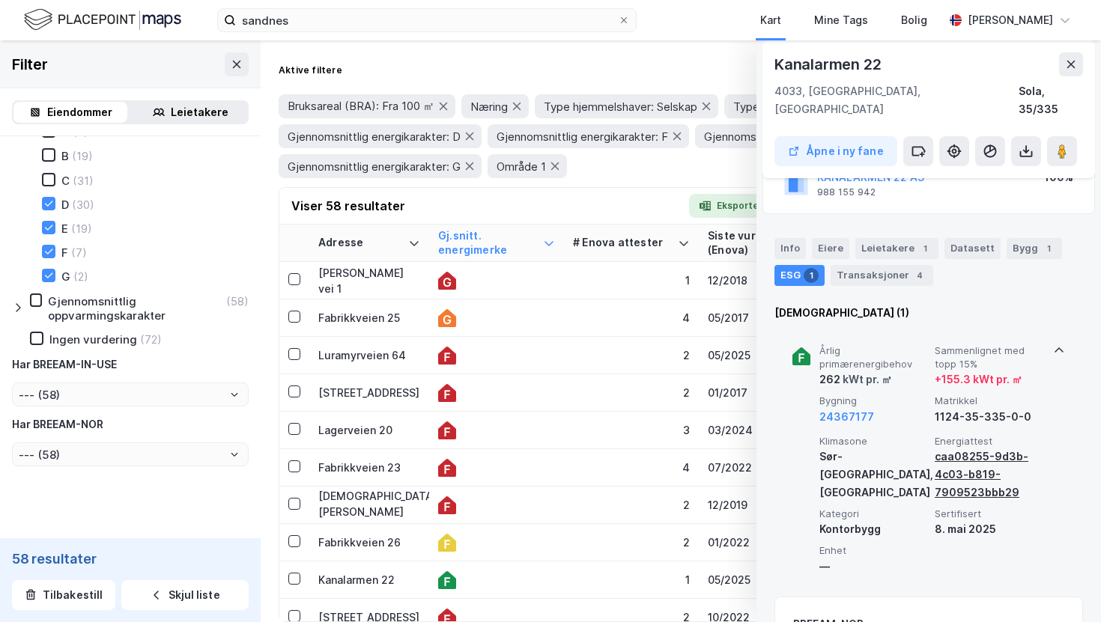
click at [997, 470] on div "caa08255-9d3b-4c03-b819-7909523bbb29" at bounding box center [989, 475] width 109 height 54
click at [971, 459] on div "caa08255-9d3b-4c03-b819-7909523bbb29" at bounding box center [989, 475] width 109 height 54
click at [972, 459] on div "caa08255-9d3b-4c03-b819-7909523bbb29" at bounding box center [989, 475] width 109 height 54
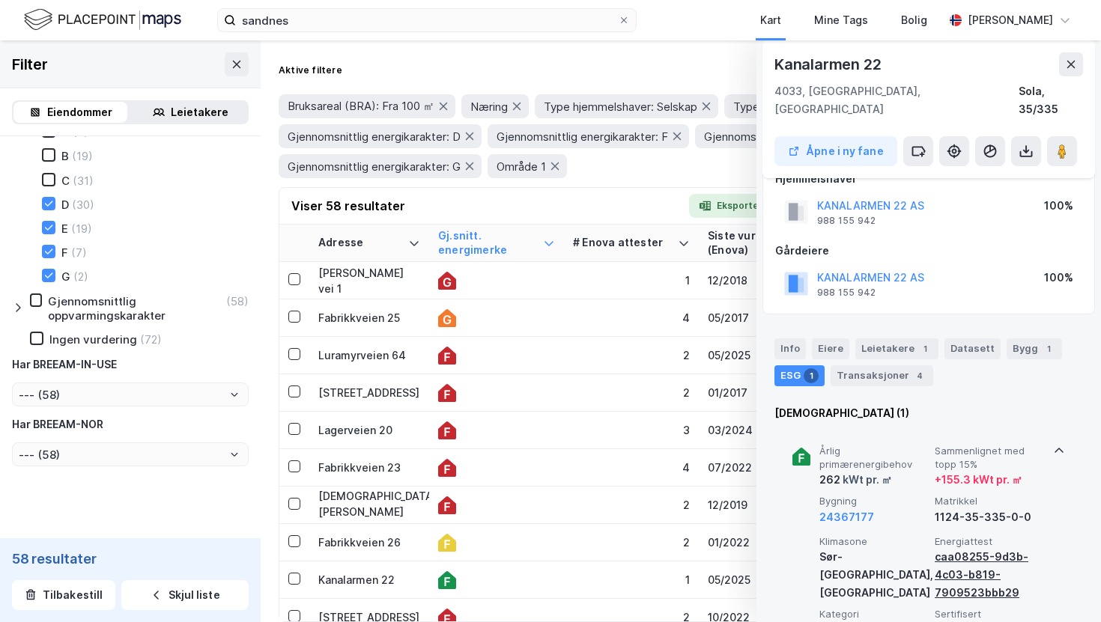
scroll to position [0, 0]
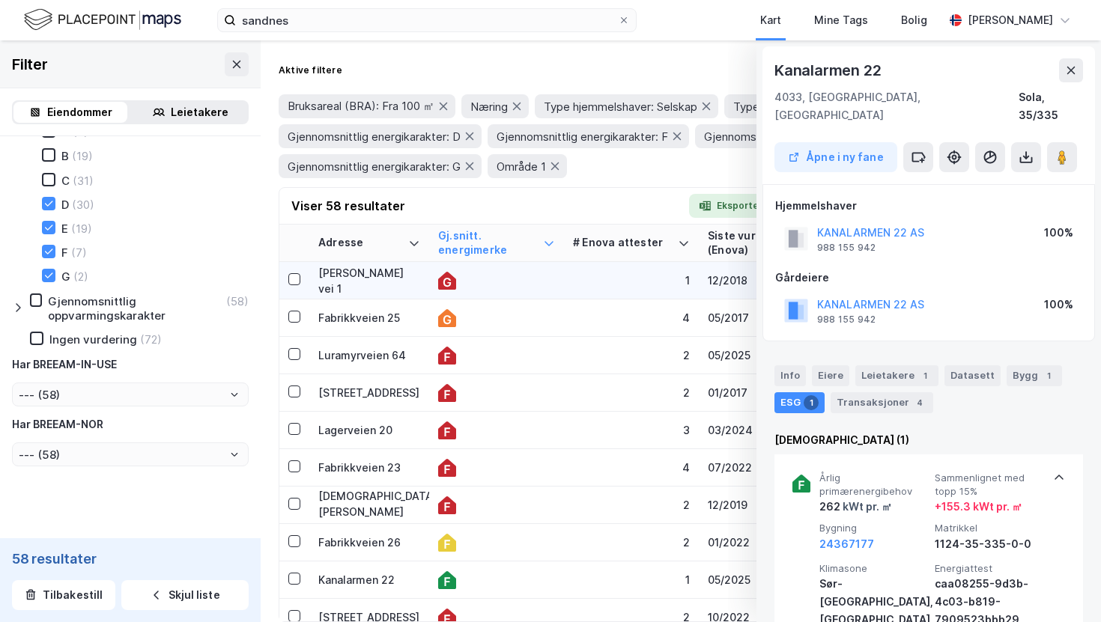
click at [571, 294] on td "1" at bounding box center [631, 280] width 135 height 37
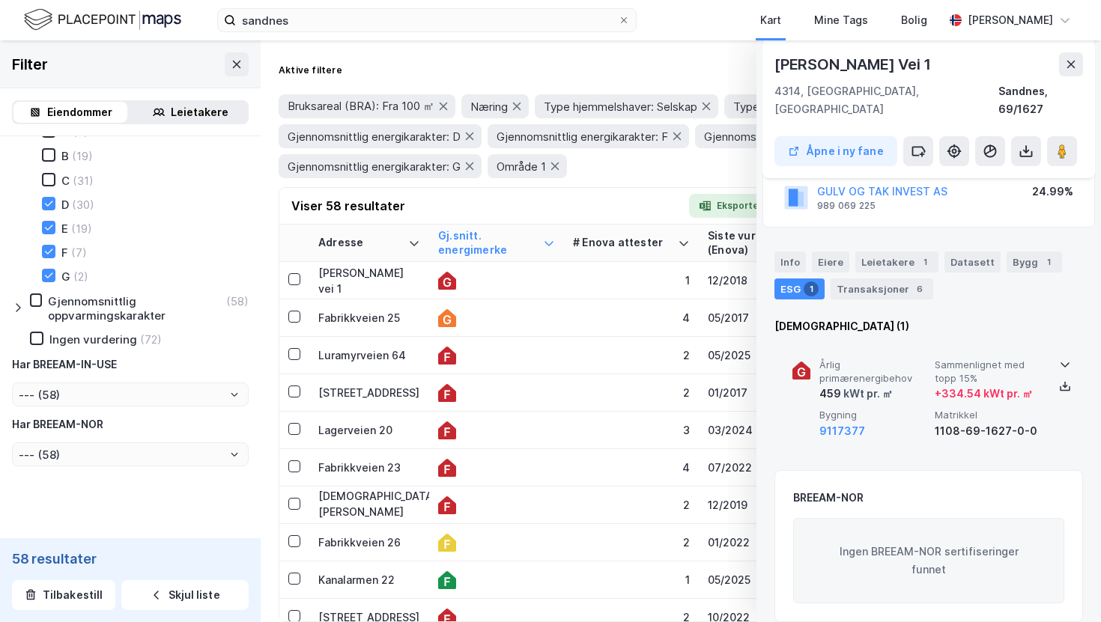
click at [1036, 341] on div "Årlig primærenergibehov 459 kWt pr. ㎡ Sammenlignet med topp 15% + 334.54 kWt pr…" at bounding box center [928, 399] width 273 height 116
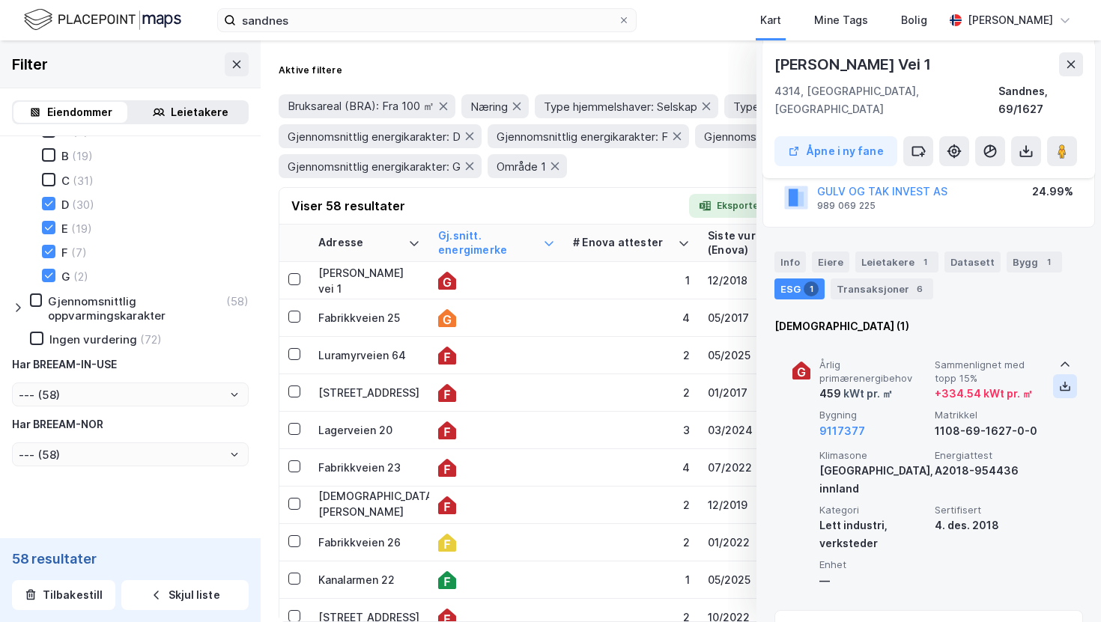
click at [1065, 382] on icon at bounding box center [1064, 385] width 1 height 7
click at [893, 426] on div "Årlig primærenergibehov 459 kWt pr. ㎡ Sammenlignet med topp 15% + 334.54 kWt pr…" at bounding box center [928, 469] width 273 height 257
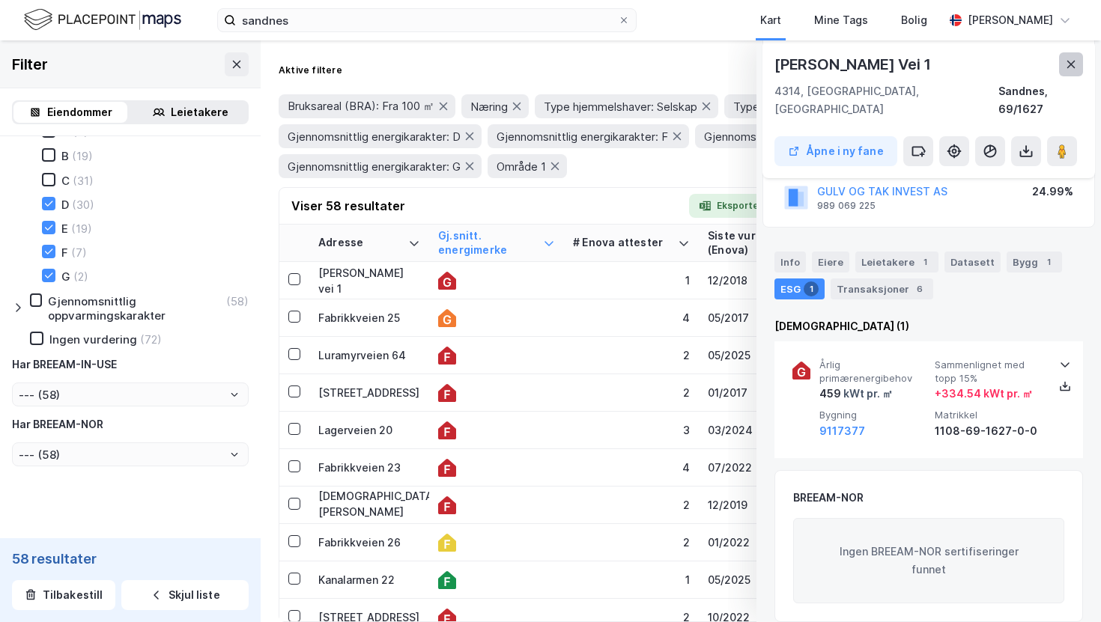
click at [1074, 60] on icon at bounding box center [1071, 64] width 12 height 12
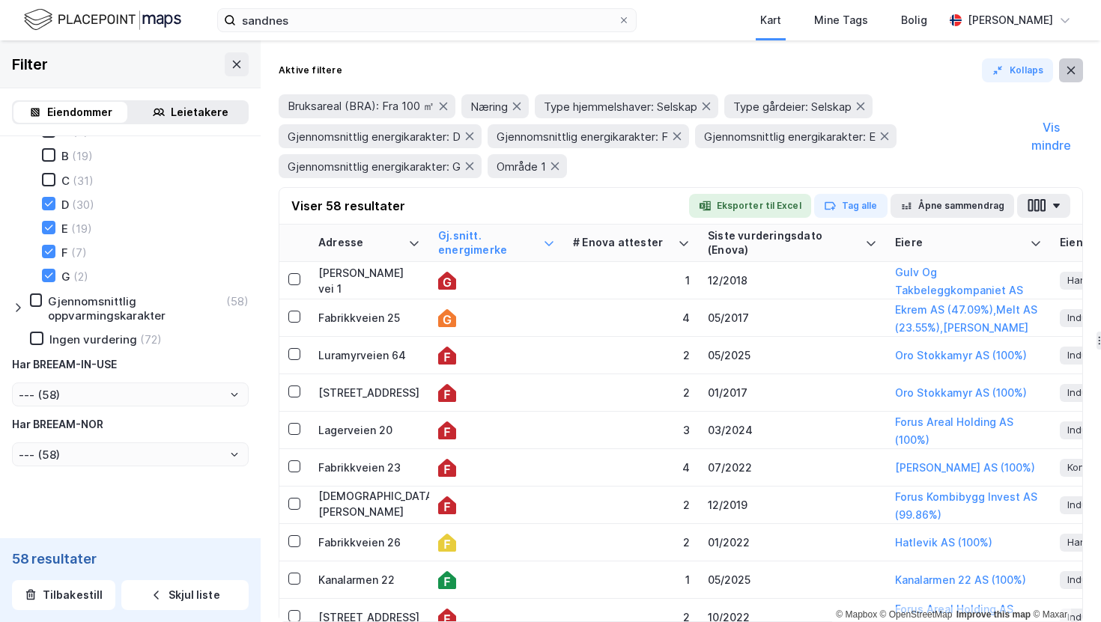
click at [1081, 76] on button at bounding box center [1071, 70] width 24 height 24
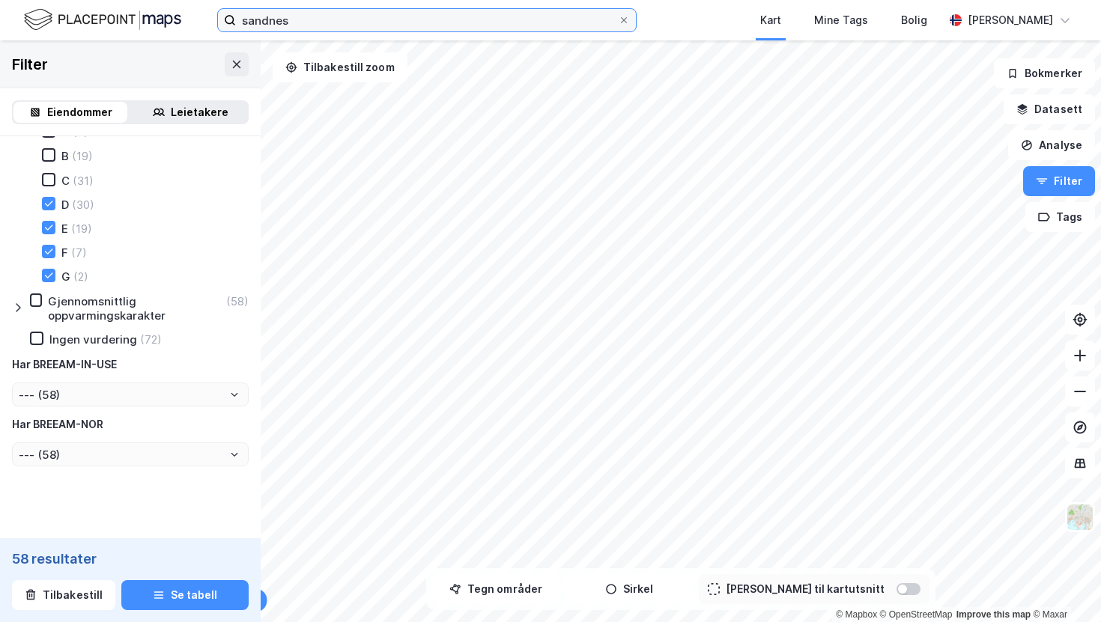
click at [336, 15] on input "sandnes" at bounding box center [427, 20] width 382 height 22
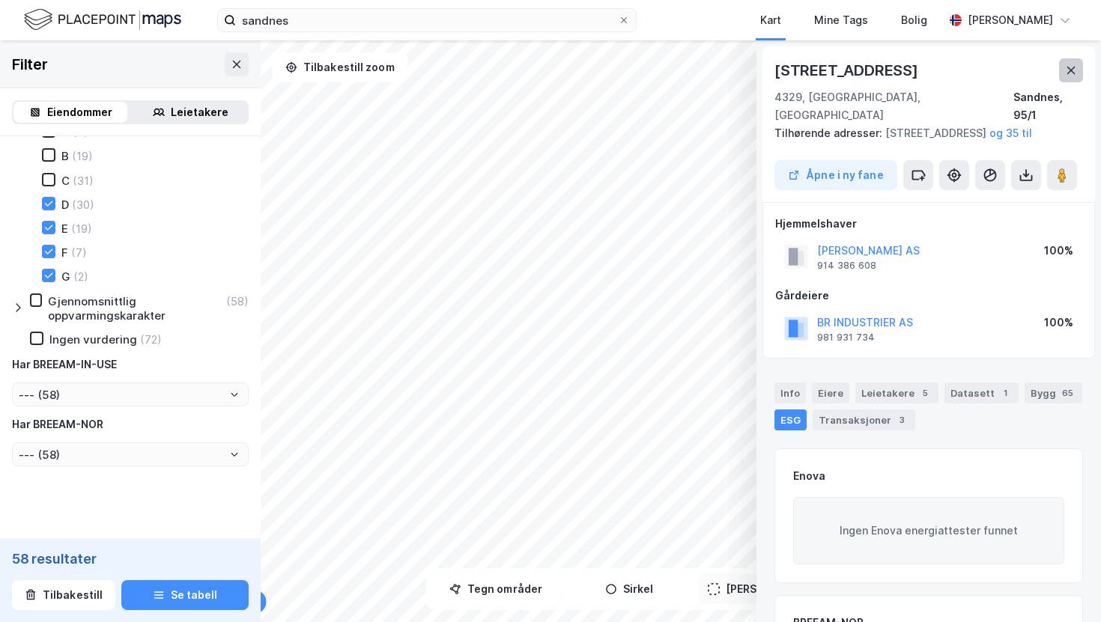
click at [1080, 80] on button at bounding box center [1071, 70] width 24 height 24
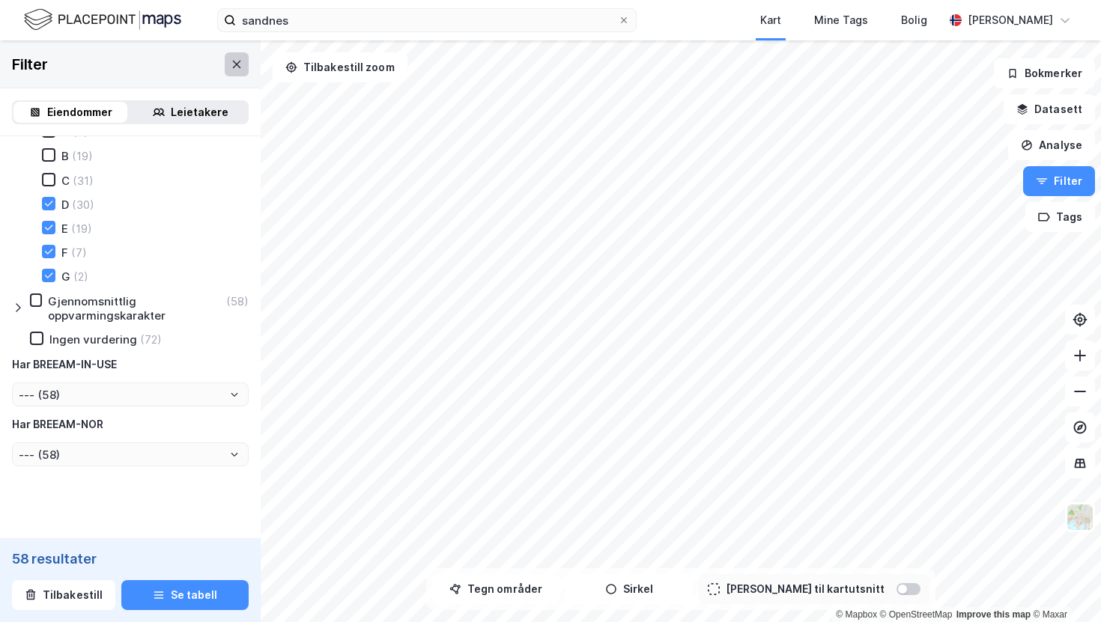
click at [232, 56] on button at bounding box center [237, 64] width 24 height 24
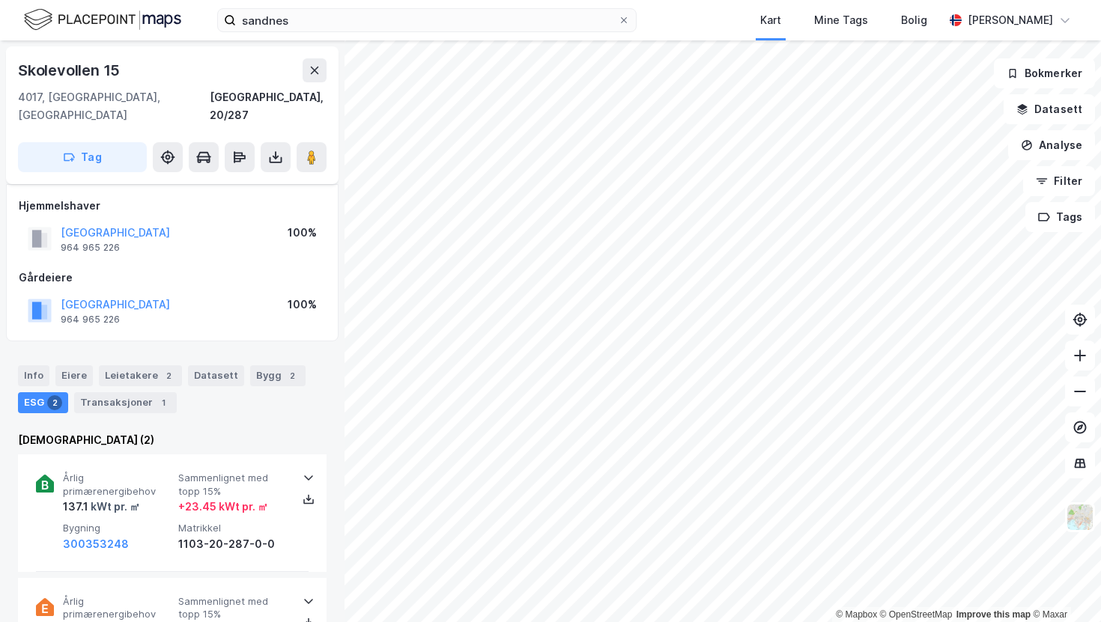
scroll to position [149, 0]
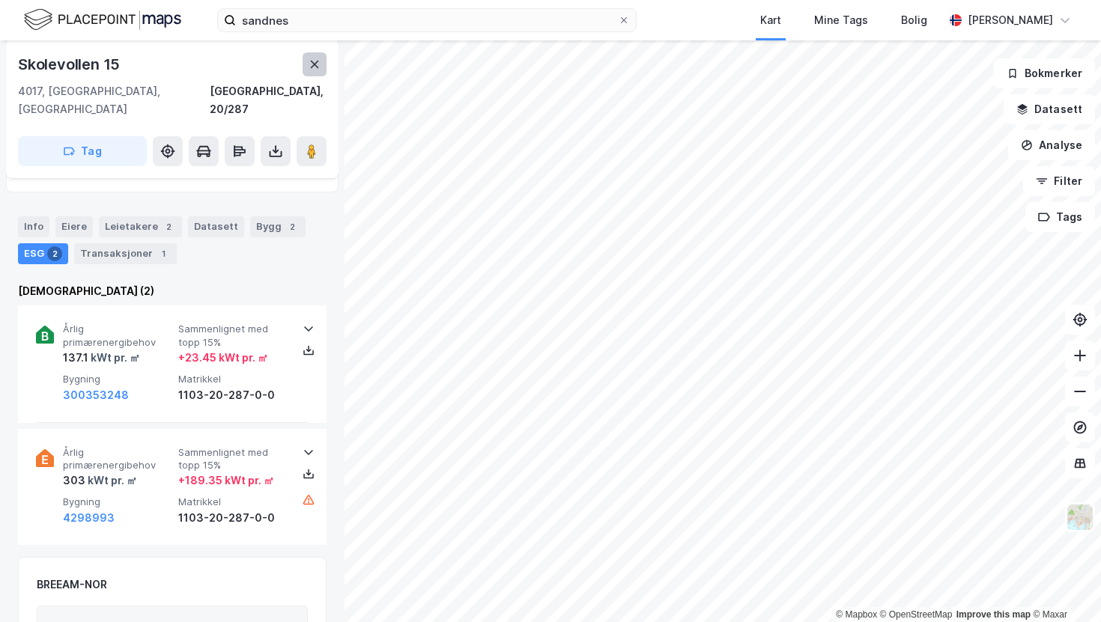
click at [308, 70] on button at bounding box center [315, 64] width 24 height 24
